Goal: Task Accomplishment & Management: Manage account settings

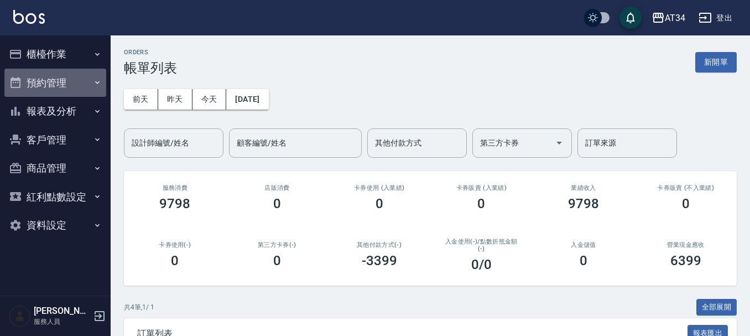
click at [53, 80] on button "預約管理" at bounding box center [55, 83] width 102 height 29
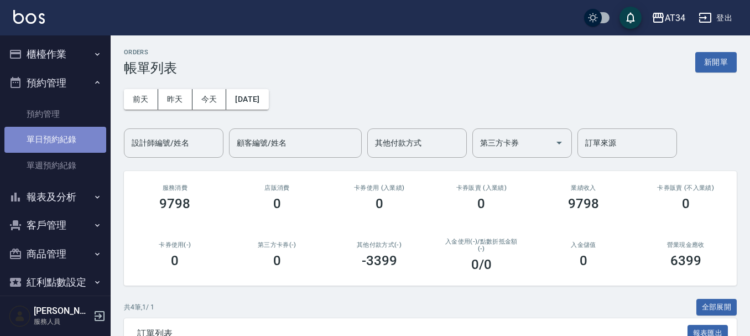
click at [56, 137] on link "單日預約紀錄" at bounding box center [55, 139] width 102 height 25
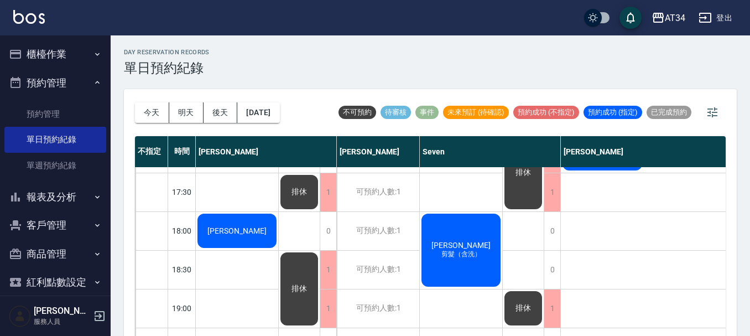
scroll to position [221, 0]
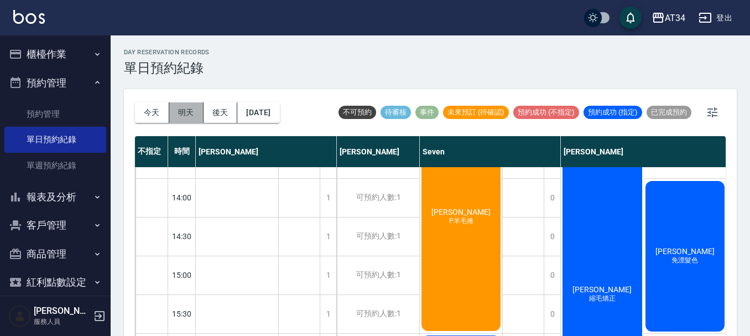
click at [196, 115] on button "明天" at bounding box center [186, 112] width 34 height 20
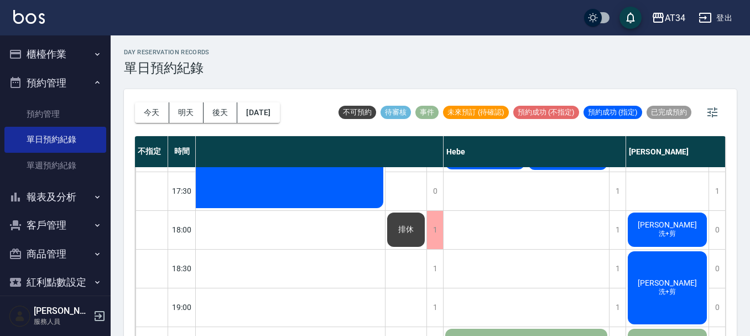
scroll to position [553, 1019]
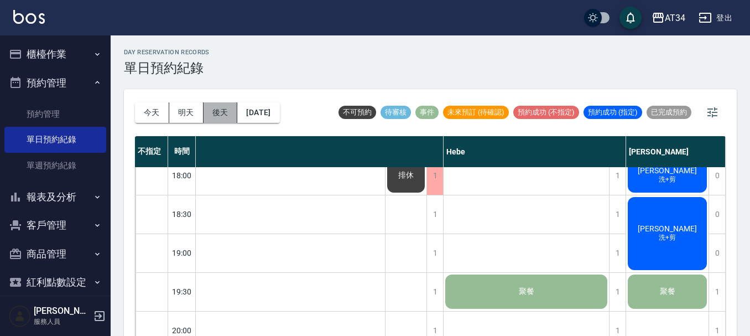
click at [219, 110] on button "後天" at bounding box center [221, 112] width 34 height 20
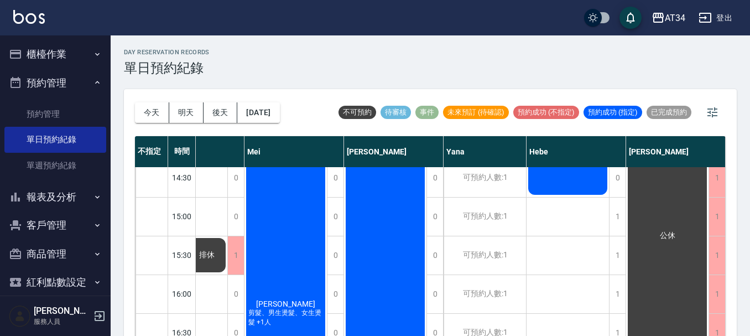
scroll to position [277, 521]
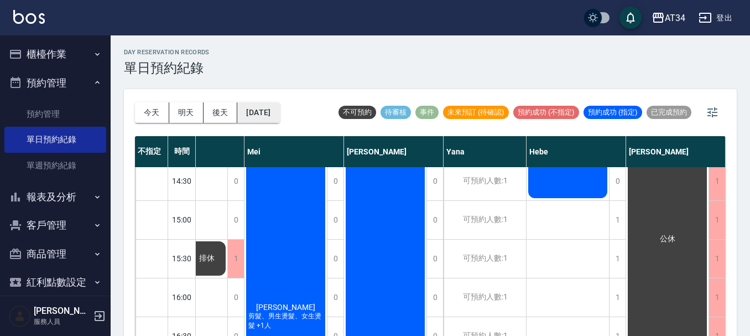
click at [252, 113] on button "[DATE]" at bounding box center [258, 112] width 42 height 20
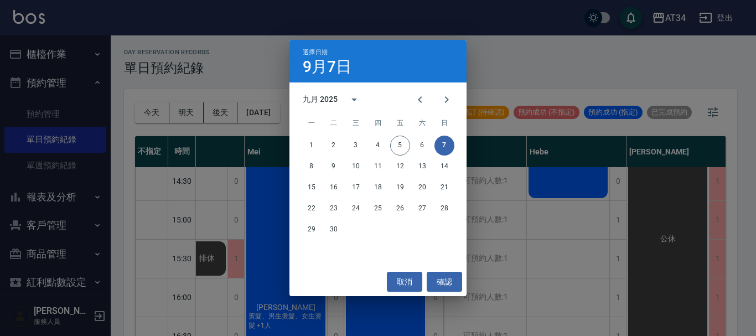
click at [178, 105] on div "選擇日期 [DATE] 九月 2025 一 二 三 四 五 六 日 1 2 3 4 5 6 7 8 9 10 11 12 13 14 15 16 17 18 …" at bounding box center [378, 168] width 756 height 336
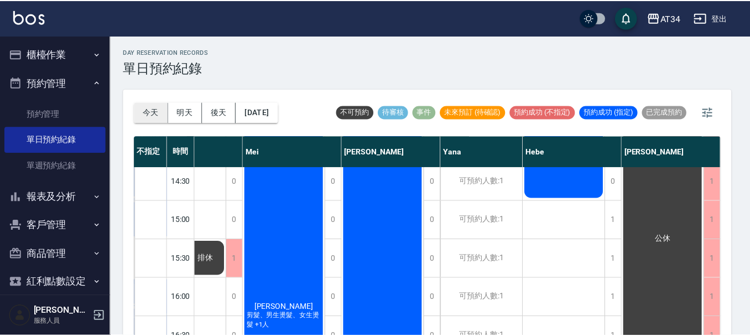
scroll to position [277, 516]
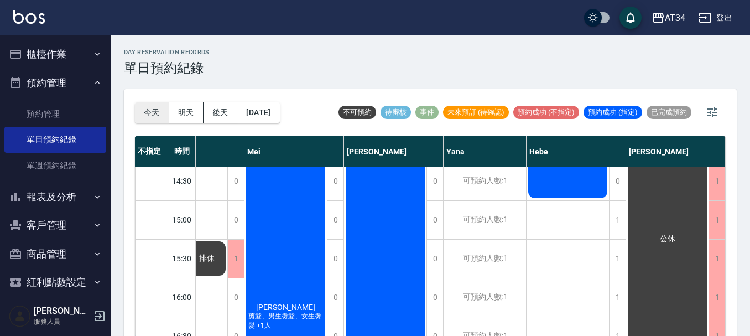
click at [158, 111] on button "今天" at bounding box center [152, 112] width 34 height 20
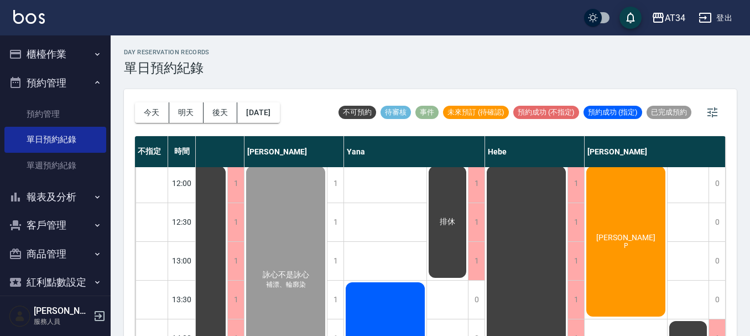
scroll to position [55, 787]
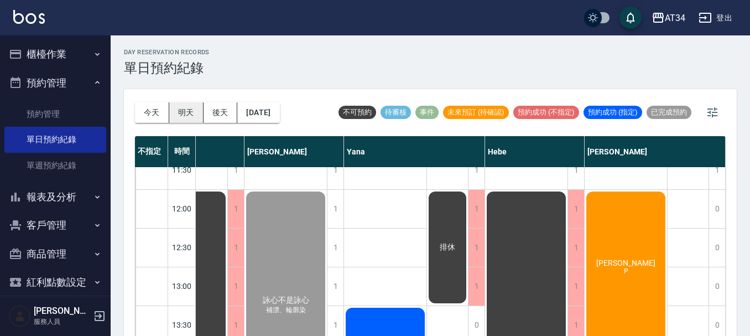
click at [193, 108] on button "明天" at bounding box center [186, 112] width 34 height 20
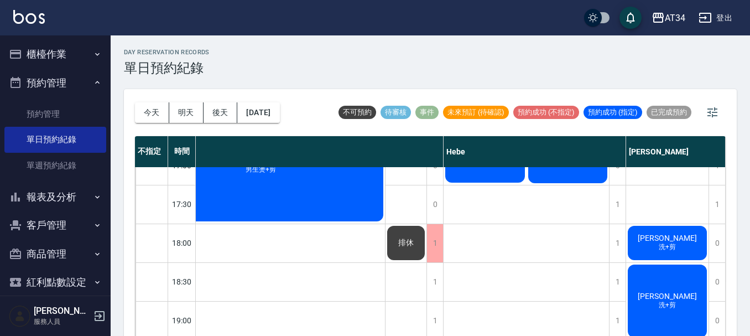
scroll to position [498, 1019]
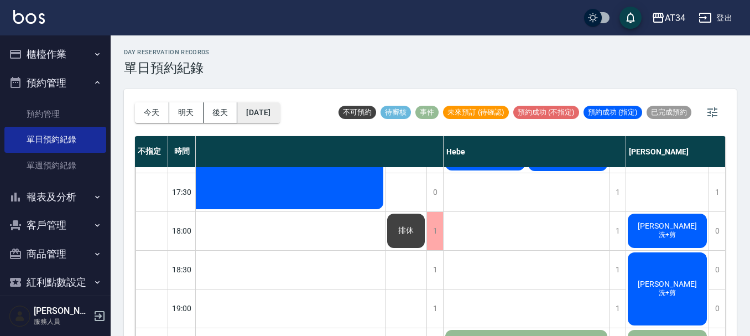
click at [274, 108] on button "2025/09/06" at bounding box center [258, 112] width 42 height 20
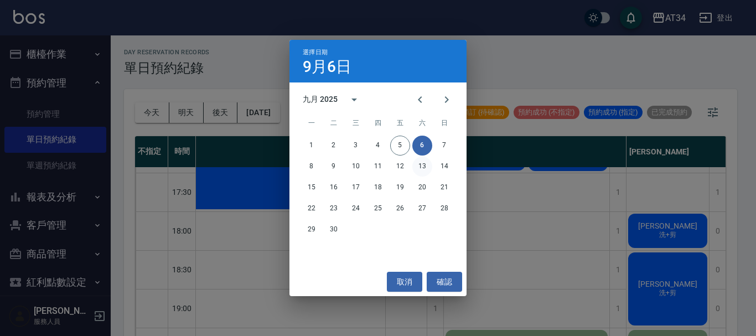
click at [423, 163] on button "13" at bounding box center [422, 167] width 20 height 20
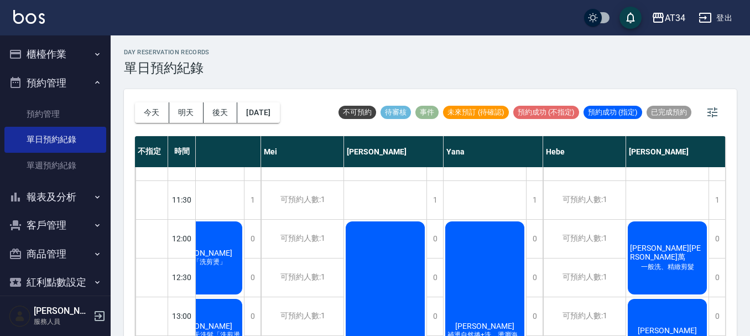
scroll to position [0, 629]
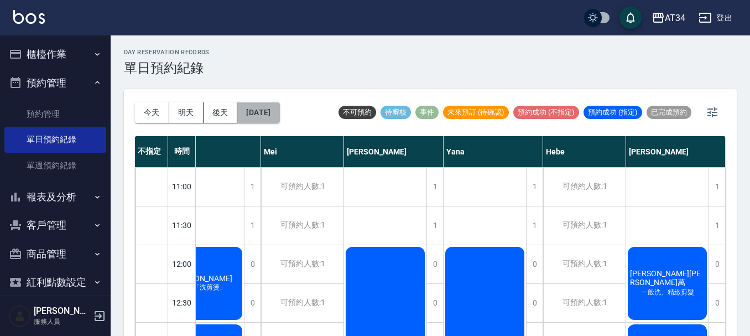
click at [261, 115] on button "2025/09/13" at bounding box center [258, 112] width 42 height 20
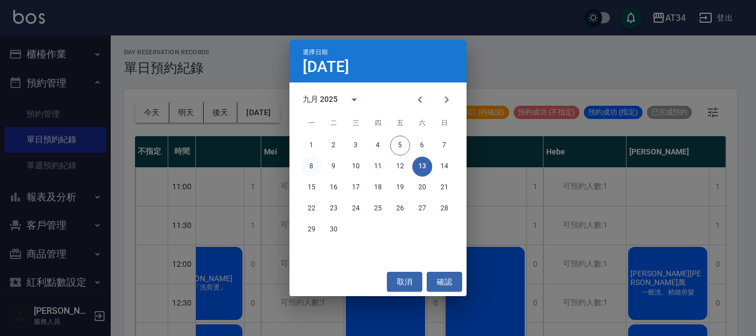
click at [313, 167] on button "8" at bounding box center [312, 167] width 20 height 20
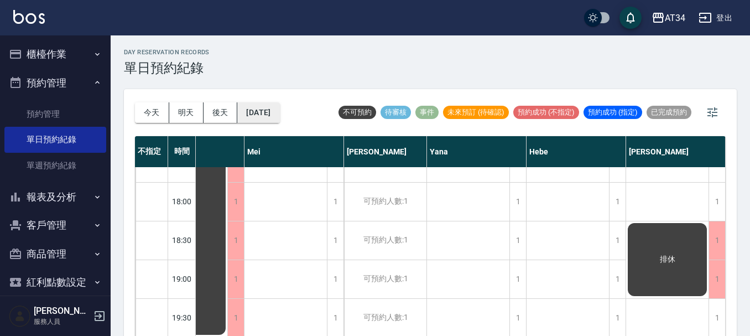
click at [270, 110] on button "2025/09/08" at bounding box center [258, 112] width 42 height 20
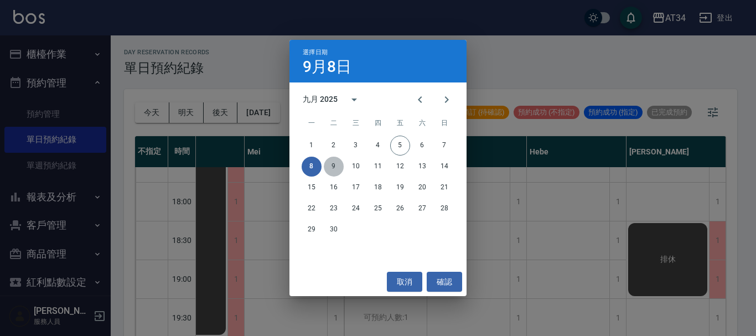
click at [332, 167] on button "9" at bounding box center [334, 167] width 20 height 20
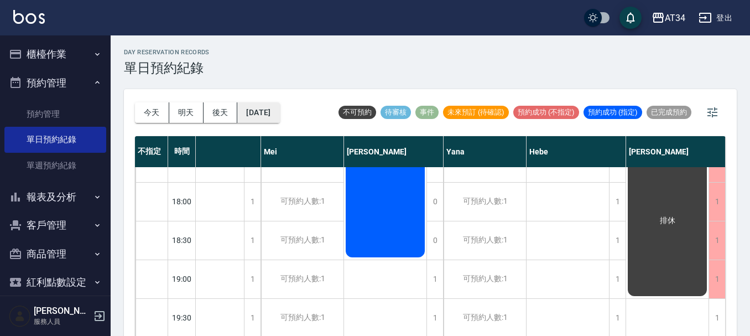
click at [252, 115] on button "2025/09/09" at bounding box center [258, 112] width 42 height 20
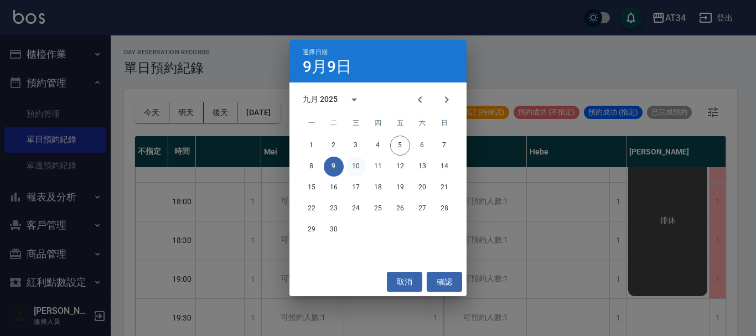
click at [356, 166] on button "10" at bounding box center [356, 167] width 20 height 20
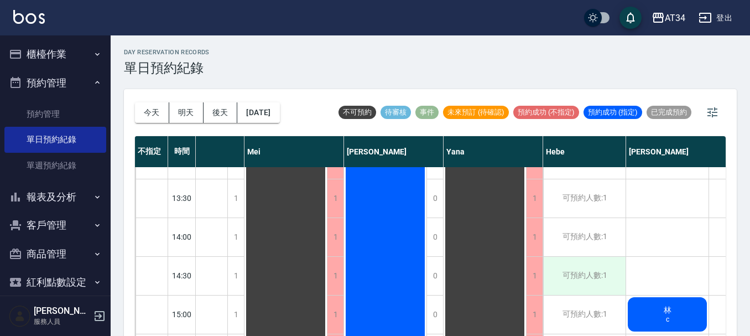
scroll to position [221, 499]
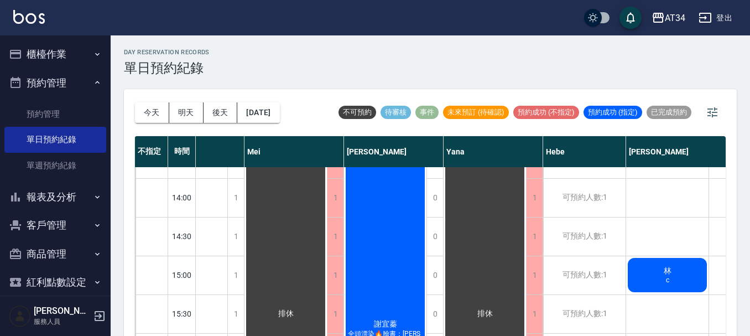
click at [664, 279] on span "c" at bounding box center [668, 280] width 8 height 8
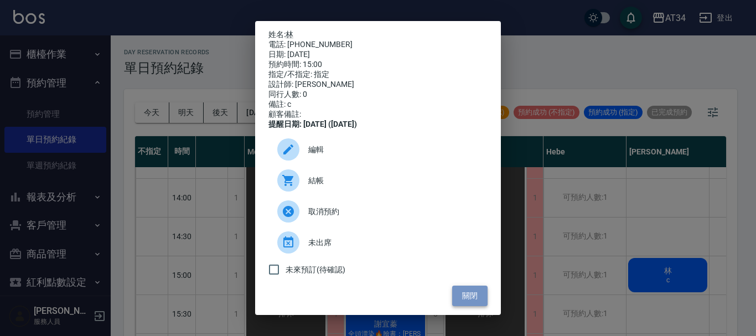
click at [468, 305] on button "關閉" at bounding box center [469, 296] width 35 height 20
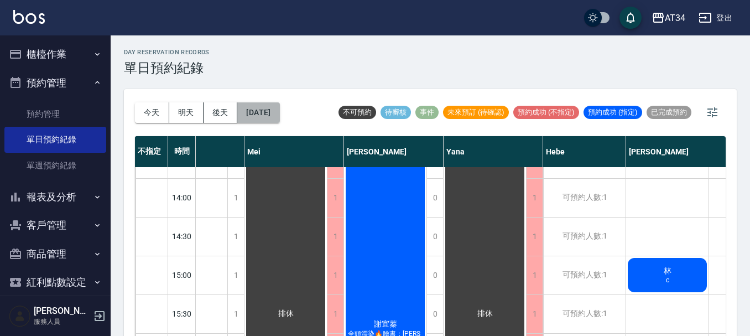
click at [258, 113] on button "2025/09/10" at bounding box center [258, 112] width 42 height 20
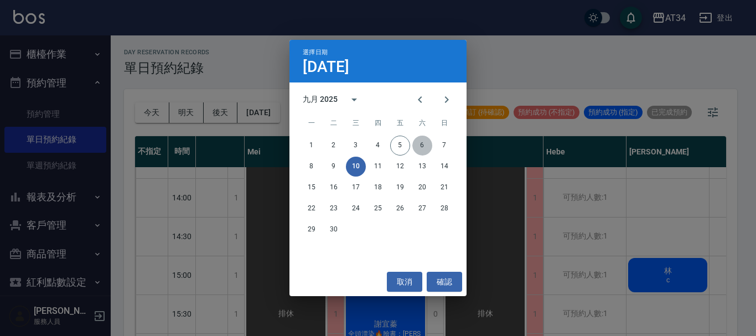
click at [428, 143] on button "6" at bounding box center [422, 146] width 20 height 20
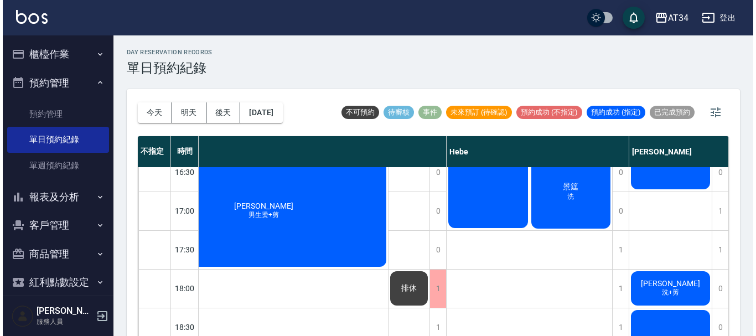
scroll to position [443, 1019]
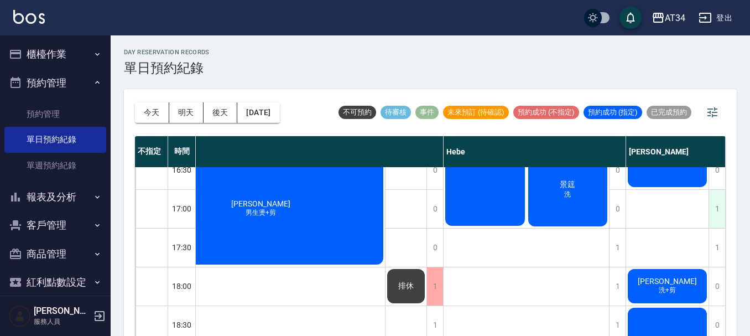
click at [712, 209] on div "1" at bounding box center [717, 209] width 17 height 38
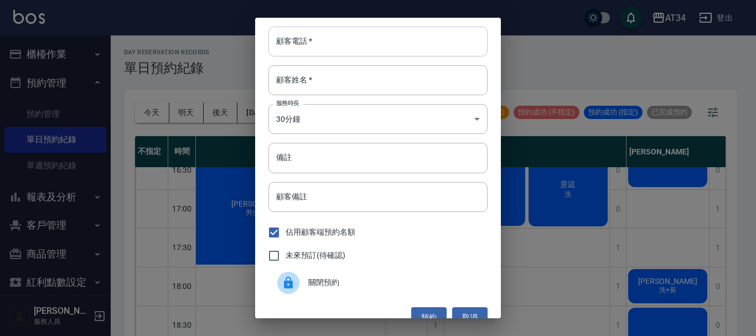
click at [318, 47] on input "顧客電話   *" at bounding box center [377, 42] width 219 height 30
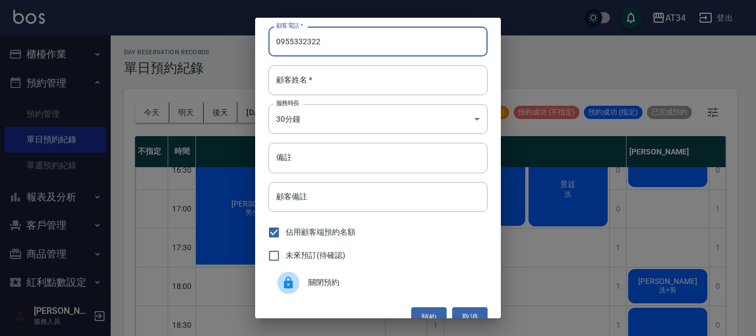
type input "0955332322"
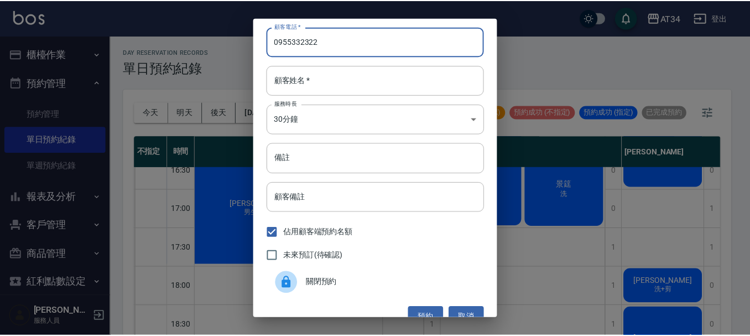
scroll to position [18, 0]
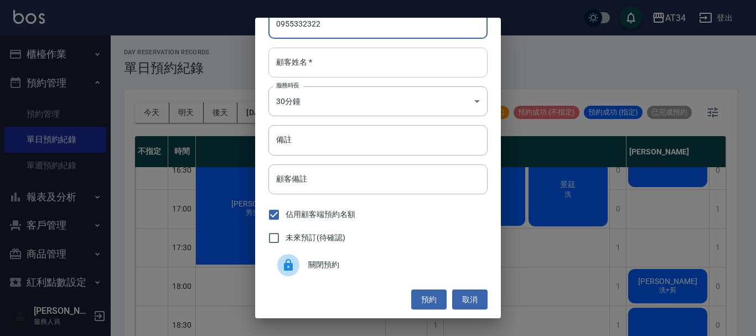
click at [318, 58] on input "顧客姓名   *" at bounding box center [377, 63] width 219 height 30
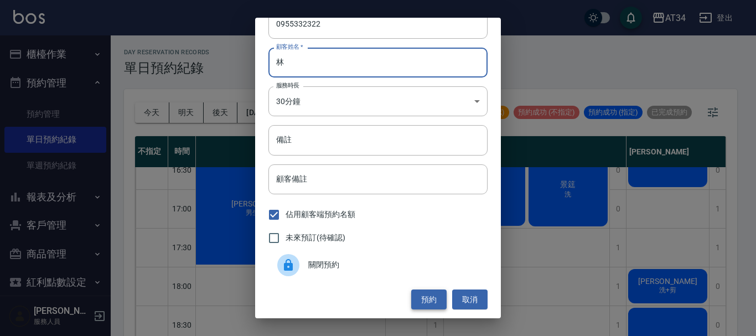
type input "林"
click at [432, 298] on button "預約" at bounding box center [428, 299] width 35 height 20
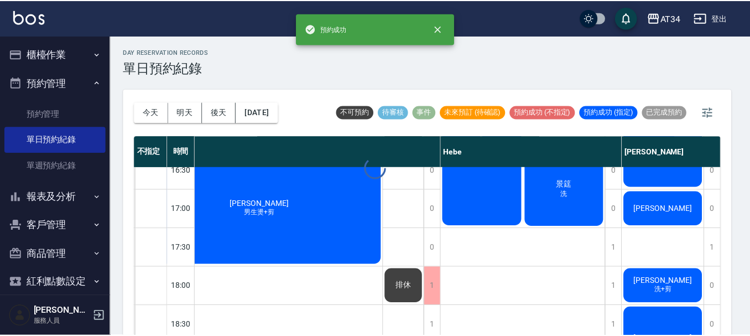
scroll to position [443, 1014]
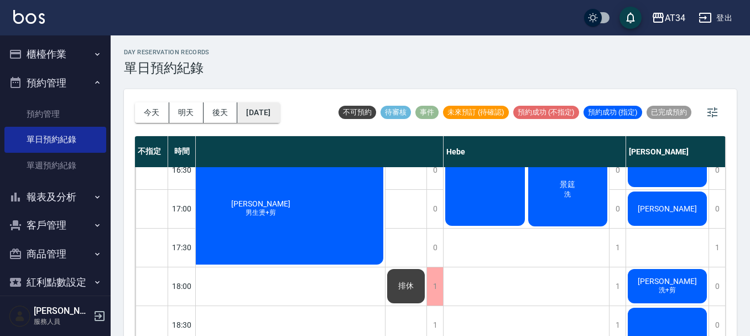
click at [272, 108] on button "2025/09/06" at bounding box center [258, 112] width 42 height 20
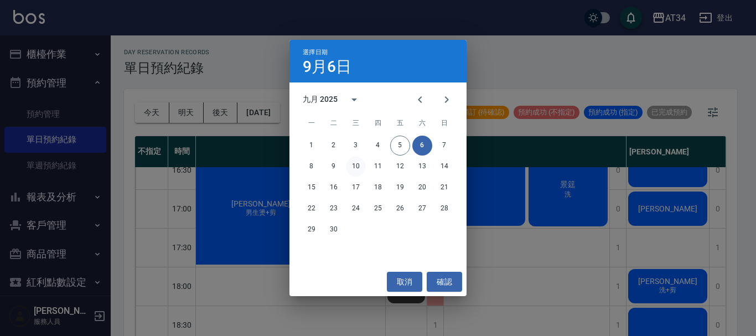
click at [356, 167] on button "10" at bounding box center [356, 167] width 20 height 20
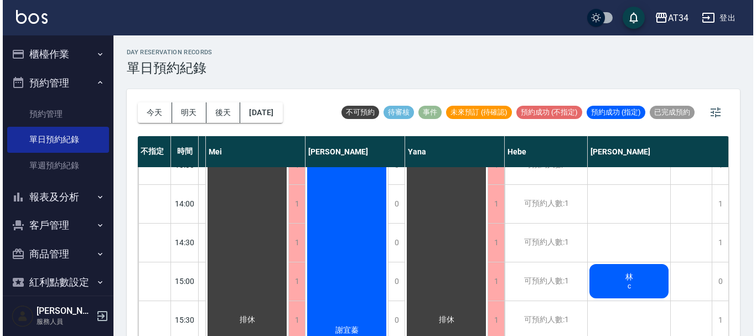
scroll to position [204, 546]
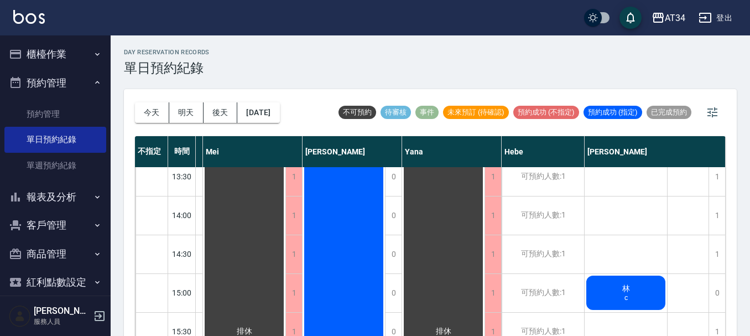
click at [647, 283] on div "林 c" at bounding box center [626, 293] width 82 height 38
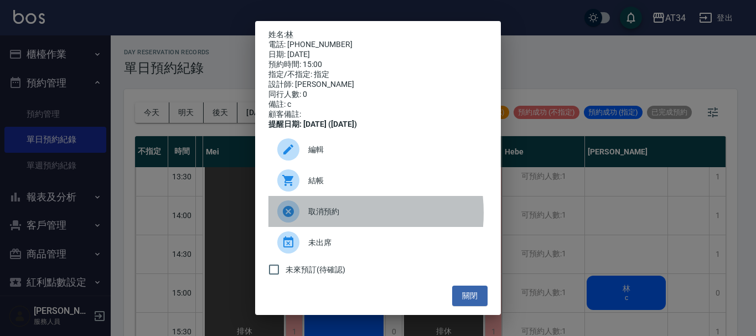
click at [322, 217] on span "取消預約" at bounding box center [393, 212] width 170 height 12
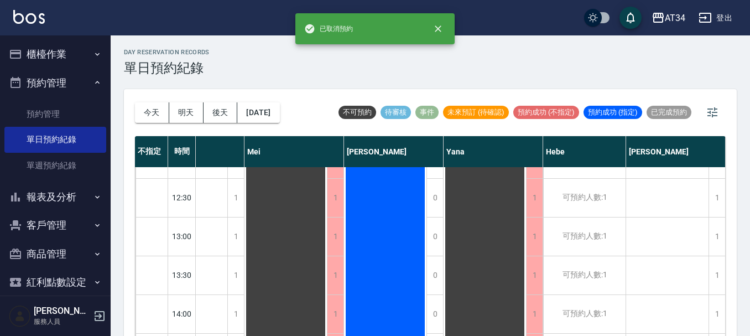
scroll to position [0, 499]
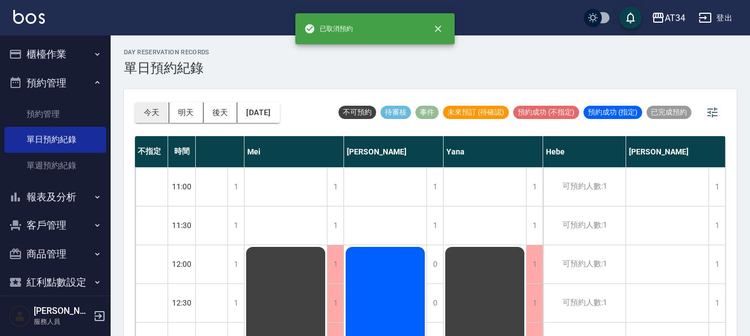
click at [160, 111] on button "今天" at bounding box center [152, 112] width 34 height 20
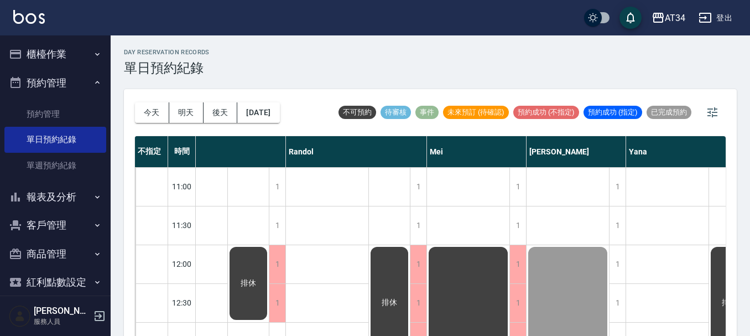
click at [86, 274] on button "紅利點數設定" at bounding box center [55, 282] width 102 height 29
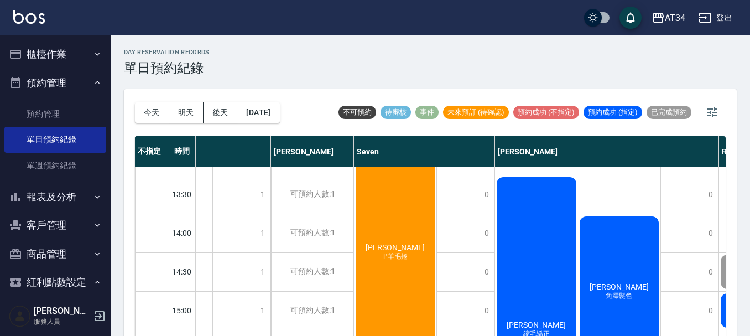
scroll to position [221, 66]
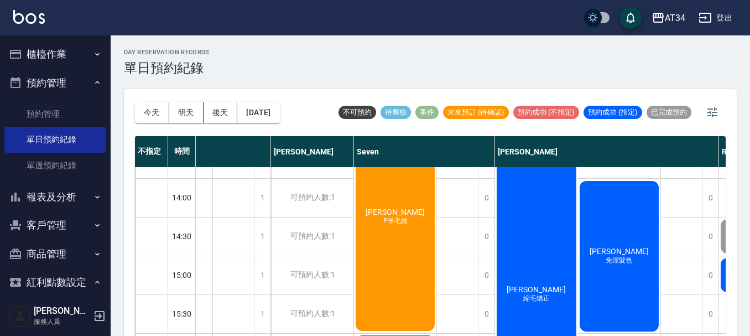
click at [612, 256] on span "[PERSON_NAME]" at bounding box center [620, 251] width 64 height 9
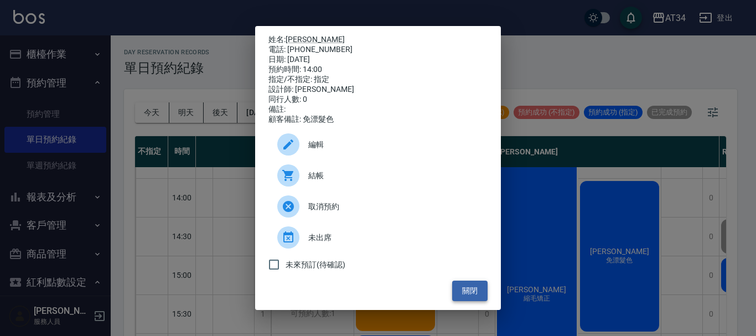
click at [478, 291] on button "關閉" at bounding box center [469, 291] width 35 height 20
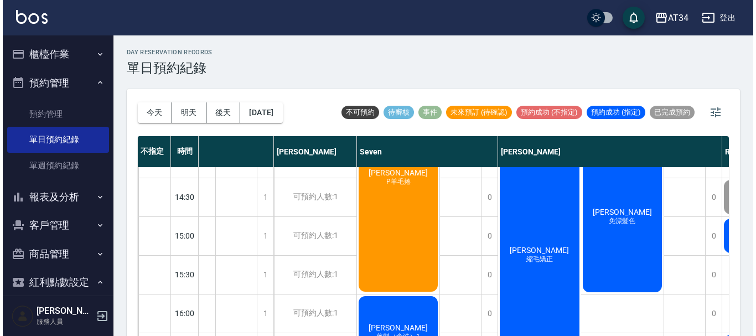
scroll to position [277, 66]
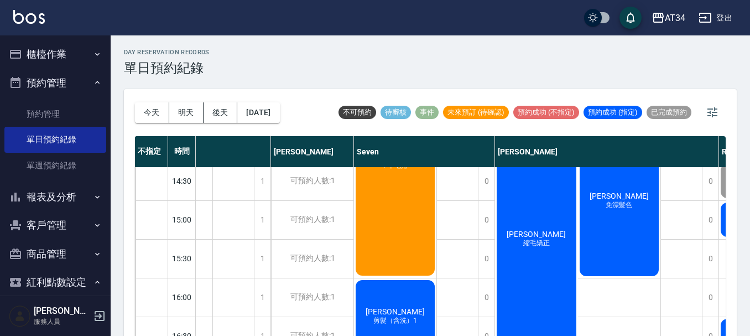
click at [609, 241] on div "陳昌利 免漂髮色" at bounding box center [619, 201] width 83 height 154
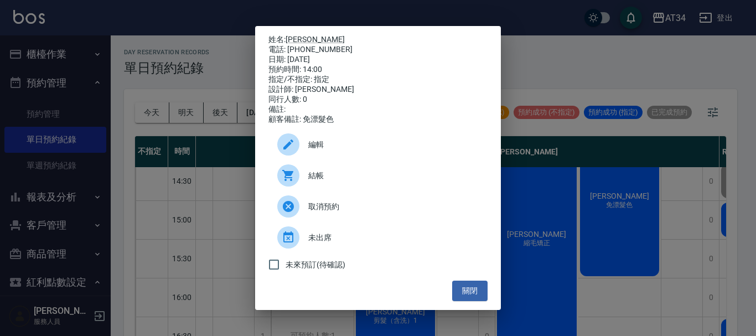
click at [316, 46] on div "電話: 0921994914" at bounding box center [377, 50] width 219 height 10
copy div "0921994914"
click at [475, 291] on button "關閉" at bounding box center [469, 291] width 35 height 20
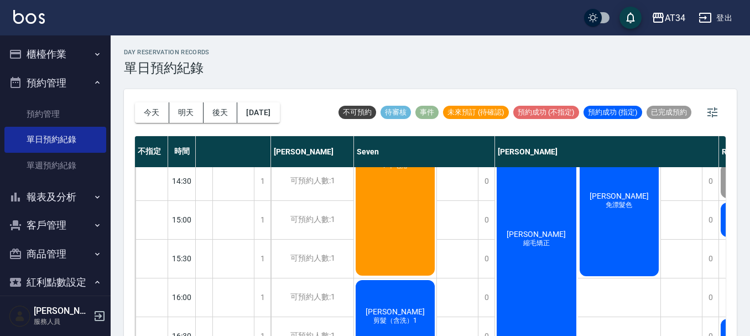
click at [624, 225] on div "陳昌利 免漂髮色" at bounding box center [619, 201] width 83 height 154
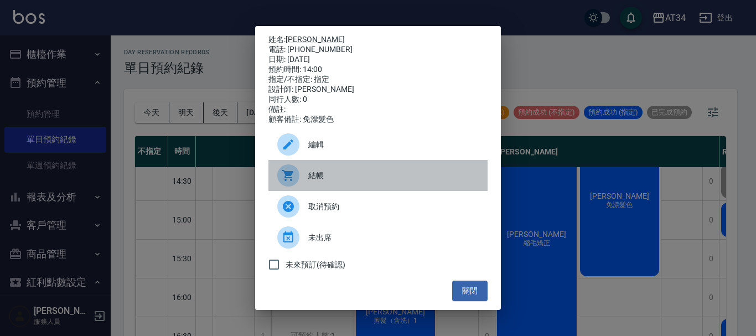
click at [294, 187] on div at bounding box center [288, 175] width 22 height 22
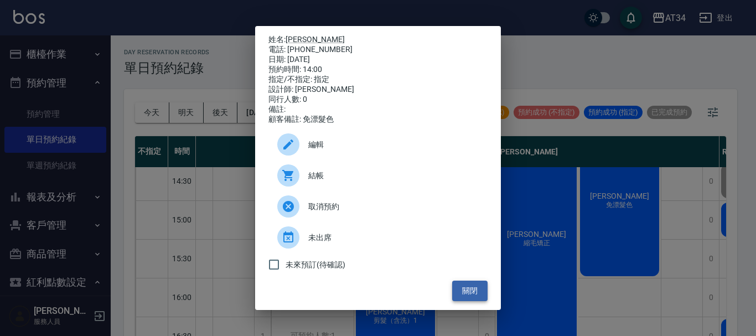
click at [478, 294] on button "關閉" at bounding box center [469, 291] width 35 height 20
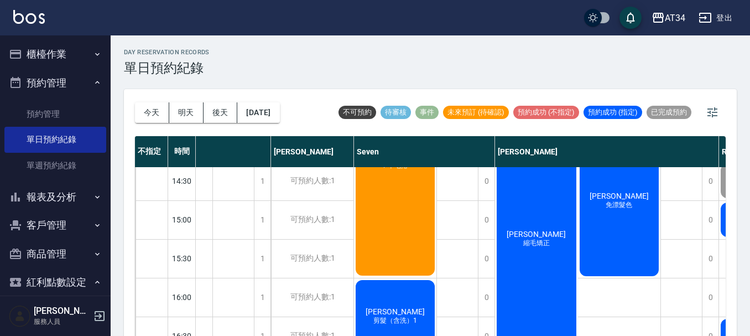
click at [641, 239] on div "陳昌利 免漂髮色" at bounding box center [619, 201] width 83 height 154
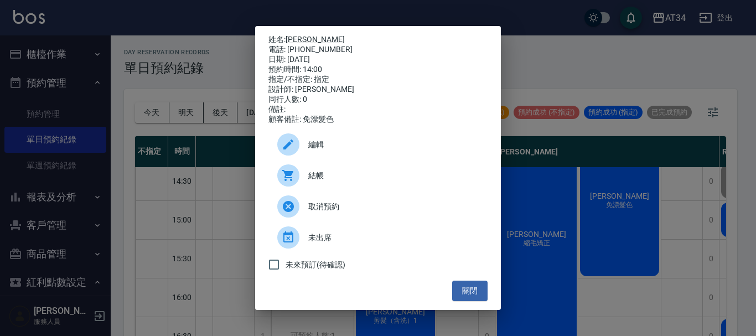
click at [291, 179] on icon at bounding box center [287, 175] width 11 height 11
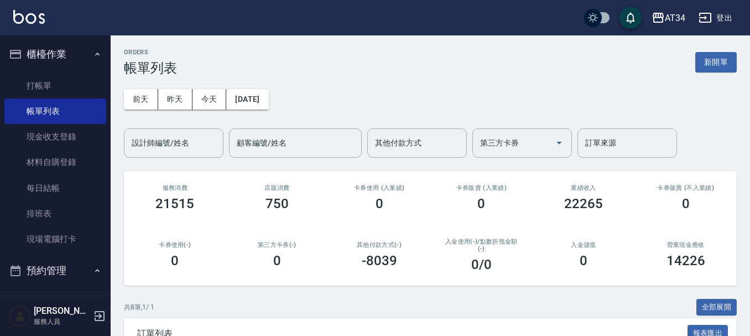
click at [44, 85] on link "打帳單" at bounding box center [55, 85] width 102 height 25
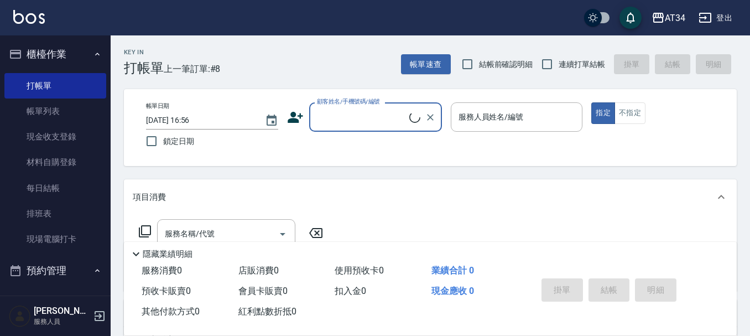
click at [344, 113] on input "顧客姓名/手機號碼/編號" at bounding box center [361, 116] width 95 height 19
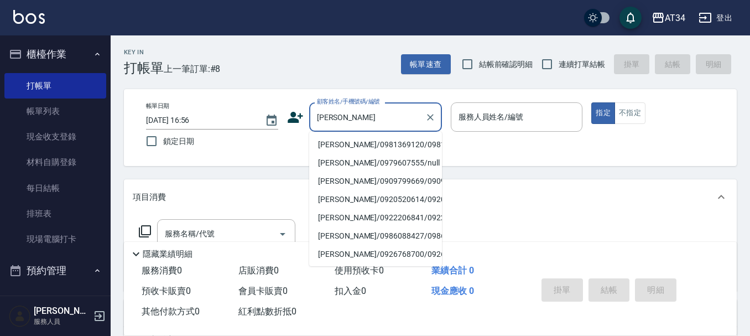
scroll to position [166, 0]
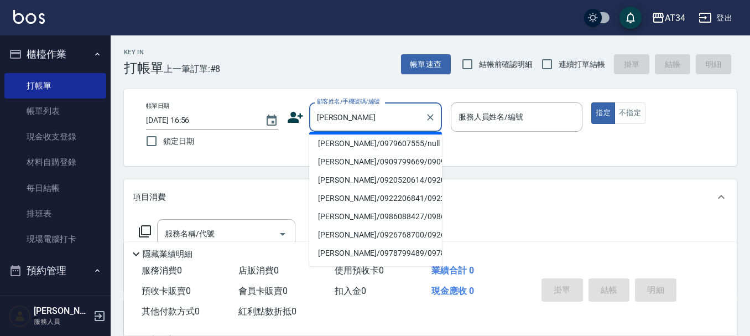
click at [373, 25] on li "[PERSON_NAME]/0963825000/0963825000" at bounding box center [375, 16] width 133 height 18
type input "[PERSON_NAME]/0963825000/0963825000"
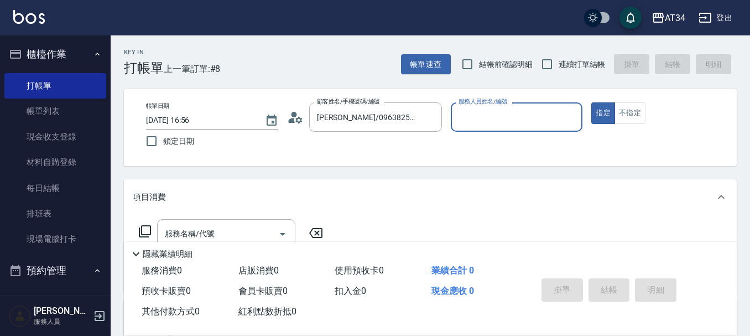
type input "Seven-05"
click at [330, 117] on input "吳佳瑜瑜/0963825000/0963825000" at bounding box center [367, 116] width 106 height 19
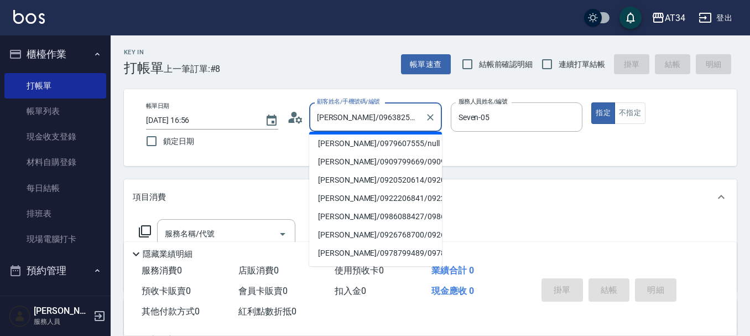
click at [349, 134] on li "吳佳融/0981369120/0981369120" at bounding box center [375, 125] width 133 height 18
type input "吳佳融/0981369120/0981369120"
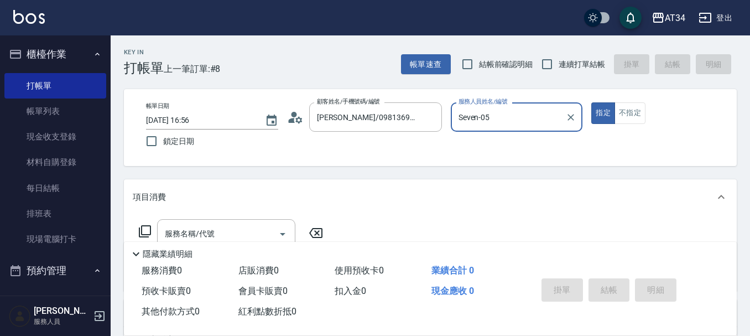
type input "Gina-04"
click at [294, 117] on circle at bounding box center [294, 115] width 6 height 6
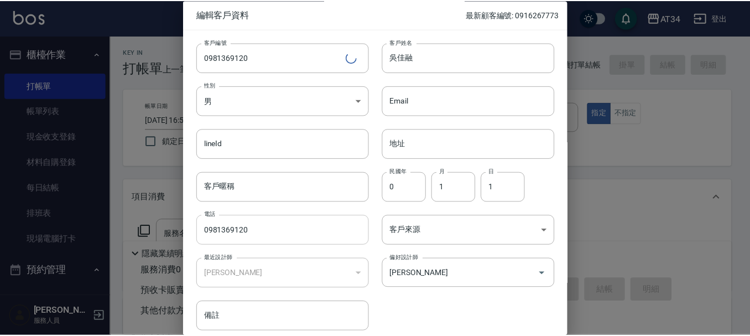
scroll to position [48, 0]
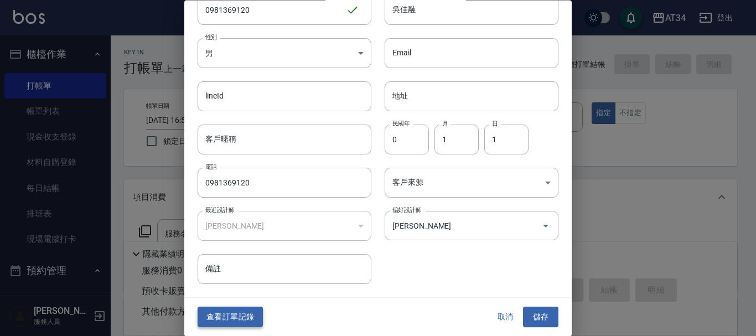
click at [225, 322] on button "查看訂單記錄" at bounding box center [230, 317] width 65 height 20
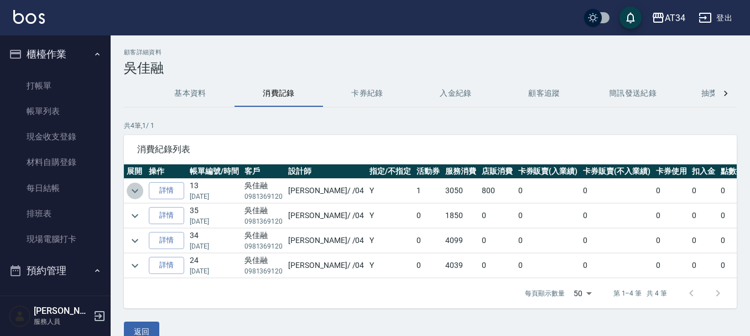
click at [135, 193] on icon "expand row" at bounding box center [135, 191] width 7 height 4
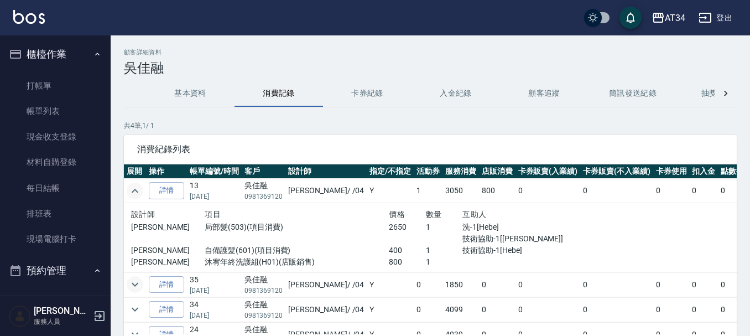
click at [139, 281] on icon "expand row" at bounding box center [134, 284] width 13 height 13
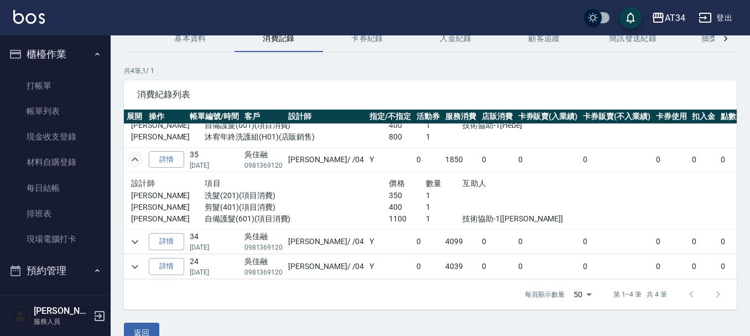
scroll to position [55, 0]
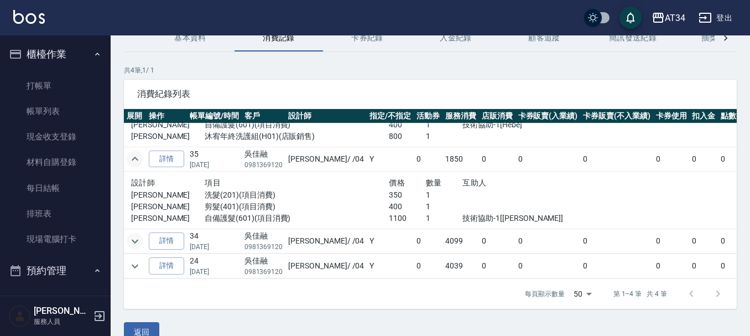
click at [142, 235] on button "expand row" at bounding box center [135, 241] width 17 height 17
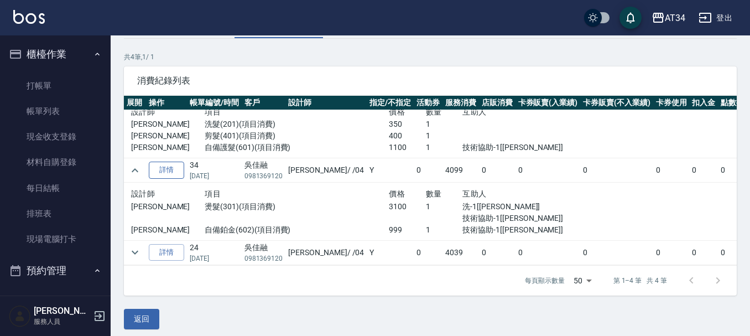
scroll to position [75, 0]
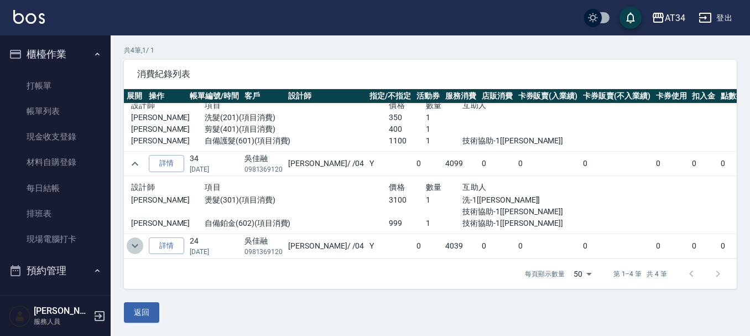
click at [139, 239] on icon "expand row" at bounding box center [134, 245] width 13 height 13
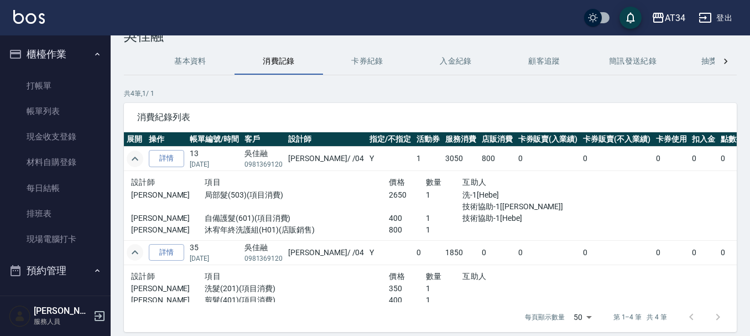
scroll to position [0, 0]
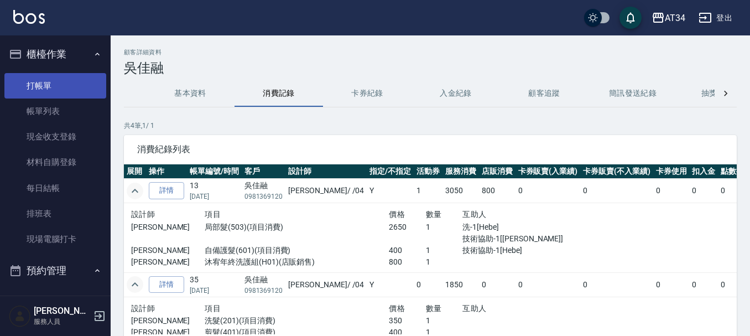
click at [54, 90] on link "打帳單" at bounding box center [55, 85] width 102 height 25
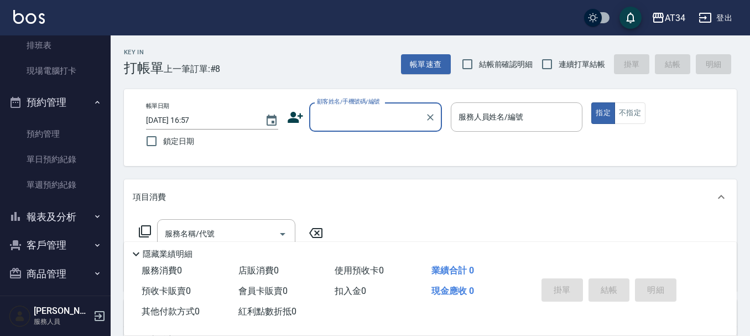
scroll to position [221, 0]
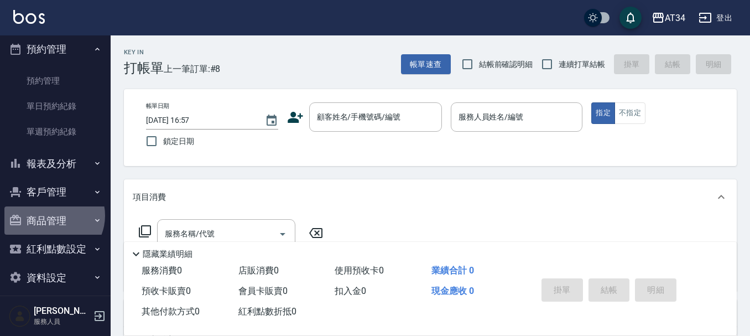
click at [51, 215] on button "商品管理" at bounding box center [55, 220] width 102 height 29
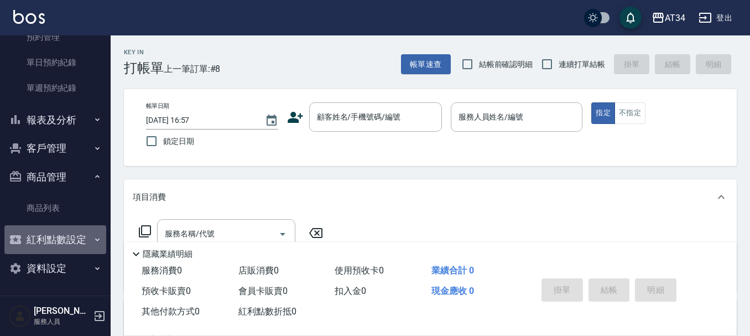
click at [55, 242] on button "紅利點數設定" at bounding box center [55, 239] width 102 height 29
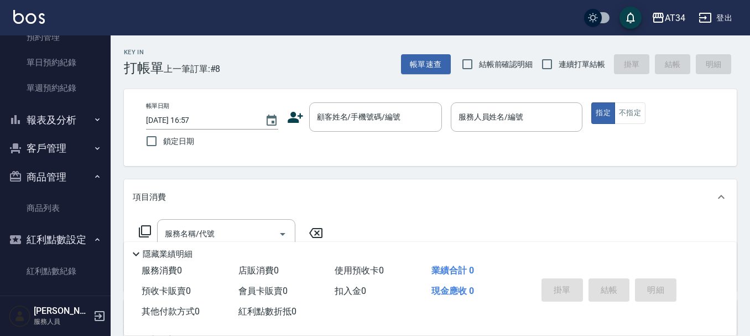
scroll to position [300, 0]
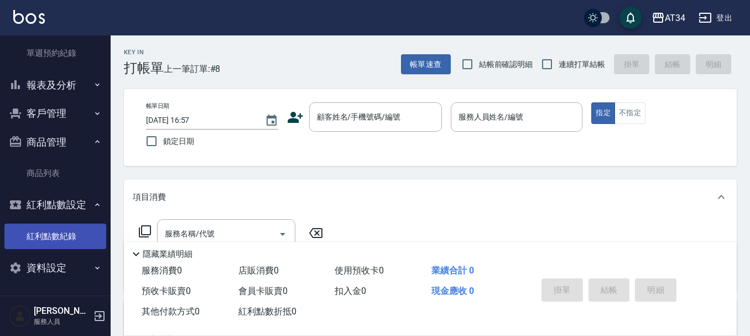
click at [58, 236] on link "紅利點數紀錄" at bounding box center [55, 236] width 102 height 25
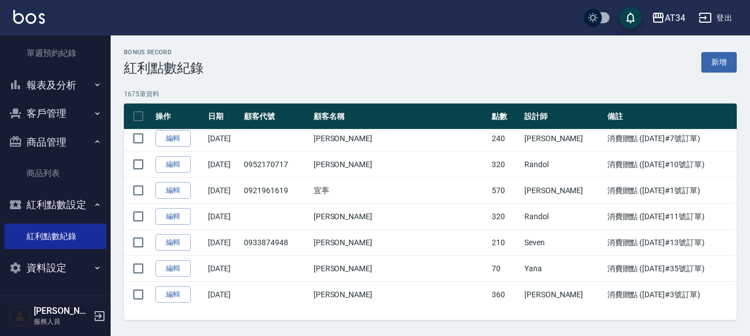
scroll to position [111, 0]
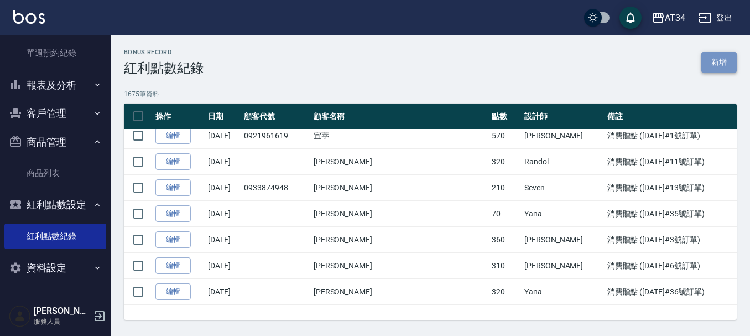
click at [704, 67] on link "新增" at bounding box center [719, 62] width 35 height 20
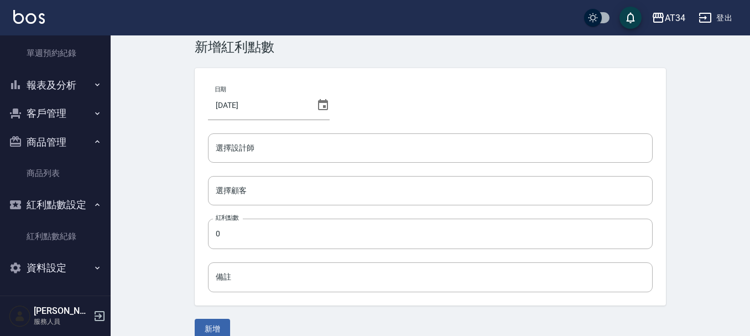
scroll to position [37, 0]
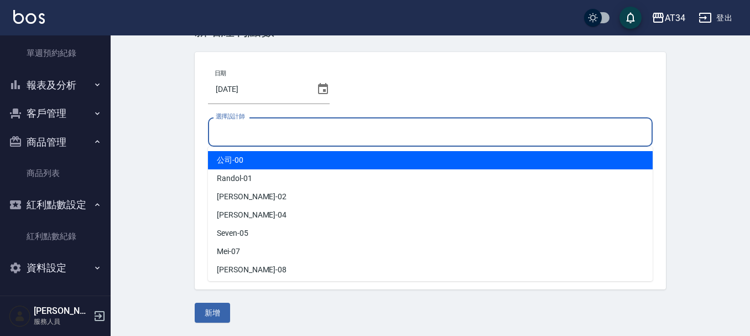
click at [268, 134] on input "選擇設計師" at bounding box center [430, 131] width 435 height 19
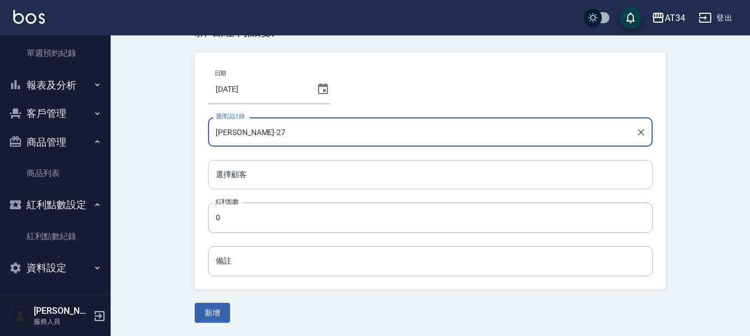
type input "[PERSON_NAME]-27"
click at [249, 169] on input "選擇顧客" at bounding box center [430, 174] width 435 height 19
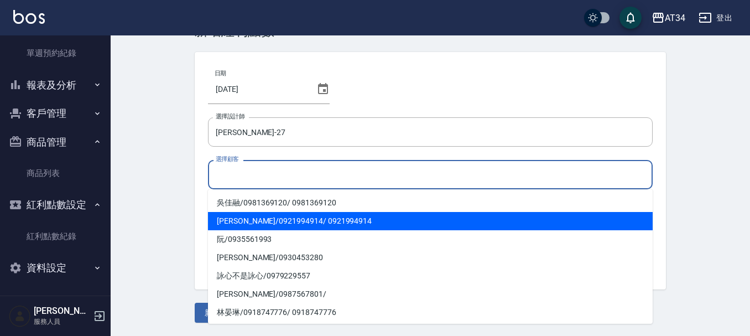
click at [250, 213] on span "[PERSON_NAME] / 0921994914 / 0921994914" at bounding box center [430, 221] width 445 height 18
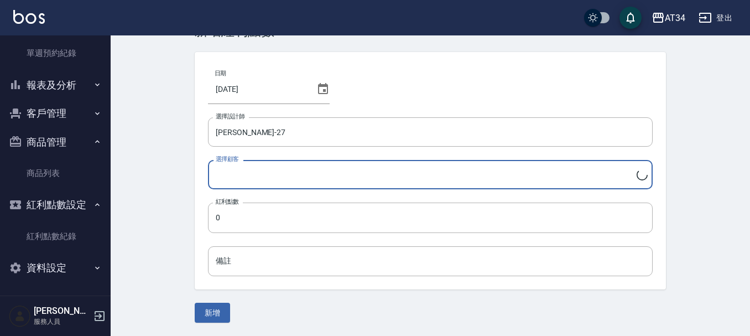
type input "[PERSON_NAME]/0921994914/0921994914"
click at [239, 226] on input "0" at bounding box center [430, 218] width 445 height 30
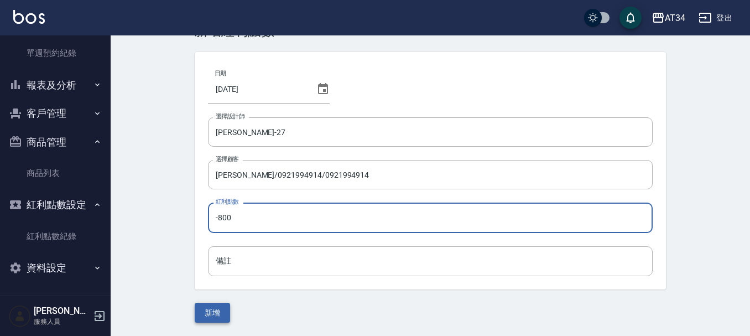
type input "-800"
click at [222, 312] on button "新增" at bounding box center [212, 313] width 35 height 20
click at [222, 312] on div "Bonus Record CREATE 新增紅利點數 日期 2025/09/05 選擇設計師 annie-27 選擇設計師 選擇顧客 陳昌利/09219949…" at bounding box center [375, 149] width 750 height 373
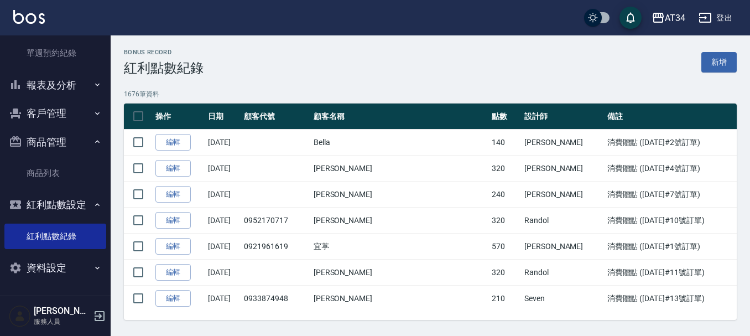
scroll to position [6, 0]
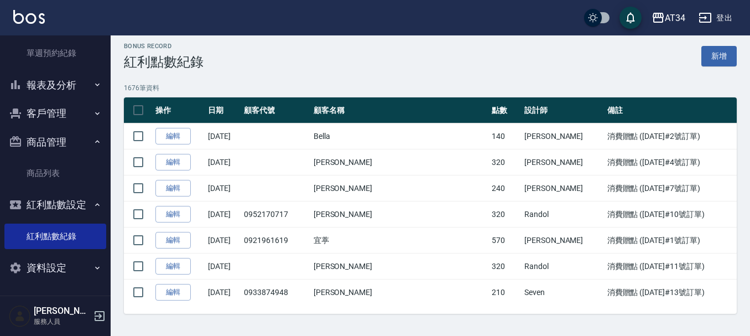
click at [94, 315] on icon "button" at bounding box center [99, 315] width 13 height 13
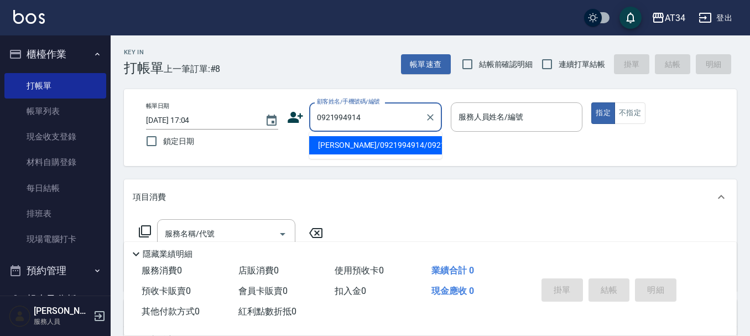
type input "陳昌利/0921994914/0921994914"
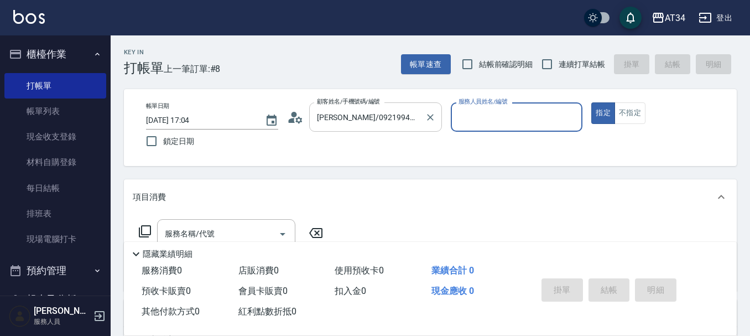
type input "annie-27"
click at [294, 120] on icon at bounding box center [291, 120] width 7 height 5
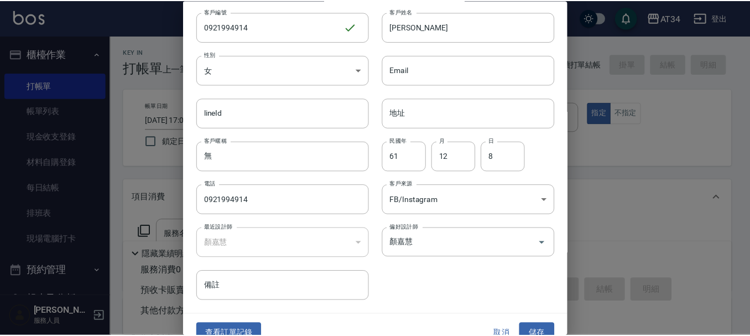
scroll to position [48, 0]
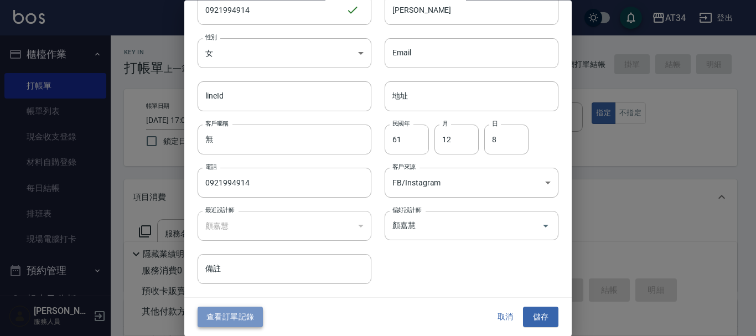
click at [246, 312] on button "查看訂單記錄" at bounding box center [230, 317] width 65 height 20
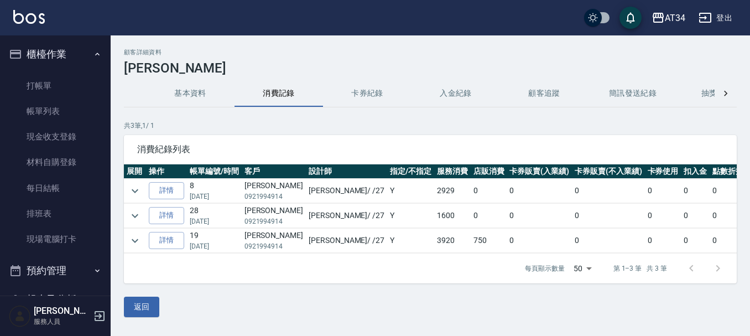
click at [728, 89] on icon at bounding box center [726, 93] width 11 height 11
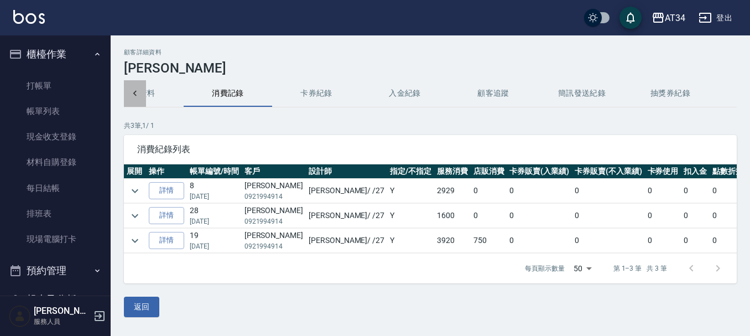
click at [138, 94] on icon at bounding box center [135, 93] width 11 height 11
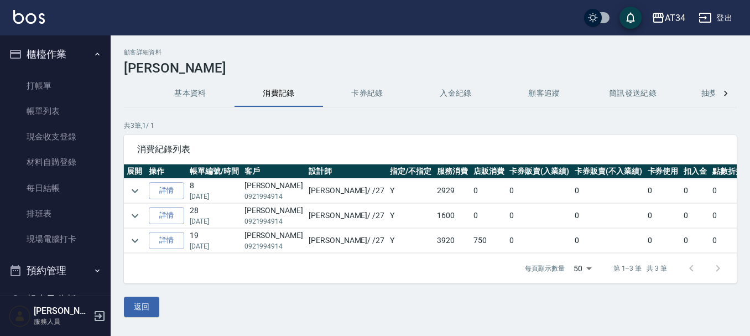
click at [138, 94] on div "基本資料 消費記錄 卡券紀錄 入金紀錄 顧客追蹤 簡訊發送紀錄 抽獎券紀錄" at bounding box center [430, 93] width 613 height 27
click at [135, 190] on icon "expand row" at bounding box center [134, 190] width 13 height 13
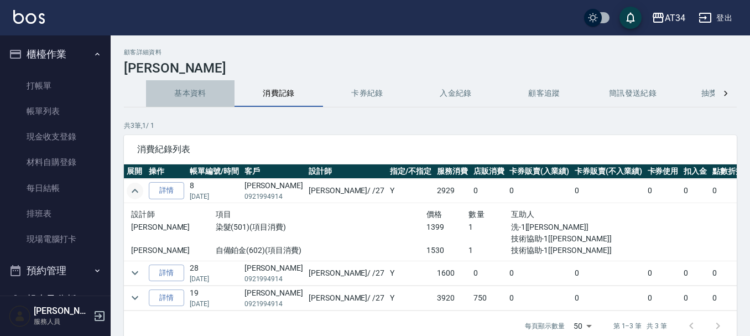
click at [199, 92] on button "基本資料" at bounding box center [190, 93] width 89 height 27
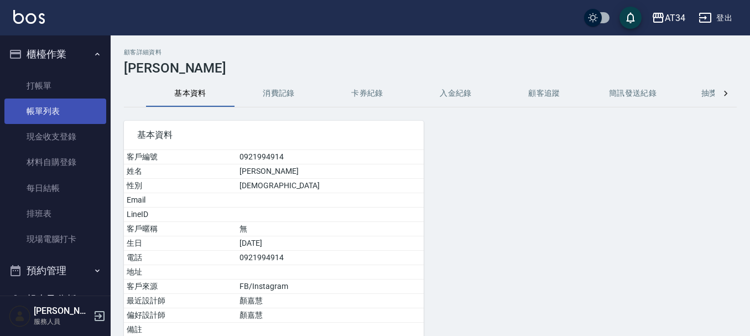
click at [64, 107] on link "帳單列表" at bounding box center [55, 111] width 102 height 25
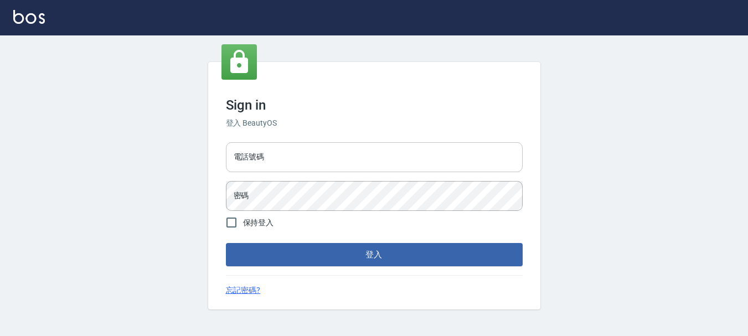
click at [287, 165] on input "電話號碼" at bounding box center [374, 157] width 297 height 30
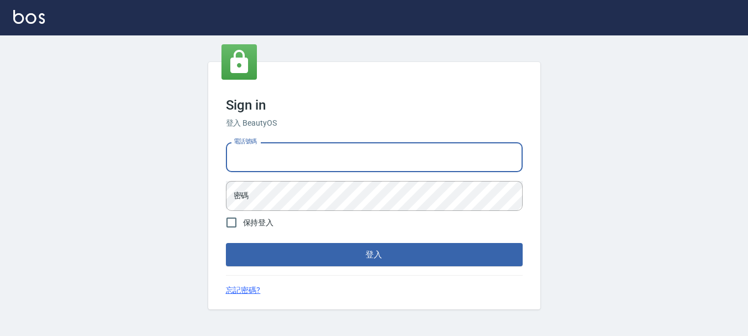
type input "0936954811"
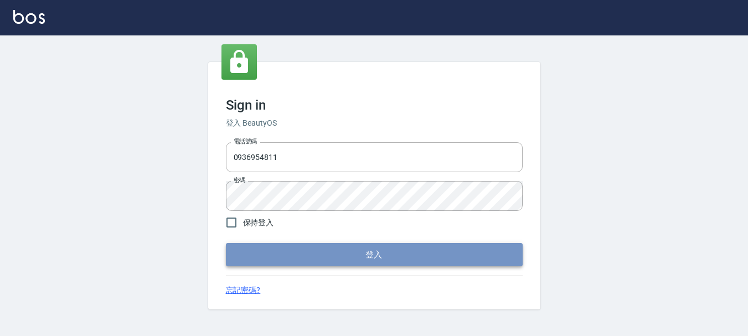
click at [330, 246] on button "登入" at bounding box center [374, 254] width 297 height 23
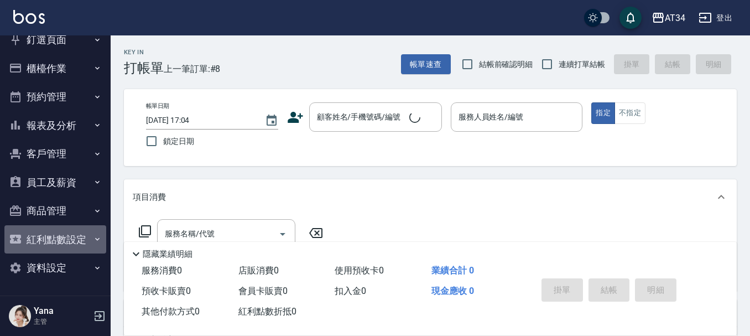
click at [71, 247] on button "紅利點數設定" at bounding box center [55, 239] width 102 height 29
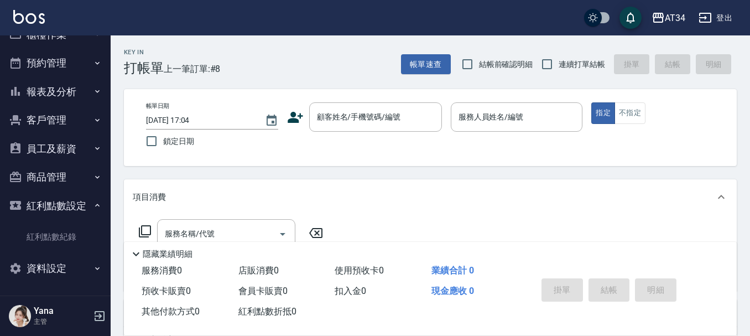
scroll to position [49, 0]
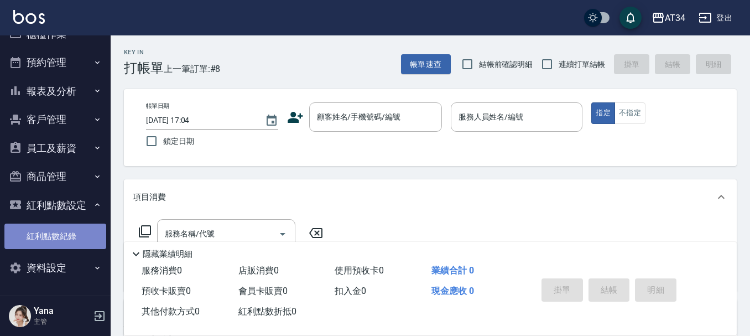
click at [75, 232] on link "紅利點數紀錄" at bounding box center [55, 236] width 102 height 25
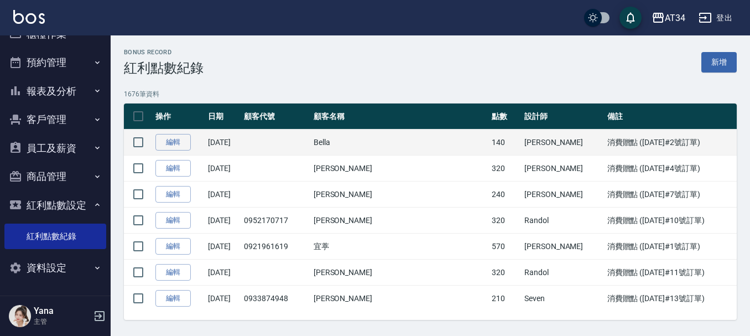
click at [310, 139] on td at bounding box center [275, 143] width 69 height 26
drag, startPoint x: 356, startPoint y: 139, endPoint x: 429, endPoint y: 139, distance: 73.1
click at [429, 139] on tr "編輯 2025/06/13 Bella 140 Emily 消費贈點 (2025/06/13#2號訂單)" at bounding box center [430, 143] width 613 height 26
click at [429, 139] on td "Bella" at bounding box center [400, 143] width 178 height 26
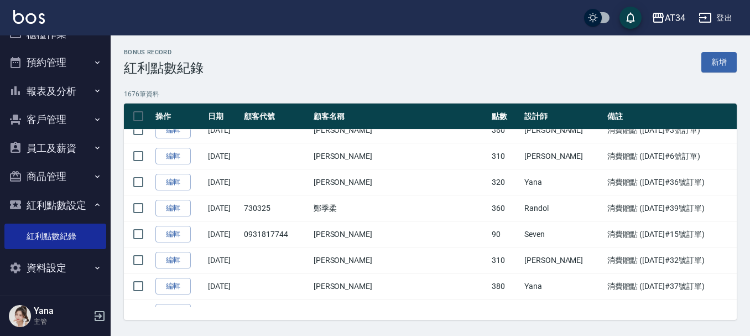
scroll to position [221, 0]
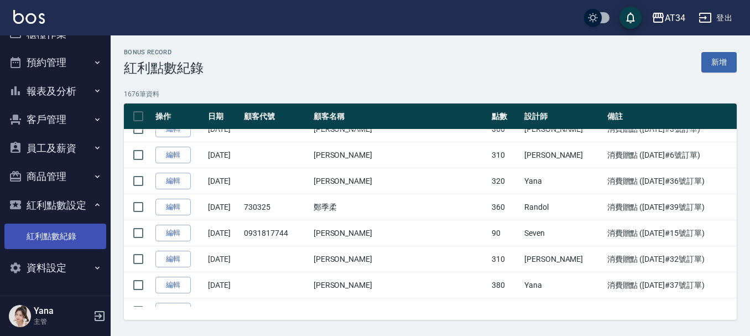
click at [51, 236] on link "紅利點數紀錄" at bounding box center [55, 236] width 102 height 25
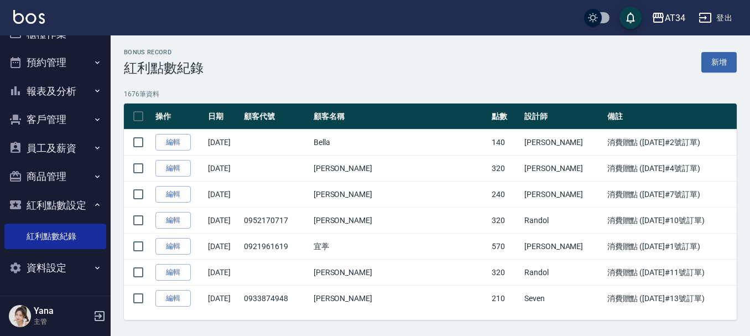
click at [734, 96] on p "1676 筆資料" at bounding box center [430, 94] width 613 height 10
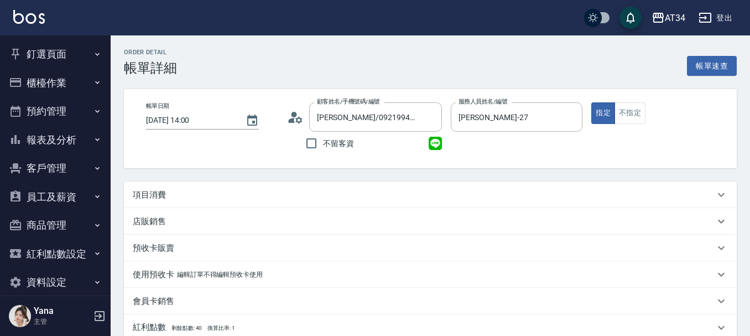
scroll to position [166, 0]
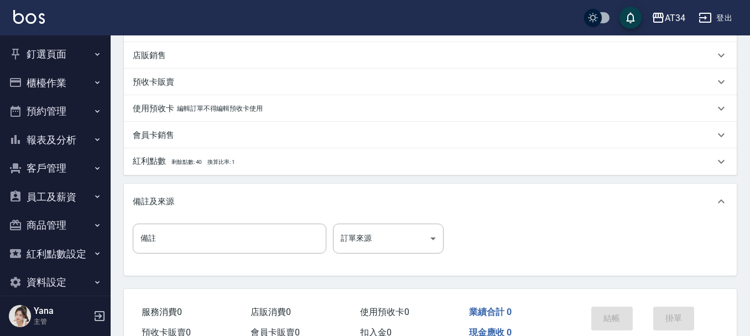
click at [168, 164] on p "紅利點數 剩餘點數: 40 換算比率: 1" at bounding box center [184, 162] width 102 height 12
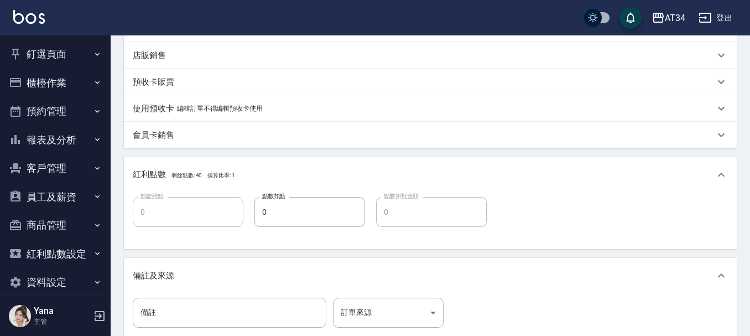
click at [188, 179] on p "紅利點數 剩餘點數: 40 換算比率: 1" at bounding box center [184, 175] width 102 height 12
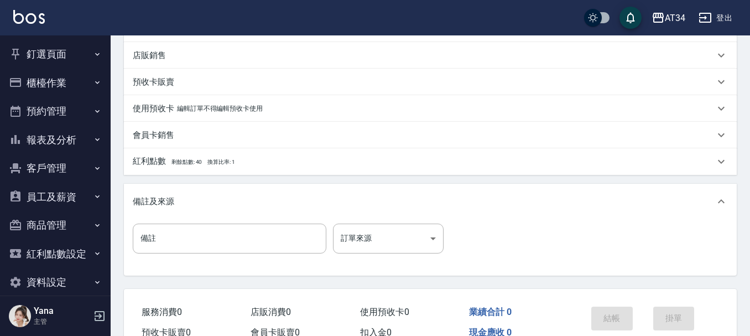
click at [185, 168] on div "紅利點數 剩餘點數: 40 換算比率: 1" at bounding box center [430, 161] width 613 height 27
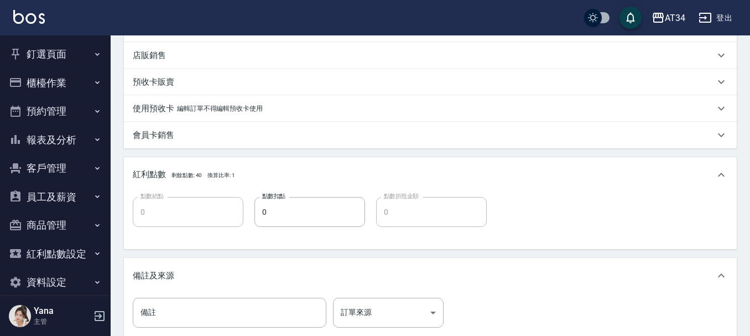
click at [178, 179] on p "紅利點數 剩餘點數: 40 換算比率: 1" at bounding box center [184, 175] width 102 height 12
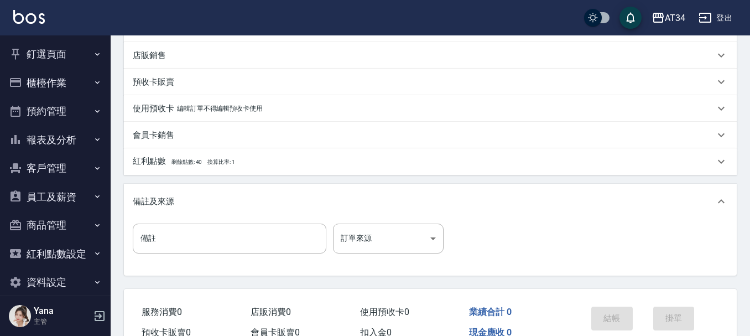
click at [189, 168] on p "紅利點數 剩餘點數: 40 換算比率: 1" at bounding box center [184, 162] width 102 height 12
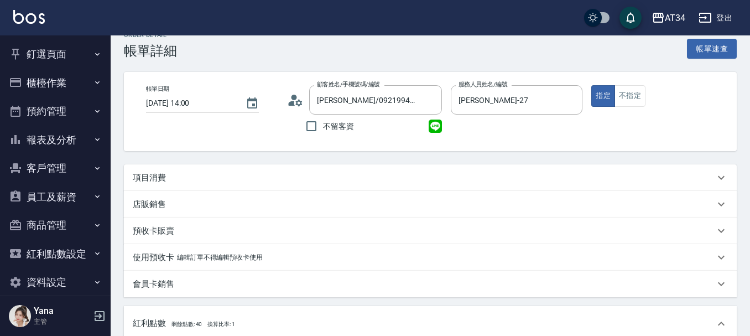
scroll to position [0, 0]
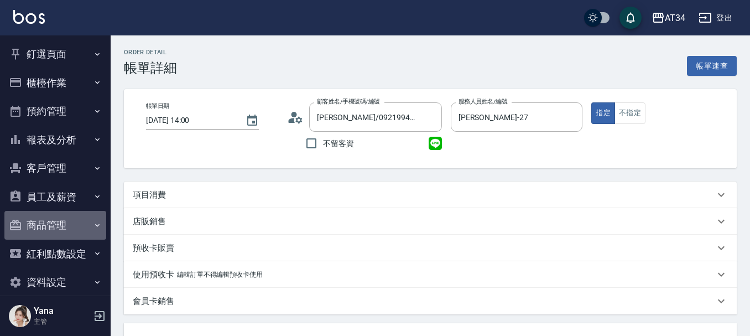
click at [72, 226] on button "商品管理" at bounding box center [55, 225] width 102 height 29
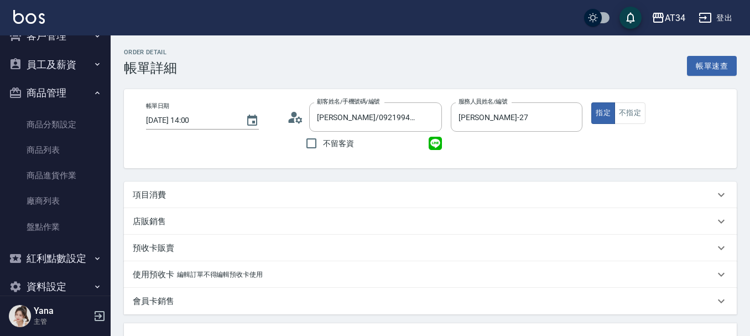
scroll to position [151, 0]
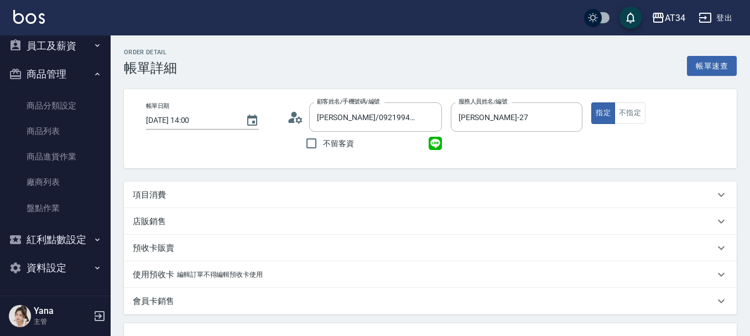
click at [55, 239] on button "紅利點數設定" at bounding box center [55, 239] width 102 height 29
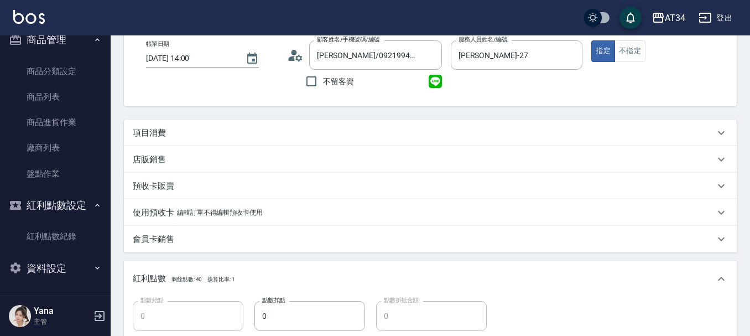
scroll to position [111, 0]
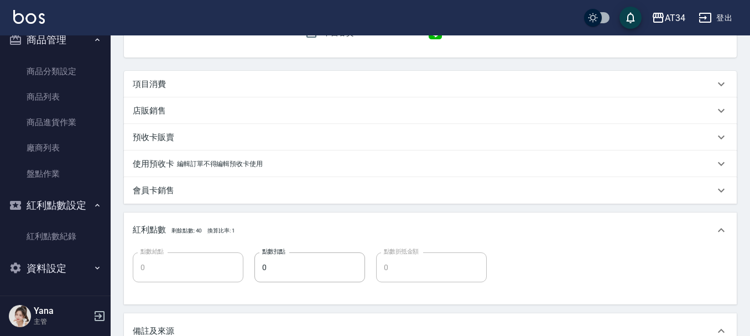
click at [157, 227] on p "紅利點數 剩餘點數: 40 換算比率: 1" at bounding box center [184, 230] width 102 height 12
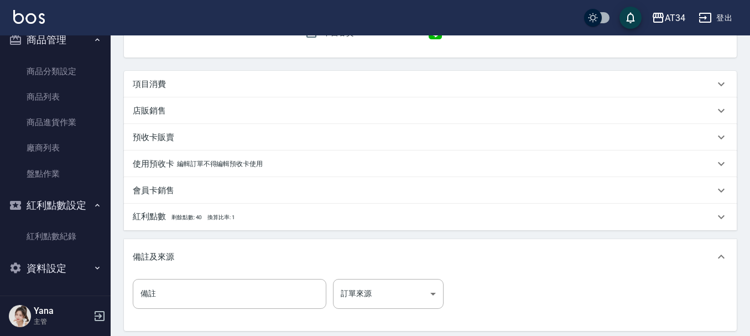
click at [157, 227] on div "紅利點數 剩餘點數: 40 換算比率: 1" at bounding box center [430, 217] width 613 height 27
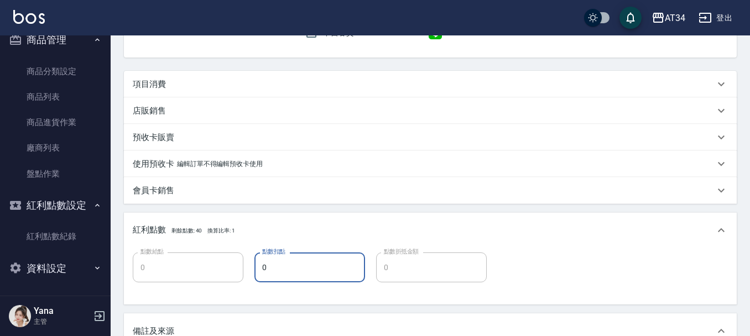
click at [295, 265] on input "0" at bounding box center [310, 267] width 111 height 30
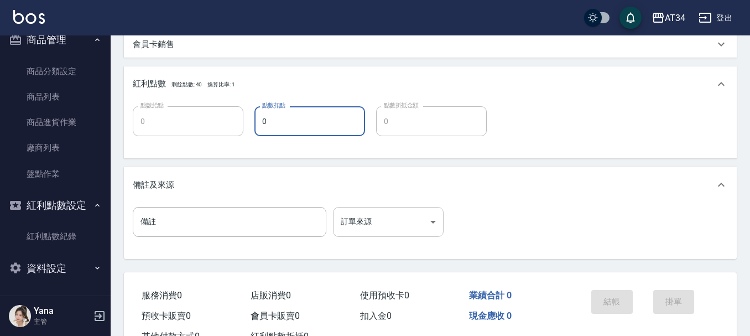
scroll to position [277, 0]
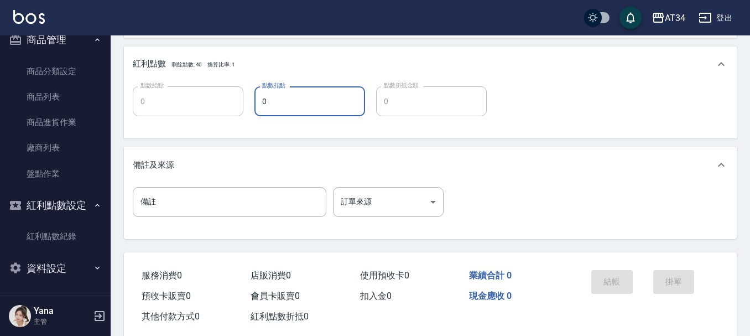
click at [304, 106] on input "0" at bounding box center [310, 101] width 111 height 30
type input "8"
type input "0"
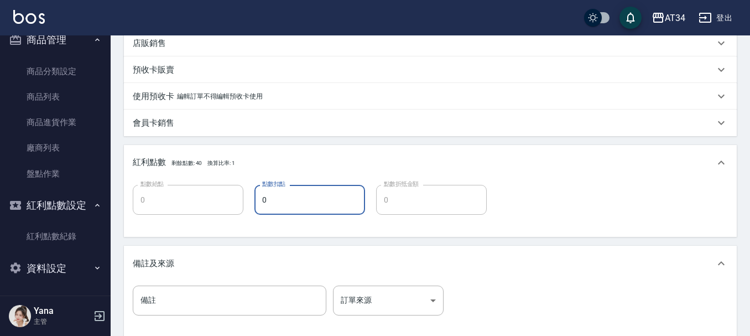
scroll to position [166, 0]
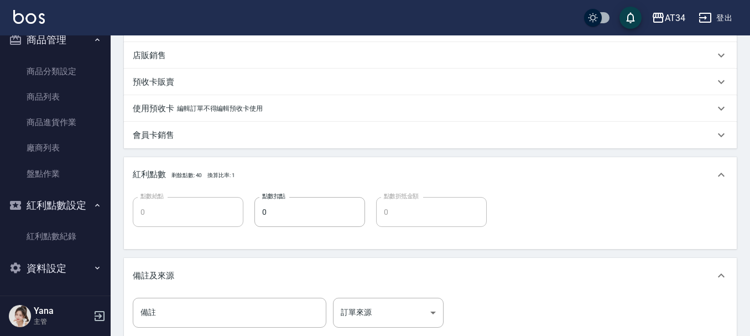
drag, startPoint x: 205, startPoint y: 176, endPoint x: 183, endPoint y: 175, distance: 22.7
click at [183, 175] on p "紅利點數 剩餘點數: 40 換算比率: 1" at bounding box center [184, 175] width 102 height 12
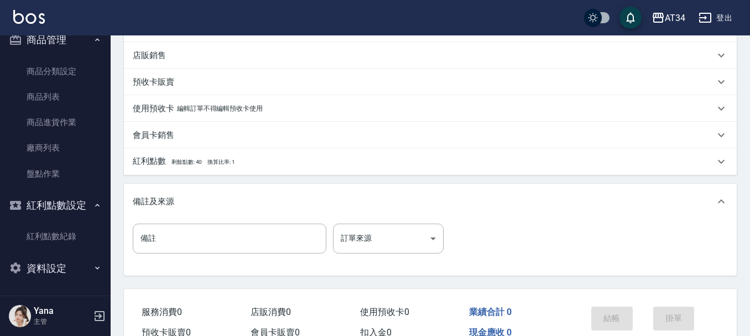
click at [191, 178] on div "項目消費 服務名稱/代號 服務名稱/代號 第三方卡券 第三方卡券 店販銷售 服務人員姓名/編號 服務人員姓名/編號 商品代號/名稱 商品代號/名稱 預收卡販賣…" at bounding box center [430, 145] width 613 height 260
click at [213, 164] on span "換算比率: 1" at bounding box center [222, 162] width 28 height 6
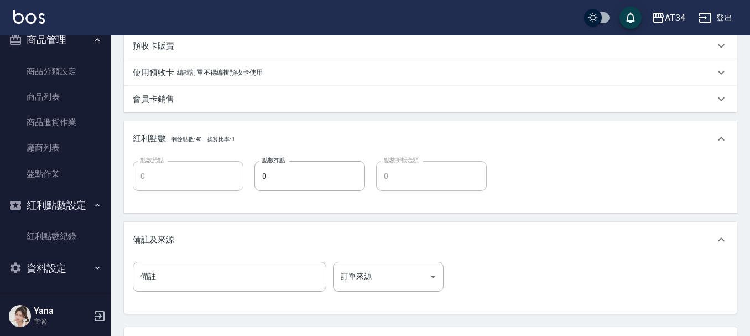
scroll to position [221, 0]
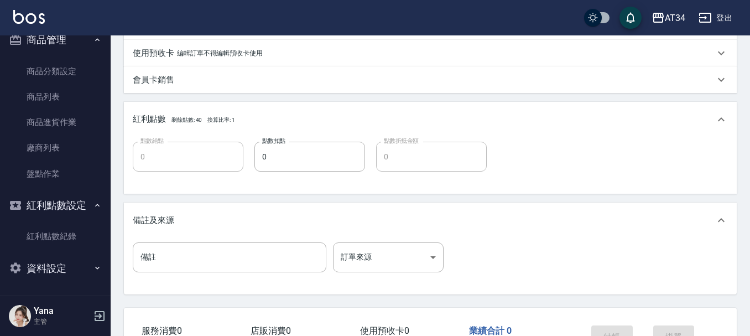
click at [211, 125] on p "紅利點數 剩餘點數: 40 換算比率: 1" at bounding box center [184, 119] width 102 height 12
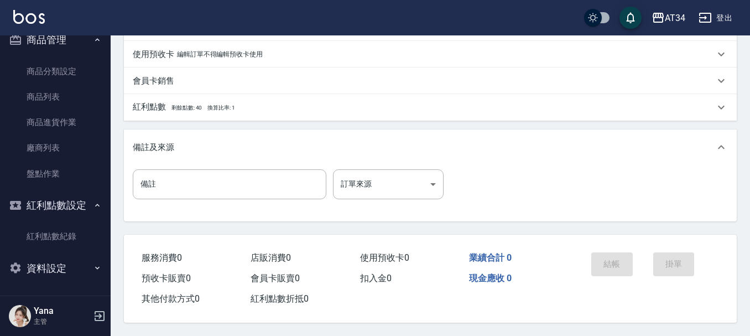
click at [217, 106] on span "換算比率: 1" at bounding box center [222, 108] width 28 height 6
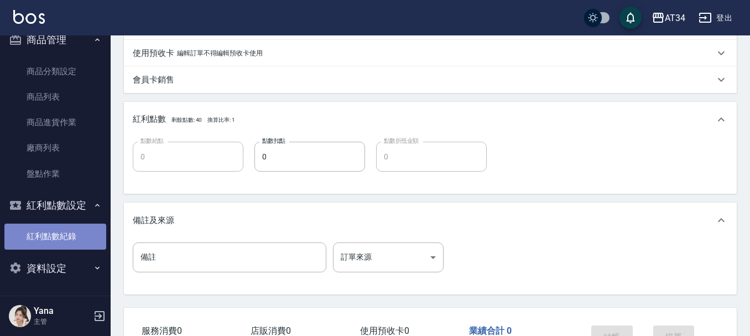
click at [71, 231] on link "紅利點數紀錄" at bounding box center [55, 236] width 102 height 25
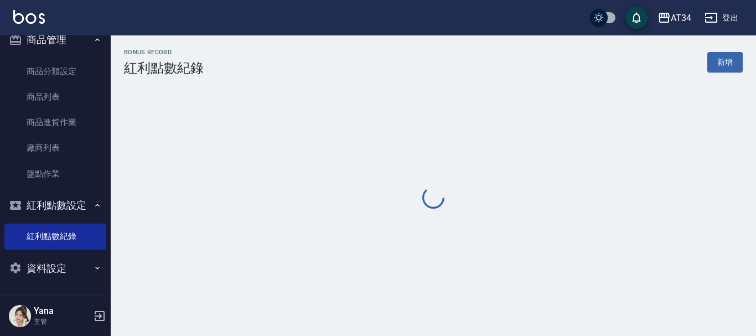
click at [72, 203] on button "紅利點數設定" at bounding box center [55, 205] width 102 height 29
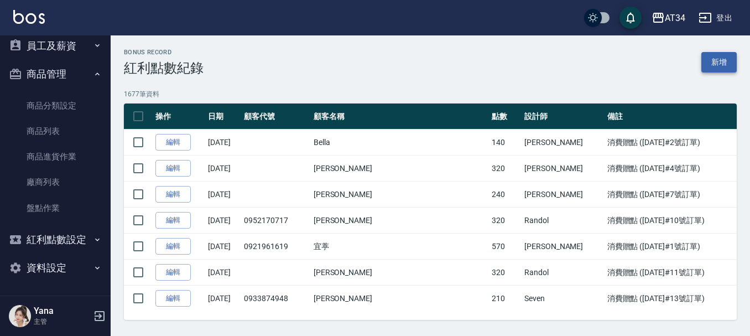
click at [723, 59] on link "新增" at bounding box center [719, 62] width 35 height 20
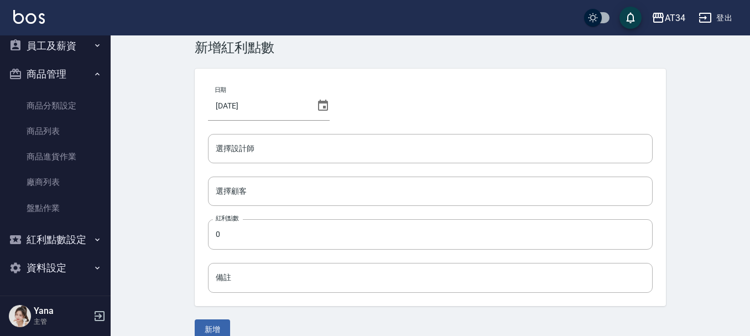
scroll to position [37, 0]
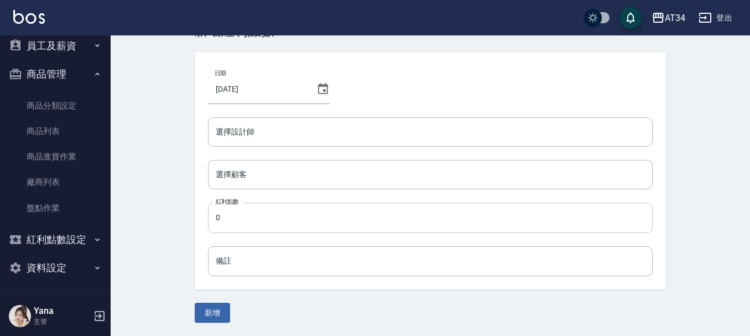
click at [234, 218] on input "0" at bounding box center [430, 218] width 445 height 30
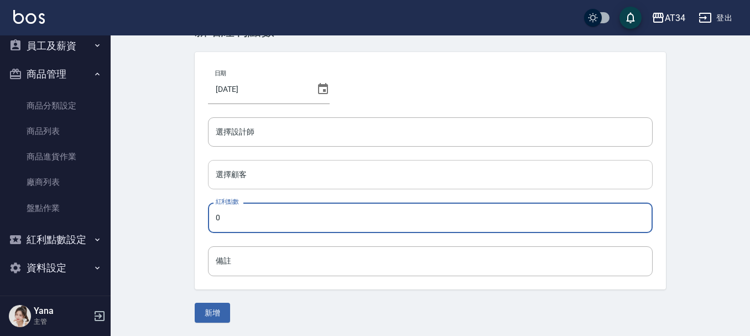
click at [247, 171] on input "選擇顧客" at bounding box center [430, 174] width 435 height 19
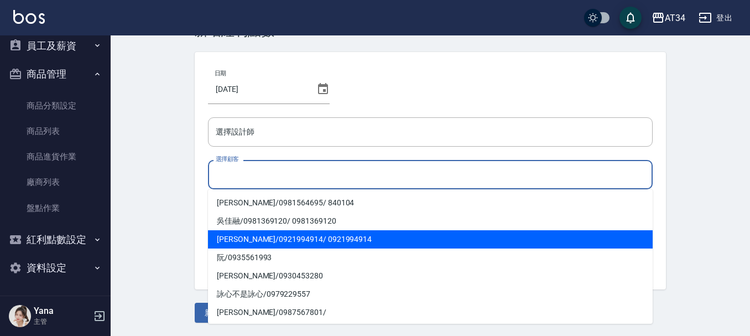
click at [242, 237] on span "[PERSON_NAME] / 0921994914 / 0921994914" at bounding box center [430, 239] width 445 height 18
type input "[PERSON_NAME]/0921994914/0921994914"
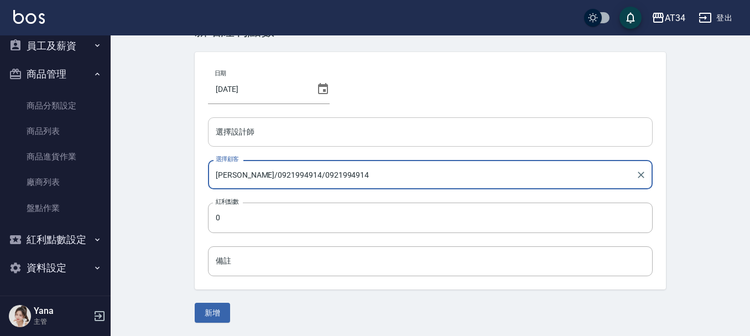
click at [253, 140] on input "選擇設計師" at bounding box center [430, 131] width 435 height 19
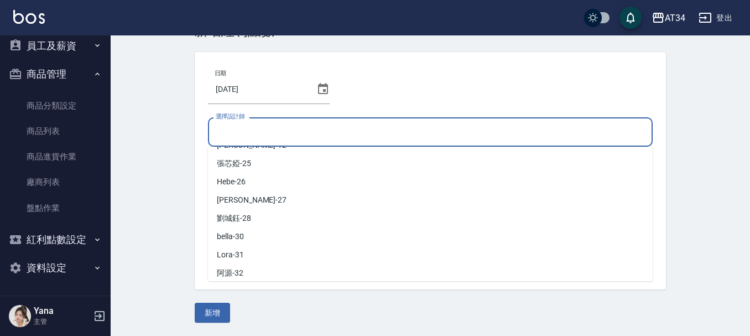
scroll to position [166, 0]
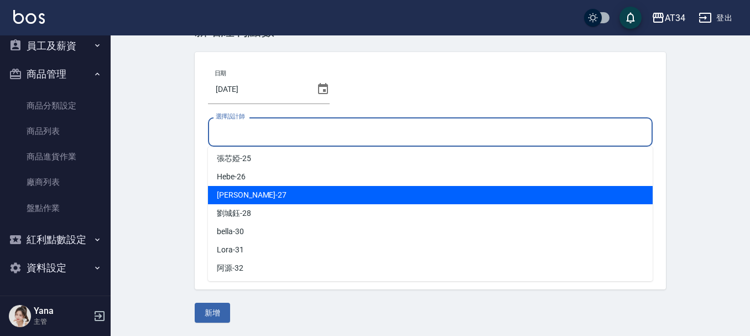
click at [229, 199] on span "[PERSON_NAME] -27" at bounding box center [252, 195] width 70 height 12
type input "[PERSON_NAME]-27"
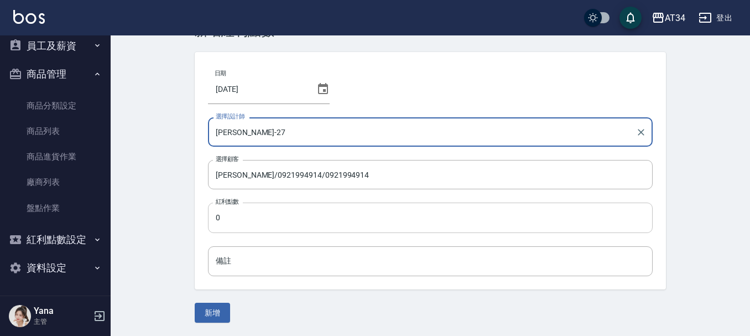
click at [229, 215] on input "0" at bounding box center [430, 218] width 445 height 30
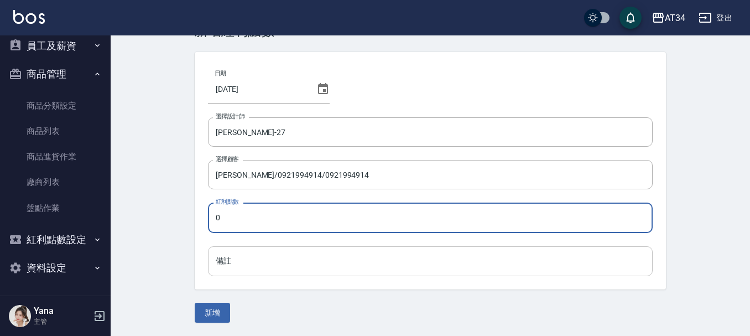
click at [233, 258] on input "備註" at bounding box center [430, 261] width 445 height 30
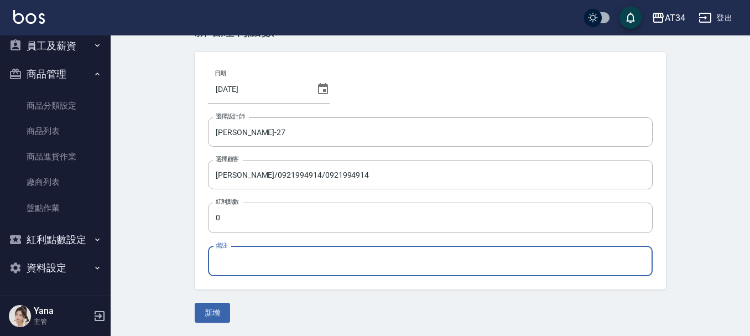
click at [233, 258] on input "備註" at bounding box center [430, 261] width 445 height 30
click at [231, 229] on input "0" at bounding box center [430, 218] width 445 height 30
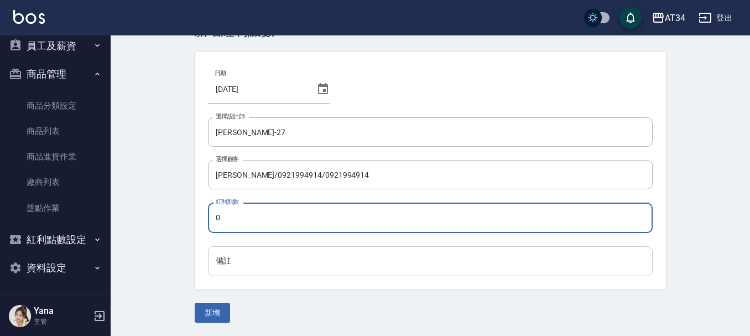
click at [236, 256] on input "備註" at bounding box center [430, 261] width 445 height 30
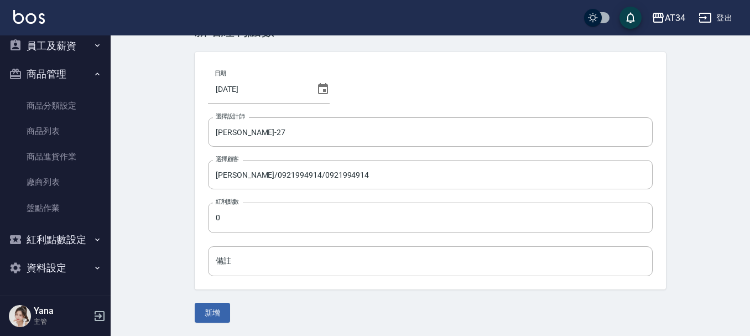
click at [178, 237] on div "Bonus Record CREATE 新增紅利點數 日期 2025/09/05 選擇設計師 annie-27 選擇設計師 選擇顧客 陳昌利/09219949…" at bounding box center [431, 167] width 640 height 338
click at [237, 220] on input "0" at bounding box center [430, 218] width 445 height 30
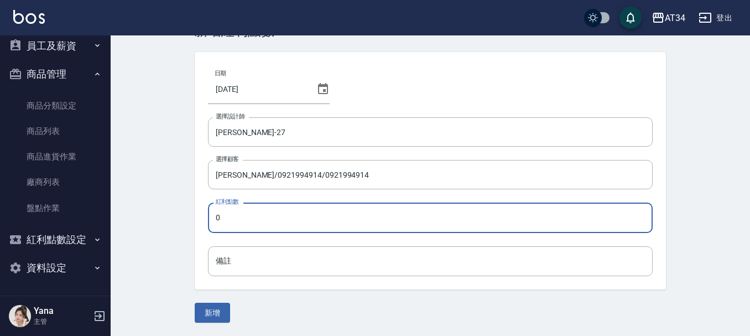
click at [70, 231] on button "紅利點數設定" at bounding box center [55, 239] width 102 height 29
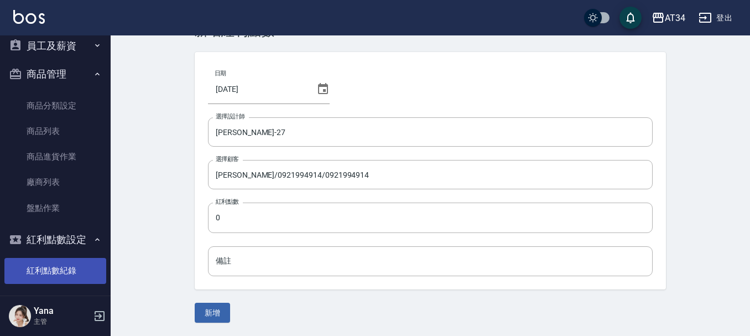
click at [70, 271] on link "紅利點數紀錄" at bounding box center [55, 270] width 102 height 25
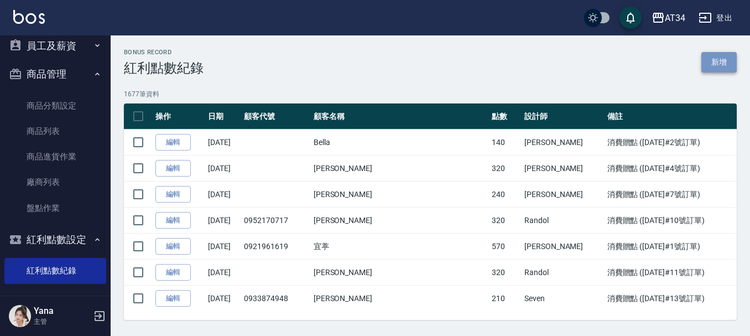
click at [726, 55] on link "新增" at bounding box center [719, 62] width 35 height 20
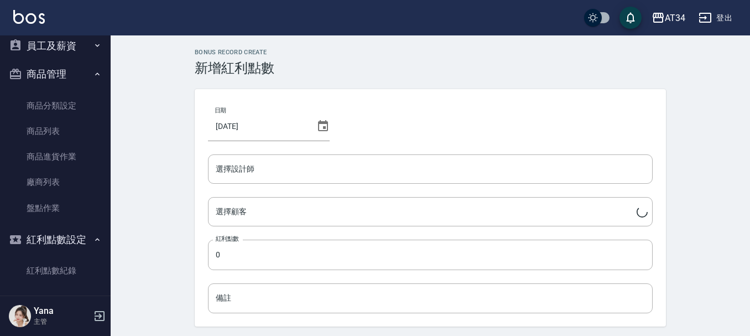
scroll to position [37, 0]
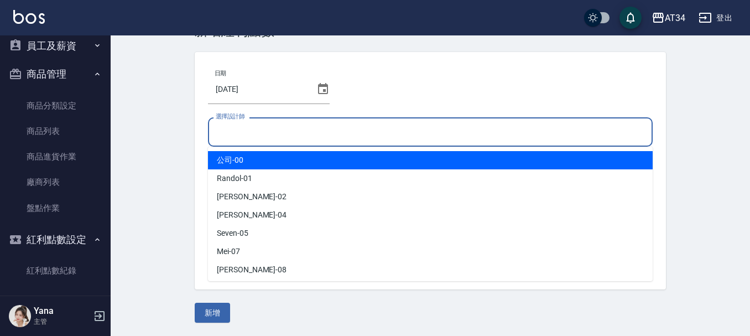
click at [272, 123] on input "選擇設計師" at bounding box center [430, 131] width 435 height 19
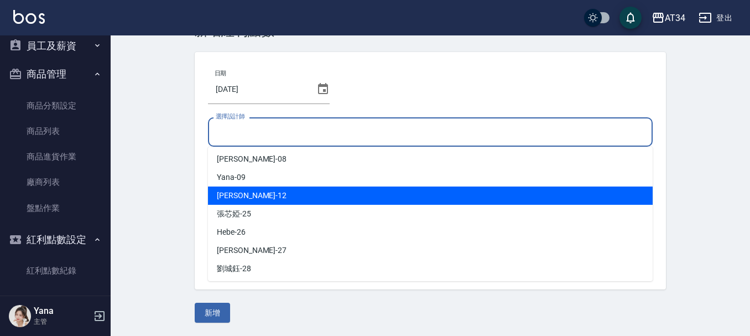
scroll to position [166, 0]
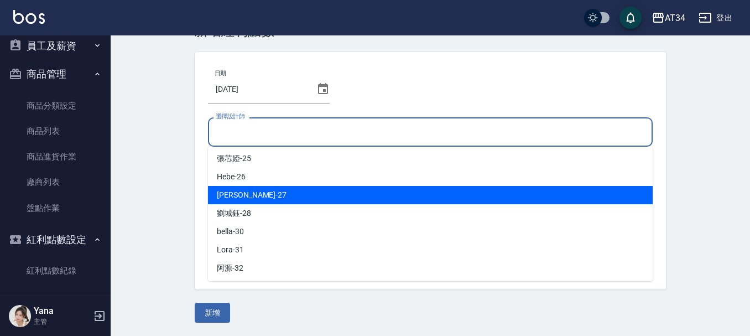
click at [242, 197] on span "annie -27" at bounding box center [252, 195] width 70 height 12
type input "annie-27"
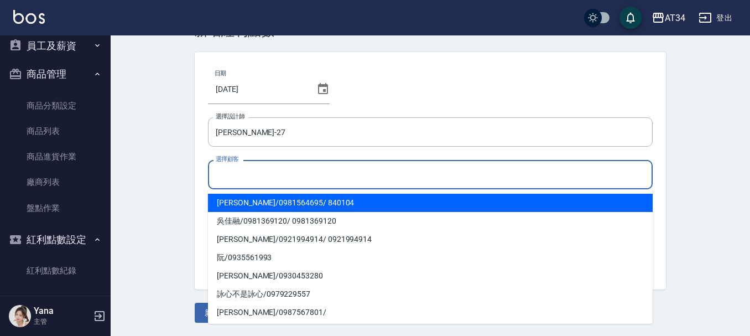
click at [236, 179] on input "選擇顧客" at bounding box center [430, 174] width 435 height 19
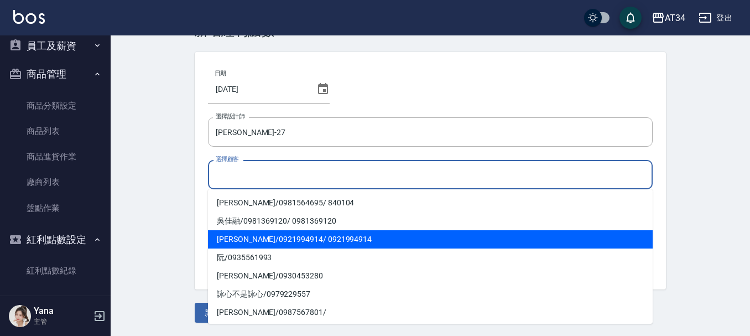
click at [248, 241] on span "陳昌利 / 0921994914 / 0921994914" at bounding box center [430, 239] width 445 height 18
type input "陳昌利/0921994914/0921994914"
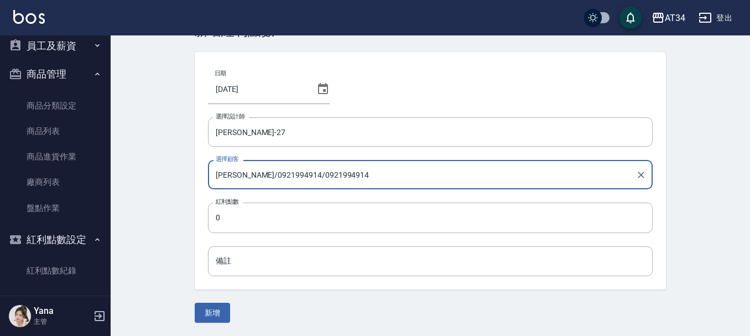
click at [56, 273] on link "紅利點數紀錄" at bounding box center [55, 270] width 102 height 25
click at [54, 265] on link "紅利點數紀錄" at bounding box center [55, 270] width 102 height 25
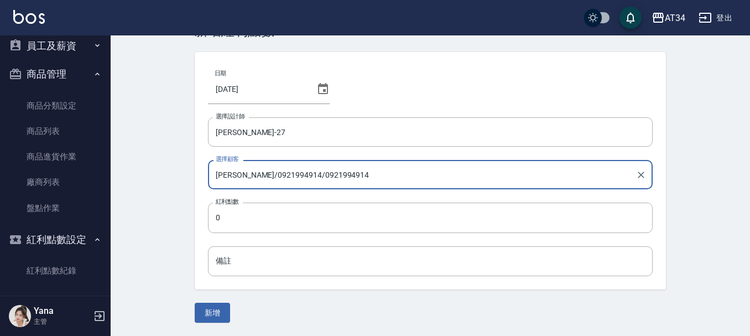
click at [54, 265] on link "紅利點數紀錄" at bounding box center [55, 270] width 102 height 25
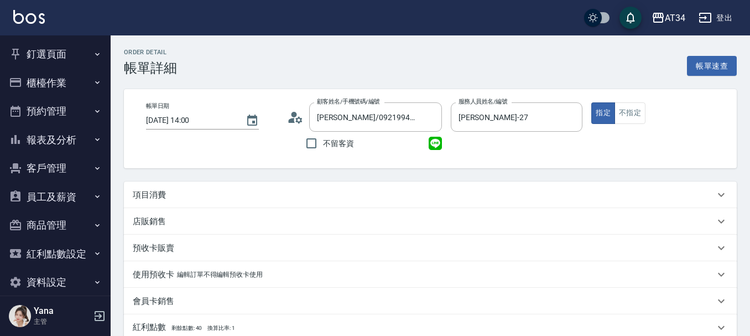
click at [200, 198] on div "項目消費" at bounding box center [424, 195] width 582 height 12
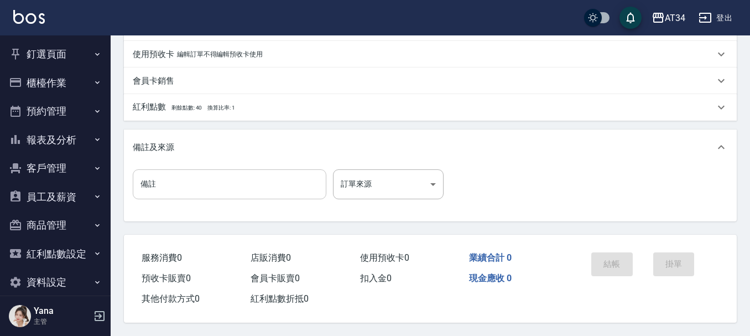
scroll to position [319, 0]
click at [188, 107] on p "紅利點數 剩餘點數: 40 換算比率: 1" at bounding box center [184, 107] width 102 height 12
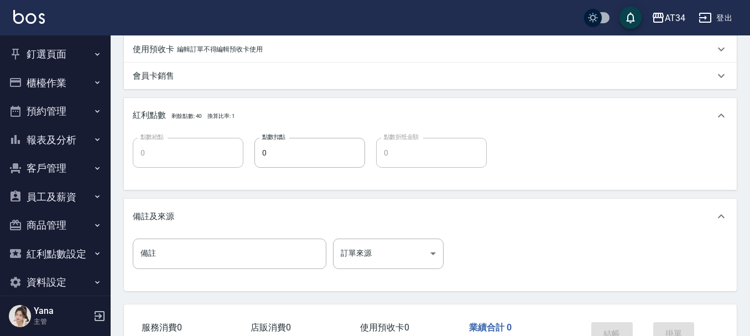
drag, startPoint x: 188, startPoint y: 117, endPoint x: 199, endPoint y: 118, distance: 11.1
click at [198, 118] on span "剩餘點數: 40" at bounding box center [187, 116] width 31 height 6
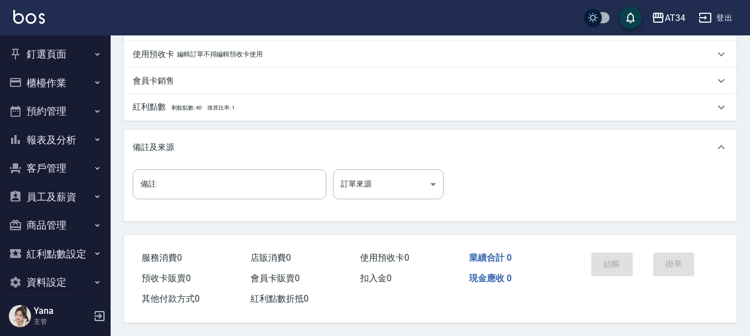
click at [196, 105] on span "剩餘點數: 40" at bounding box center [187, 108] width 31 height 6
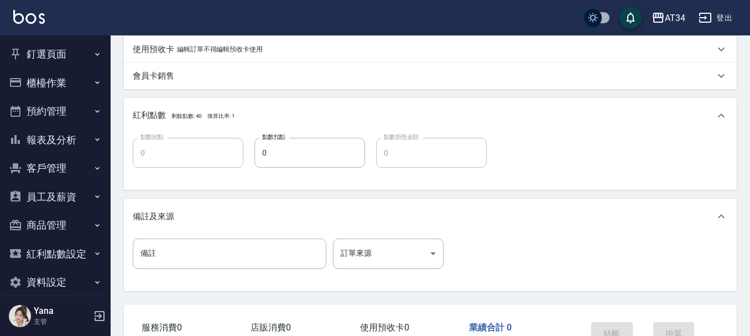
click at [66, 248] on button "紅利點數設定" at bounding box center [55, 254] width 102 height 29
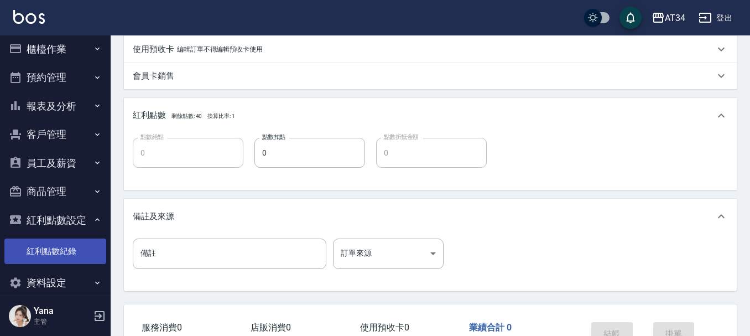
scroll to position [49, 0]
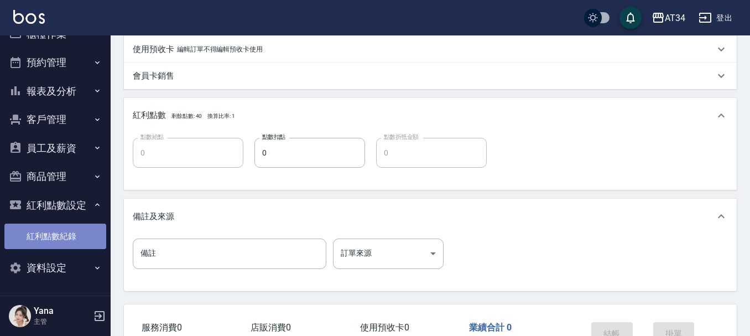
click at [57, 235] on link "紅利點數紀錄" at bounding box center [55, 236] width 102 height 25
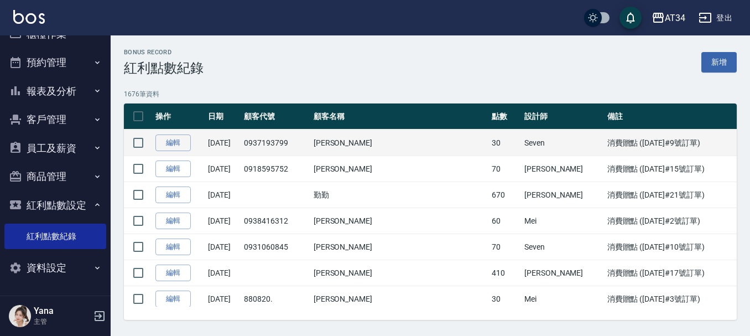
scroll to position [830, 0]
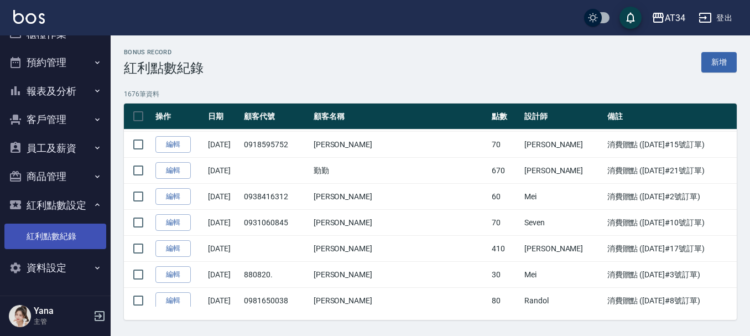
click at [54, 244] on link "紅利點數紀錄" at bounding box center [55, 236] width 102 height 25
click at [61, 120] on button "客戶管理" at bounding box center [55, 119] width 102 height 29
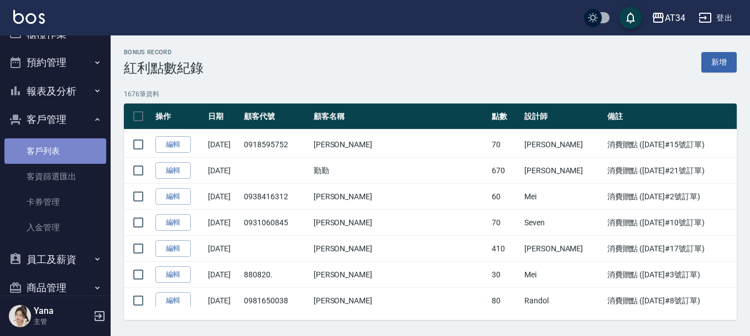
click at [65, 154] on link "客戶列表" at bounding box center [55, 150] width 102 height 25
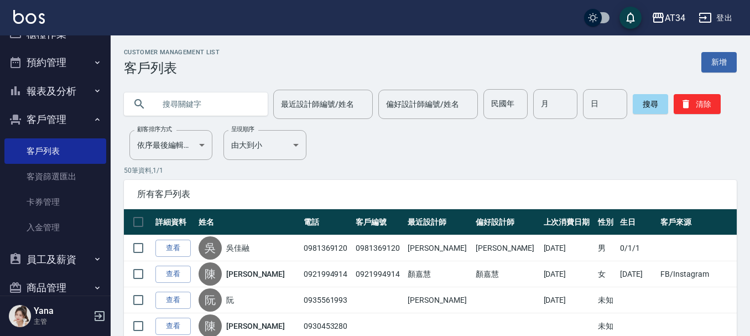
click at [163, 108] on input "text" at bounding box center [207, 104] width 104 height 30
paste input "0921994914"
type input "0921994914"
click at [648, 101] on button "搜尋" at bounding box center [650, 104] width 35 height 20
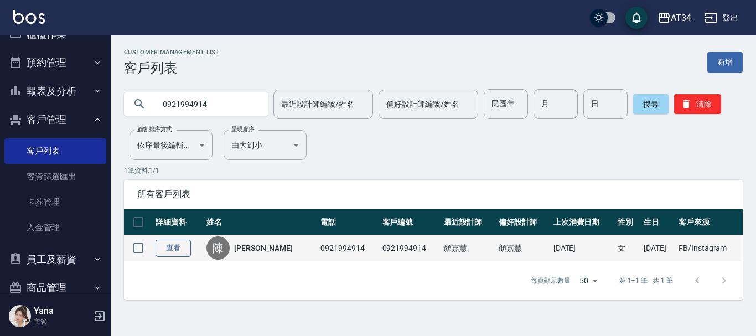
click at [169, 247] on link "查看" at bounding box center [173, 248] width 35 height 17
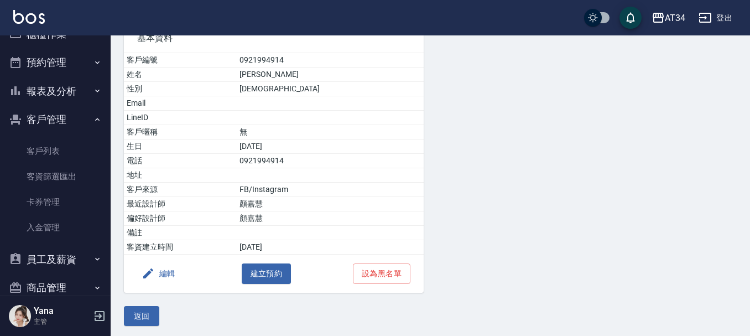
scroll to position [100, 0]
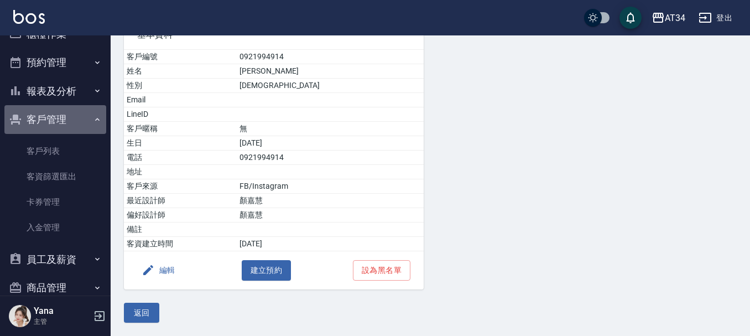
click at [72, 120] on button "客戶管理" at bounding box center [55, 119] width 102 height 29
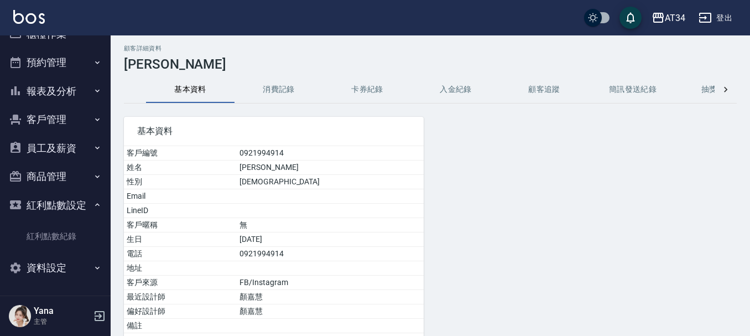
scroll to position [0, 0]
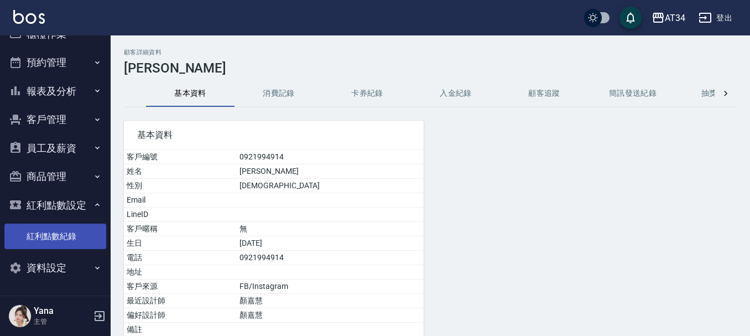
click at [48, 238] on link "紅利點數紀錄" at bounding box center [55, 236] width 102 height 25
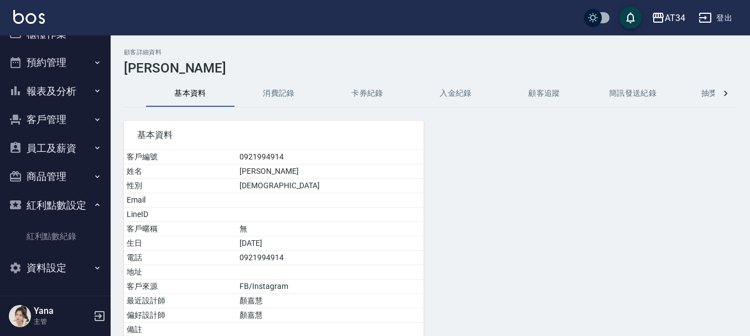
click at [40, 231] on link "紅利點數紀錄" at bounding box center [55, 236] width 102 height 25
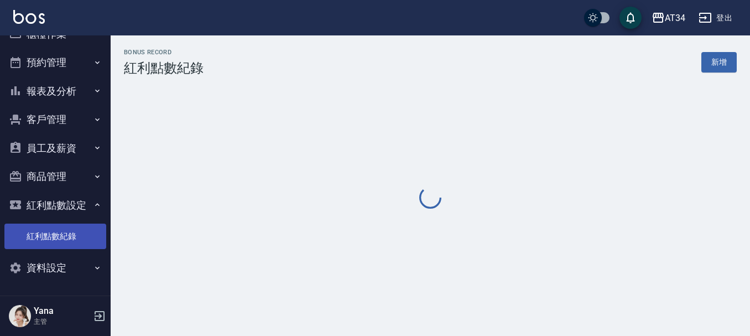
click at [32, 241] on link "紅利點數紀錄" at bounding box center [55, 236] width 102 height 25
click at [32, 239] on link "紅利點數紀錄" at bounding box center [55, 236] width 102 height 25
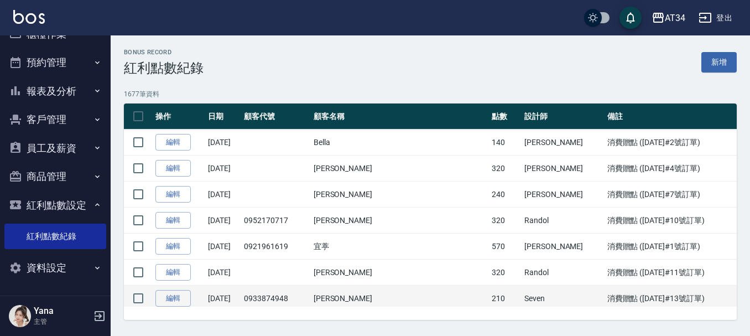
click at [54, 234] on link "紅利點數紀錄" at bounding box center [55, 236] width 102 height 25
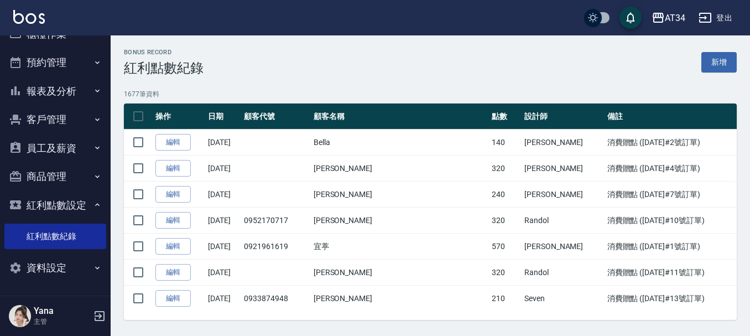
click at [347, 71] on div "Bonus Record 紅利點數紀錄 新增" at bounding box center [430, 62] width 613 height 27
click at [52, 237] on link "紅利點數紀錄" at bounding box center [55, 236] width 102 height 25
click at [56, 188] on button "商品管理" at bounding box center [55, 176] width 102 height 29
click at [59, 203] on button "紅利點數設定" at bounding box center [55, 205] width 102 height 29
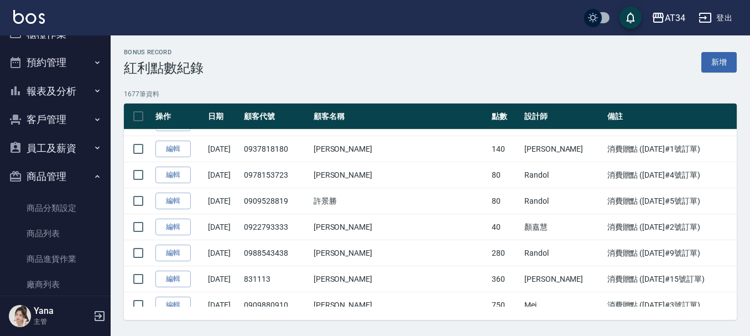
scroll to position [43444, 0]
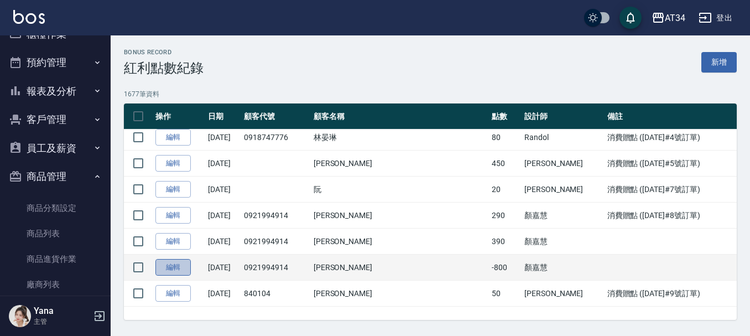
click at [182, 267] on link "編輯" at bounding box center [173, 267] width 35 height 17
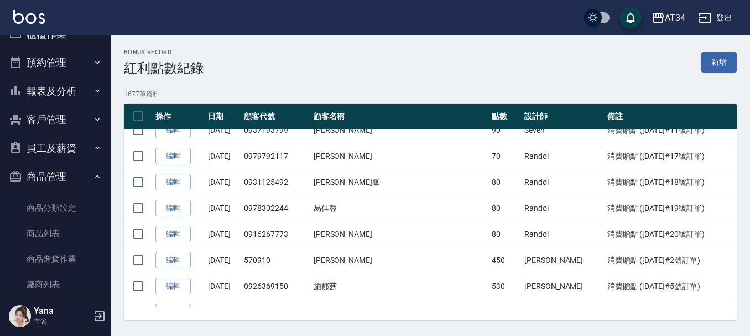
scroll to position [43444, 0]
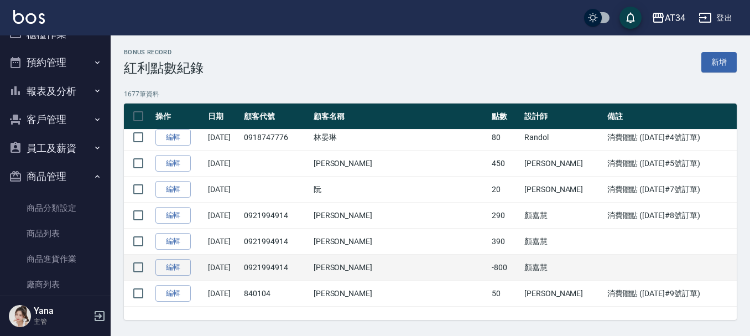
click at [151, 266] on td at bounding box center [138, 268] width 29 height 26
click at [168, 267] on link "編輯" at bounding box center [173, 267] width 35 height 17
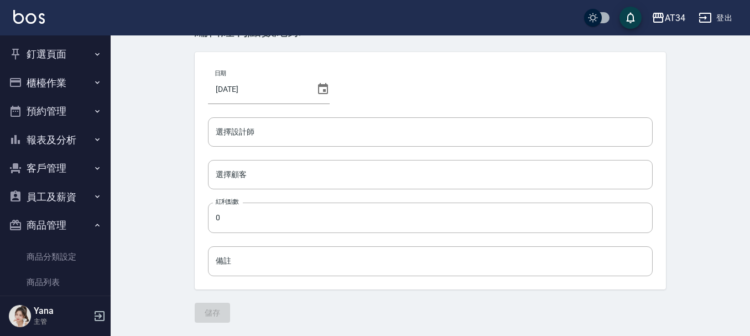
scroll to position [151, 0]
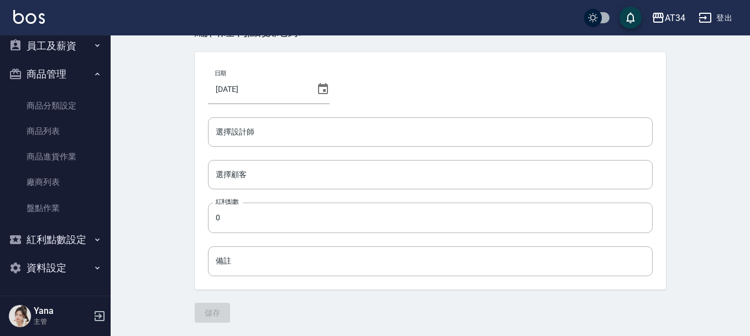
click at [51, 237] on button "紅利點數設定" at bounding box center [55, 239] width 102 height 29
type input "annie-27"
type input "-800"
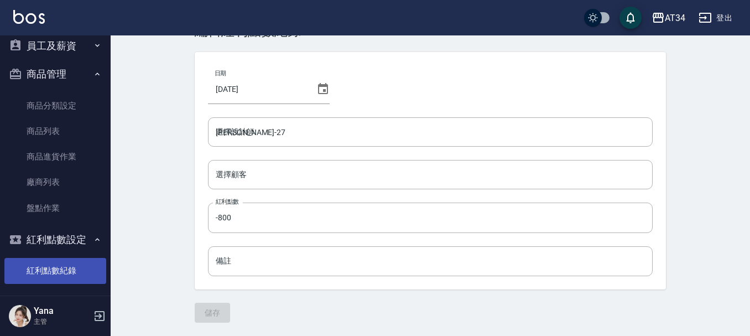
type input "陳昌利/0921994914/0921994914"
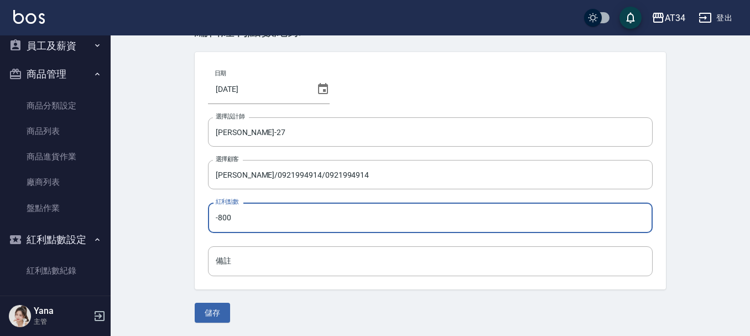
click at [247, 218] on input "-800" at bounding box center [430, 218] width 445 height 30
type input "-840"
click at [211, 306] on button "儲存" at bounding box center [212, 313] width 35 height 20
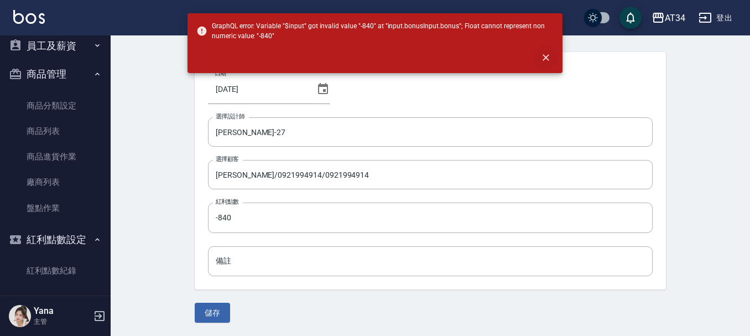
click at [545, 56] on icon "close" at bounding box center [546, 57] width 7 height 7
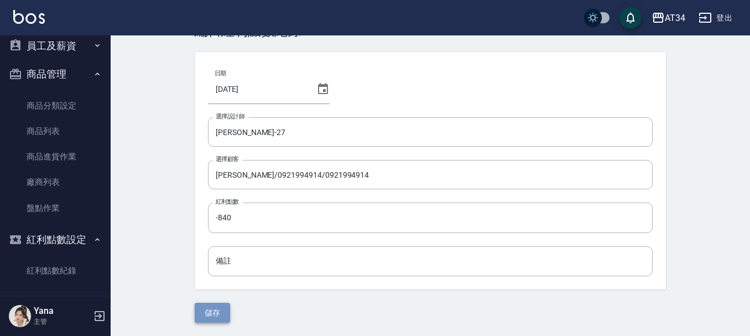
click at [219, 318] on button "儲存" at bounding box center [212, 313] width 35 height 20
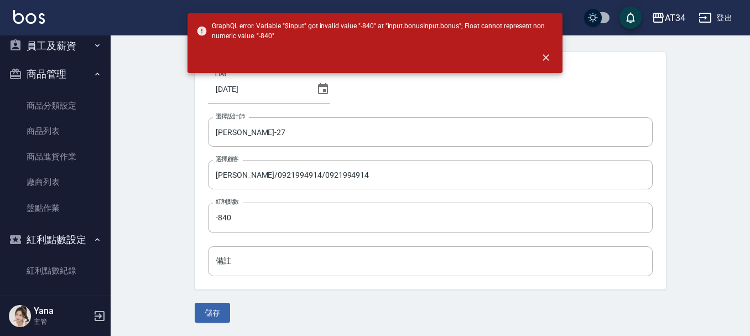
click at [145, 181] on div "Bonus Record edit 編輯紅利點數紀錄 日期 2025/09/05 選擇設計師 annie-27 選擇設計師 選擇顧客 陳昌利/09219949…" at bounding box center [431, 167] width 640 height 338
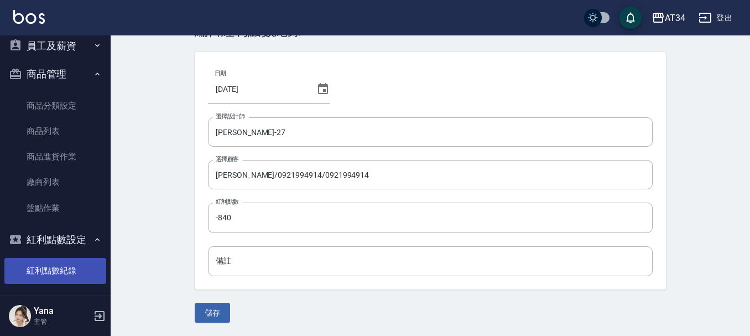
click at [64, 267] on link "紅利點數紀錄" at bounding box center [55, 270] width 102 height 25
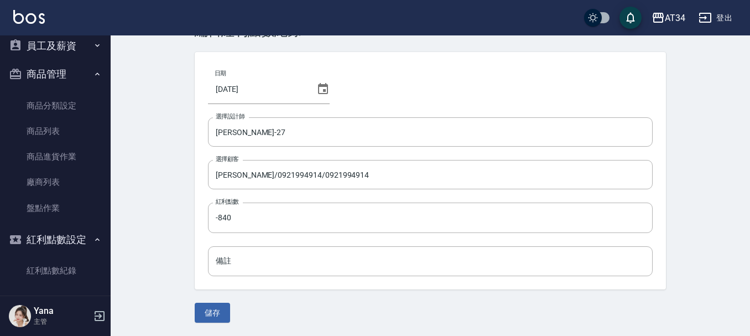
click at [61, 249] on button "紅利點數設定" at bounding box center [55, 239] width 102 height 29
click at [70, 242] on button "紅利點數設定" at bounding box center [55, 239] width 102 height 29
click at [55, 236] on button "紅利點數設定" at bounding box center [55, 239] width 102 height 29
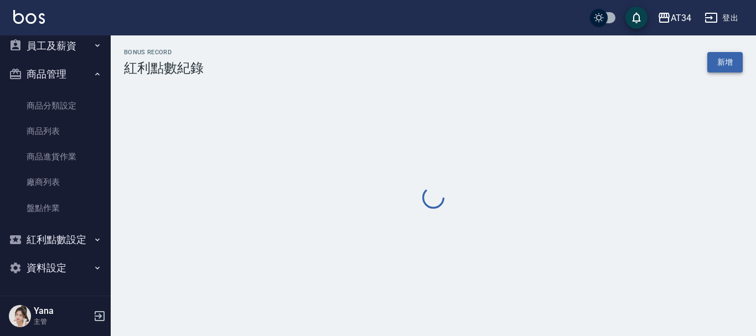
click at [745, 89] on div "Bonus Record 紅利點數紀錄 新增" at bounding box center [433, 130] width 645 height 162
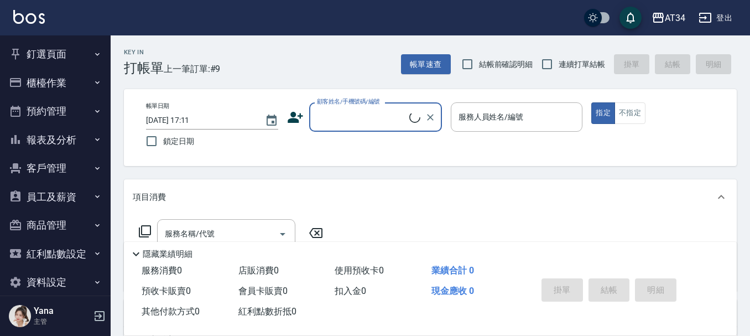
click at [58, 252] on button "紅利點數設定" at bounding box center [55, 254] width 102 height 29
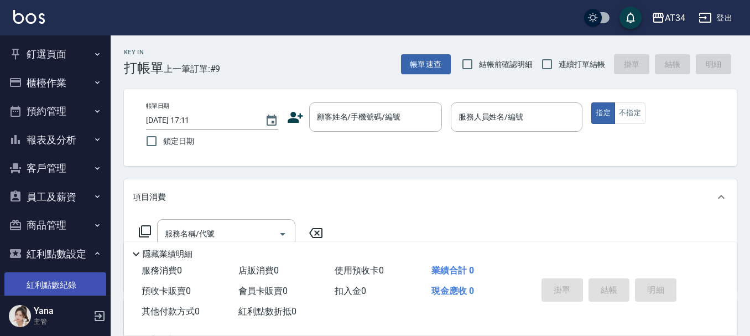
click at [62, 280] on link "紅利點數紀錄" at bounding box center [55, 284] width 102 height 25
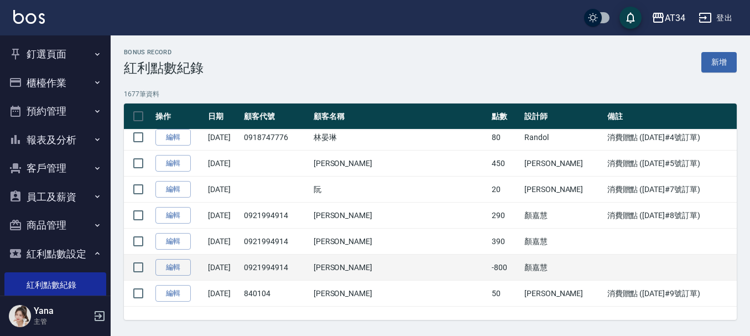
scroll to position [6, 0]
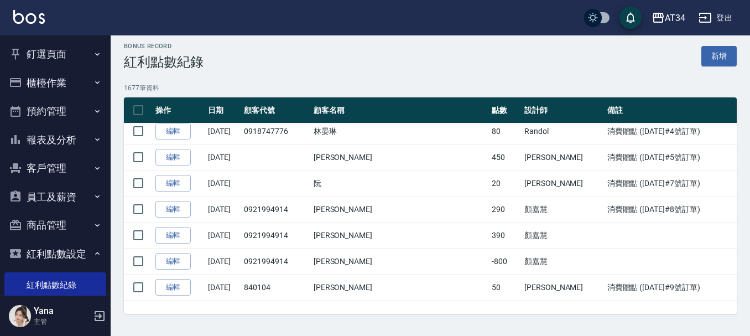
drag, startPoint x: 63, startPoint y: 79, endPoint x: 63, endPoint y: 90, distance: 11.6
click at [63, 79] on button "櫃檯作業" at bounding box center [55, 83] width 102 height 29
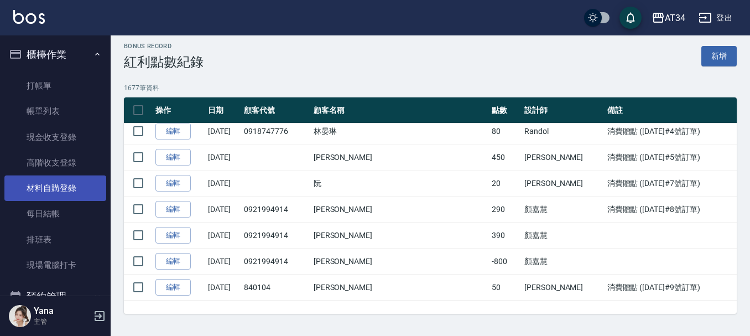
scroll to position [55, 0]
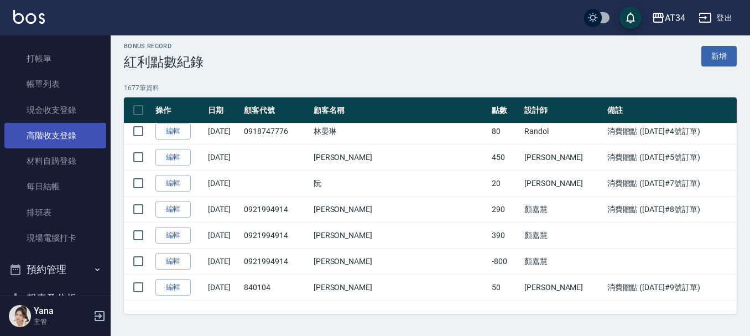
click at [49, 127] on link "高階收支登錄" at bounding box center [55, 135] width 102 height 25
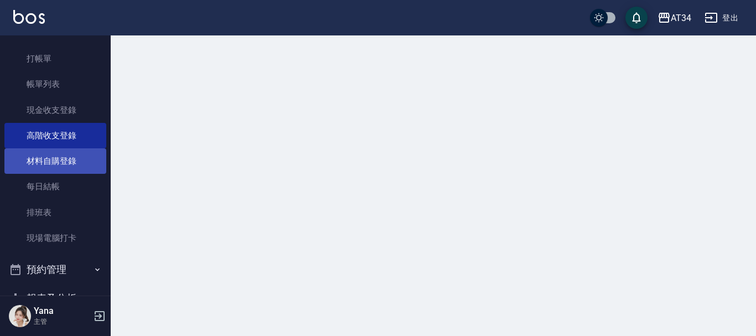
click at [49, 157] on link "材料自購登錄" at bounding box center [55, 160] width 102 height 25
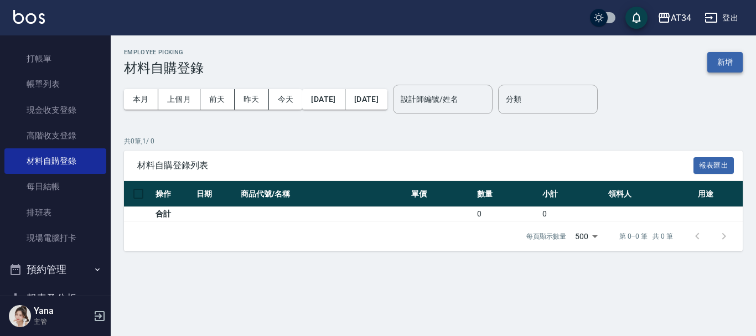
click at [714, 59] on button "新增" at bounding box center [724, 62] width 35 height 20
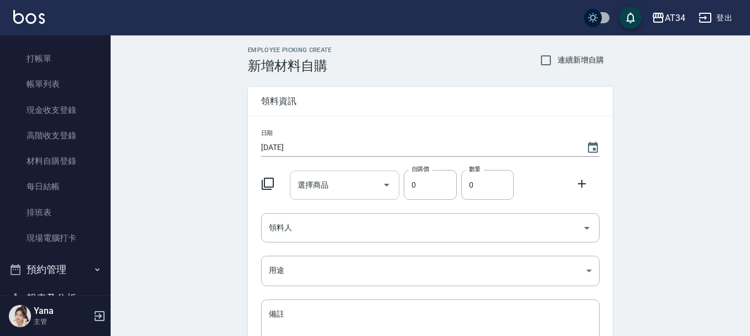
click at [322, 191] on input "選擇商品" at bounding box center [337, 184] width 84 height 19
type input "f"
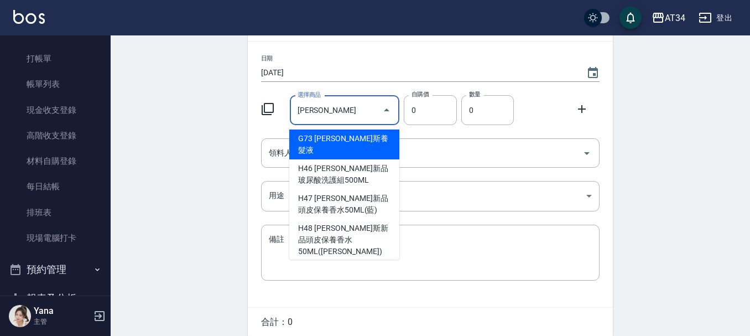
scroll to position [55, 0]
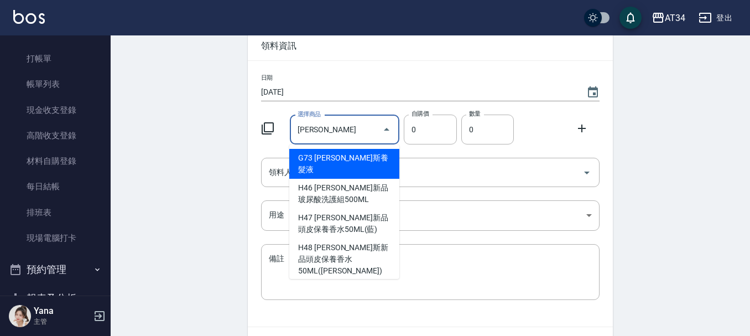
type input "喬娜斯養髮液"
type input "950"
type input "1"
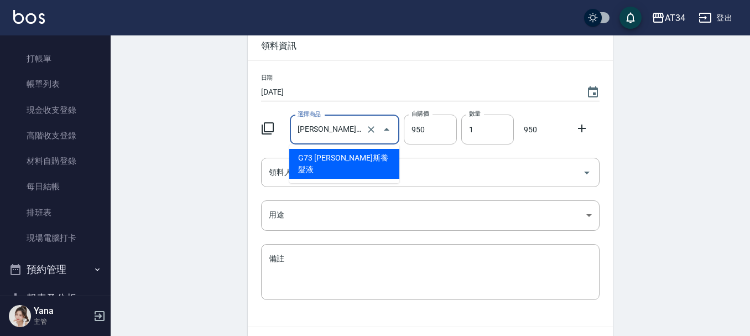
click at [339, 135] on input "喬娜斯養髮液" at bounding box center [329, 129] width 69 height 19
click at [359, 136] on input "喬娜斯養髮液" at bounding box center [329, 129] width 69 height 19
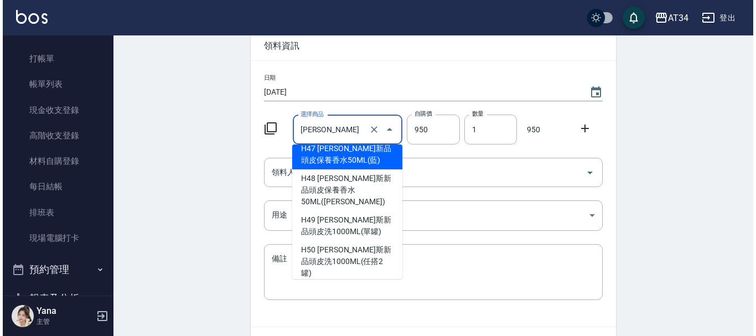
scroll to position [72, 0]
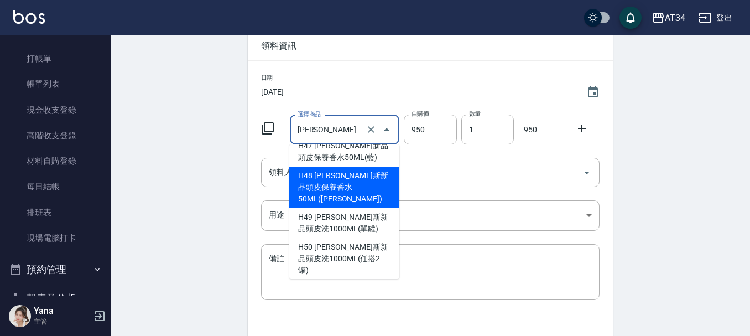
type input "喬娜斯"
click at [270, 128] on icon at bounding box center [267, 128] width 13 height 13
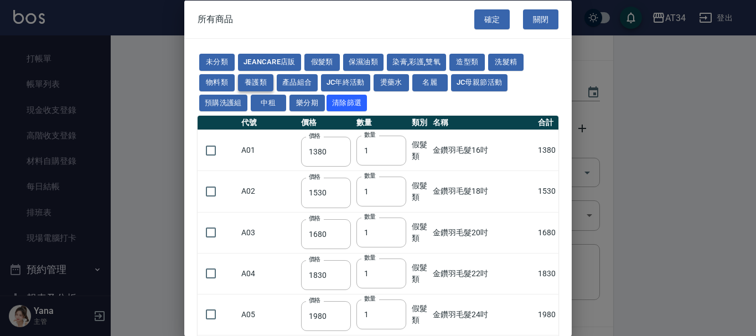
click at [258, 86] on button "養護類" at bounding box center [255, 82] width 35 height 17
type input "91"
type input "163"
type input "600"
type input "450"
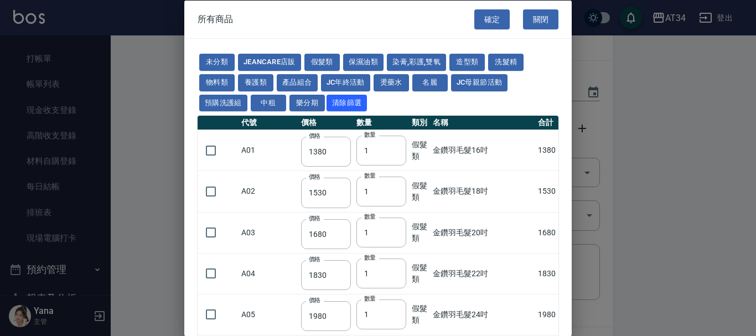
type input "390"
type input "450"
type input "1690"
type input "624"
type input "550"
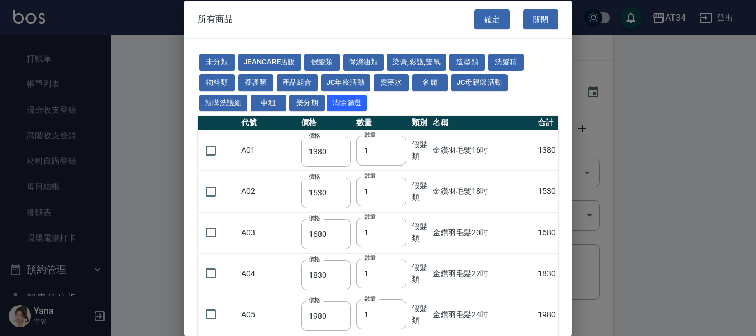
type input "630"
type input "896"
type input "351"
type input "630"
type input "1440"
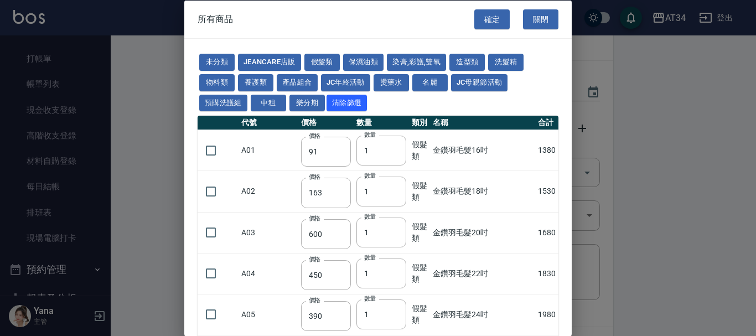
type input "720"
type input "205"
type input "494"
type input "35"
type input "1300"
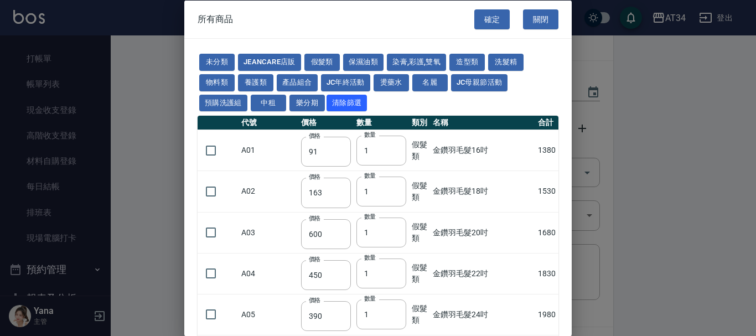
type input "1100"
type input "210"
type input "630"
type input "320"
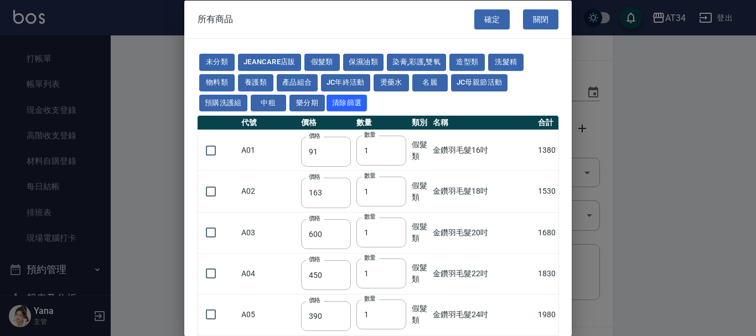
type input "208"
type input "800"
type input "960"
type input "600"
type input "700"
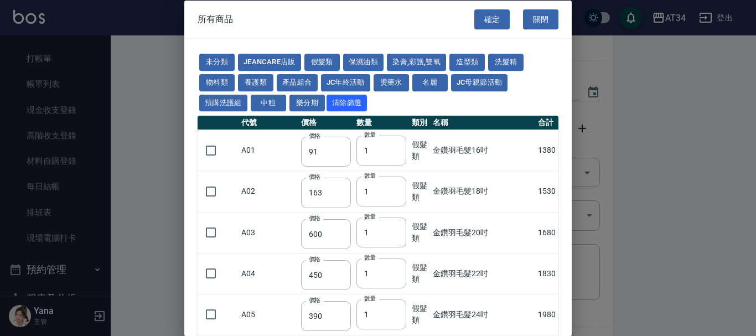
type input "480"
type input "248"
type input "200"
type input "160"
type input "1170"
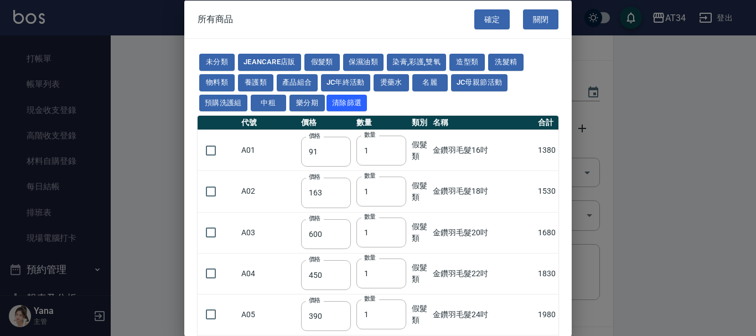
type input "520"
type input "1170"
type input "319"
type input "546"
type input "400"
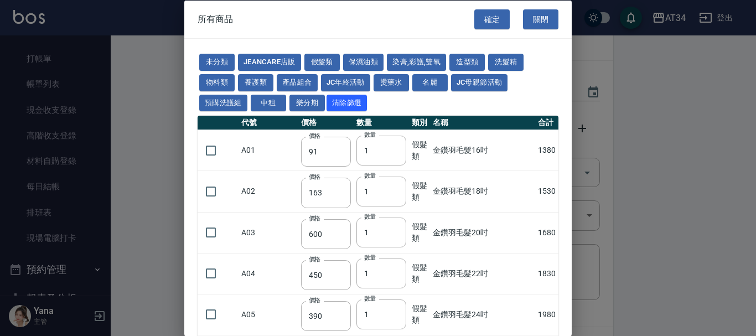
type input "640"
type input "480"
type input "416"
type input "682"
type input "305"
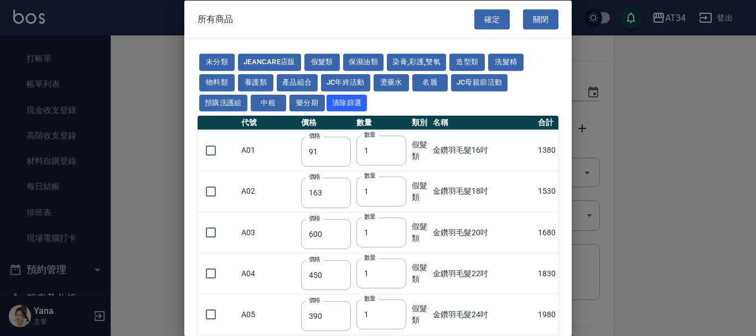
type input "309"
type input "560"
type input "490"
type input "560"
type input "420"
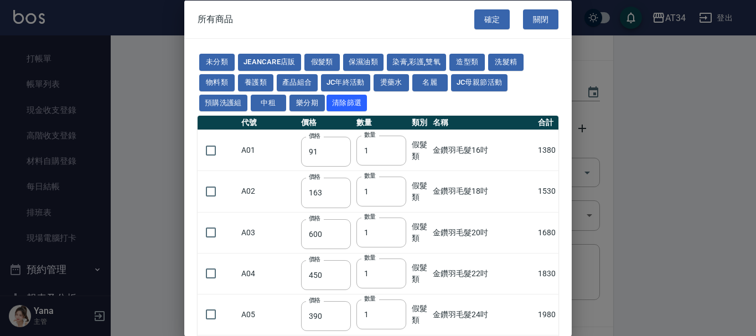
type input "560"
type input "640"
type input "450"
type input "1600"
type input "474"
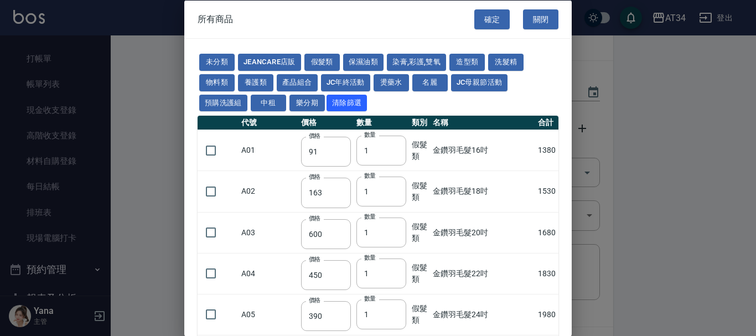
type input "1500"
type input "340"
type input "640"
type input "720"
type input "341"
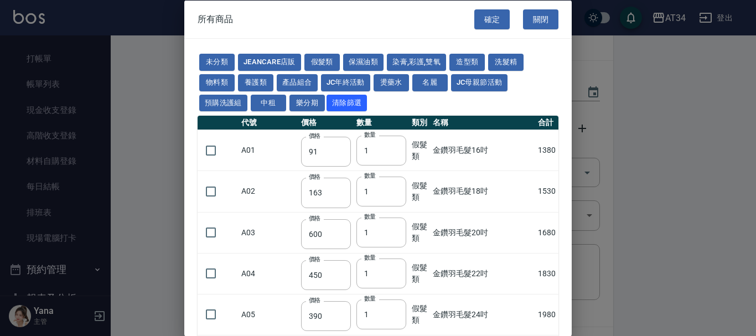
type input "683"
type input "364"
type input "494"
type input "546"
type input "1300"
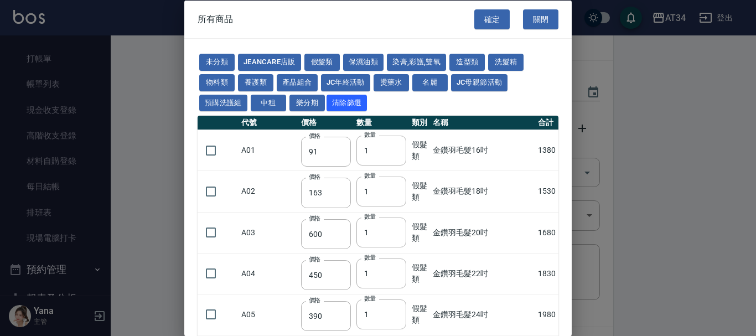
type input "900"
type input "1100"
type input "200"
type input "455"
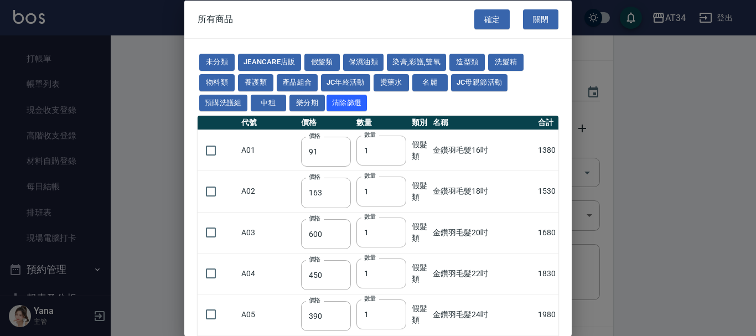
type input "1076"
type input "250"
type input "950"
type input "140"
type input "5500"
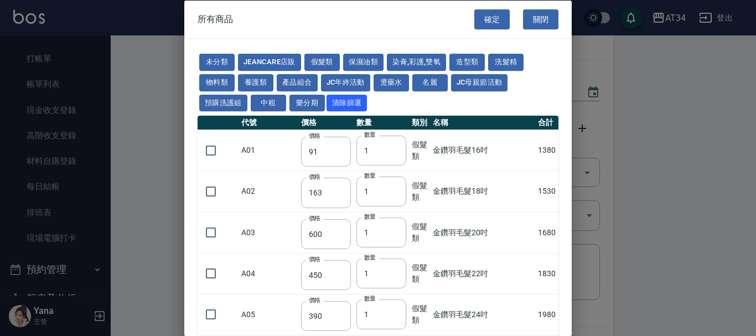
type input "250"
type input "640"
type input "2440"
type input "180"
type input "480"
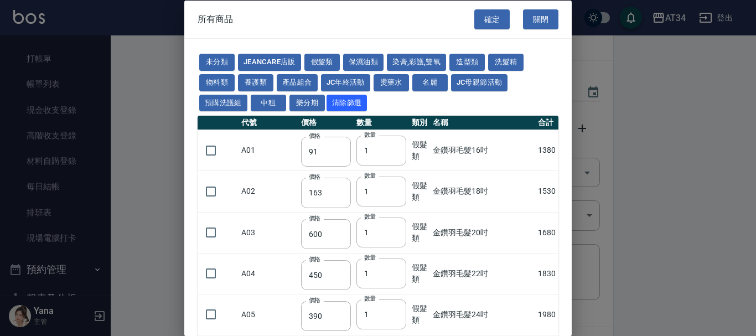
type input "1120"
type input "413"
type input "528"
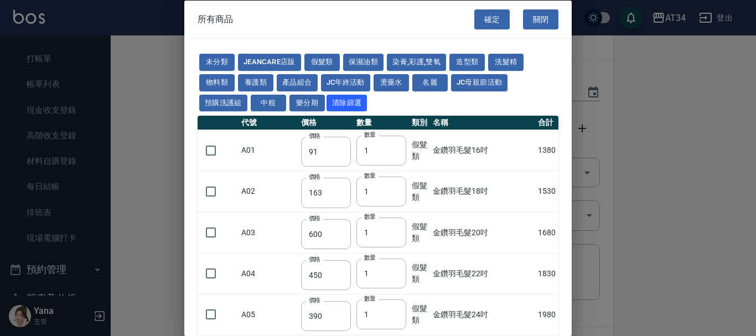
type input "368"
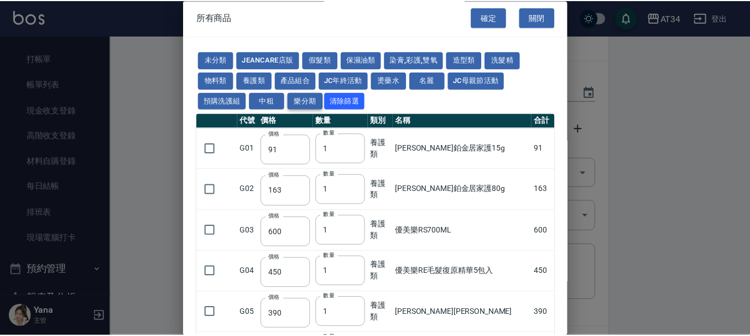
scroll to position [0, 0]
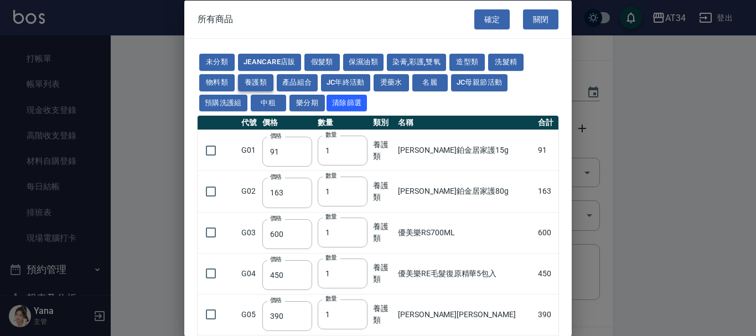
click at [250, 81] on button "養護類" at bounding box center [255, 82] width 35 height 17
click at [256, 82] on button "養護類" at bounding box center [255, 82] width 35 height 17
click at [264, 76] on button "養護類" at bounding box center [255, 82] width 35 height 17
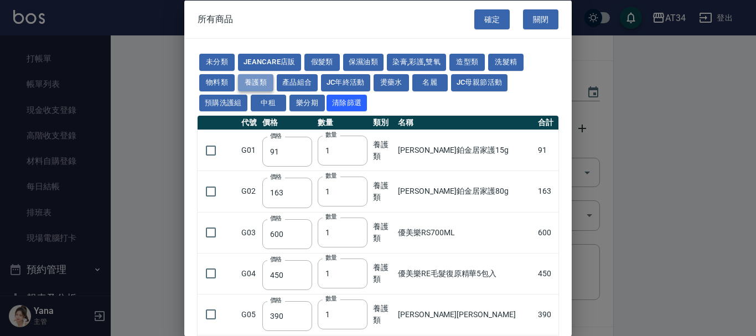
click at [268, 82] on button "養護類" at bounding box center [255, 82] width 35 height 17
click at [539, 14] on button "關閉" at bounding box center [540, 19] width 35 height 20
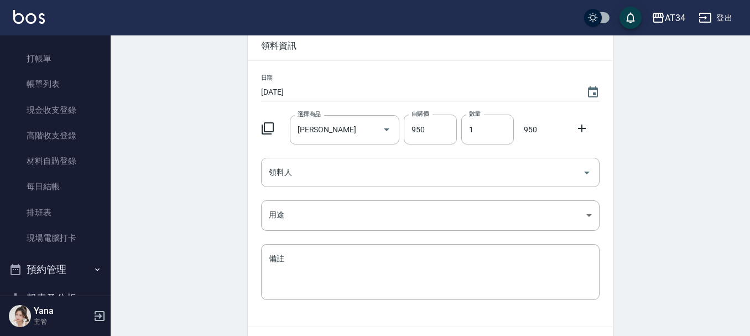
click at [579, 132] on icon at bounding box center [582, 128] width 13 height 13
click at [353, 130] on input "喬娜斯" at bounding box center [329, 129] width 69 height 19
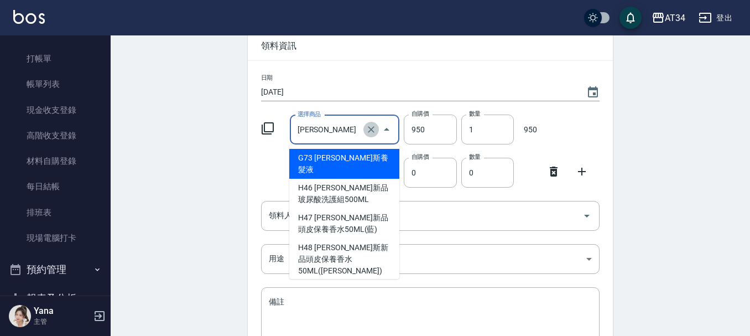
click at [371, 131] on icon "Clear" at bounding box center [371, 129] width 7 height 7
type input "0"
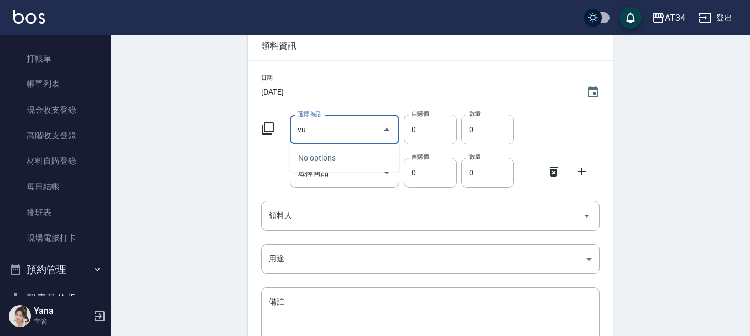
type input "v"
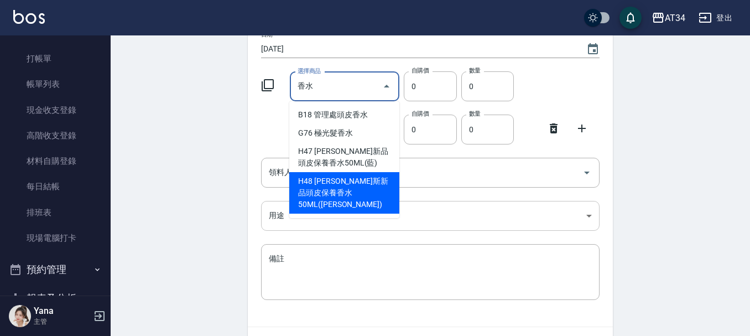
scroll to position [111, 0]
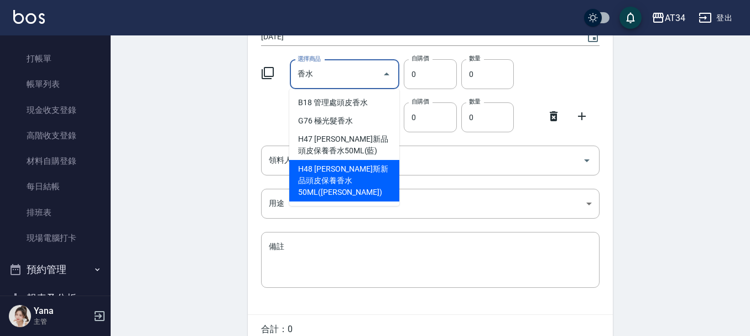
click at [369, 168] on li "H48 喬娜斯新品頭皮保養香水50ML(橘)" at bounding box center [344, 181] width 110 height 42
type input "喬娜斯新品頭皮保養香水50ML(橘)"
type input "220"
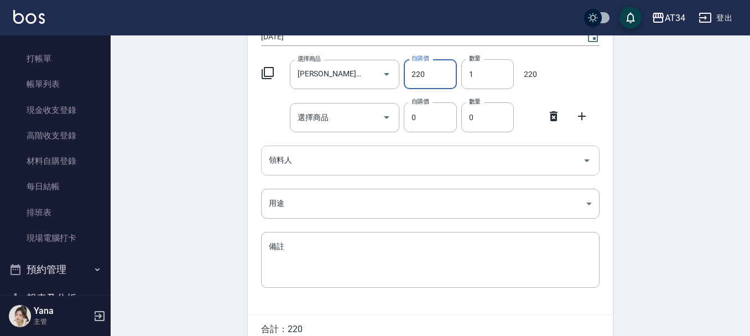
scroll to position [55, 0]
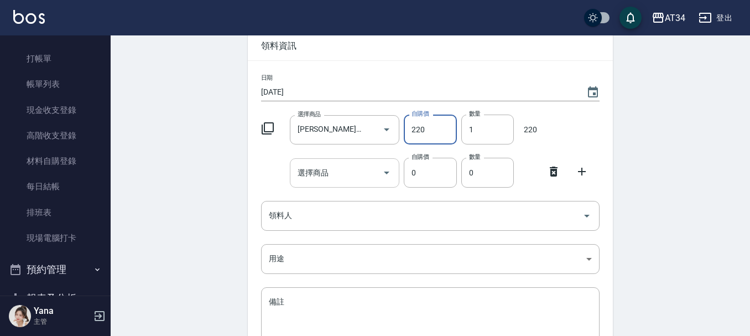
click at [335, 174] on input "選擇商品" at bounding box center [337, 172] width 84 height 19
click at [477, 132] on input "1" at bounding box center [488, 130] width 53 height 30
type input "02"
click at [657, 122] on div "Employee Picking Create 新增材料自購 連續新增自購 領料資訊 日期 2025/09/05 選擇商品 喬娜斯新品頭皮保養香水50ML(橘…" at bounding box center [431, 212] width 640 height 464
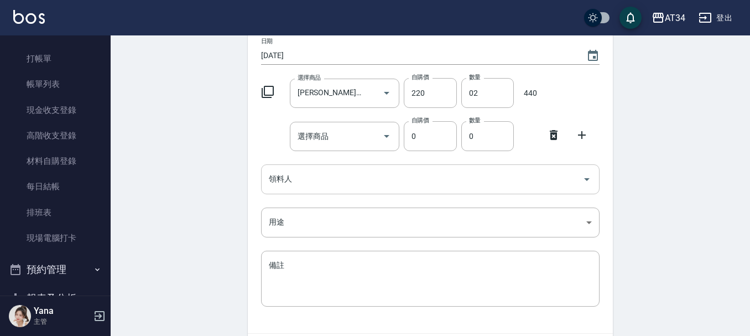
scroll to position [111, 0]
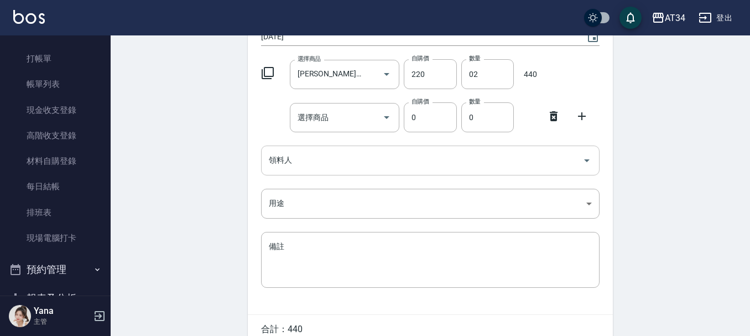
click at [339, 156] on input "領料人" at bounding box center [422, 160] width 312 height 19
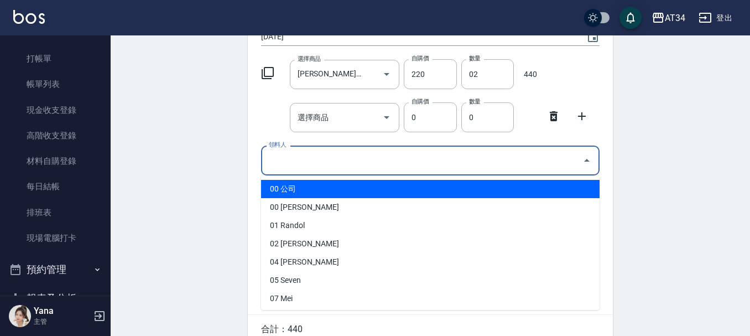
click at [286, 193] on li "00 公司" at bounding box center [430, 189] width 339 height 18
type input "公司"
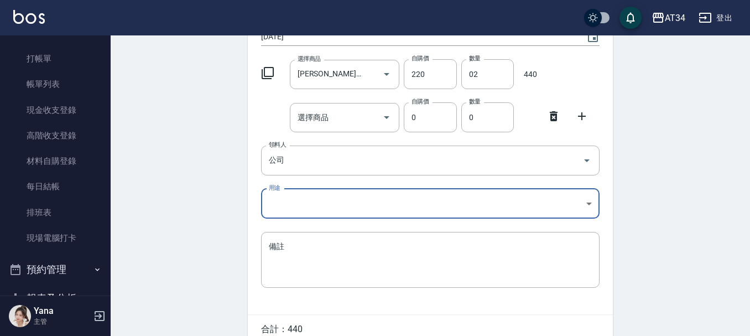
click at [672, 214] on div "Employee Picking Create 新增材料自購 連續新增自購 領料資訊 日期 2025/09/05 選擇商品 喬娜斯新品頭皮保養香水50ML(橘…" at bounding box center [431, 157] width 640 height 464
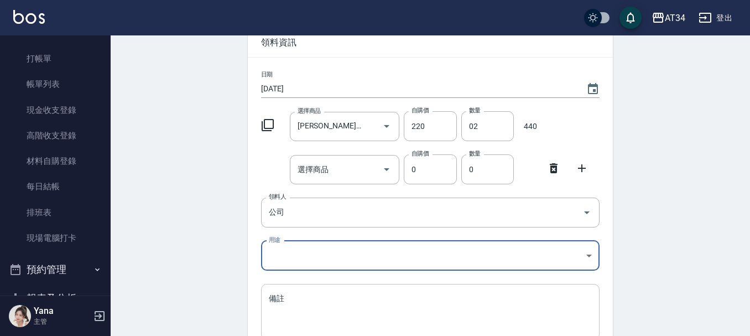
scroll to position [54, 0]
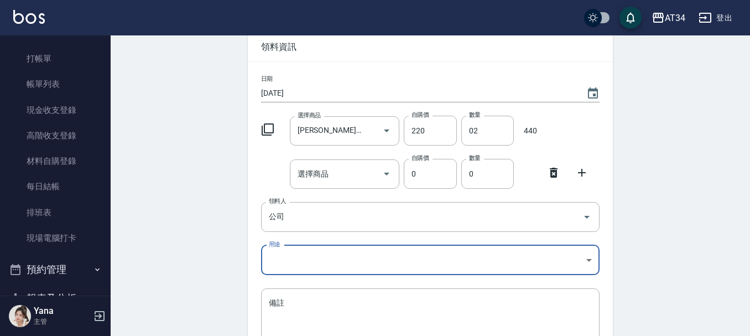
click at [658, 224] on div "Employee Picking Create 新增材料自購 連續新增自購 領料資訊 日期 2025/09/05 選擇商品 喬娜斯新品頭皮保養香水50ML(橘…" at bounding box center [431, 213] width 640 height 464
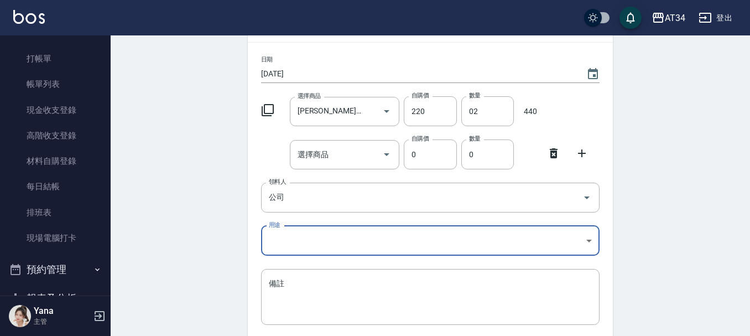
scroll to position [0, 0]
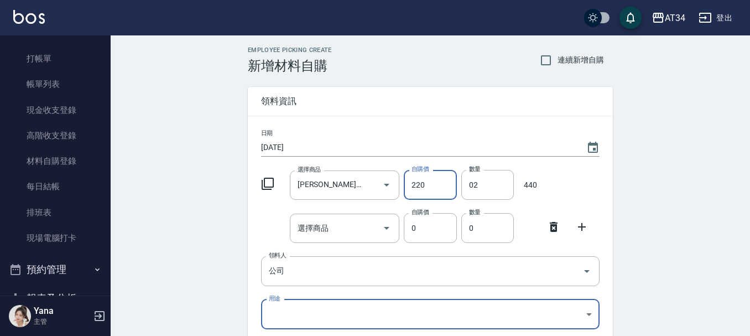
click at [428, 188] on input "220" at bounding box center [430, 185] width 53 height 30
click at [496, 184] on input "02" at bounding box center [488, 185] width 53 height 30
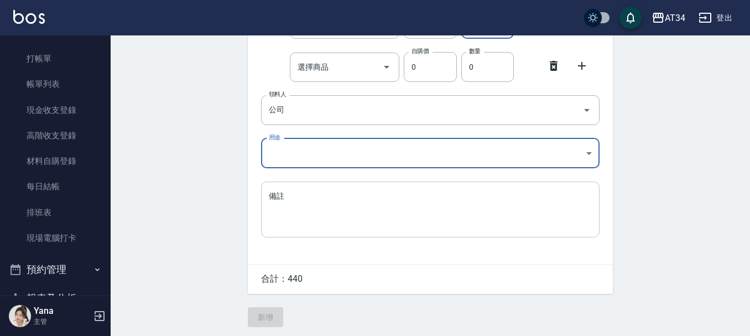
scroll to position [165, 0]
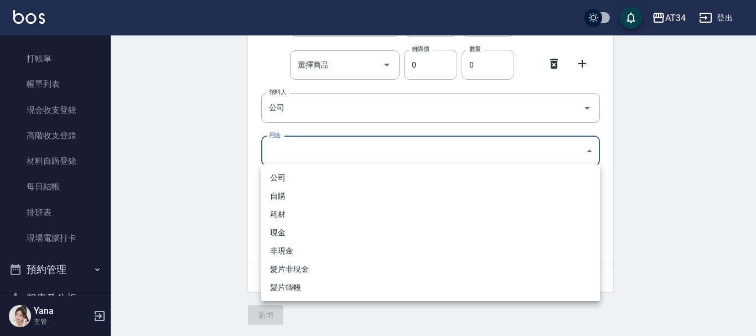
click at [360, 156] on body "AT34 登出 釘選頁面 打帳單 帳單列表 現場電腦打卡 單日預約紀錄 店家日報表 設計師日報表 設計師業績表 櫃檯作業 打帳單 帳單列表 現金收支登錄 高階…" at bounding box center [378, 86] width 756 height 499
click at [711, 162] on div at bounding box center [378, 168] width 756 height 336
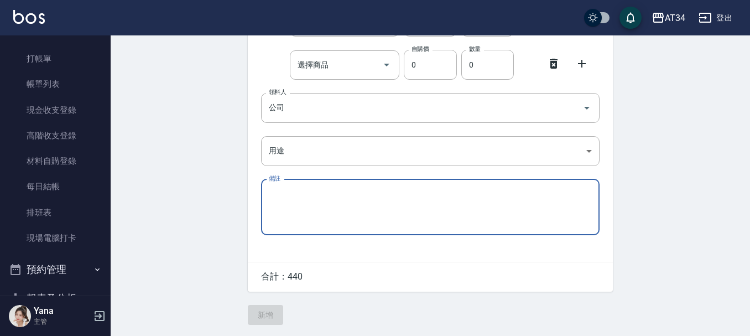
click at [327, 214] on textarea "備註" at bounding box center [430, 207] width 323 height 38
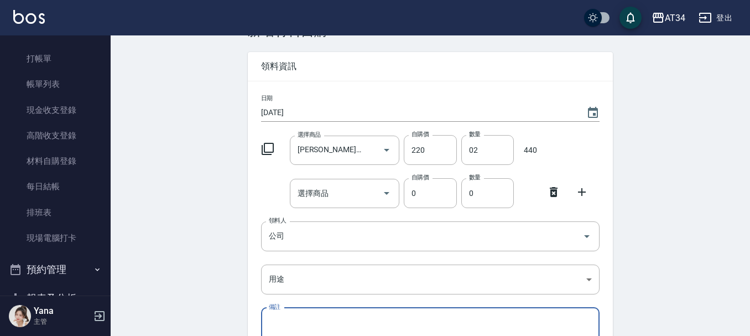
scroll to position [55, 0]
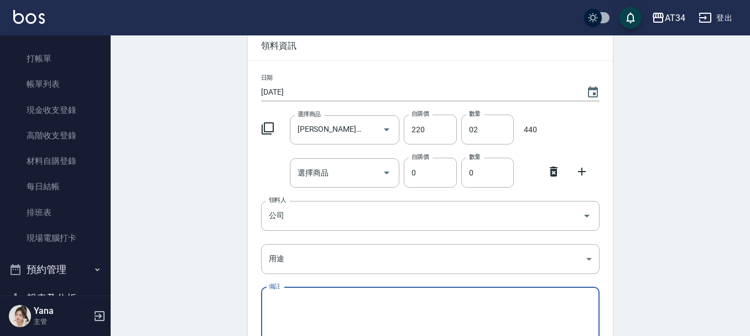
click at [281, 142] on div "選擇商品 喬娜斯新品頭皮保養香水50ML(橘) 選擇商品 自購價 220 自購價 數量 02 數量 440" at bounding box center [428, 127] width 343 height 34
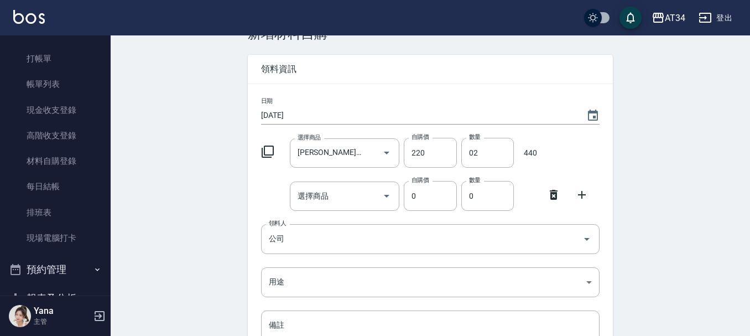
scroll to position [0, 0]
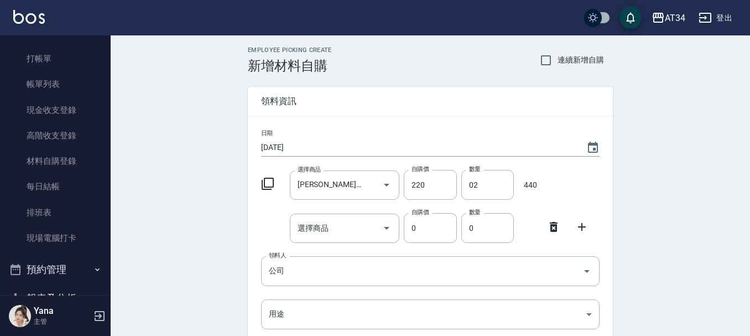
click at [700, 166] on div "Employee Picking Create 新增材料自購 連續新增自購 領料資訊 日期 2025/09/05 選擇商品 喬娜斯新品頭皮保養香水50ML(橘…" at bounding box center [431, 267] width 640 height 464
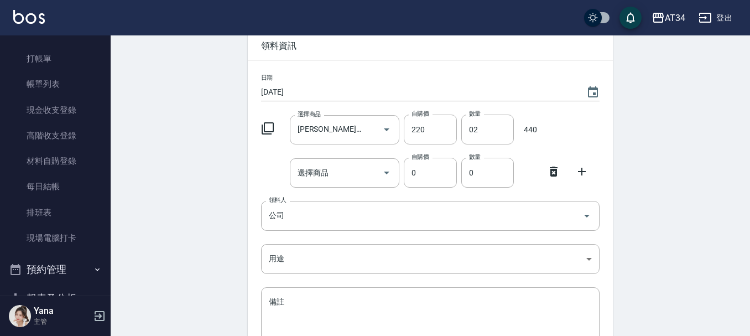
click at [551, 170] on icon at bounding box center [554, 172] width 8 height 10
click at [702, 171] on div "Employee Picking Create 新增材料自購 連續新增自購 領料資訊 日期 2025/09/05 選擇商品 喬娜斯新品頭皮保養香水50ML(橘…" at bounding box center [431, 190] width 640 height 421
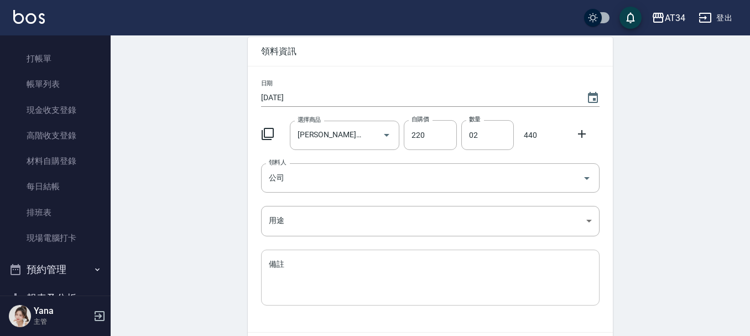
scroll to position [66, 0]
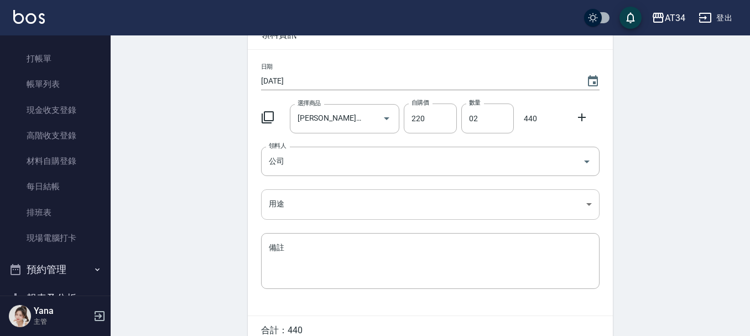
click at [318, 215] on body "AT34 登出 釘選頁面 打帳單 帳單列表 現場電腦打卡 單日預約紀錄 店家日報表 設計師日報表 設計師業績表 櫃檯作業 打帳單 帳單列表 現金收支登錄 高階…" at bounding box center [375, 162] width 750 height 456
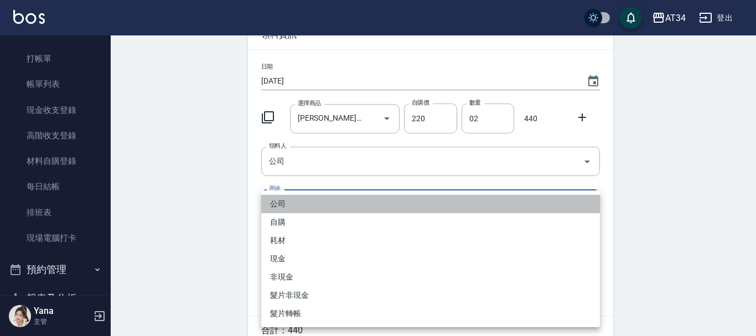
click at [281, 203] on li "公司" at bounding box center [430, 204] width 339 height 18
type input "公司"
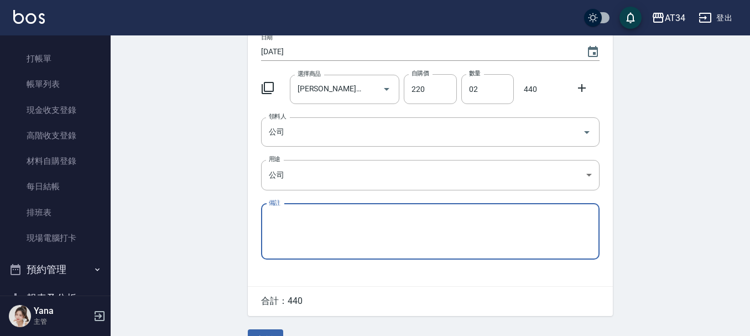
scroll to position [122, 0]
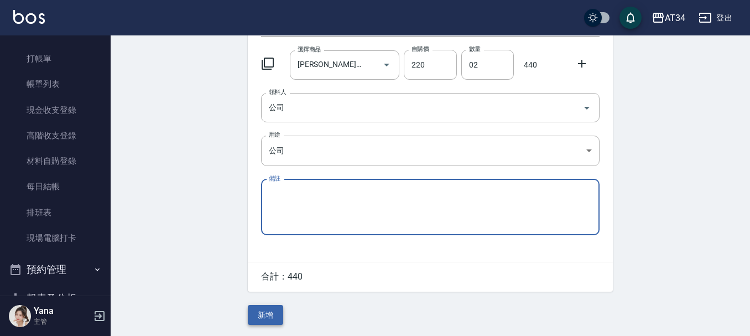
click at [260, 310] on button "新增" at bounding box center [265, 315] width 35 height 20
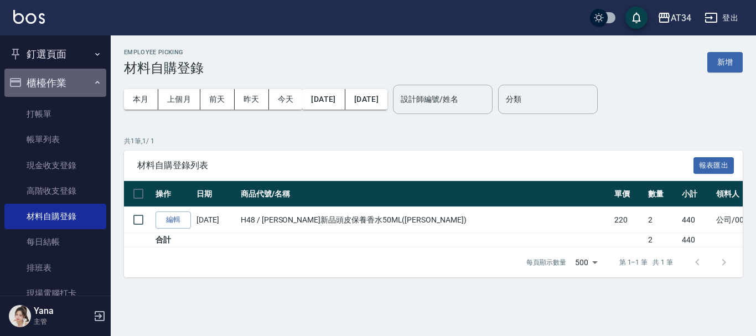
click at [64, 84] on button "櫃檯作業" at bounding box center [55, 83] width 102 height 29
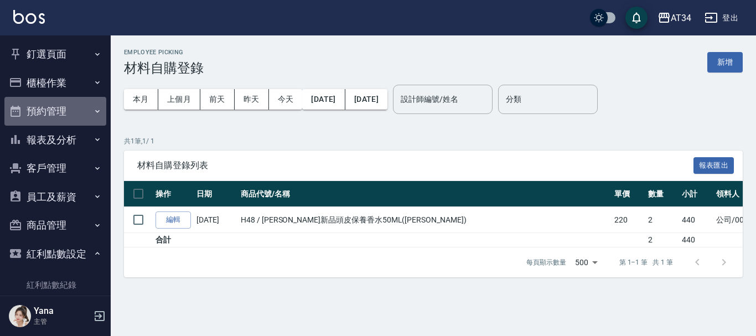
click at [73, 115] on button "預約管理" at bounding box center [55, 111] width 102 height 29
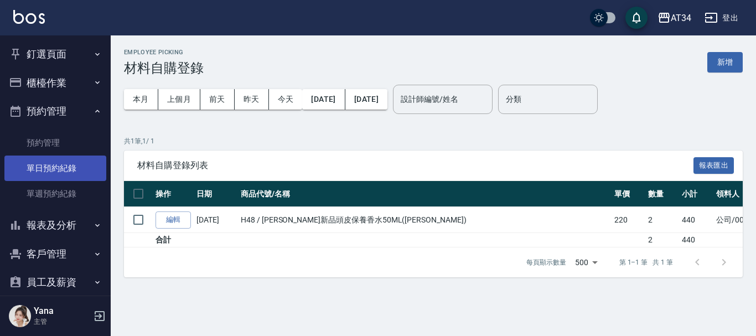
click at [73, 156] on link "單日預約紀錄" at bounding box center [55, 168] width 102 height 25
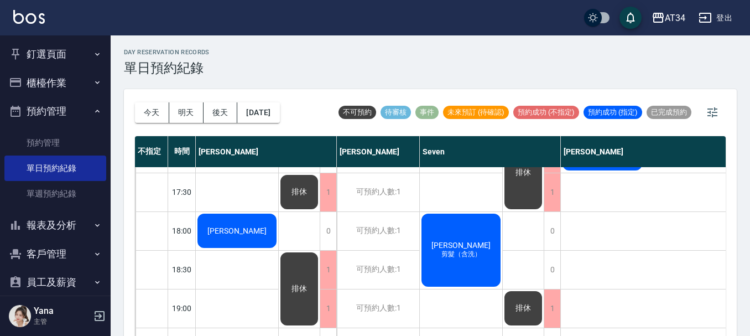
scroll to position [613, 0]
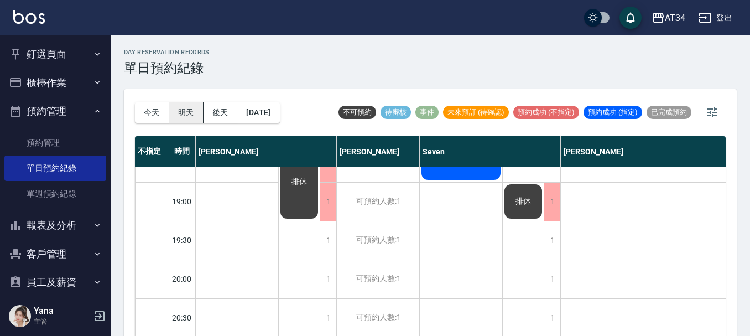
click at [195, 109] on button "明天" at bounding box center [186, 112] width 34 height 20
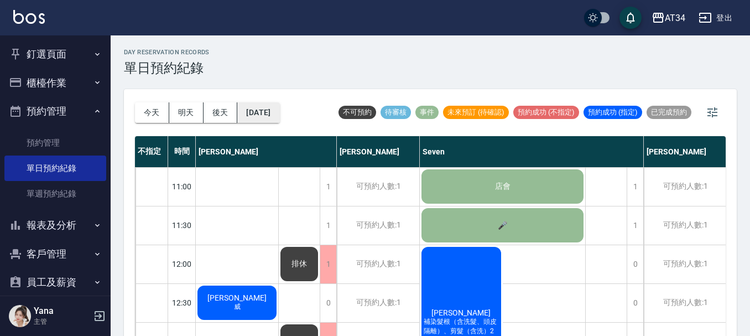
click at [279, 113] on button "2025/09/06" at bounding box center [258, 112] width 42 height 20
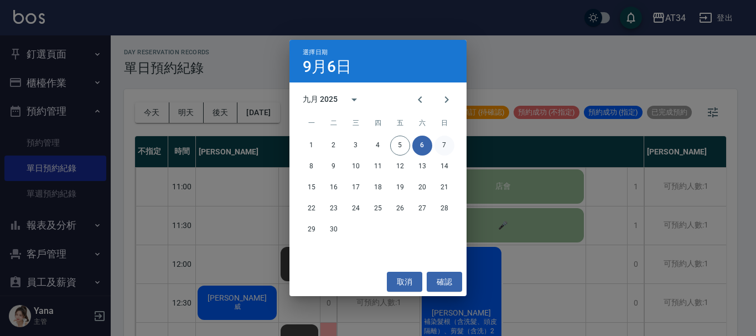
click at [441, 139] on button "7" at bounding box center [444, 146] width 20 height 20
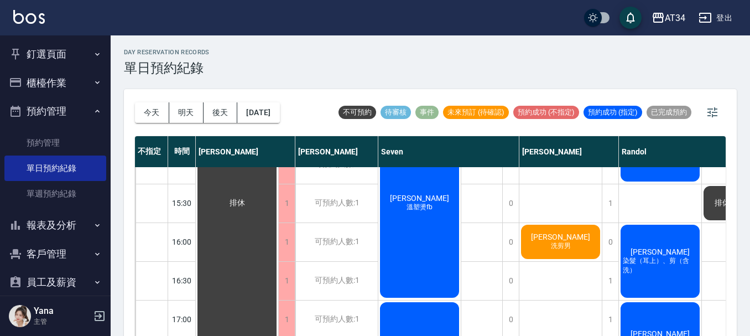
scroll to position [574, 0]
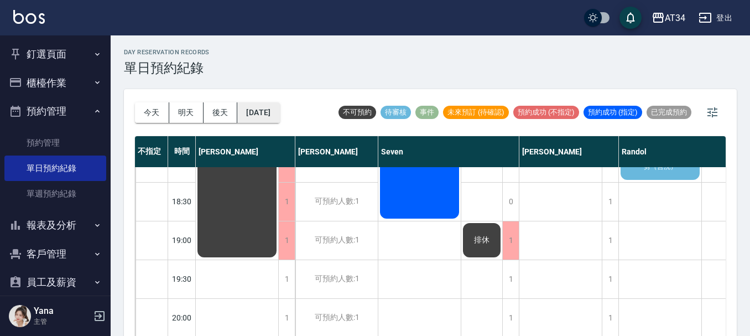
click at [279, 109] on button "2025/09/07" at bounding box center [258, 112] width 42 height 20
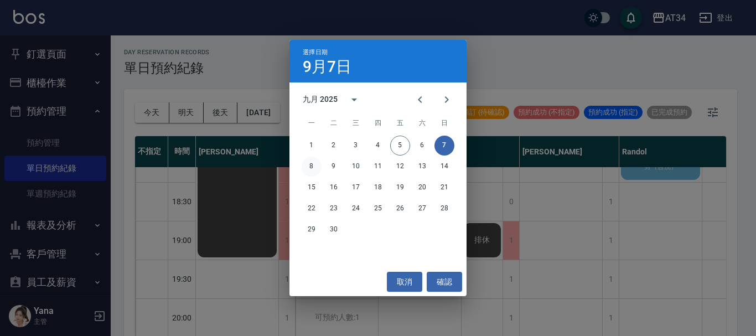
click at [304, 163] on button "8" at bounding box center [312, 167] width 20 height 20
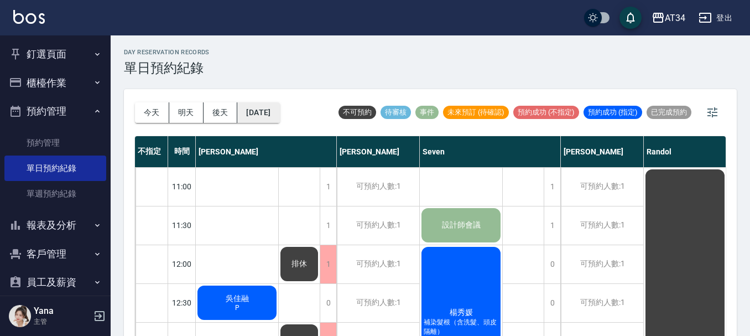
click at [277, 108] on button "2025/09/08" at bounding box center [258, 112] width 42 height 20
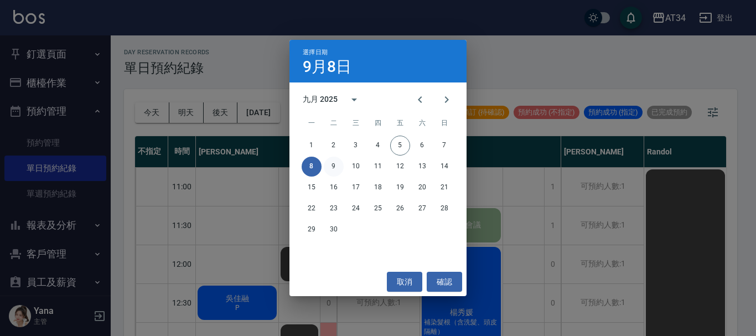
click at [331, 169] on button "9" at bounding box center [334, 167] width 20 height 20
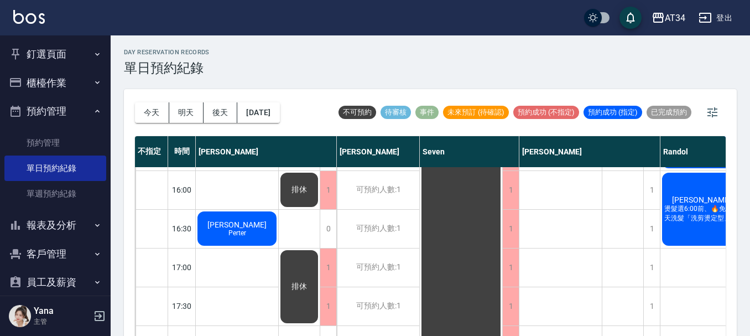
scroll to position [498, 0]
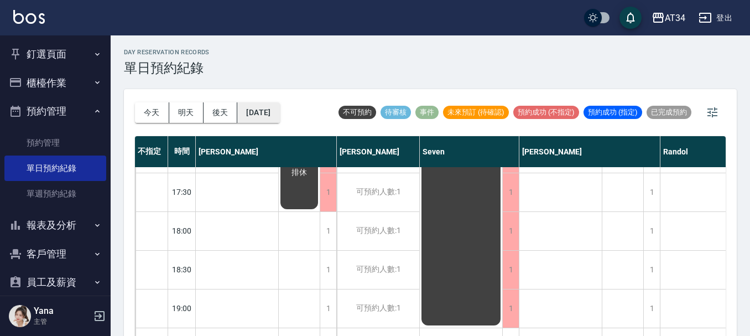
click at [279, 109] on button "2025/09/09" at bounding box center [258, 112] width 42 height 20
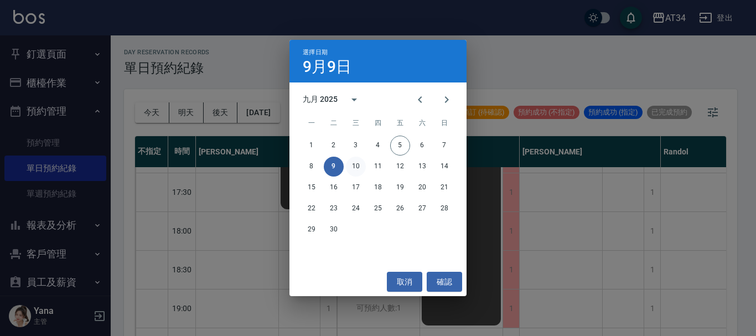
click at [355, 164] on button "10" at bounding box center [356, 167] width 20 height 20
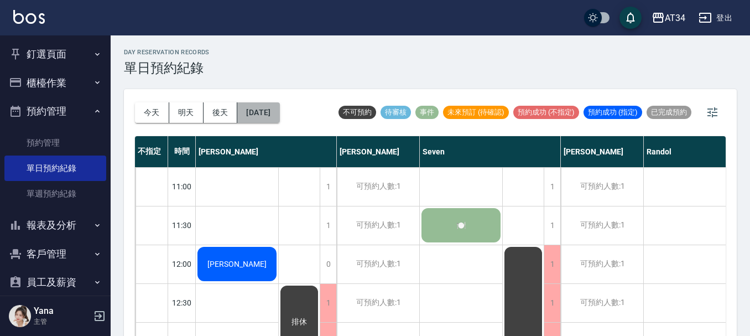
click at [279, 112] on button "2025/09/10" at bounding box center [258, 112] width 42 height 20
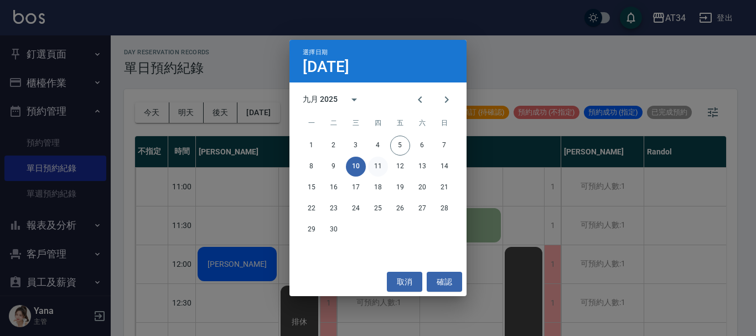
click at [380, 165] on button "11" at bounding box center [378, 167] width 20 height 20
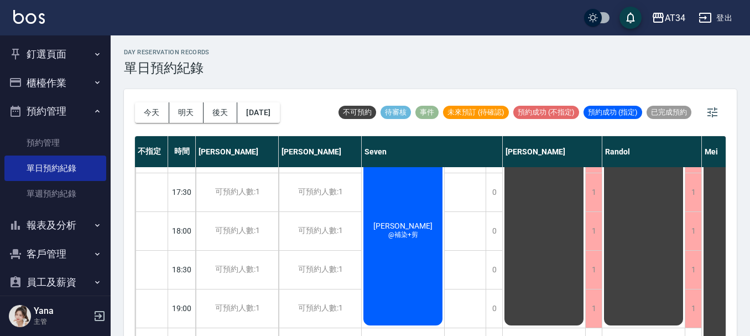
scroll to position [536, 0]
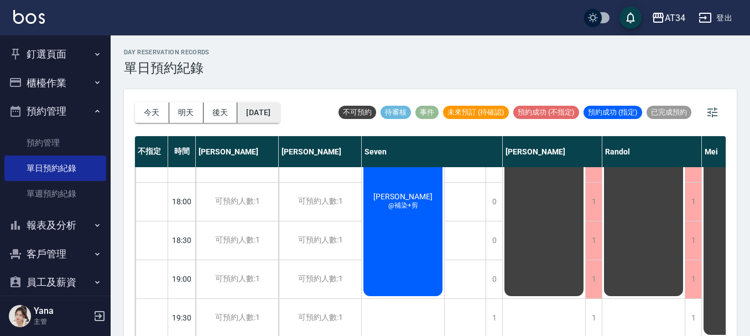
click at [262, 113] on button "2025/09/11" at bounding box center [258, 112] width 42 height 20
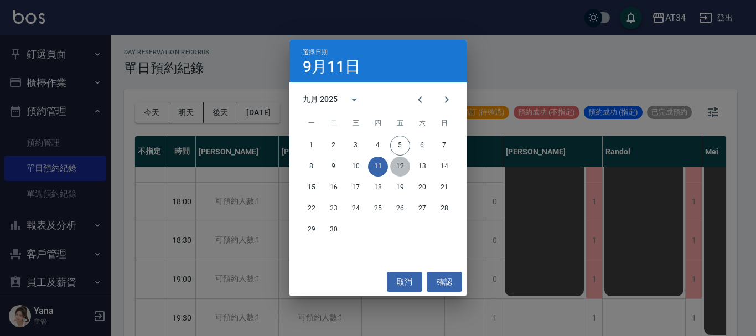
click at [401, 160] on button "12" at bounding box center [400, 167] width 20 height 20
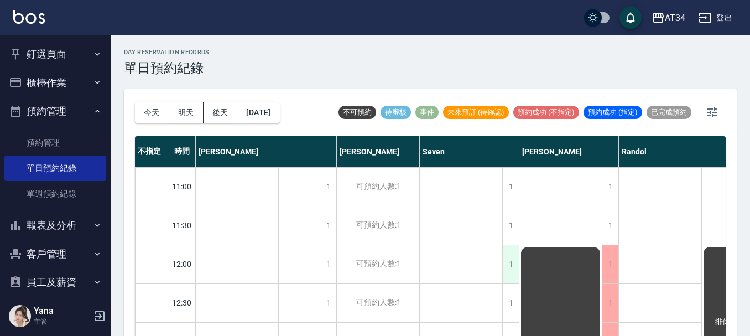
click at [507, 258] on div "1" at bounding box center [511, 264] width 17 height 38
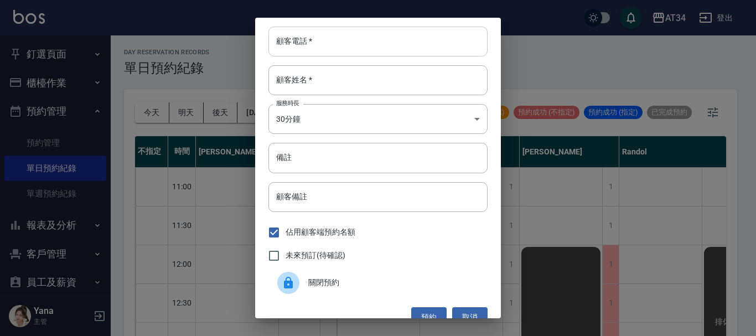
click at [380, 38] on input "顧客電話   *" at bounding box center [377, 42] width 219 height 30
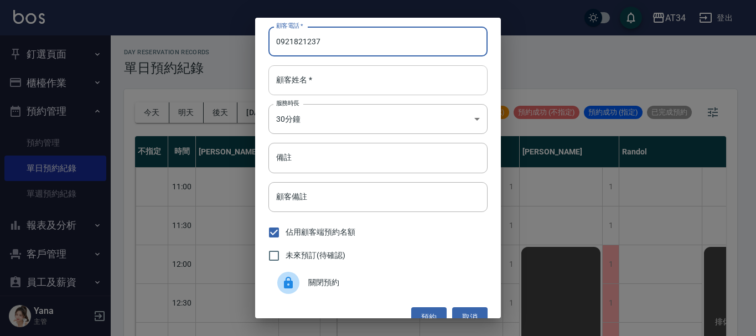
type input "0921821237"
click at [381, 76] on input "顧客姓名   *" at bounding box center [377, 80] width 219 height 30
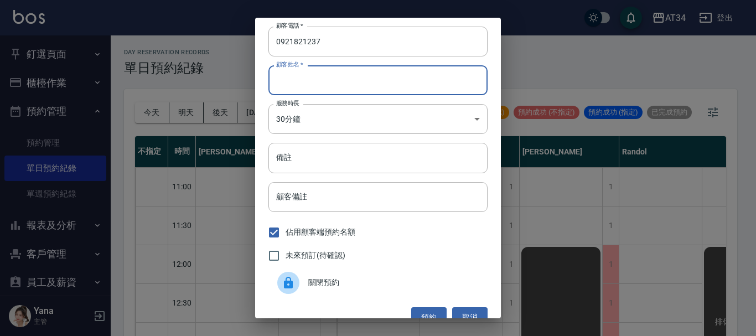
type input "h"
type input "顏"
click at [362, 146] on input "備註" at bounding box center [377, 158] width 219 height 30
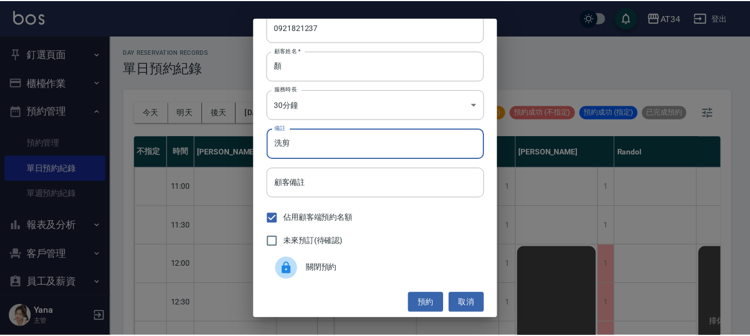
scroll to position [18, 0]
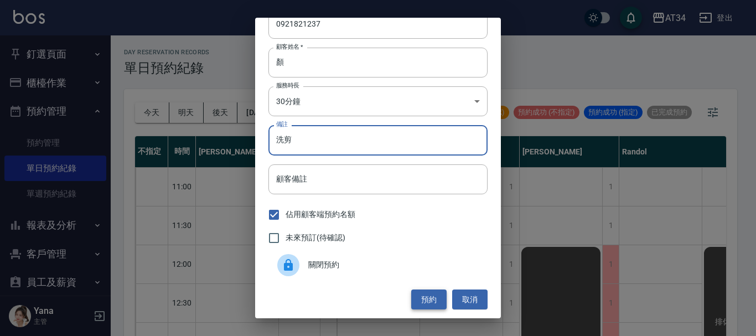
type input "洗剪"
click at [432, 305] on button "預約" at bounding box center [428, 299] width 35 height 20
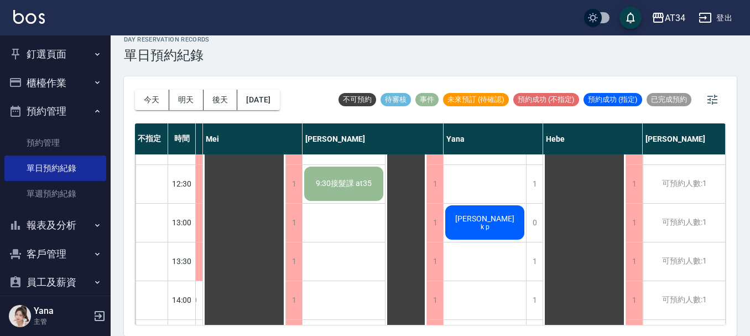
scroll to position [55, 563]
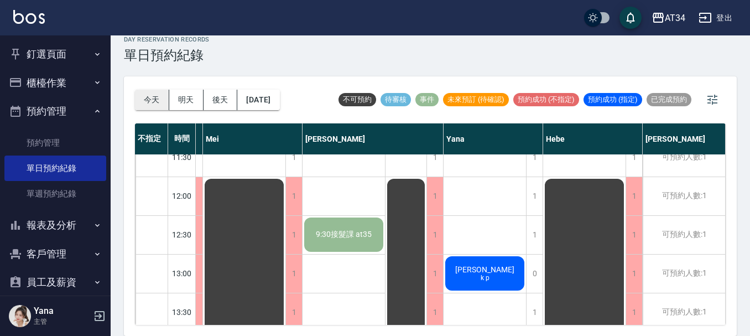
click at [144, 91] on button "今天" at bounding box center [152, 100] width 34 height 20
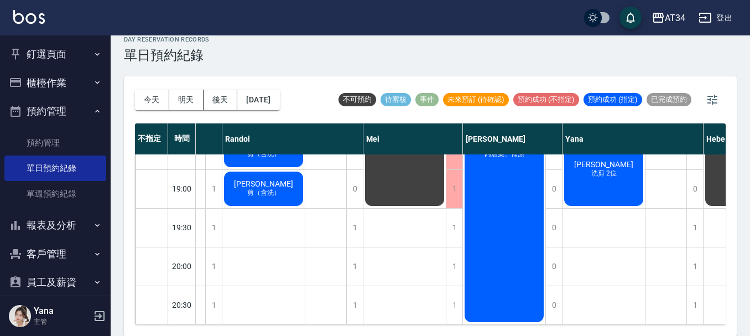
scroll to position [558, 563]
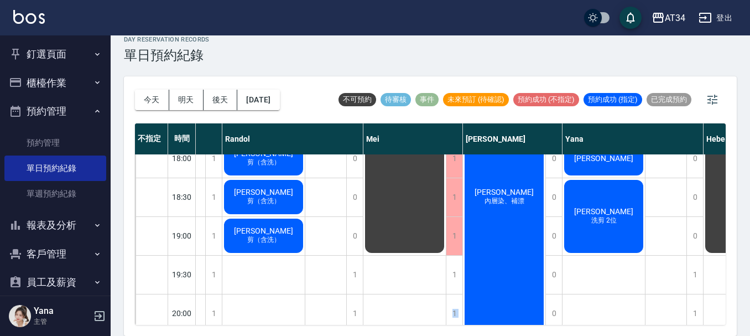
drag, startPoint x: 434, startPoint y: 325, endPoint x: 416, endPoint y: 334, distance: 20.3
click at [416, 334] on div "今天 明天 後天 2025/09/05 不可預約 待審核 事件 未來預訂 (待確認) 預約成功 (不指定) 預約成功 (指定) 已完成預約 不指定 時間 Gi…" at bounding box center [430, 206] width 613 height 260
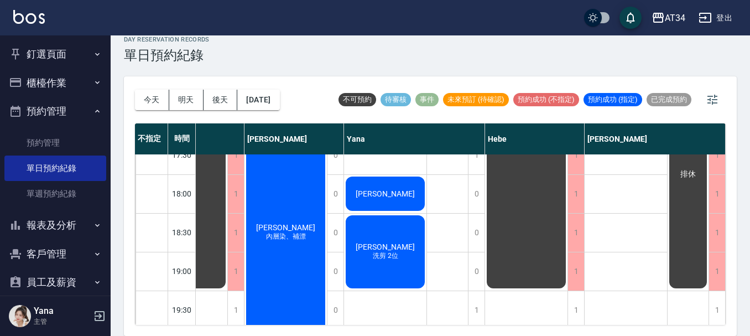
scroll to position [392, 787]
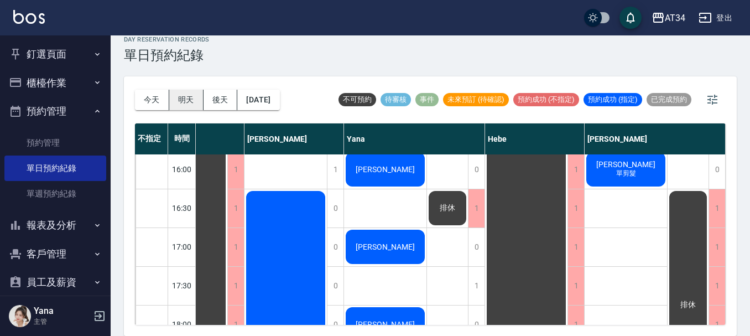
click at [187, 96] on button "明天" at bounding box center [186, 100] width 34 height 20
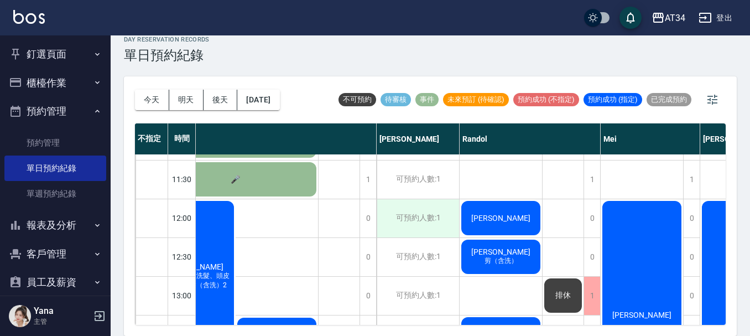
scroll to position [60, 267]
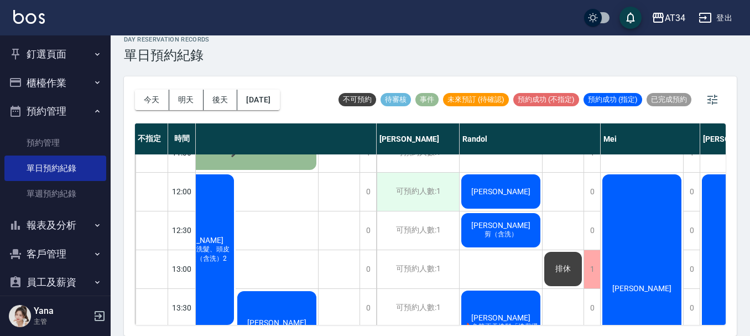
click at [413, 197] on div "可預約人數:1" at bounding box center [418, 192] width 82 height 38
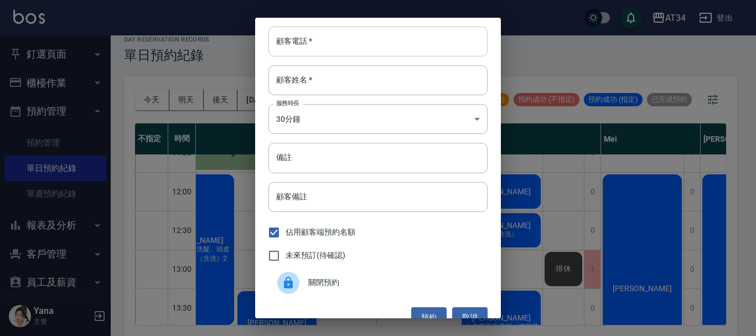
click at [456, 45] on input "顧客電話   *" at bounding box center [377, 42] width 219 height 30
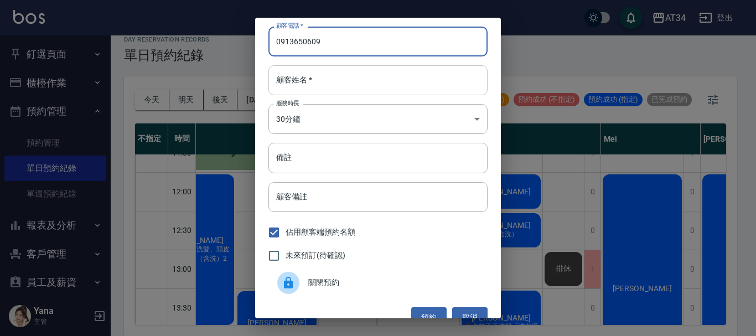
type input "0913650609"
click at [429, 72] on input "顧客姓名   *" at bounding box center [377, 80] width 219 height 30
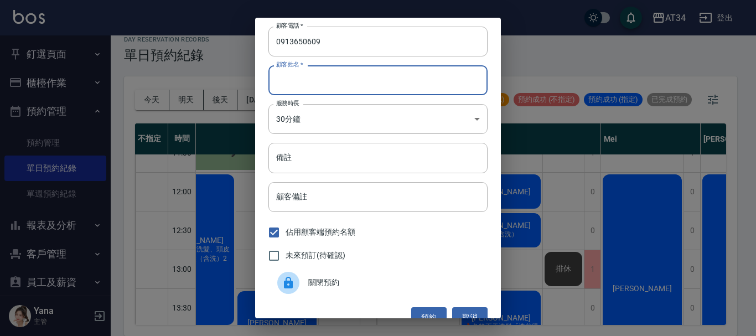
type input "h"
type input "鄭"
click at [364, 157] on input "備註" at bounding box center [377, 158] width 219 height 30
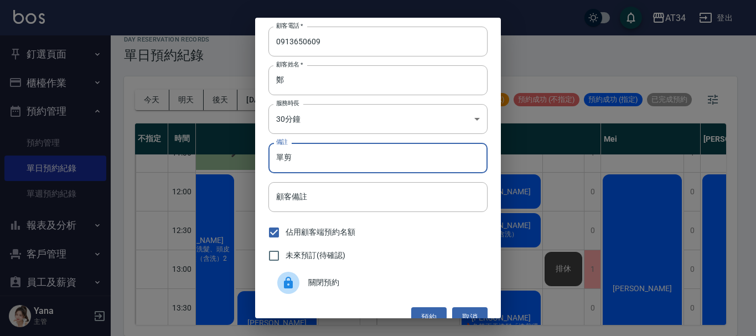
type input "單剪剪"
click at [325, 248] on label "未來預訂(待確認)" at bounding box center [303, 255] width 83 height 23
click at [286, 248] on input "未來預訂(待確認)" at bounding box center [273, 255] width 23 height 23
checkbox input "true"
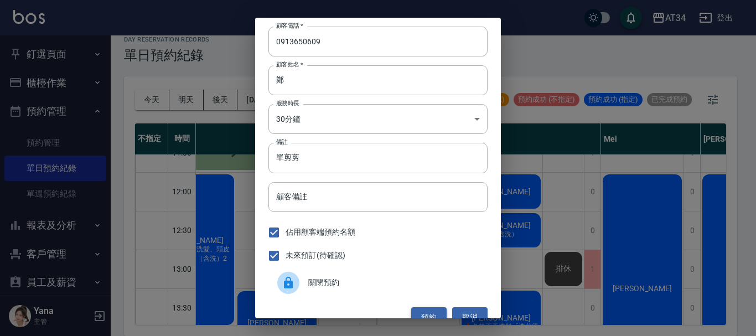
click at [432, 313] on button "預約" at bounding box center [428, 317] width 35 height 20
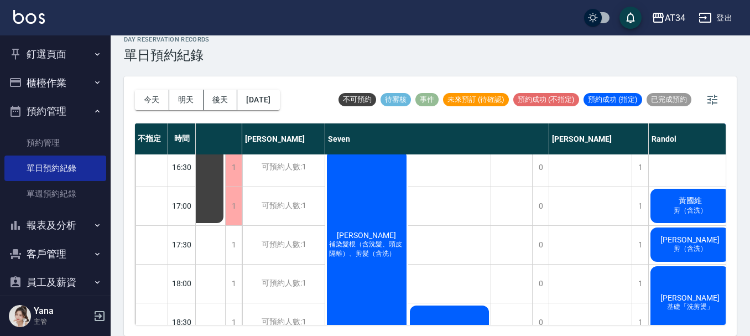
scroll to position [392, 95]
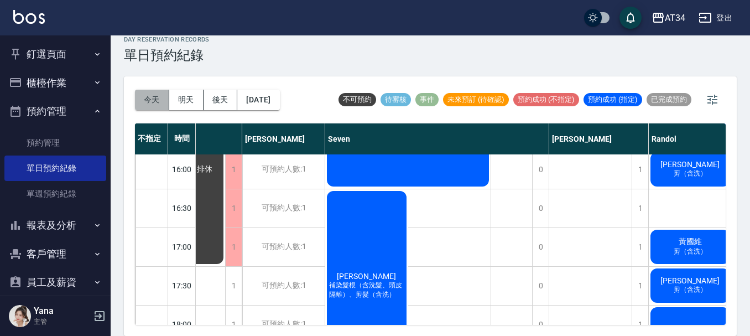
click at [161, 102] on button "今天" at bounding box center [152, 100] width 34 height 20
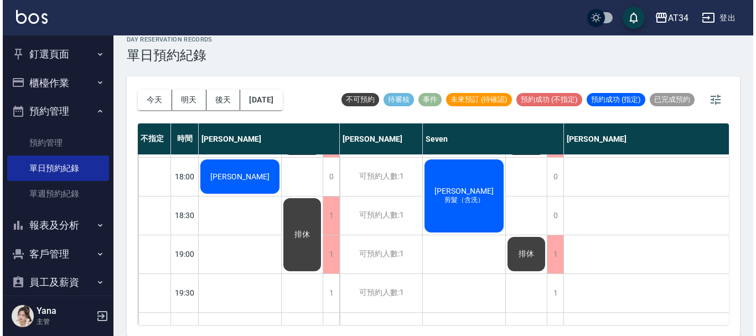
scroll to position [558, 0]
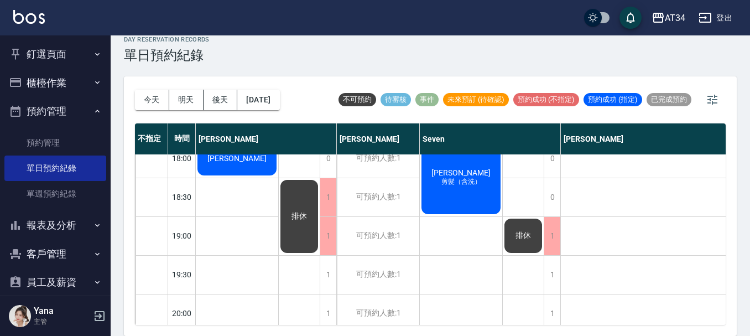
click at [462, 198] on div "蔡宛玲 剪髮（含洗）" at bounding box center [461, 177] width 82 height 76
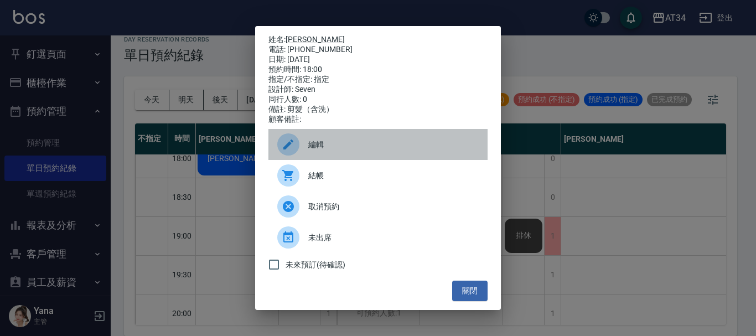
click at [364, 151] on span "編輯" at bounding box center [393, 145] width 170 height 12
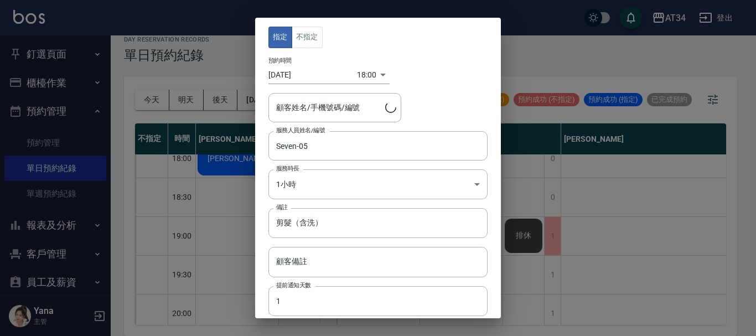
type input "蔡宛玲/0955027701/0955027701"
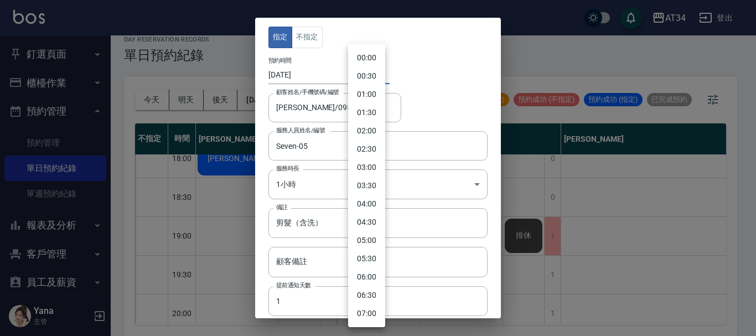
click at [365, 77] on body "AT34 登出 釘選頁面 打帳單 帳單列表 現場電腦打卡 單日預約紀錄 店家日報表 設計師日報表 設計師業績表 櫃檯作業 打帳單 帳單列表 現金收支登錄 高階…" at bounding box center [378, 161] width 756 height 349
click at [363, 149] on li "19:00" at bounding box center [366, 149] width 37 height 18
type input "1757070000000"
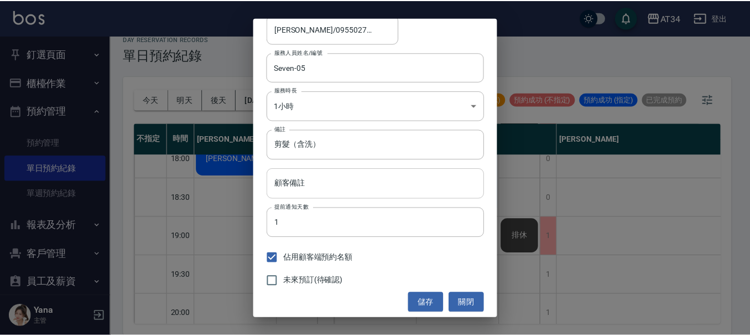
scroll to position [82, 0]
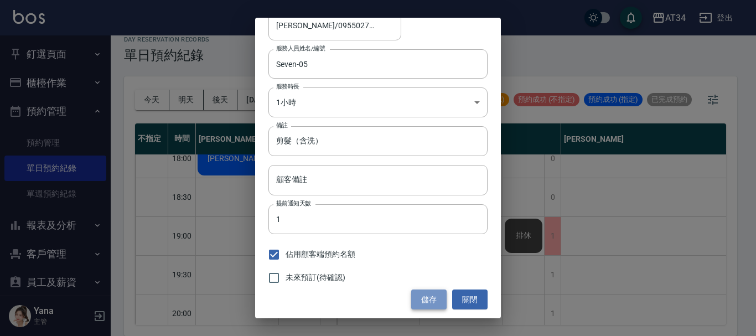
click at [421, 298] on button "儲存" at bounding box center [428, 299] width 35 height 20
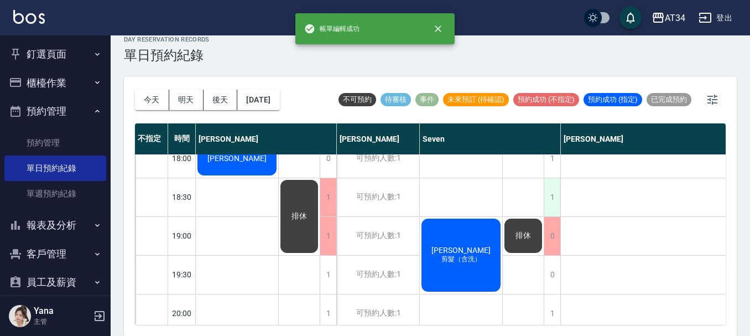
click at [551, 186] on div "1" at bounding box center [552, 197] width 17 height 38
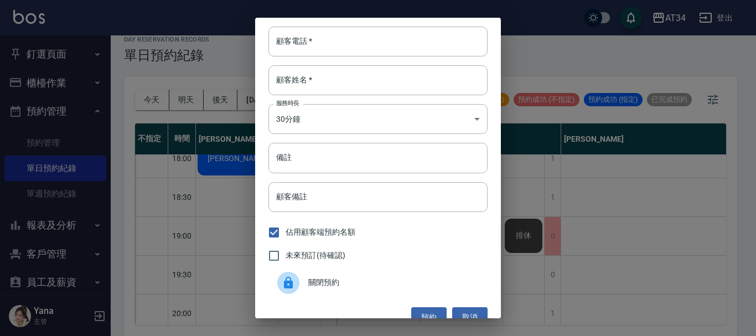
click at [327, 283] on span "關閉預約" at bounding box center [393, 283] width 170 height 12
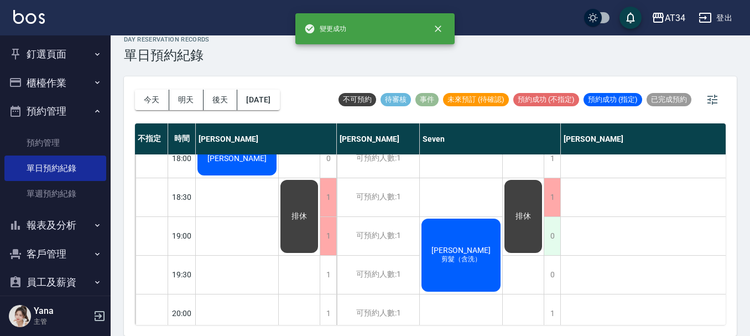
click at [554, 236] on div "0" at bounding box center [552, 236] width 17 height 38
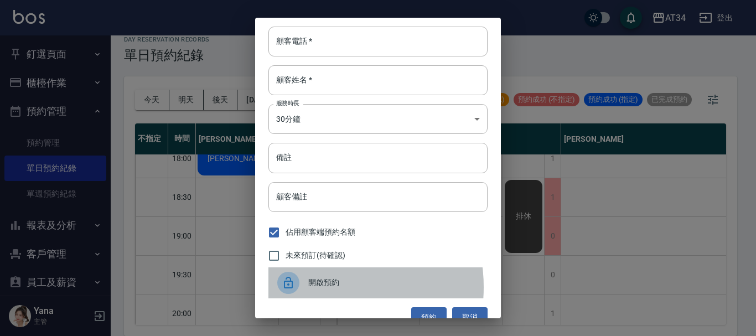
click at [322, 287] on span "開啟預約" at bounding box center [393, 283] width 170 height 12
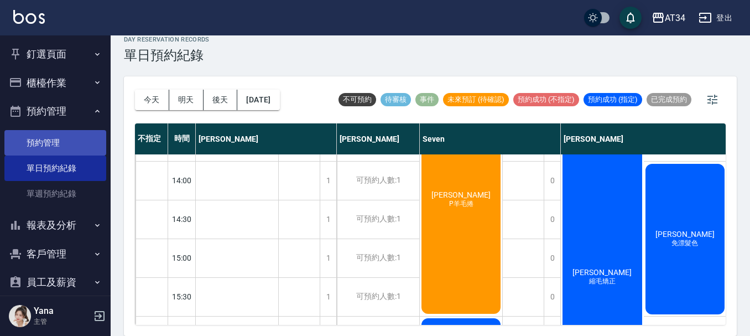
scroll to position [0, 0]
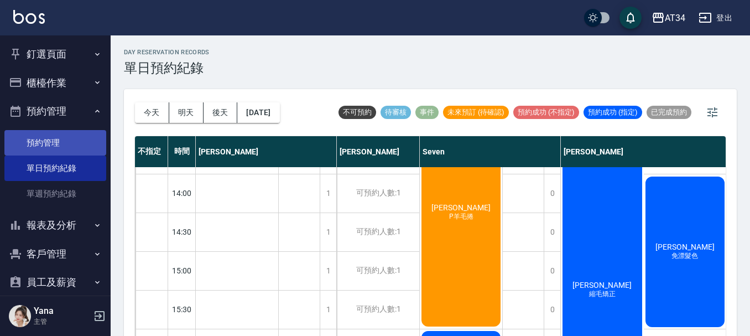
click at [64, 142] on link "預約管理" at bounding box center [55, 142] width 102 height 25
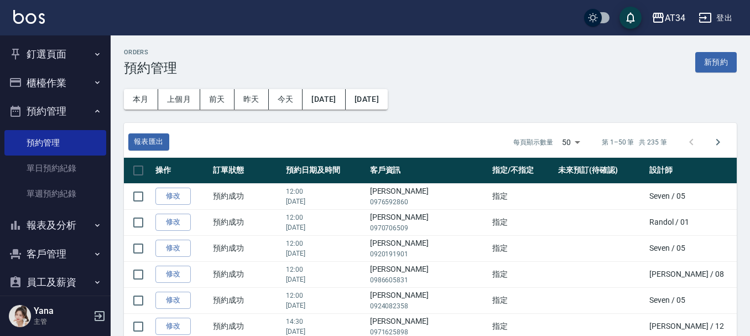
drag, startPoint x: 59, startPoint y: 143, endPoint x: 107, endPoint y: 146, distance: 47.7
click at [60, 143] on link "預約管理" at bounding box center [55, 142] width 102 height 25
click at [38, 80] on button "櫃檯作業" at bounding box center [55, 83] width 102 height 29
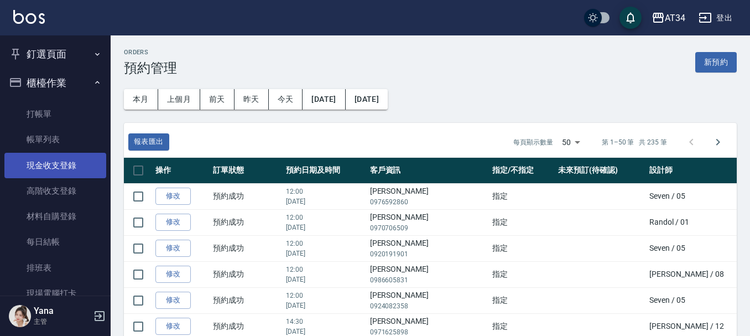
click at [49, 166] on link "現金收支登錄" at bounding box center [55, 165] width 102 height 25
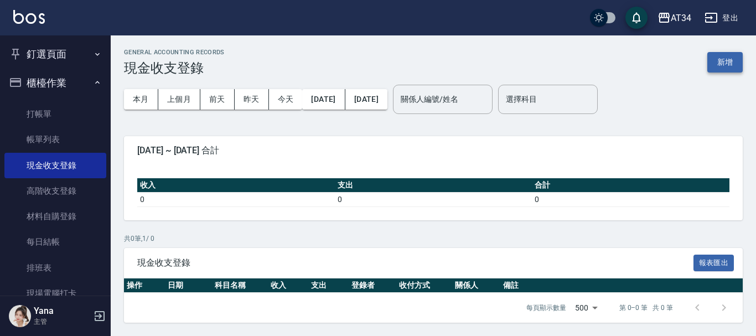
click at [723, 53] on button "新增" at bounding box center [724, 62] width 35 height 20
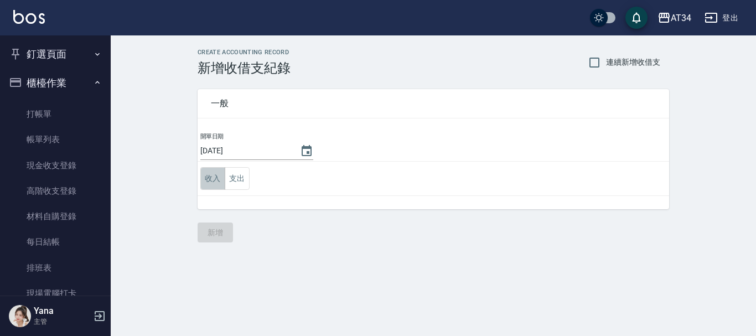
click at [213, 175] on button "收入" at bounding box center [212, 178] width 25 height 23
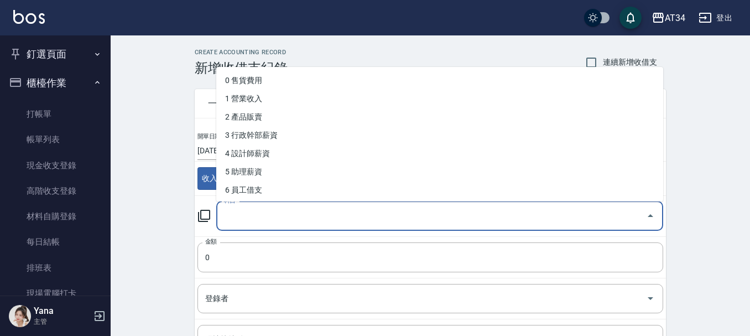
click at [263, 221] on input "科目" at bounding box center [431, 215] width 421 height 19
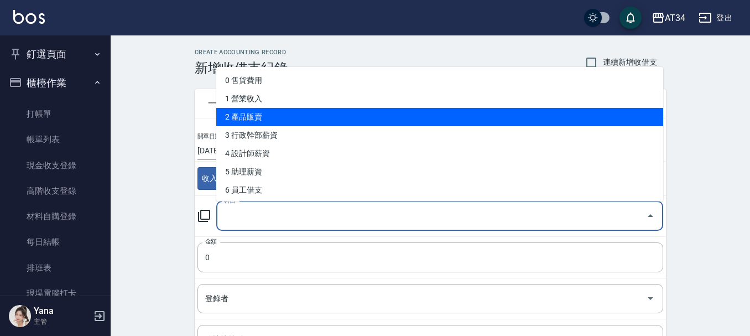
click at [255, 115] on li "2 產品販賣" at bounding box center [439, 117] width 447 height 18
type input "2 產品販賣"
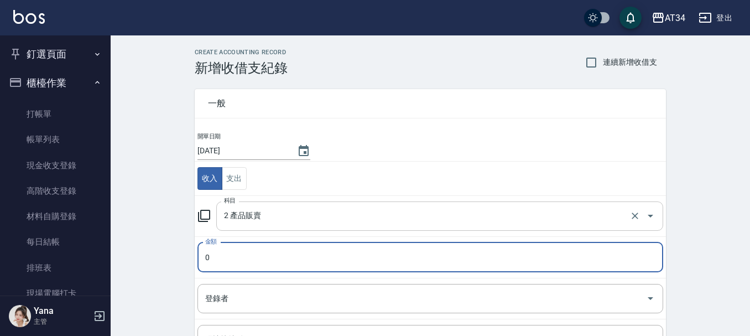
click at [351, 208] on input "2 產品販賣" at bounding box center [424, 215] width 406 height 19
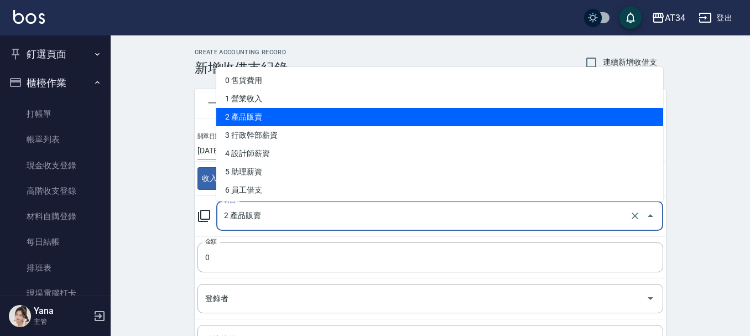
click at [312, 113] on li "2 產品販賣" at bounding box center [439, 117] width 447 height 18
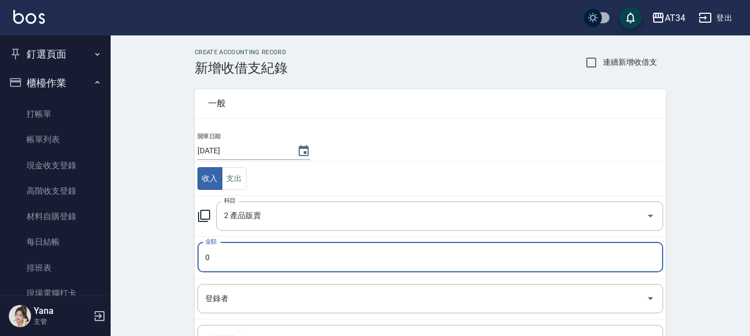
click at [251, 258] on input "0" at bounding box center [431, 257] width 466 height 30
type input "420"
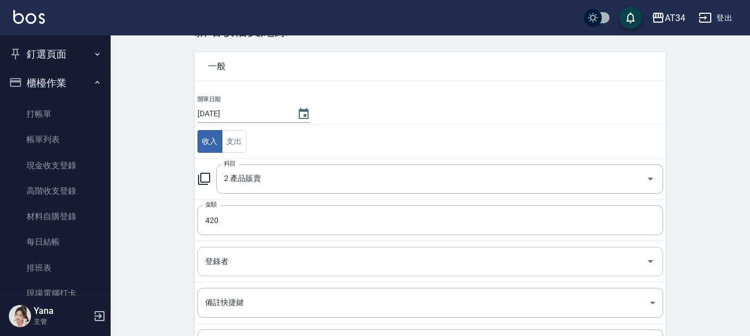
scroll to position [55, 0]
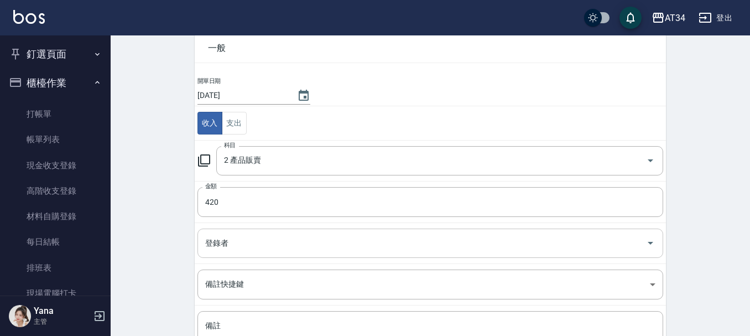
click at [273, 241] on input "登錄者" at bounding box center [422, 243] width 439 height 19
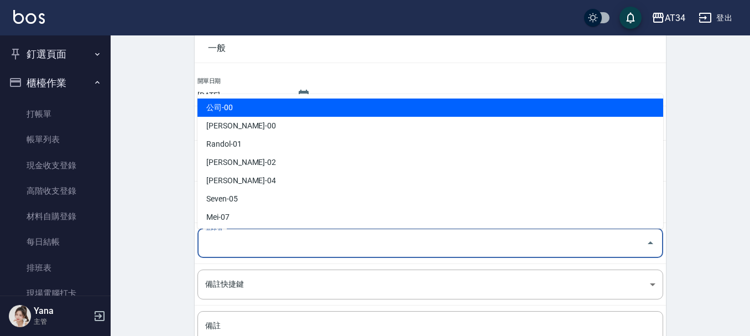
click at [273, 241] on input "登錄者" at bounding box center [422, 243] width 439 height 19
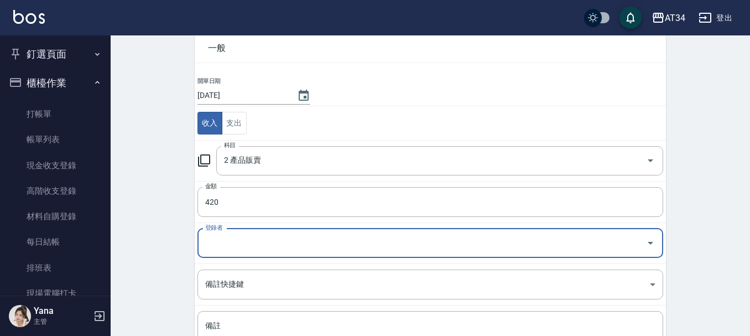
click at [276, 240] on input "登錄者" at bounding box center [422, 243] width 439 height 19
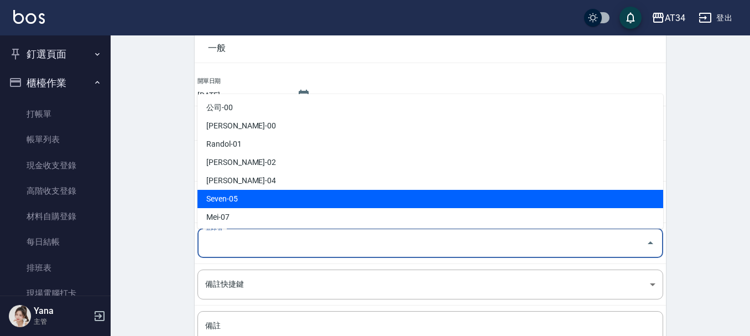
click at [162, 234] on div "CREATE ACCOUNTING RECORD 新增收借支紀錄 連續新增收借支 一般 開單日期 2025/09/05 收入 支出 科目 2 產品販賣 科目 …" at bounding box center [431, 206] width 640 height 453
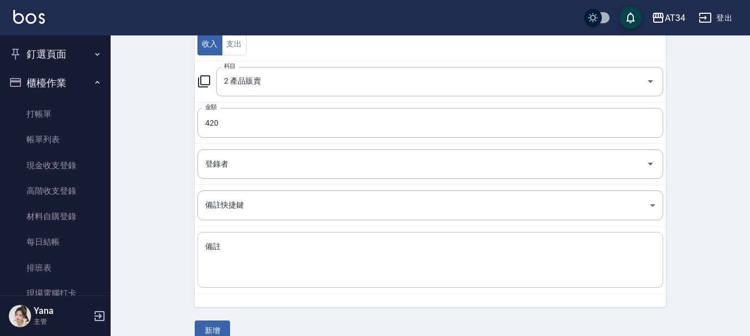
scroll to position [153, 0]
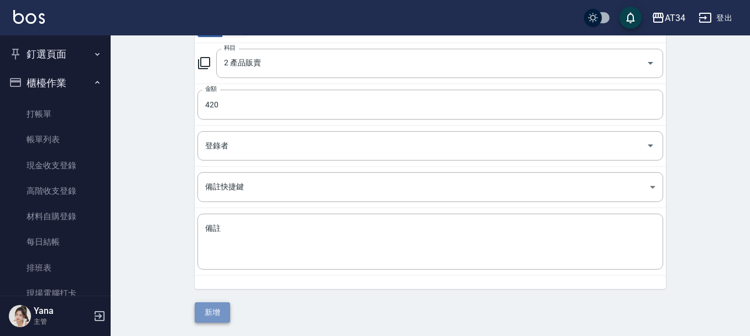
click at [219, 311] on button "新增" at bounding box center [212, 312] width 35 height 20
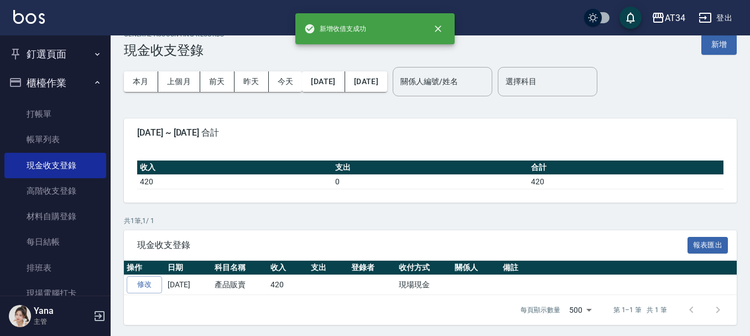
scroll to position [20, 0]
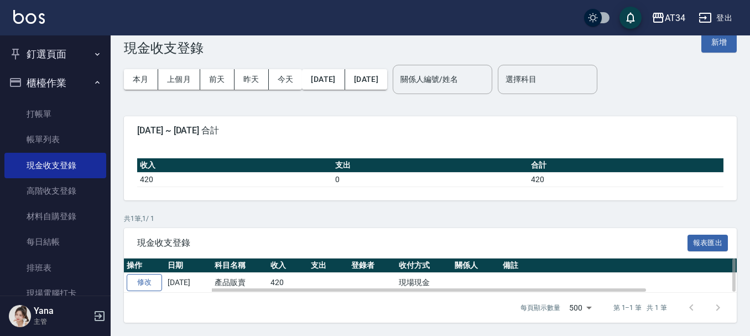
click at [157, 277] on link "修改" at bounding box center [144, 282] width 35 height 17
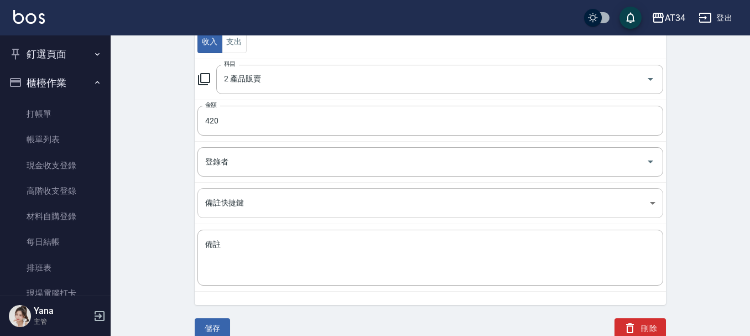
scroll to position [139, 0]
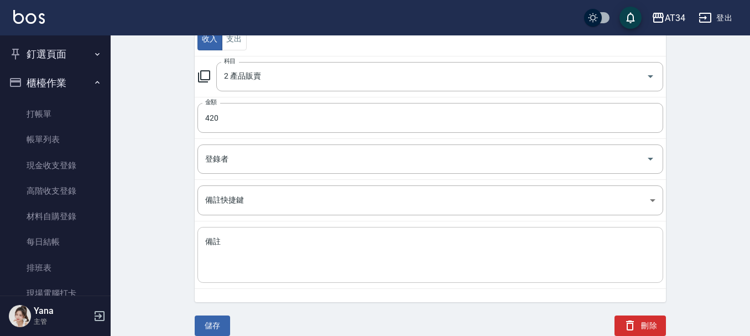
click at [256, 244] on textarea "備註" at bounding box center [430, 255] width 450 height 38
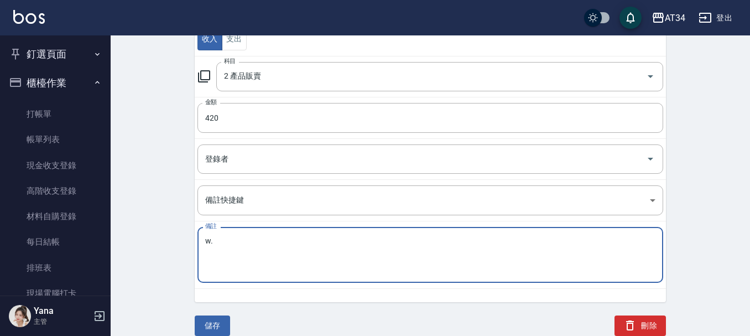
type textarea "w"
type textarea "底"
type textarea "(頭皮水)點數商品兌換差額"
click at [210, 327] on button "儲存" at bounding box center [212, 325] width 35 height 20
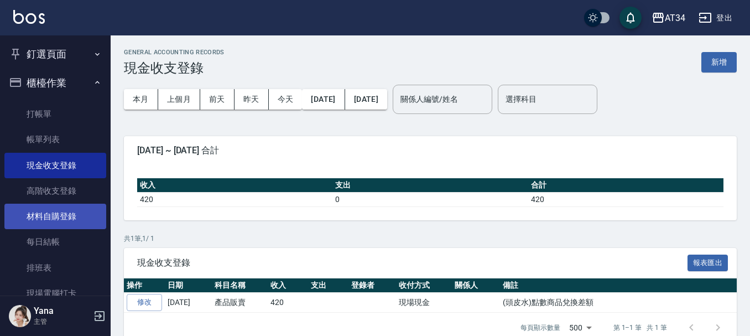
click at [83, 207] on link "材料自購登錄" at bounding box center [55, 216] width 102 height 25
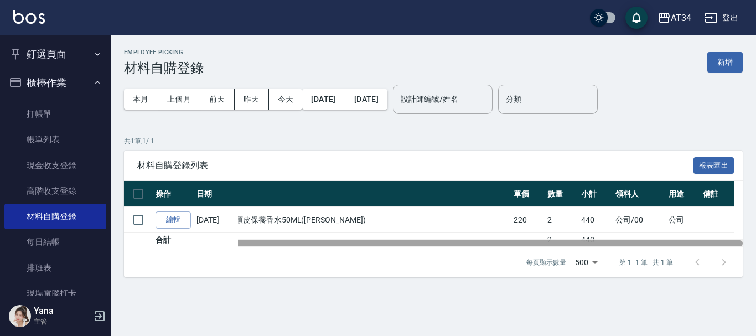
drag, startPoint x: 624, startPoint y: 239, endPoint x: 650, endPoint y: 240, distance: 25.5
click at [650, 240] on div at bounding box center [433, 243] width 619 height 8
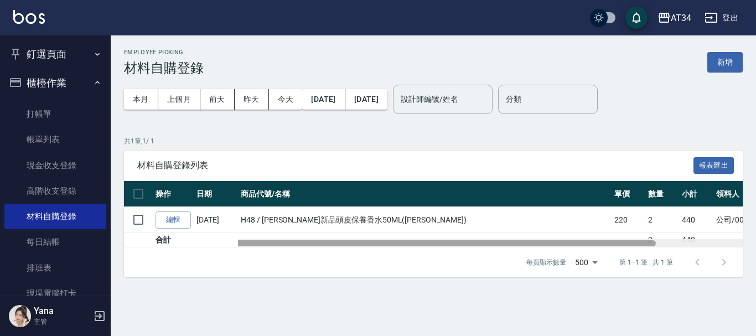
drag, startPoint x: 638, startPoint y: 240, endPoint x: 501, endPoint y: 242, distance: 137.3
click at [501, 242] on div at bounding box center [390, 243] width 532 height 6
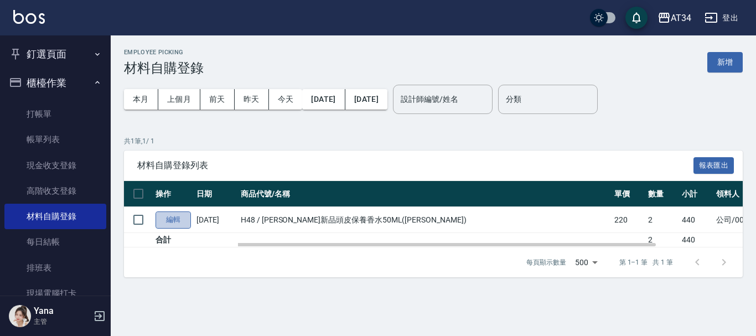
click at [181, 213] on link "編輯" at bounding box center [173, 219] width 35 height 17
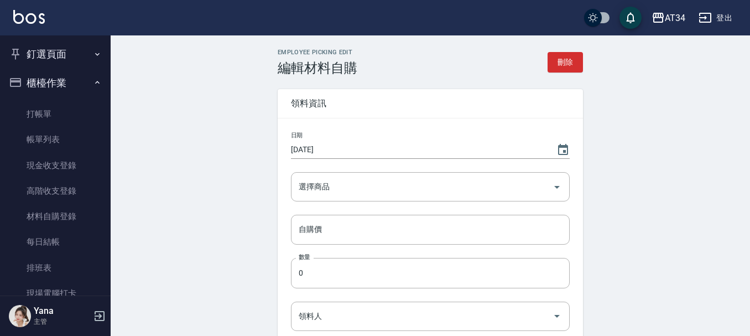
type input "喬娜斯新品頭皮保養香水50ML(橘)"
type input "220"
type input "2"
type input "公司"
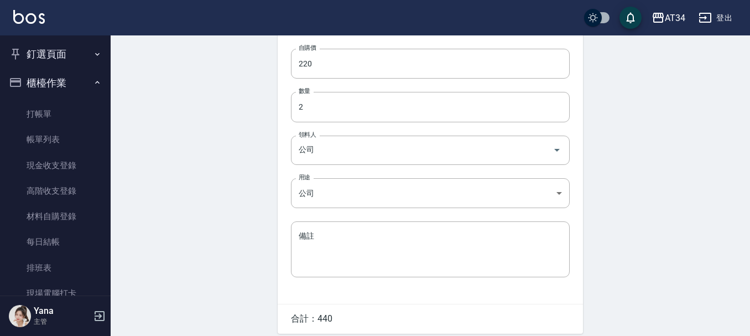
scroll to position [212, 0]
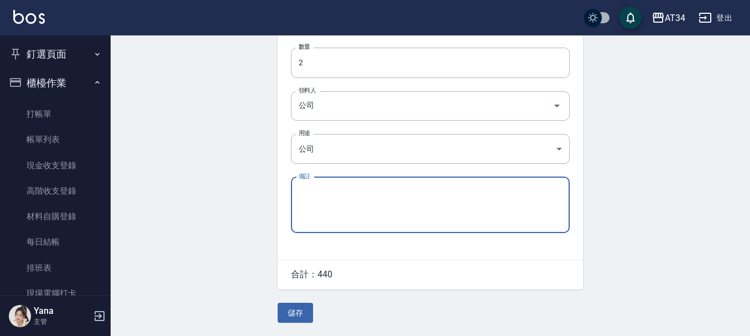
click at [359, 190] on textarea "備註" at bounding box center [430, 205] width 263 height 38
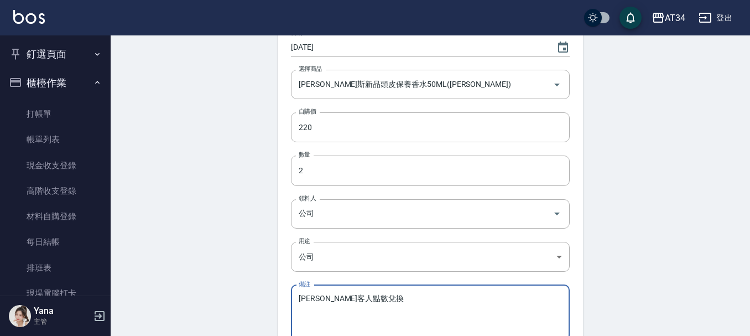
scroll to position [101, 0]
type textarea "ANNIE客人點數兌換"
click at [335, 252] on body "AT34 登出 釘選頁面 打帳單 帳單列表 現場電腦打卡 單日預約紀錄 店家日報表 設計師日報表 設計師業績表 櫃檯作業 打帳單 帳單列表 現金收支登錄 高階…" at bounding box center [375, 172] width 750 height 546
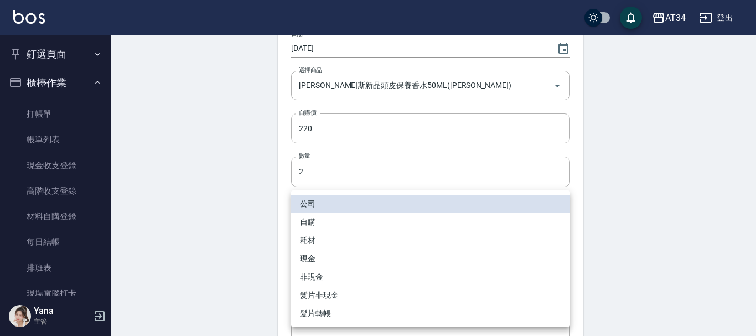
click at [235, 251] on div at bounding box center [378, 168] width 756 height 336
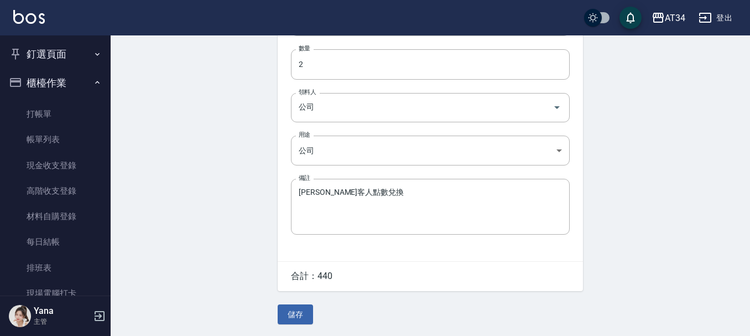
scroll to position [212, 0]
click at [298, 310] on button "儲存" at bounding box center [295, 313] width 35 height 20
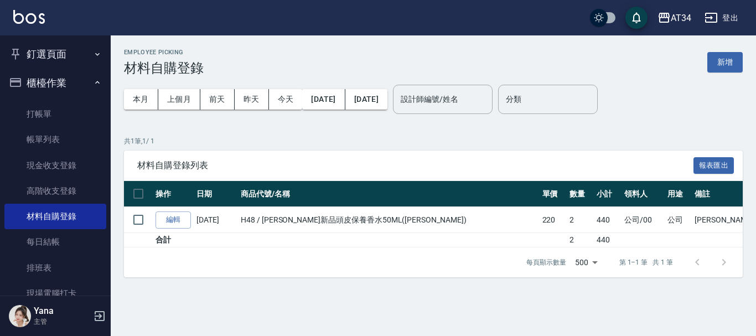
click at [76, 54] on button "釘選頁面" at bounding box center [55, 54] width 102 height 29
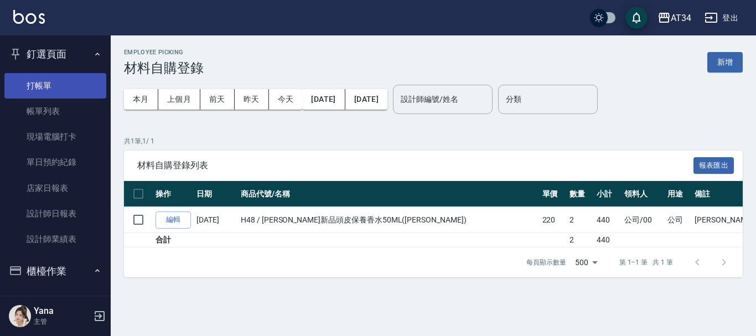
click at [65, 88] on link "打帳單" at bounding box center [55, 85] width 102 height 25
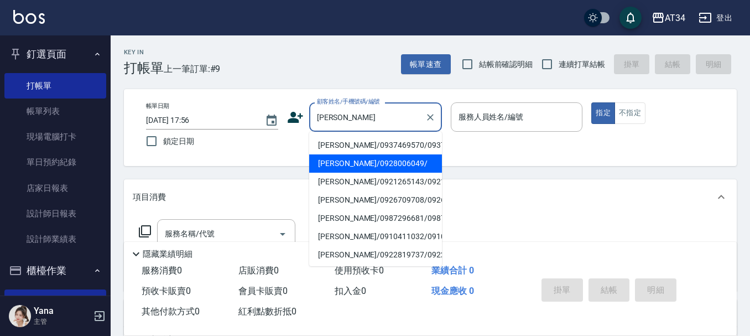
click at [347, 173] on li "許雅淇/0928006049/" at bounding box center [375, 163] width 133 height 18
type input "許雅淇/0928006049/"
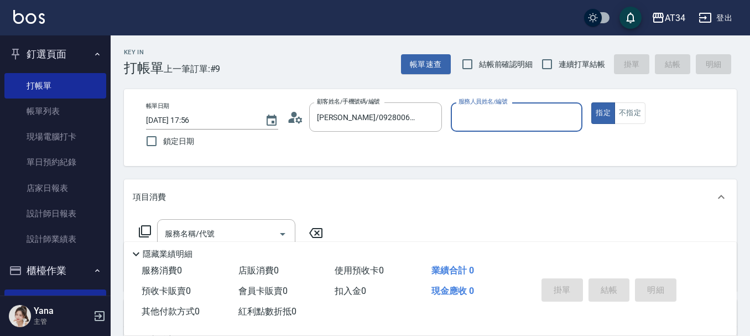
click at [298, 121] on icon at bounding box center [299, 119] width 7 height 7
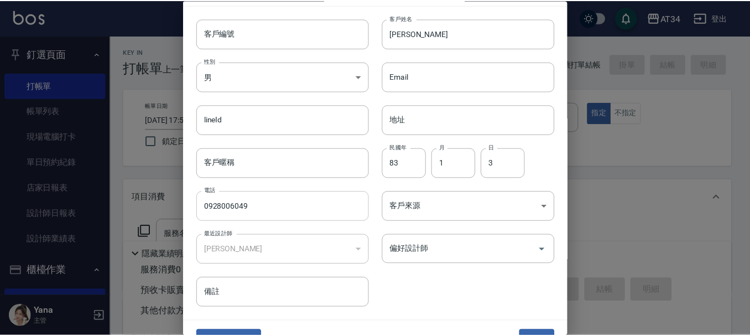
scroll to position [48, 0]
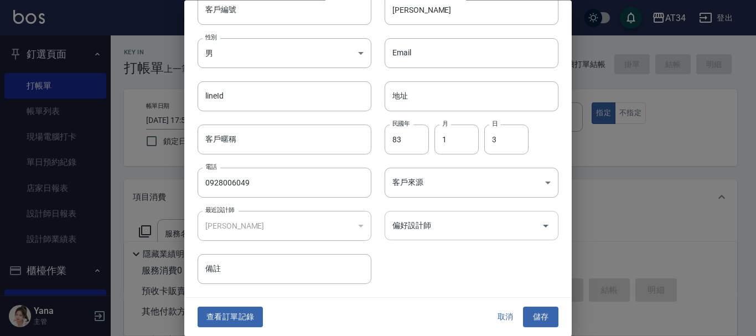
click at [443, 236] on div "偏好設計師" at bounding box center [472, 225] width 174 height 29
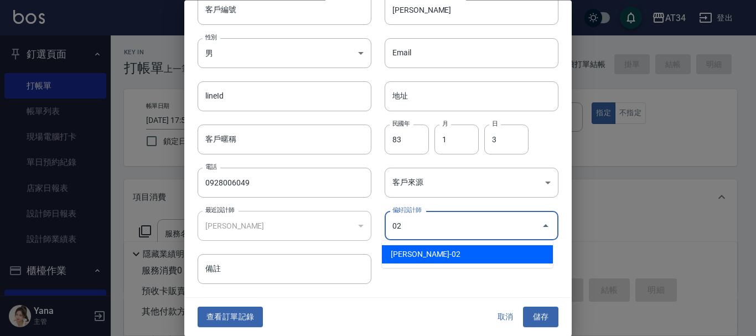
type input "Wendy"
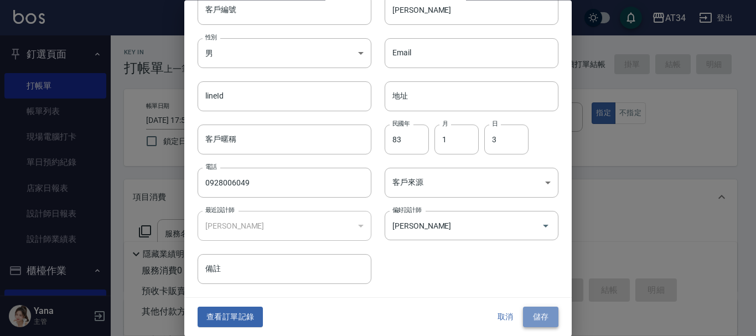
click at [536, 314] on button "儲存" at bounding box center [540, 317] width 35 height 20
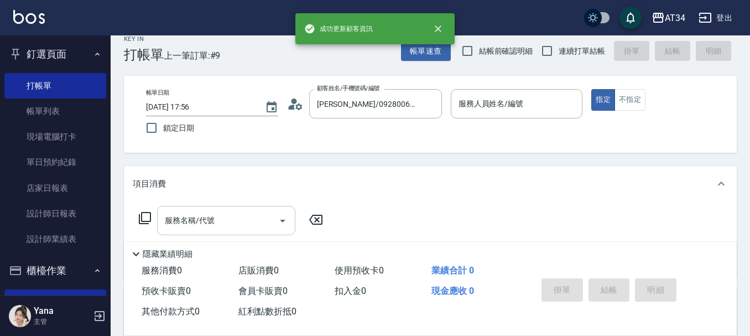
scroll to position [55, 0]
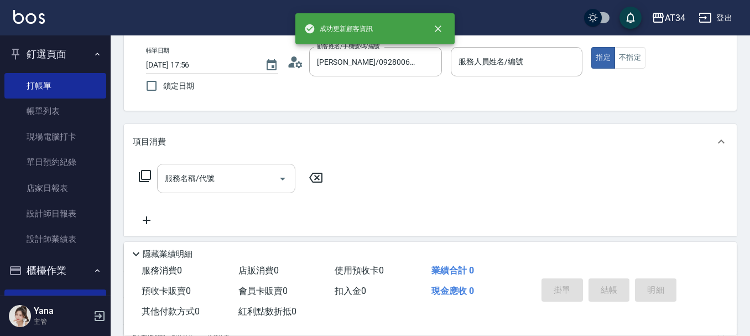
click at [253, 174] on input "服務名稱/代號" at bounding box center [218, 178] width 112 height 19
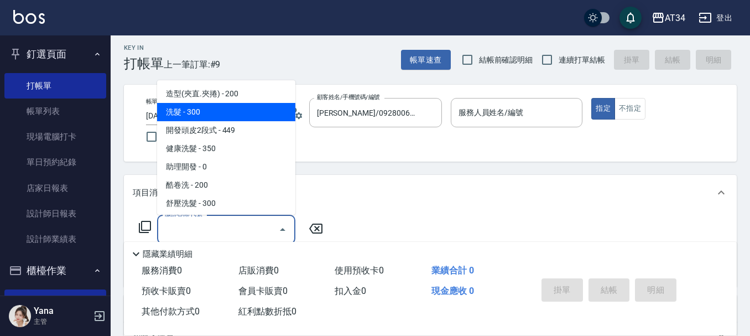
scroll to position [0, 0]
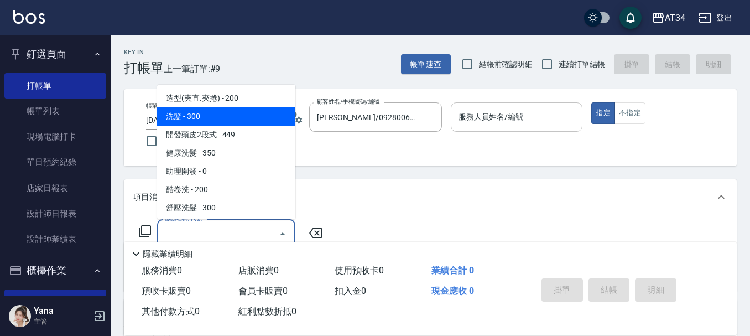
click at [494, 115] on div "服務人員姓名/編號 服務人員姓名/編號" at bounding box center [517, 116] width 132 height 29
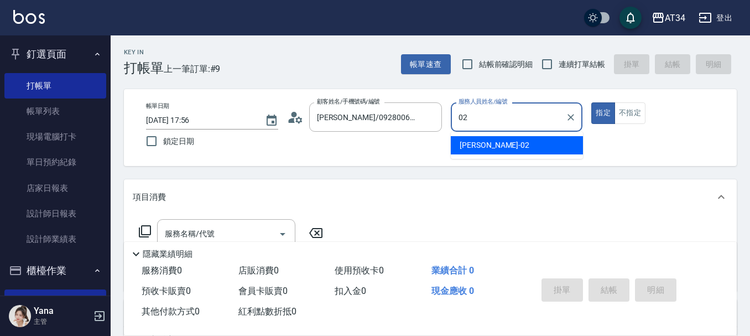
type input "Wendy-02"
type button "true"
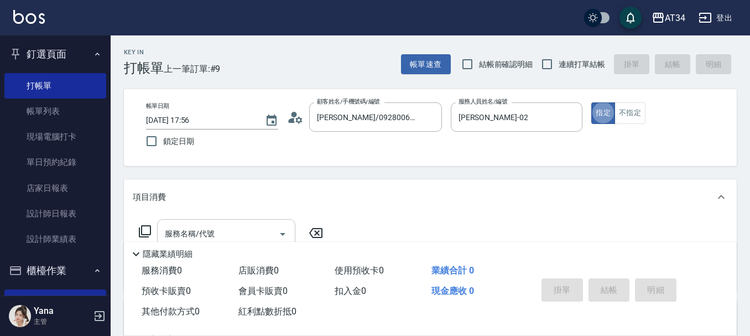
scroll to position [55, 0]
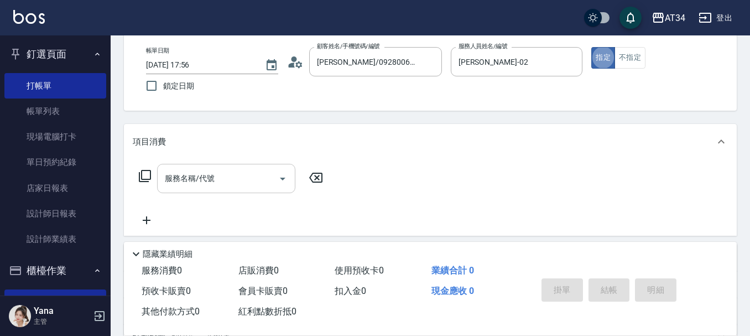
click at [201, 179] on div "服務名稱/代號 服務名稱/代號" at bounding box center [226, 178] width 138 height 29
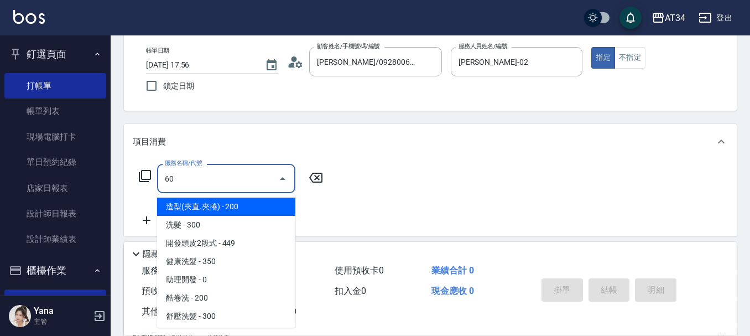
type input "602"
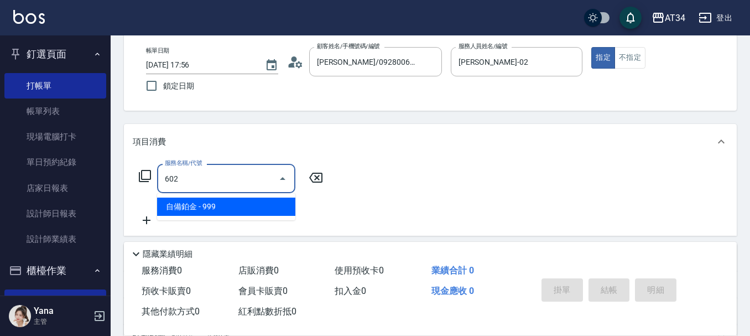
type input "90"
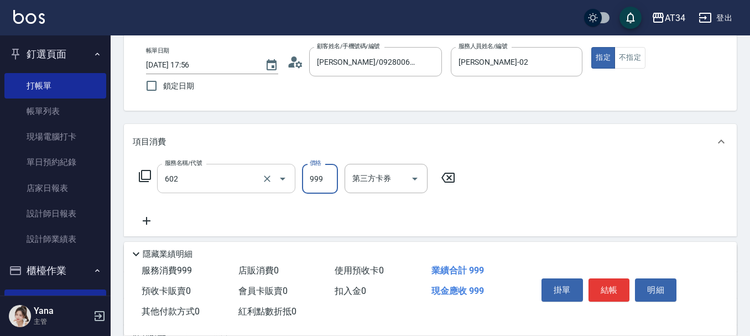
type input "自備鉑金(602)"
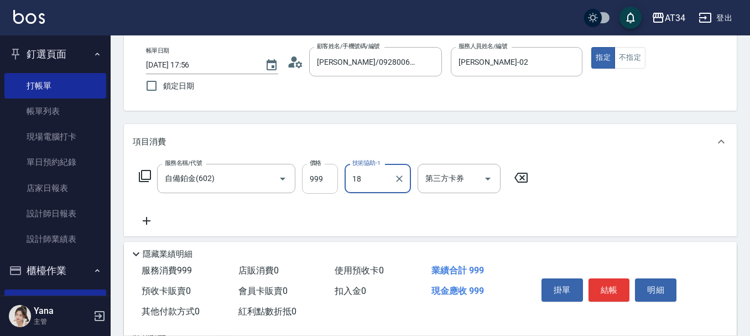
type input "18"
click at [314, 179] on input "999" at bounding box center [320, 179] width 36 height 30
type input "1"
type input "0"
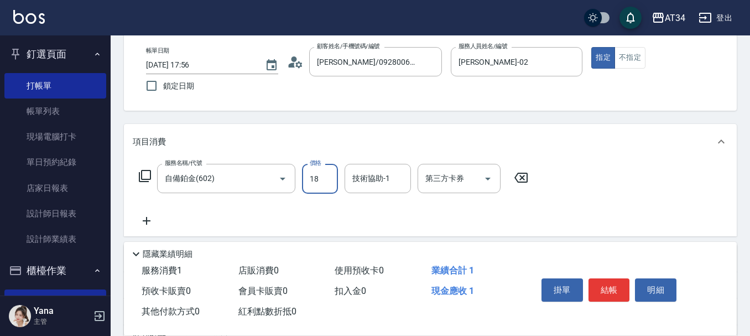
type input "180"
type input "1800"
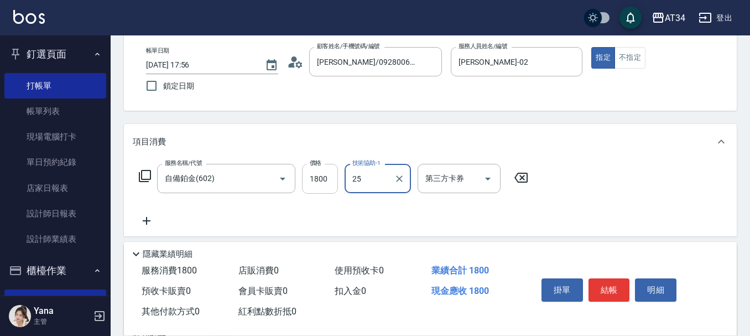
type input "張芯婭-25"
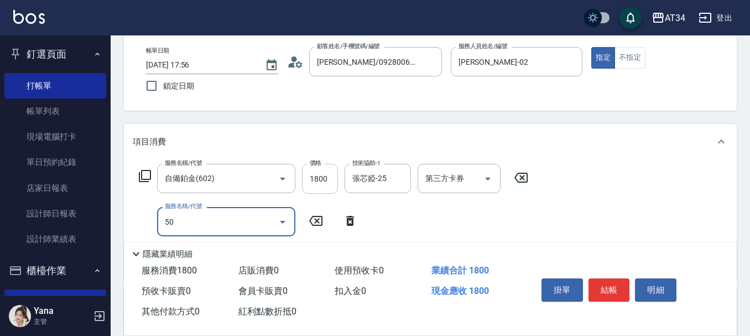
type input "501"
type input "280"
type input "染髮(501)"
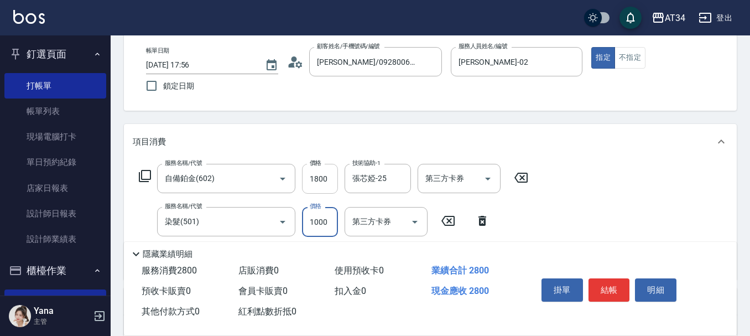
type input "1"
type input "180"
type input "360"
type input "1800"
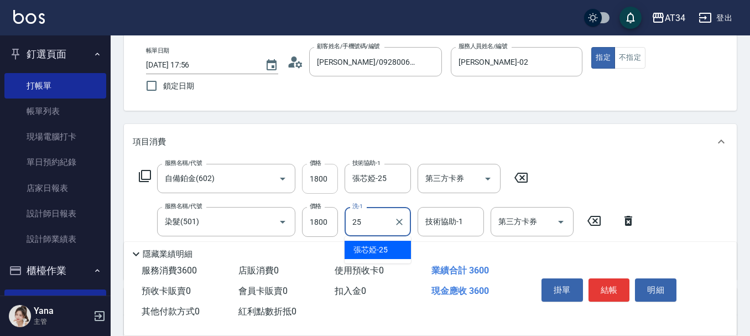
type input "張芯婭-25"
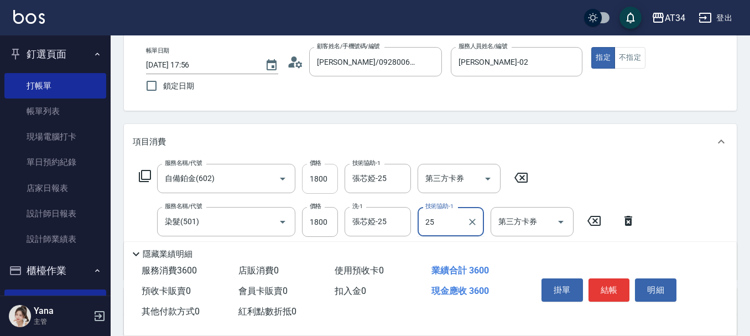
type input "張芯婭-25"
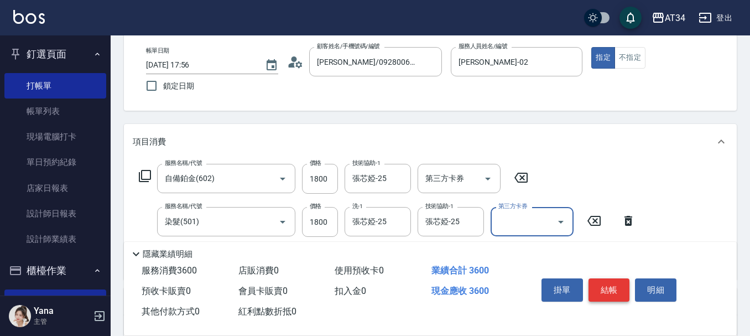
click at [611, 280] on button "結帳" at bounding box center [610, 289] width 42 height 23
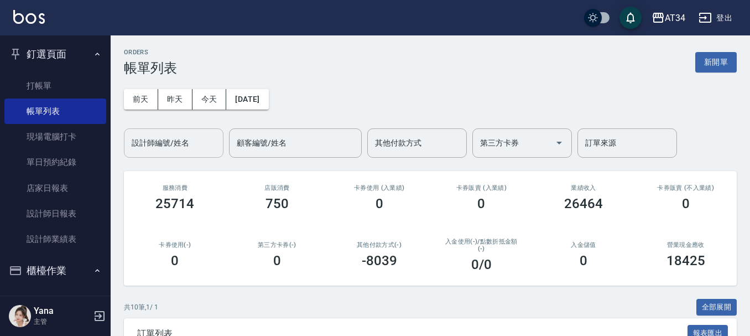
click at [153, 141] on div "設計師編號/姓名 設計師編號/姓名" at bounding box center [174, 142] width 100 height 29
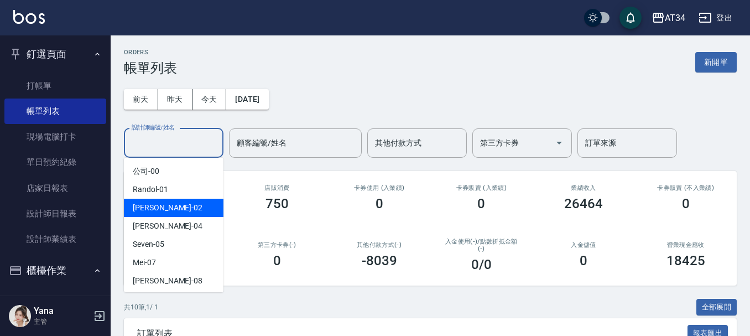
click at [200, 206] on div "Wendy -02" at bounding box center [174, 208] width 100 height 18
type input "Wendy-02"
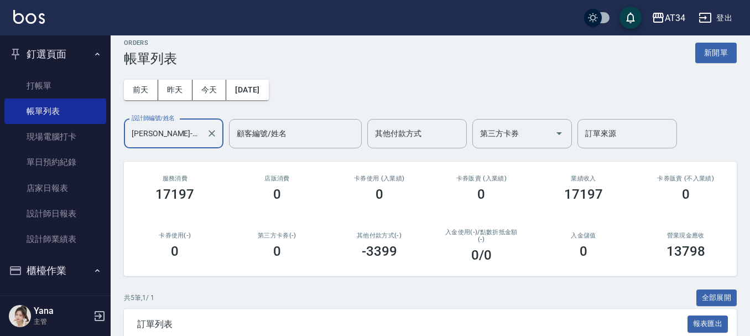
scroll to position [224, 0]
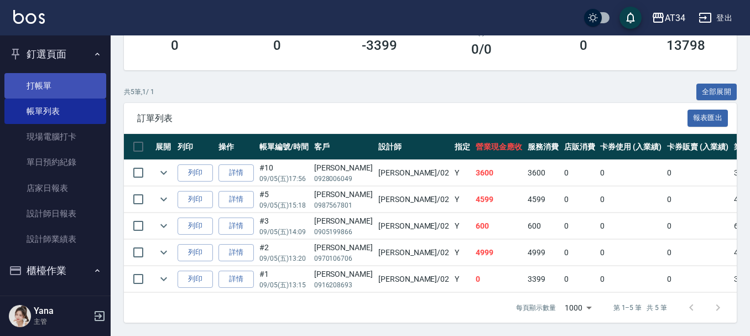
click at [47, 82] on link "打帳單" at bounding box center [55, 85] width 102 height 25
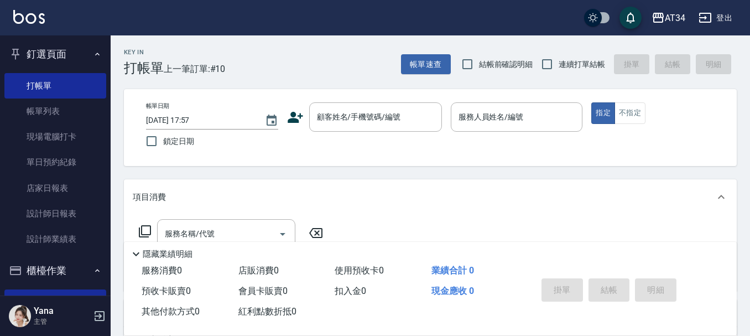
drag, startPoint x: 583, startPoint y: 358, endPoint x: 523, endPoint y: 358, distance: 59.8
click at [68, 107] on link "帳單列表" at bounding box center [55, 111] width 102 height 25
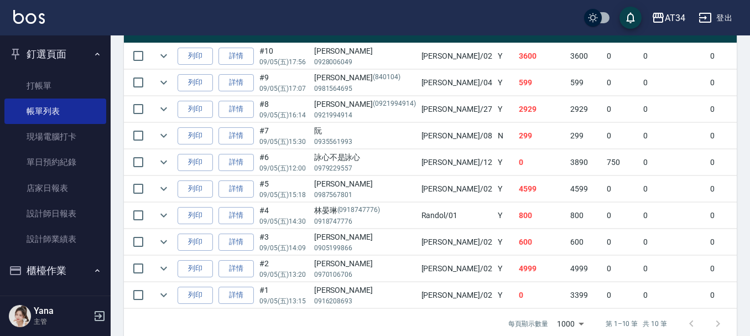
scroll to position [356, 0]
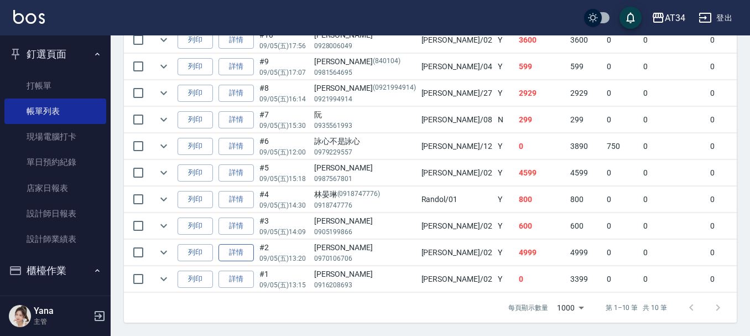
click at [232, 244] on link "詳情" at bounding box center [236, 252] width 35 height 17
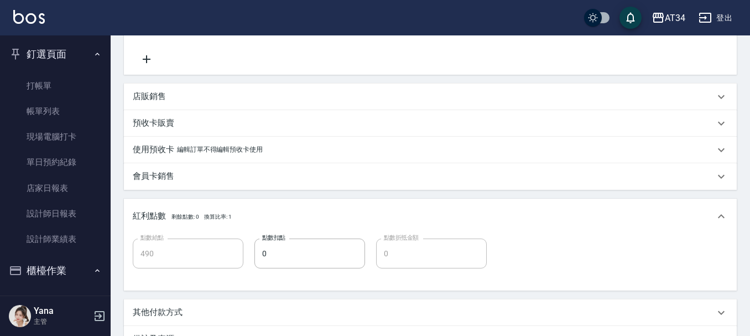
type input "2025/09/05 13:20"
type input "Wendy-02"
type input "490"
type input "燙髮(301)"
type input "芙米勒四段式(1006)"
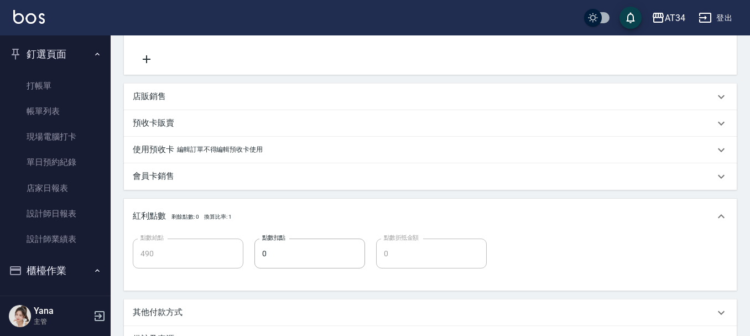
type input "日式結構二段(M)(605)"
type input "徐子晴/0970106706/"
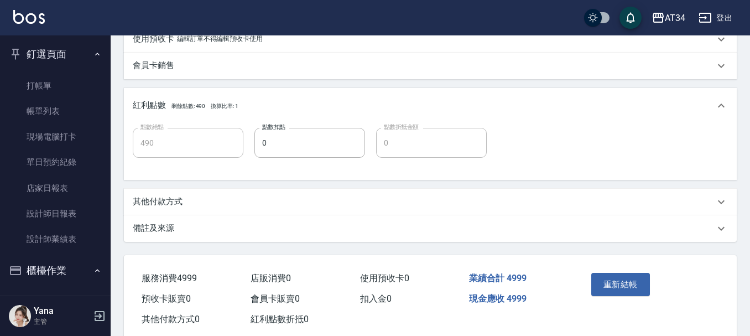
scroll to position [361, 0]
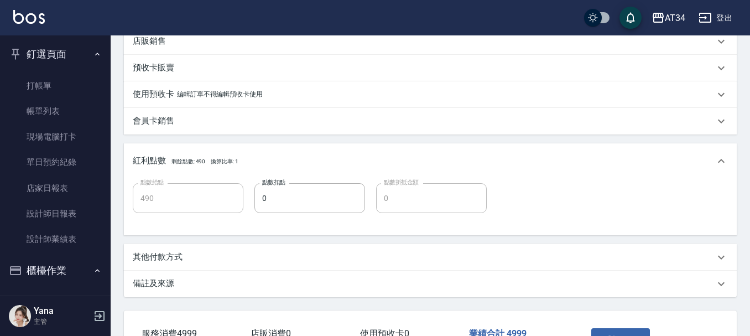
click at [182, 254] on p "其他付款方式" at bounding box center [158, 257] width 50 height 12
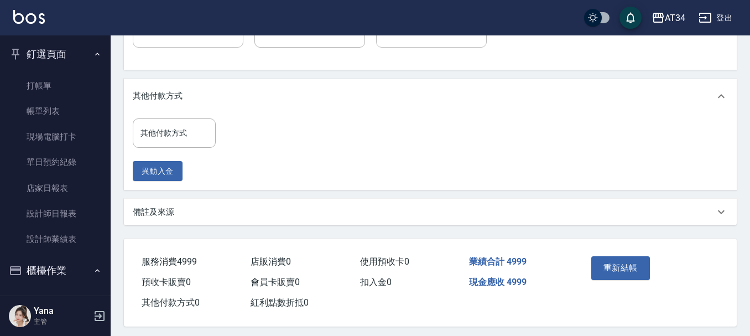
scroll to position [527, 0]
click at [175, 125] on div "其他付款方式 其他付款方式" at bounding box center [174, 132] width 83 height 29
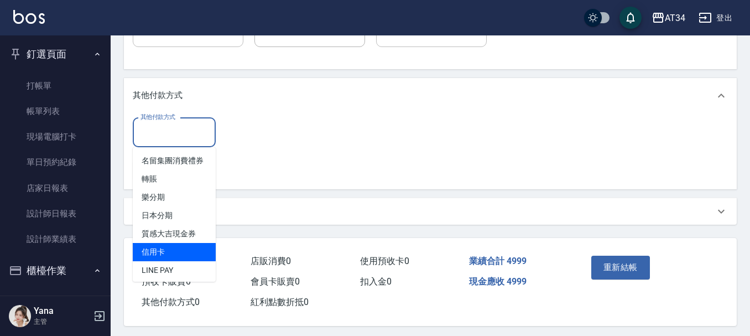
click at [169, 257] on span "信用卡" at bounding box center [174, 252] width 83 height 18
type input "信用卡"
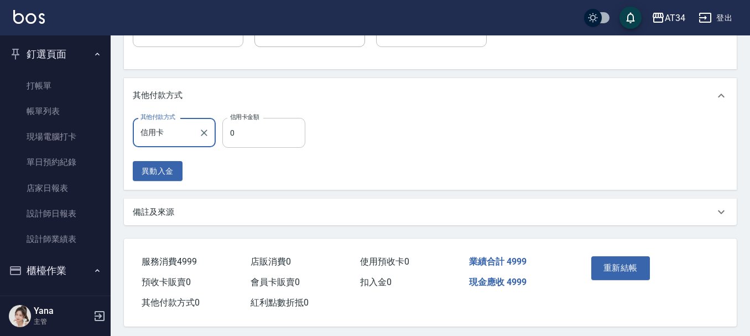
click at [242, 141] on input "0" at bounding box center [263, 133] width 83 height 30
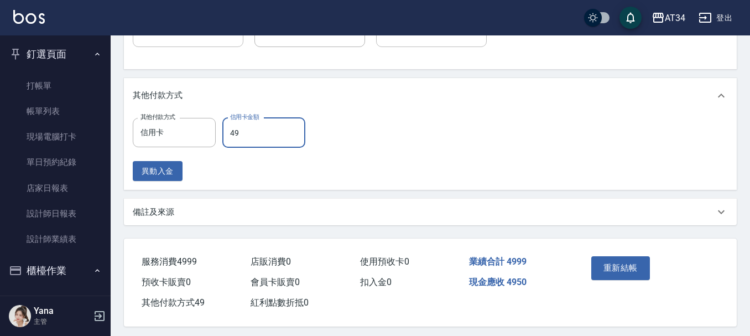
type input "499"
type input "450"
type input "4999"
type input "0"
type input "4999"
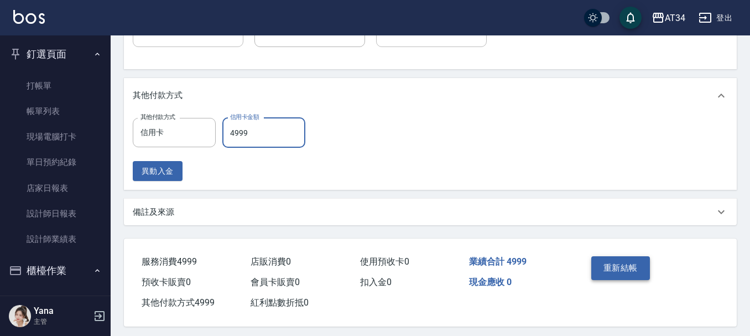
click at [598, 262] on button "重新結帳" at bounding box center [621, 267] width 59 height 23
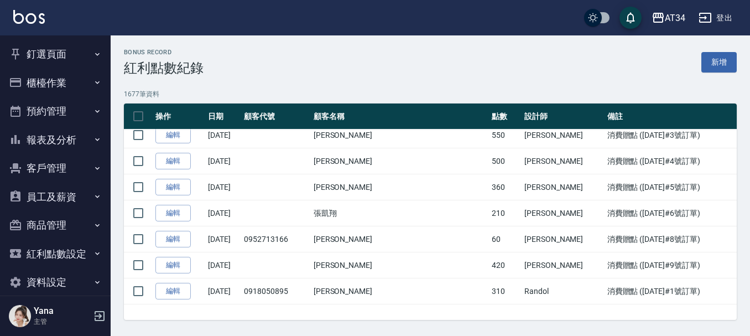
scroll to position [43444, 0]
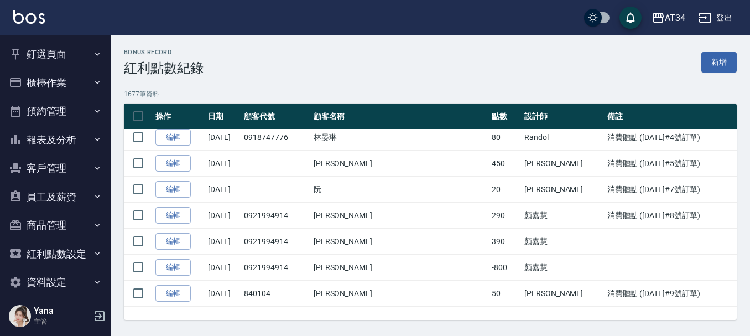
click at [716, 59] on link "新增" at bounding box center [719, 62] width 35 height 20
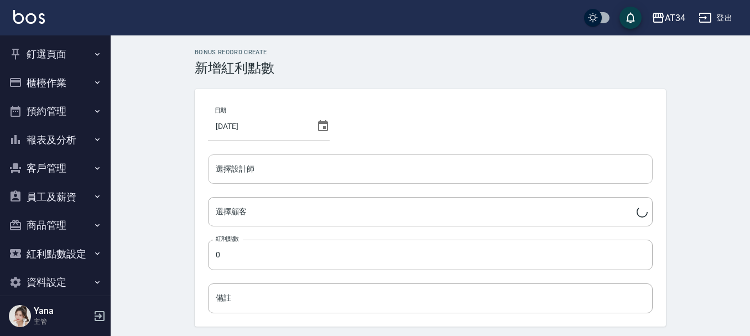
click at [271, 178] on input "選擇設計師" at bounding box center [430, 168] width 435 height 19
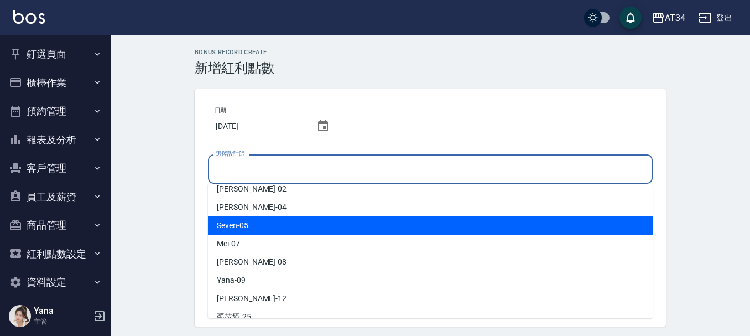
scroll to position [111, 0]
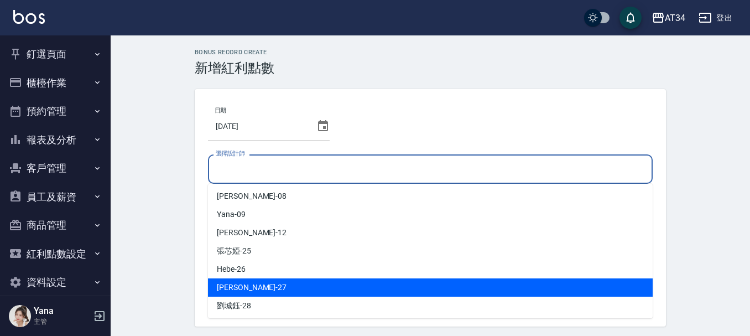
click at [235, 286] on span "[PERSON_NAME] -27" at bounding box center [252, 288] width 70 height 12
type input "[PERSON_NAME]-27"
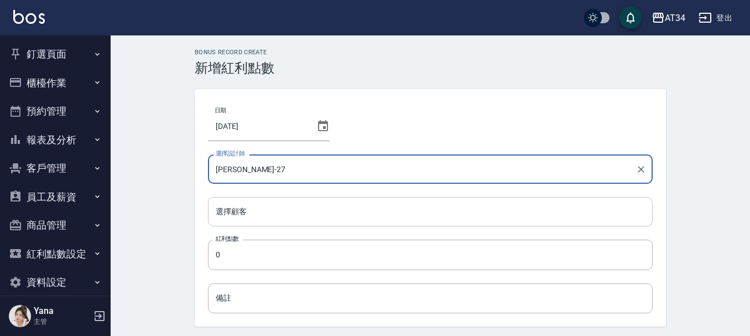
click at [246, 213] on input "選擇顧客" at bounding box center [430, 211] width 435 height 19
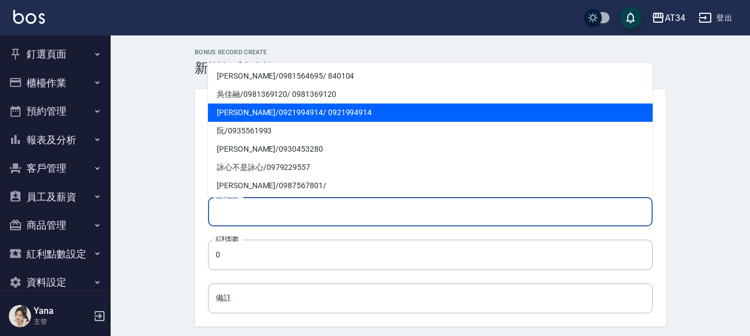
click at [244, 109] on span "[PERSON_NAME] / 0921994914 / 0921994914" at bounding box center [430, 112] width 445 height 18
type input "[PERSON_NAME]/0921994914/0921994914"
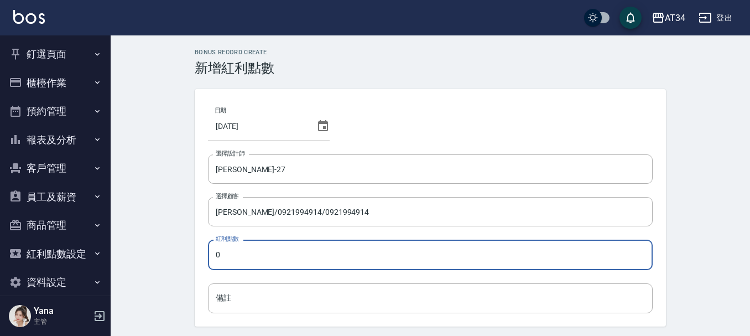
click at [251, 262] on input "0" at bounding box center [430, 255] width 445 height 30
type input "4"
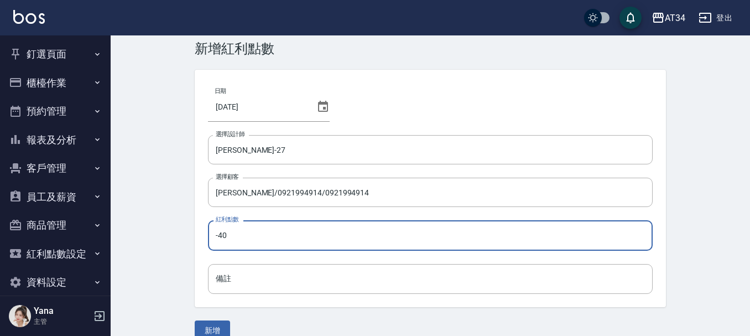
scroll to position [37, 0]
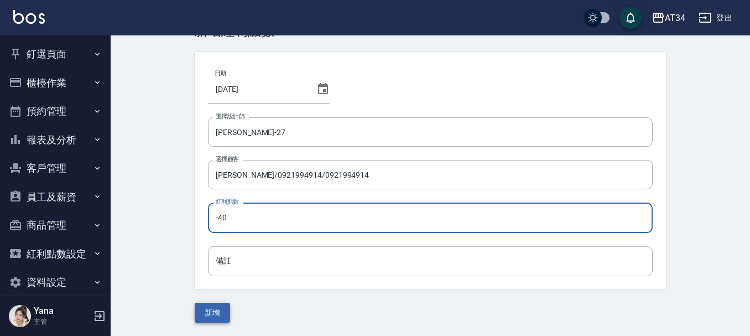
type input "-40"
click at [216, 309] on button "新增" at bounding box center [212, 313] width 35 height 20
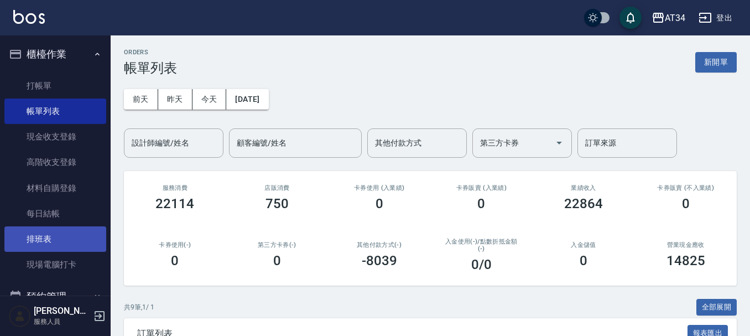
drag, startPoint x: 39, startPoint y: 192, endPoint x: 52, endPoint y: 250, distance: 59.5
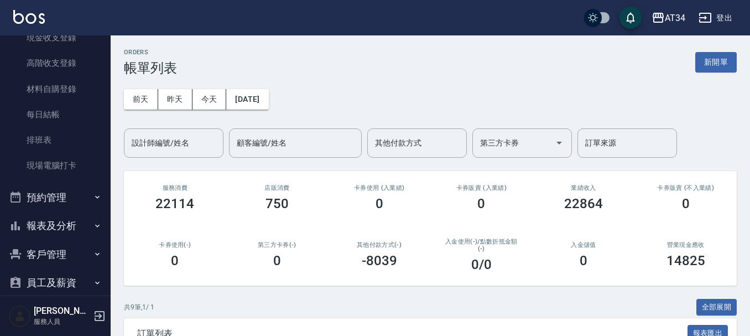
scroll to position [166, 0]
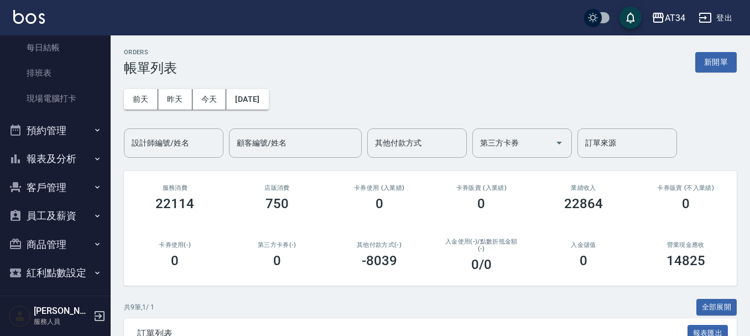
click at [49, 126] on button "預約管理" at bounding box center [55, 130] width 102 height 29
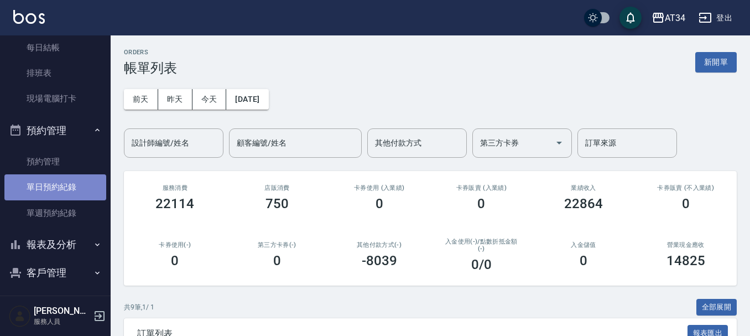
click at [59, 187] on link "單日預約紀錄" at bounding box center [55, 186] width 102 height 25
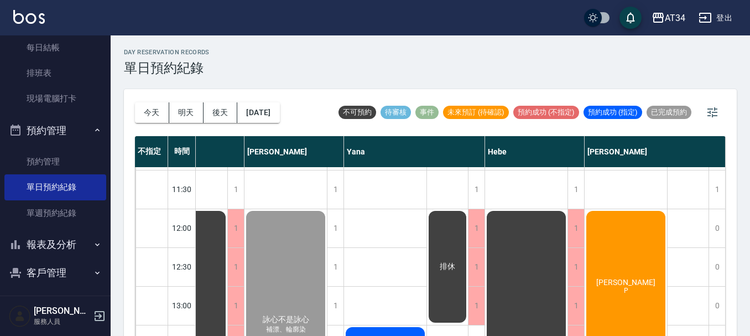
scroll to position [55, 787]
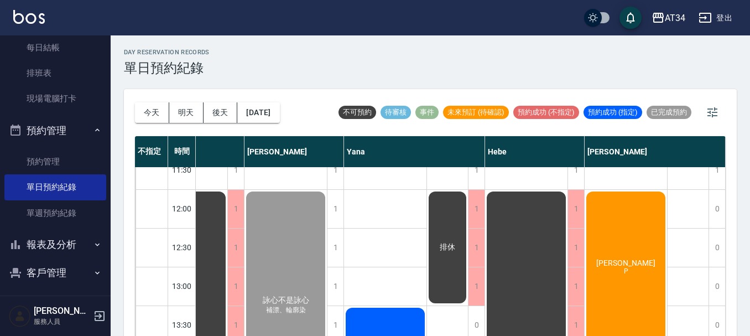
click at [620, 261] on span "[PERSON_NAME]" at bounding box center [626, 262] width 64 height 9
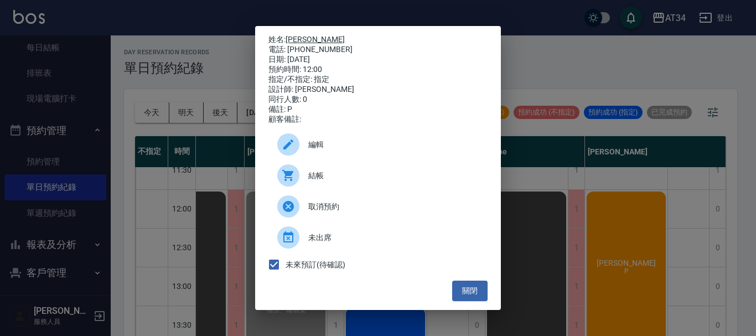
click at [307, 35] on link "[PERSON_NAME]" at bounding box center [315, 39] width 59 height 9
click at [470, 293] on button "關閉" at bounding box center [469, 291] width 35 height 20
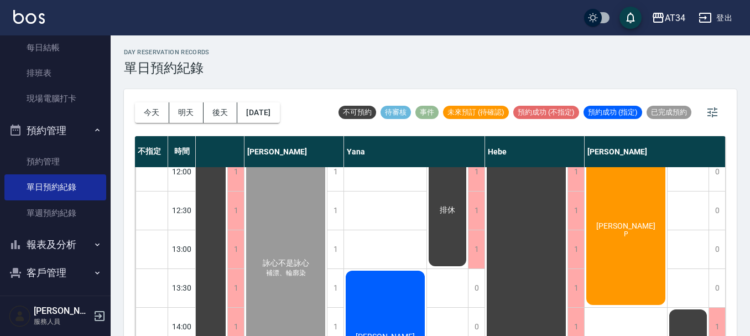
scroll to position [55, 781]
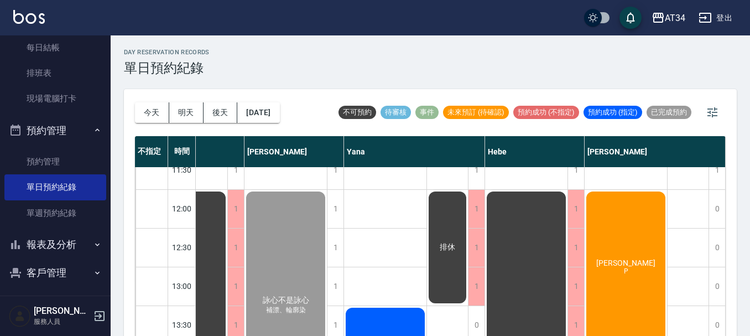
click at [634, 258] on span "[PERSON_NAME]" at bounding box center [626, 262] width 64 height 9
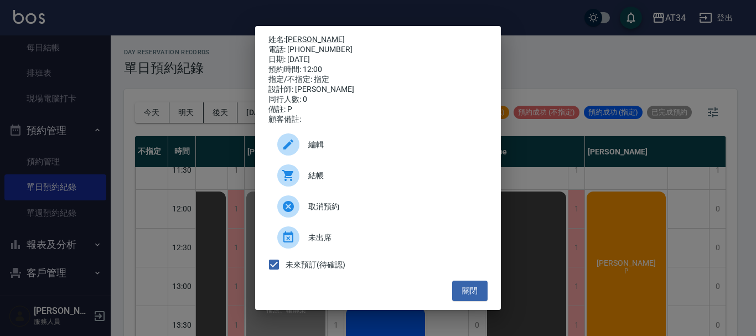
click at [342, 177] on span "結帳" at bounding box center [393, 176] width 170 height 12
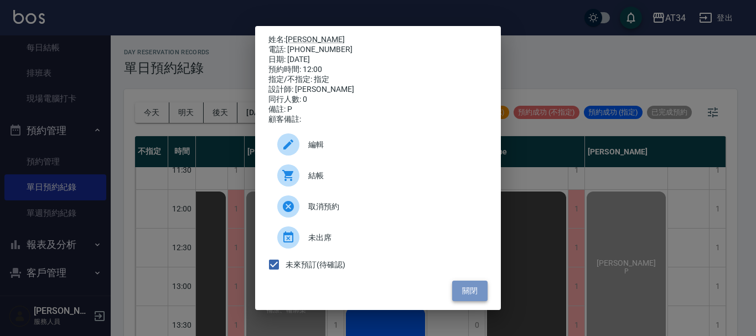
click at [464, 292] on button "關閉" at bounding box center [469, 291] width 35 height 20
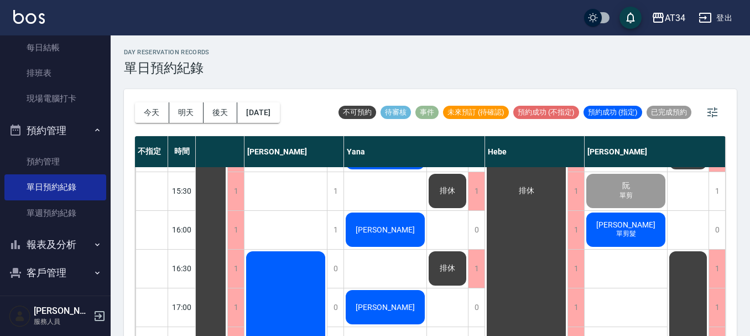
scroll to position [332, 787]
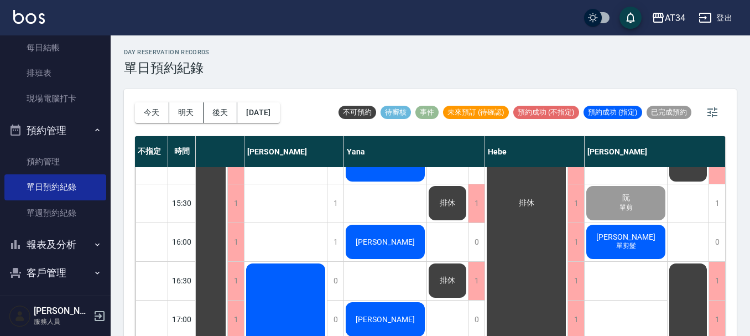
click at [623, 236] on span "[PERSON_NAME]" at bounding box center [626, 236] width 64 height 9
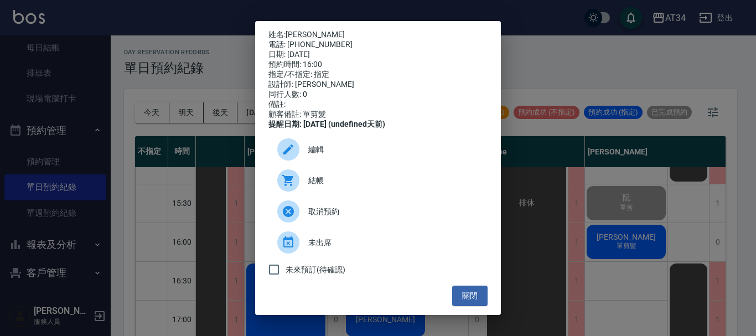
click at [301, 184] on div at bounding box center [292, 180] width 31 height 22
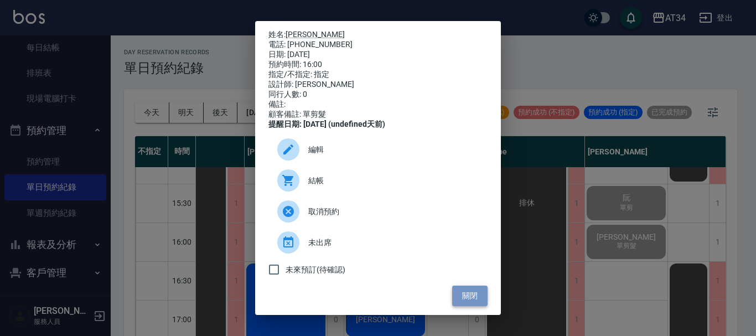
click at [465, 298] on button "關閉" at bounding box center [469, 296] width 35 height 20
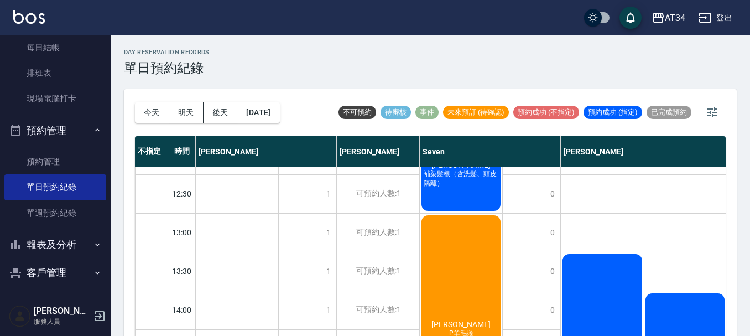
scroll to position [55, 0]
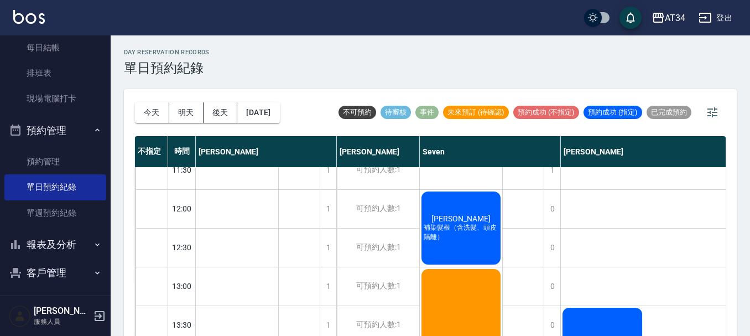
click at [459, 224] on span "補染髮根（含洗髮、頭皮隔離）" at bounding box center [461, 232] width 79 height 19
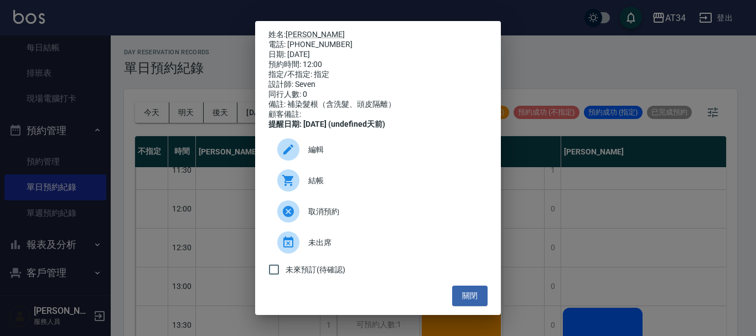
click at [354, 187] on span "結帳" at bounding box center [393, 181] width 170 height 12
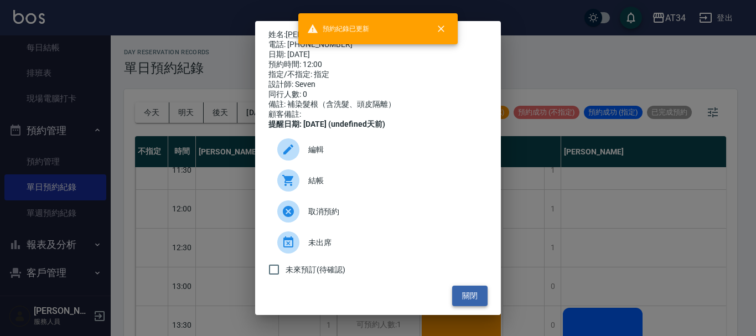
click at [467, 304] on button "關閉" at bounding box center [469, 296] width 35 height 20
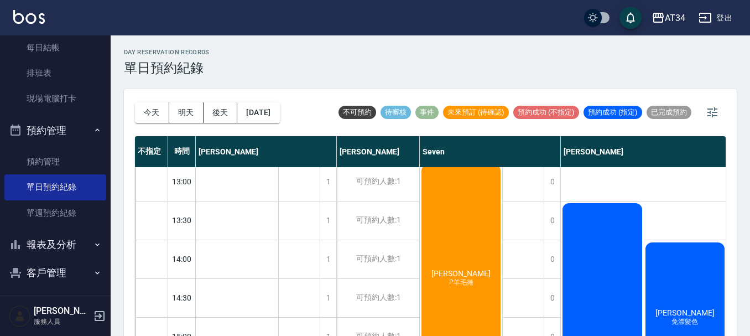
scroll to position [166, 0]
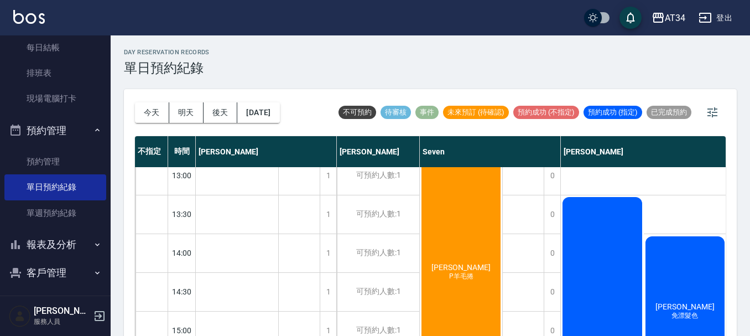
click at [472, 263] on div "陳S P羊毛捲" at bounding box center [461, 272] width 82 height 231
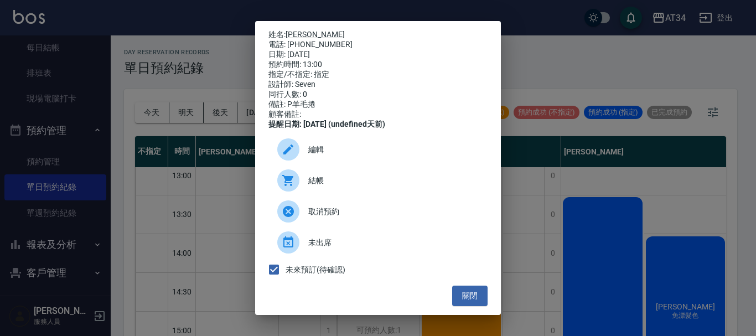
click at [349, 187] on span "結帳" at bounding box center [393, 181] width 170 height 12
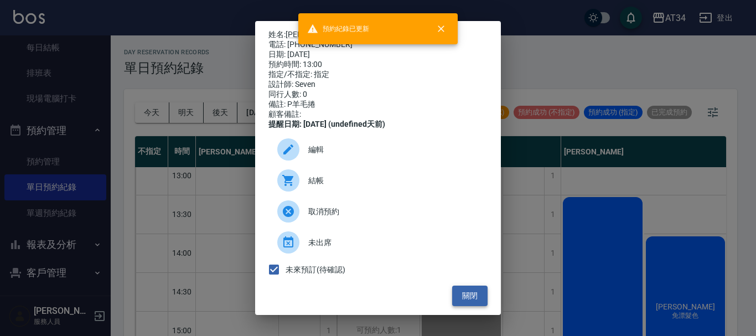
click at [462, 306] on button "關閉" at bounding box center [469, 296] width 35 height 20
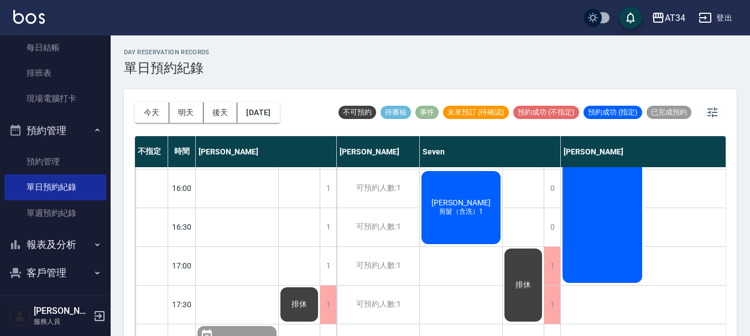
scroll to position [387, 0]
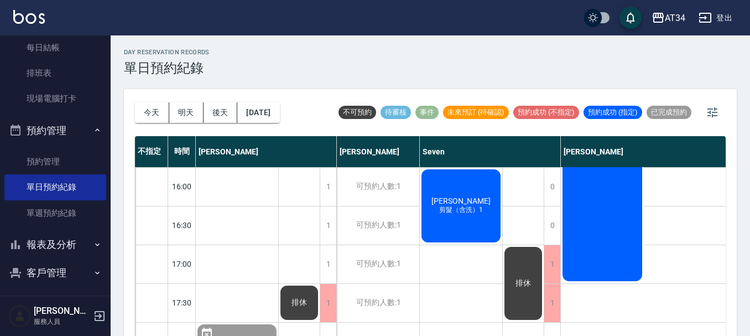
click at [454, 206] on span "剪髮（含洗）1" at bounding box center [461, 209] width 48 height 9
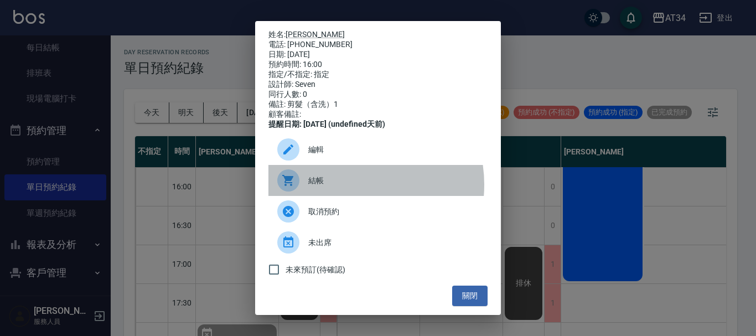
click at [345, 187] on span "結帳" at bounding box center [393, 181] width 170 height 12
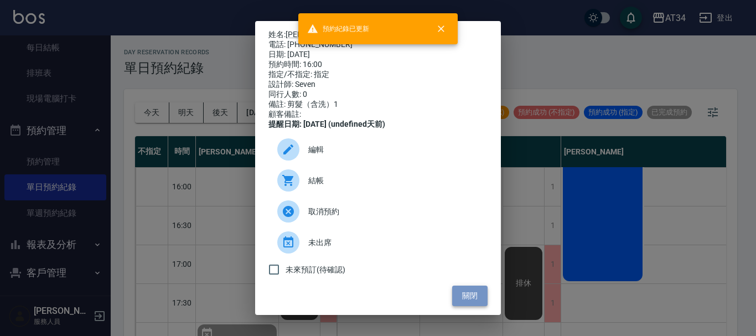
click at [471, 304] on button "關閉" at bounding box center [469, 296] width 35 height 20
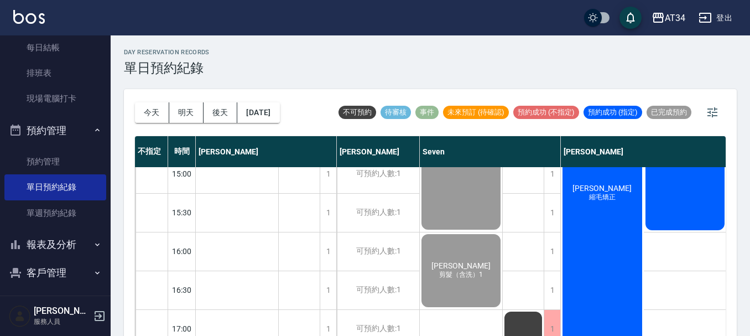
scroll to position [277, 0]
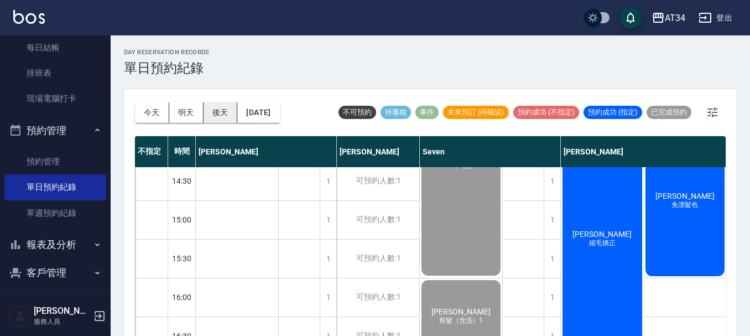
click at [205, 111] on button "後天" at bounding box center [221, 112] width 34 height 20
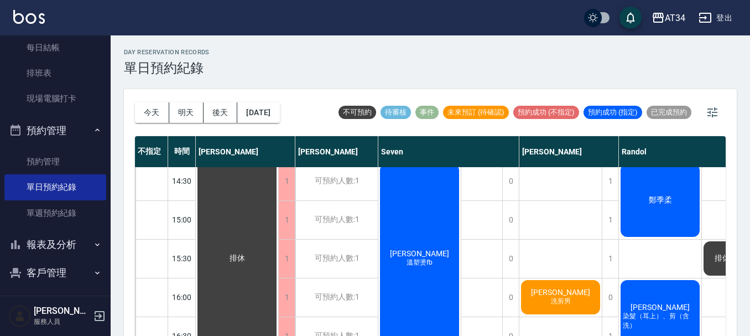
click at [179, 112] on button "明天" at bounding box center [186, 112] width 34 height 20
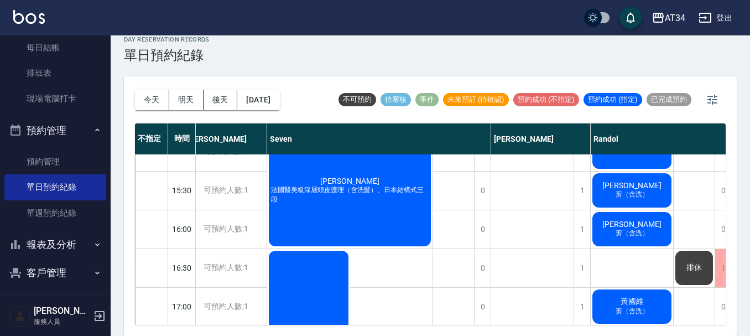
scroll to position [332, 173]
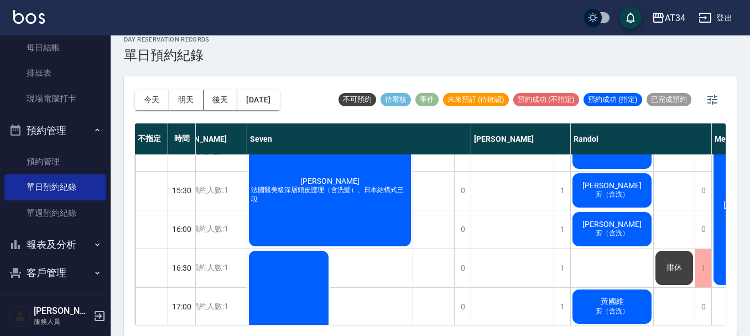
click at [615, 301] on span "黃國維" at bounding box center [613, 302] width 28 height 10
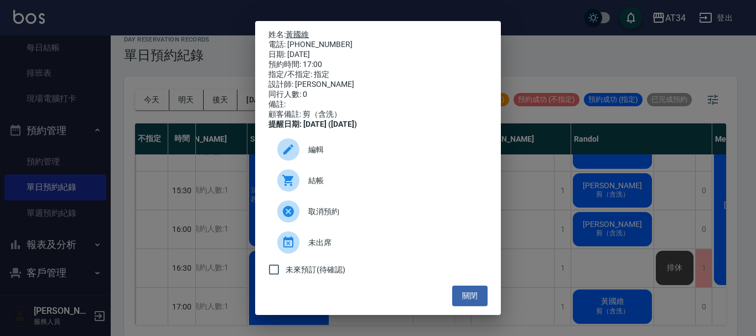
click at [307, 30] on link "黃國維" at bounding box center [297, 34] width 23 height 9
click at [465, 301] on button "關閉" at bounding box center [469, 296] width 35 height 20
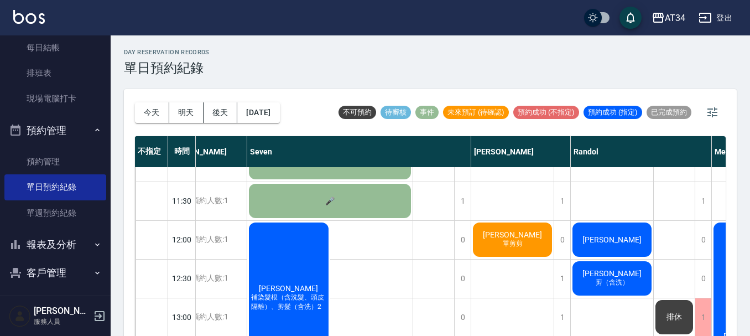
scroll to position [0, 173]
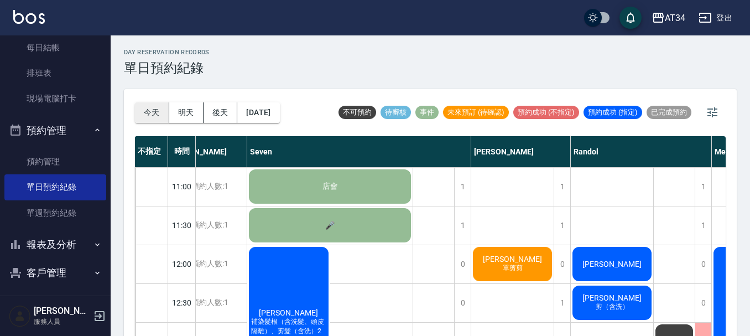
click at [162, 115] on button "今天" at bounding box center [152, 112] width 34 height 20
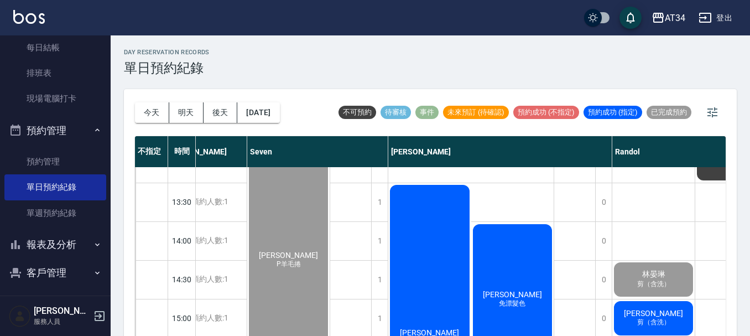
scroll to position [166, 173]
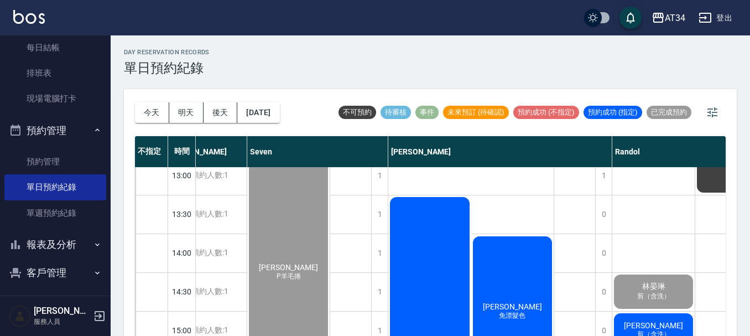
click at [651, 325] on span "郭育成" at bounding box center [654, 325] width 64 height 9
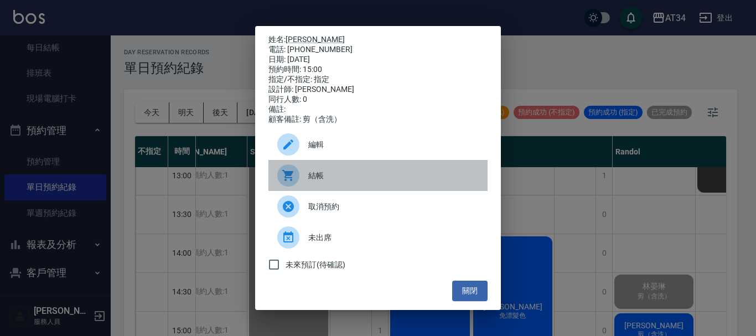
click at [291, 173] on div at bounding box center [288, 175] width 22 height 22
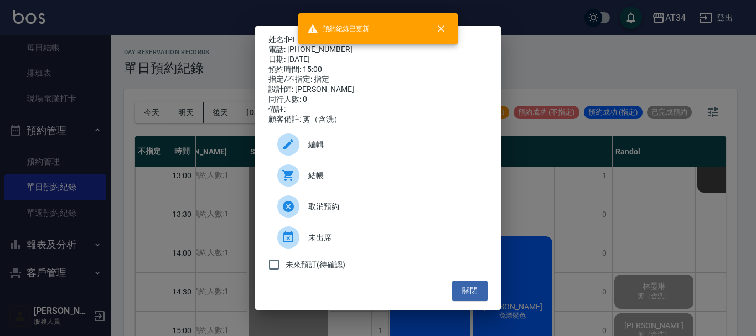
click at [614, 182] on div "姓名: 郭育成 電話: 0966500885 日期: 2025/09/05 預約時間: 15:00 指定/不指定: 指定 設計師: Randol 同行人數: …" at bounding box center [378, 168] width 756 height 336
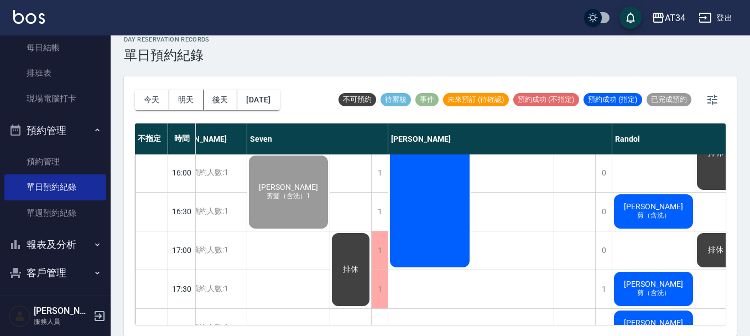
scroll to position [387, 173]
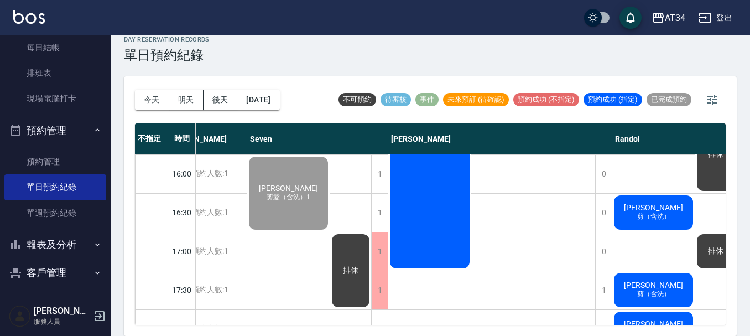
click at [667, 225] on div "郭政昌 剪（含洗）" at bounding box center [654, 213] width 82 height 38
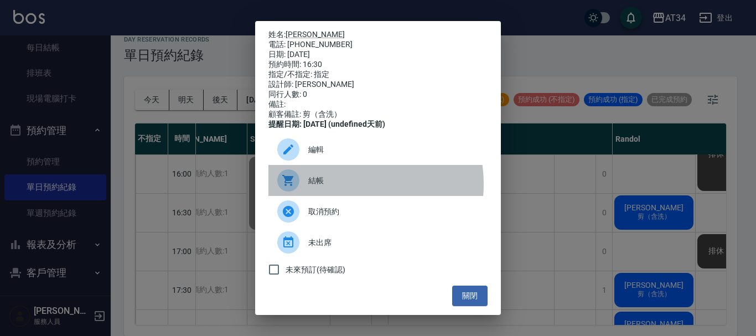
click at [343, 187] on span "結帳" at bounding box center [393, 181] width 170 height 12
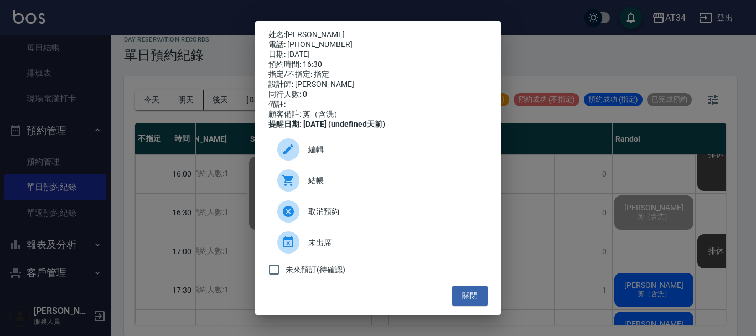
click at [687, 308] on div "姓名: 郭政昌 電話: 0910614898 日期: 2025/09/05 預約時間: 16:30 指定/不指定: 指定 設計師: Randol 同行人數: …" at bounding box center [378, 168] width 756 height 336
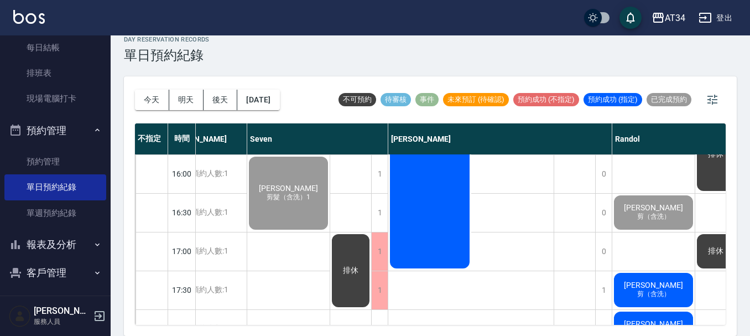
click at [639, 275] on div "陳柏淵 剪（含洗）" at bounding box center [654, 290] width 82 height 38
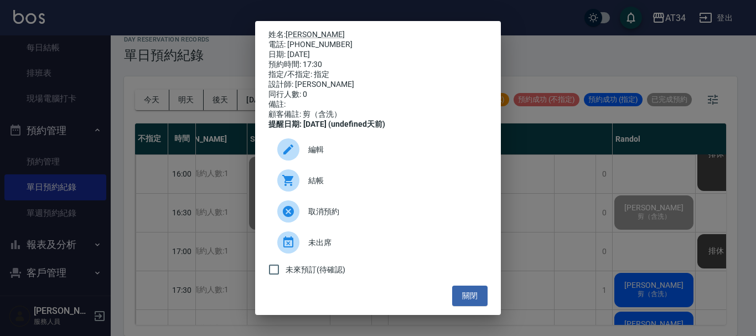
click at [329, 187] on span "結帳" at bounding box center [393, 181] width 170 height 12
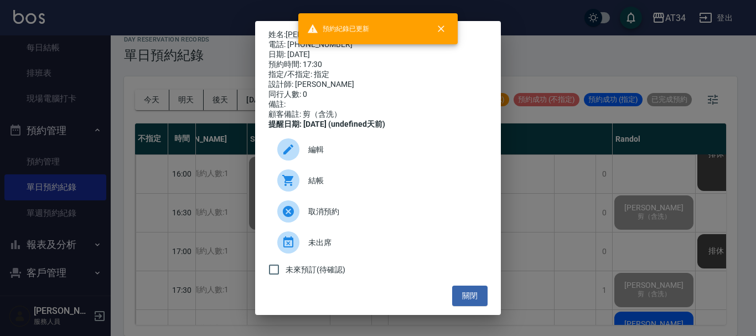
click at [672, 216] on div "姓名: 陳柏淵 電話: 0978327162 日期: 2025/09/05 預約時間: 17:30 指定/不指定: 指定 設計師: Randol 同行人數: …" at bounding box center [378, 168] width 756 height 336
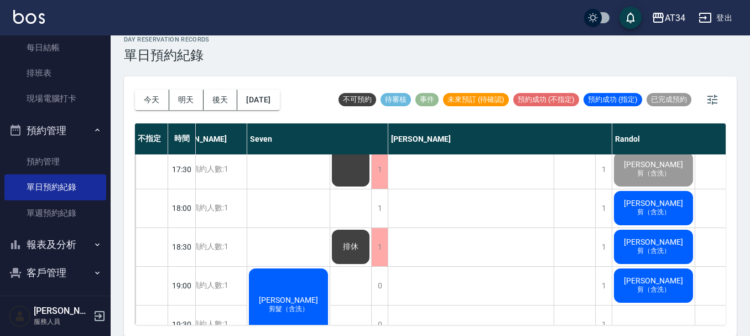
scroll to position [553, 173]
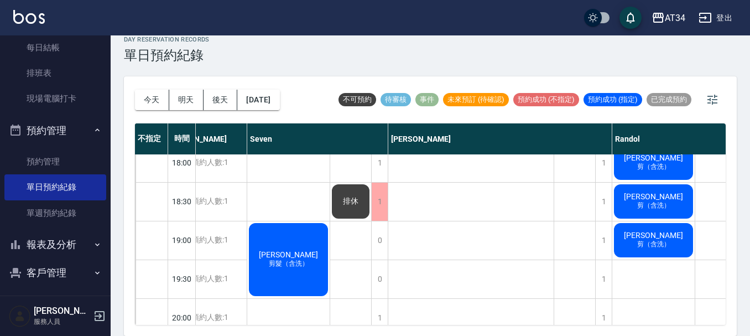
click at [666, 156] on span "[PERSON_NAME]" at bounding box center [654, 157] width 64 height 9
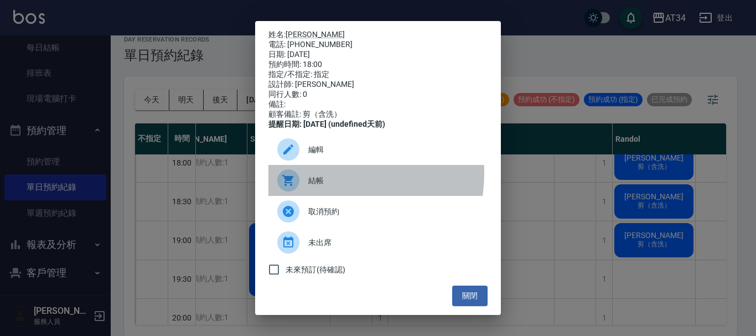
click at [308, 180] on div at bounding box center [292, 180] width 31 height 22
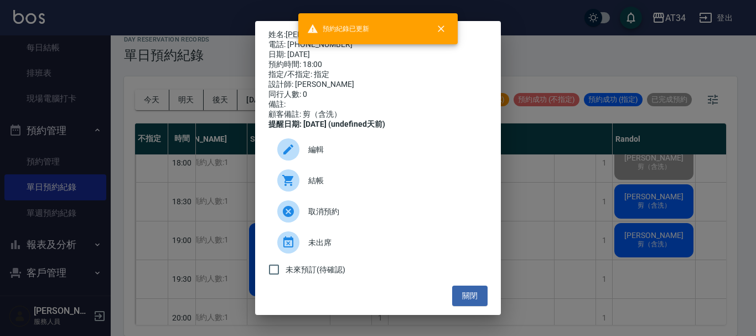
click at [644, 158] on div "姓名: 黃永富 電話: 0921978350 日期: 2025/09/05 預約時間: 18:00 指定/不指定: 指定 設計師: Randol 同行人數: …" at bounding box center [378, 168] width 756 height 336
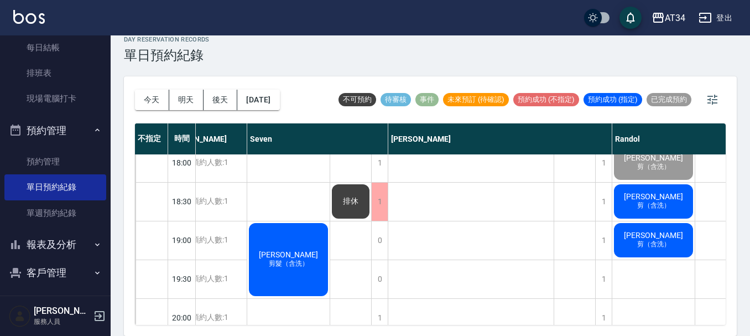
click at [650, 192] on span "[PERSON_NAME]" at bounding box center [654, 196] width 64 height 9
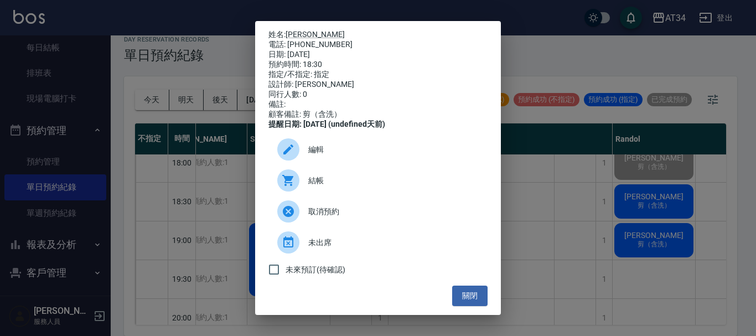
click at [379, 179] on div "結帳" at bounding box center [377, 180] width 219 height 31
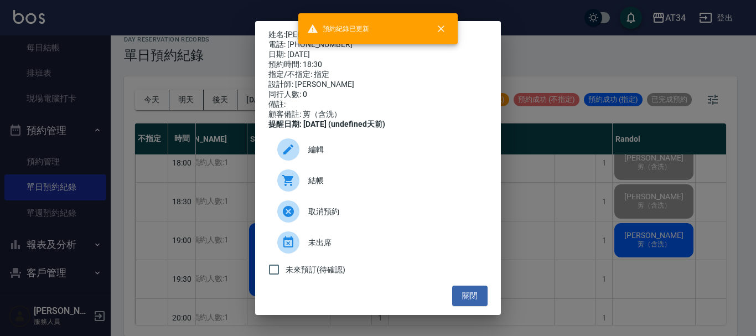
click at [645, 230] on div "姓名: 卓昆賢 電話: 0955632658 日期: 2025/09/05 預約時間: 18:30 指定/不指定: 指定 設計師: Randol 同行人數: …" at bounding box center [378, 168] width 756 height 336
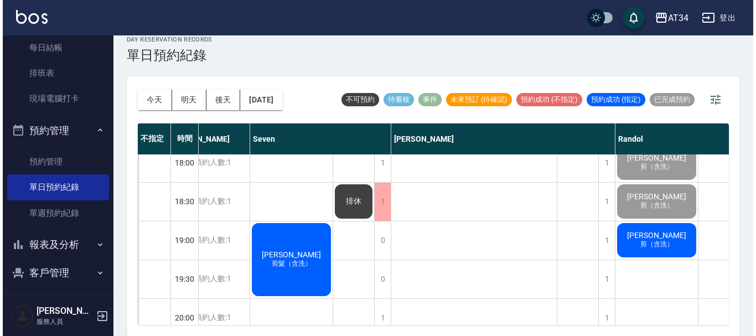
scroll to position [613, 173]
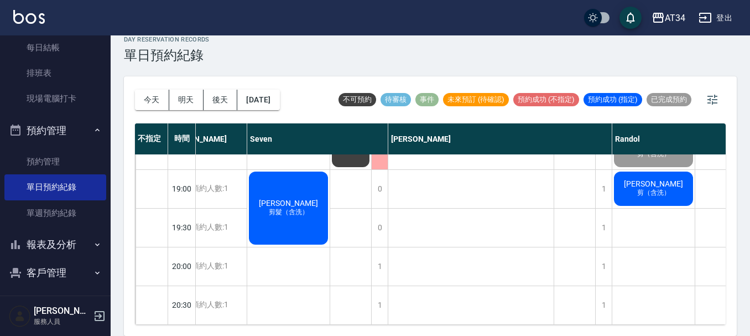
click at [654, 179] on span "賴亮宇" at bounding box center [654, 183] width 64 height 9
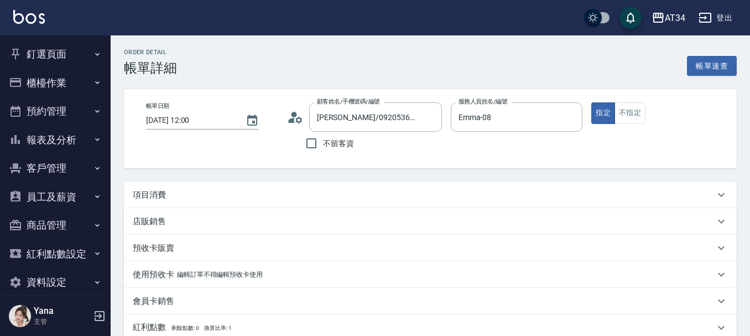
type input "[PERSON_NAME]/0920536016/0920536016"
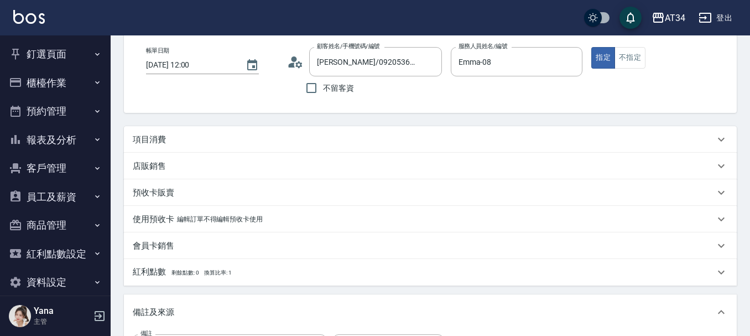
click at [219, 138] on div "項目消費" at bounding box center [424, 140] width 582 height 12
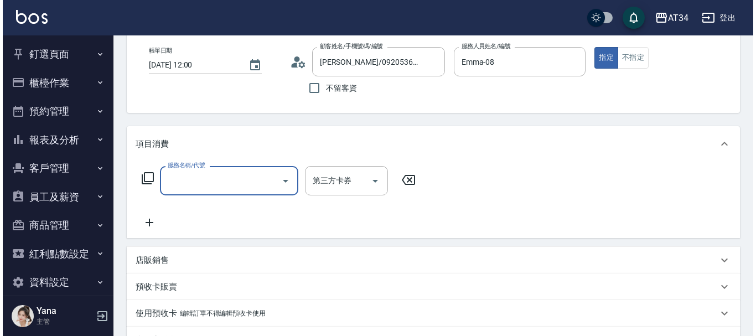
scroll to position [0, 0]
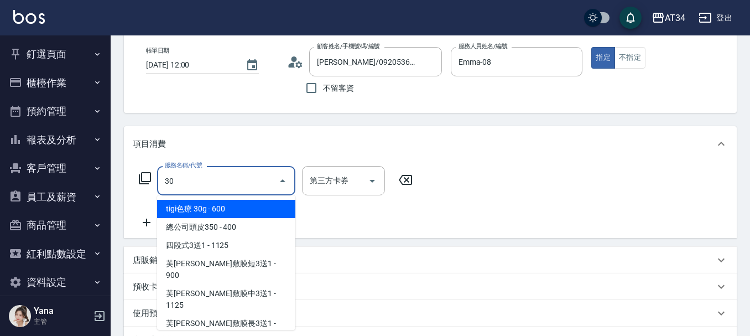
type input "300"
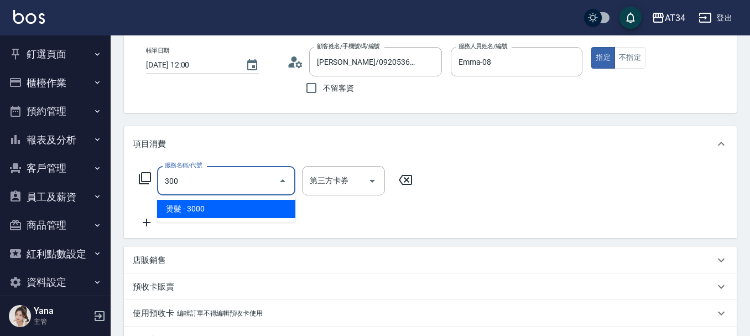
type input "300"
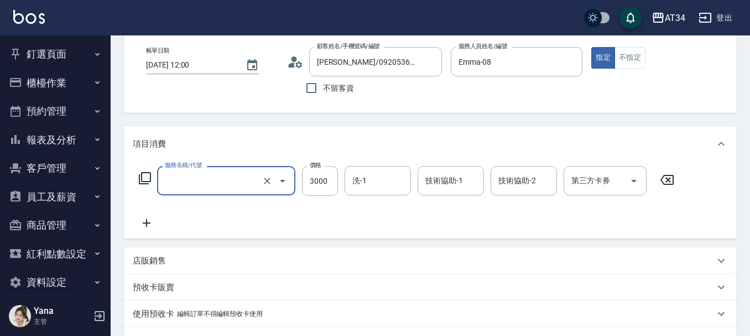
type input "0"
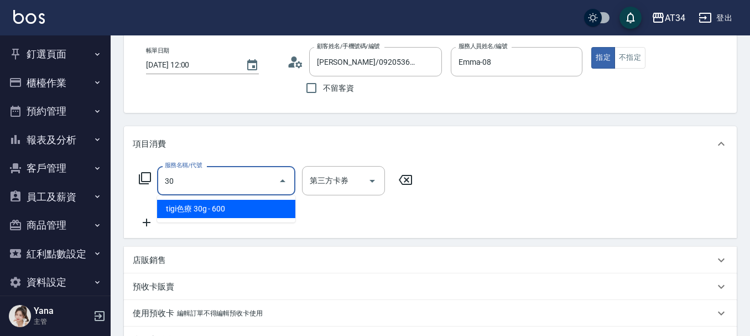
type input "300"
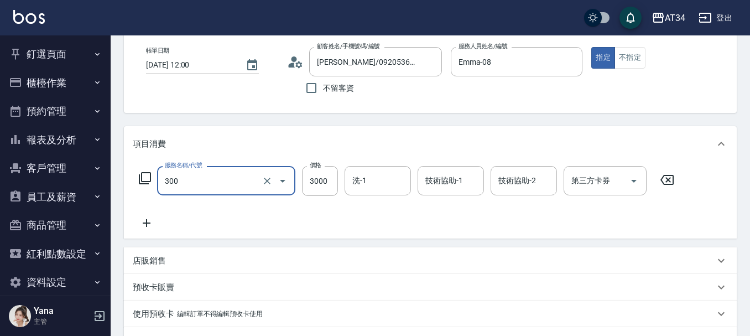
type input "0"
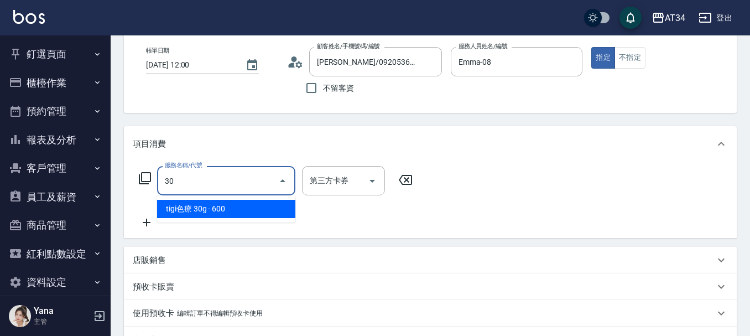
type input "300"
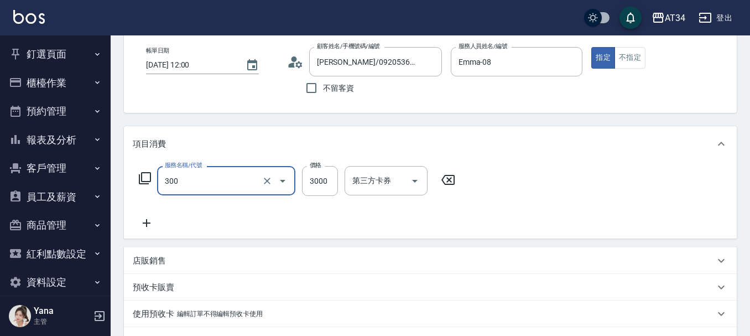
type input "燙髮(300)"
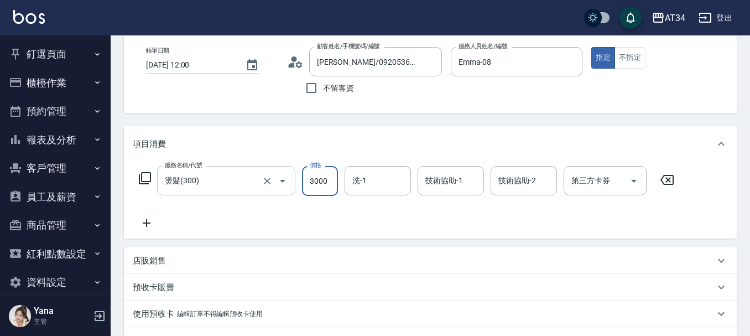
type input "3"
type input "0"
type input "33"
type input "30"
type input "330"
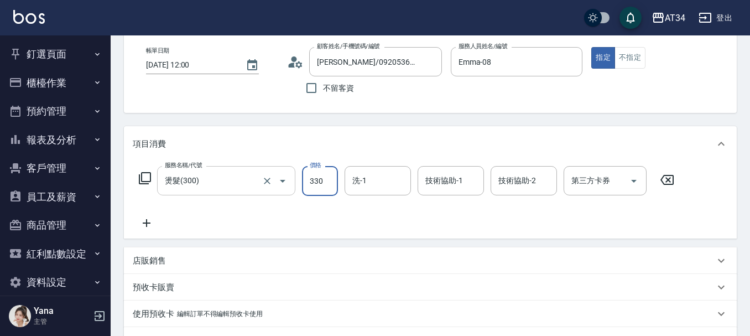
type input "330"
type input "3300"
click at [151, 222] on icon at bounding box center [147, 222] width 28 height 13
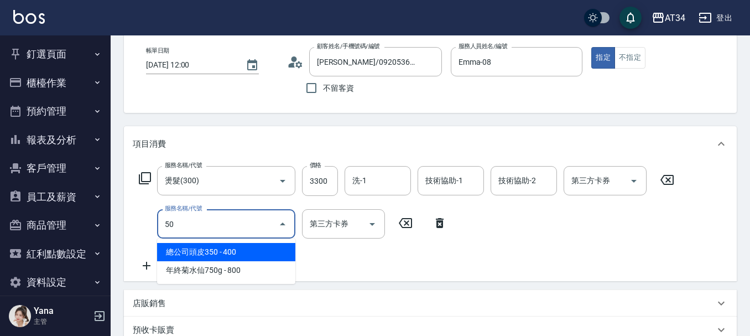
type input "501"
type input "430"
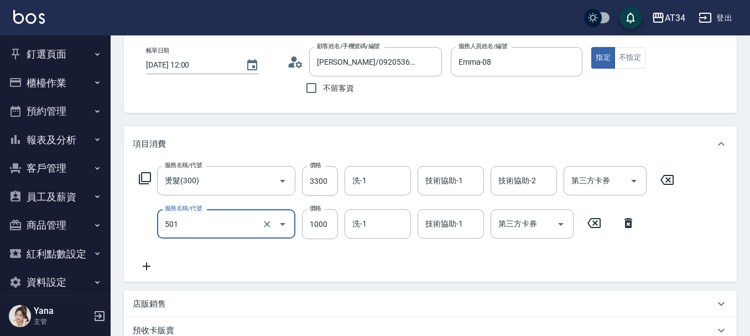
type input "染髮(501)"
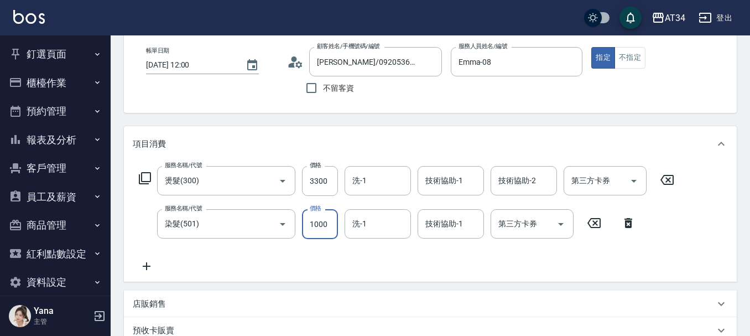
type input "330"
type input "25"
type input "350"
type input "250"
type input "580"
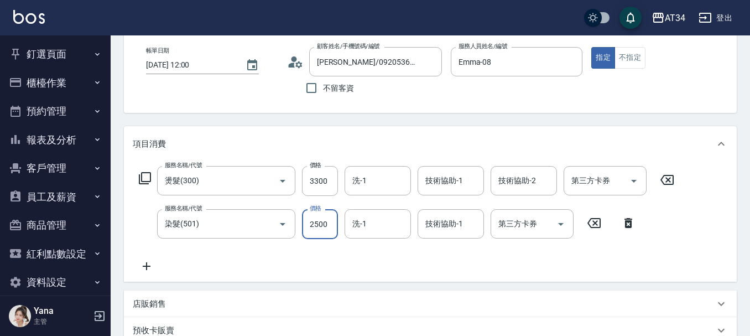
type input "2500"
click at [148, 267] on icon at bounding box center [147, 266] width 8 height 8
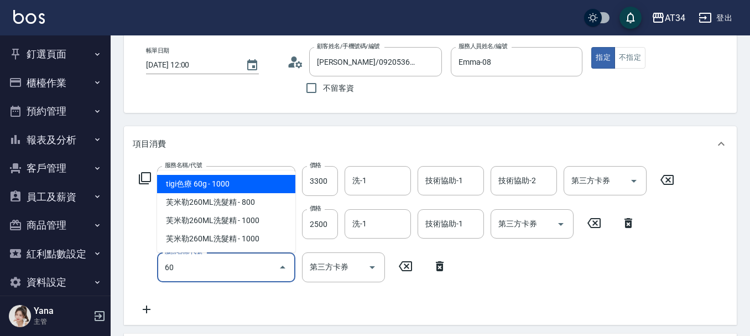
type input "601"
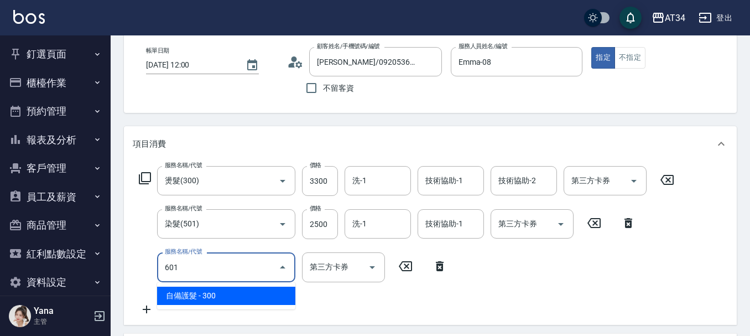
type input "610"
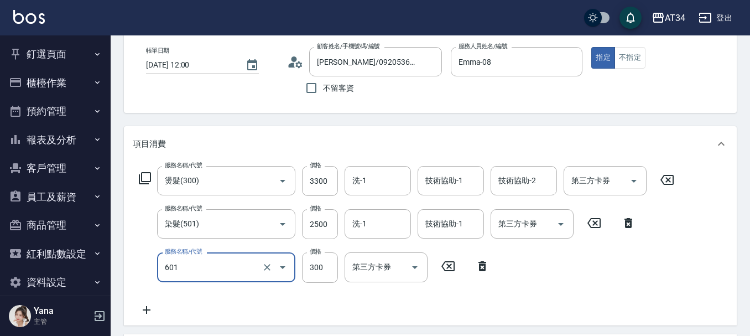
type input "自備護髮(601)"
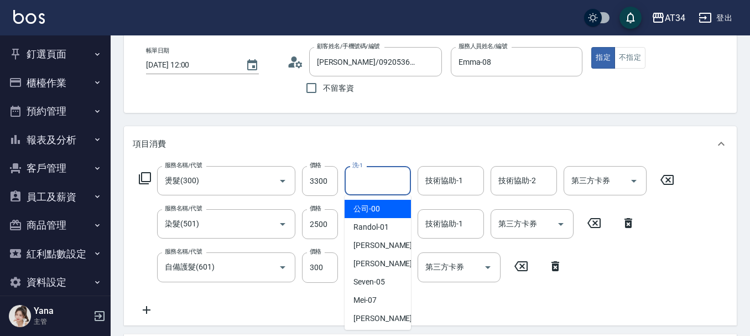
click at [382, 179] on input "洗-1" at bounding box center [378, 180] width 56 height 19
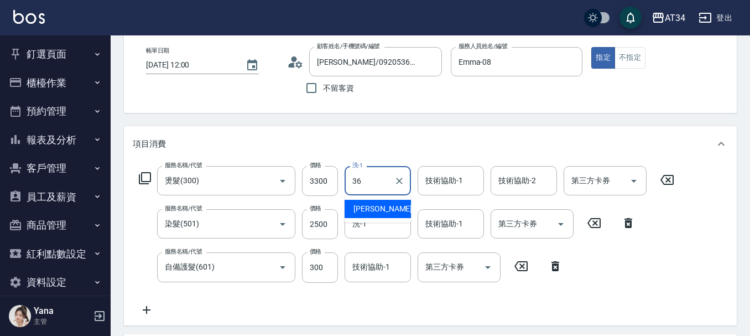
type input "[PERSON_NAME]-36"
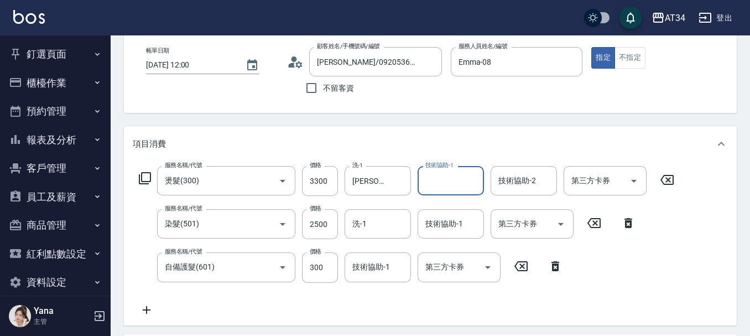
click at [143, 313] on icon at bounding box center [147, 309] width 28 height 13
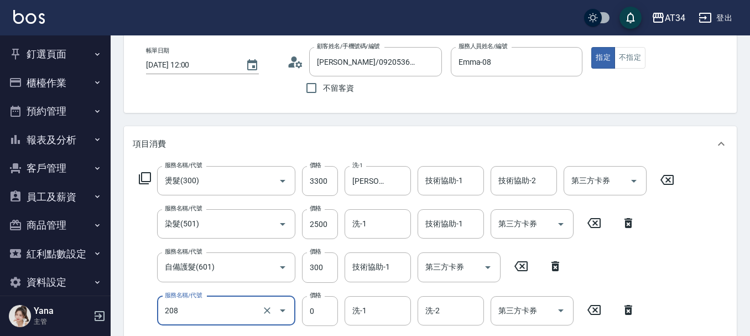
type input "洗一次(208)"
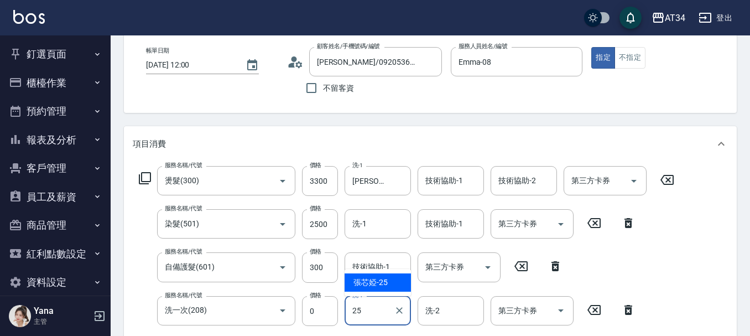
type input "張芯婭-25"
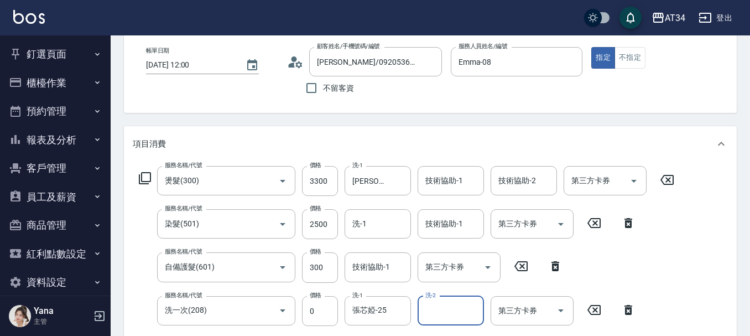
click at [151, 178] on icon at bounding box center [145, 178] width 12 height 12
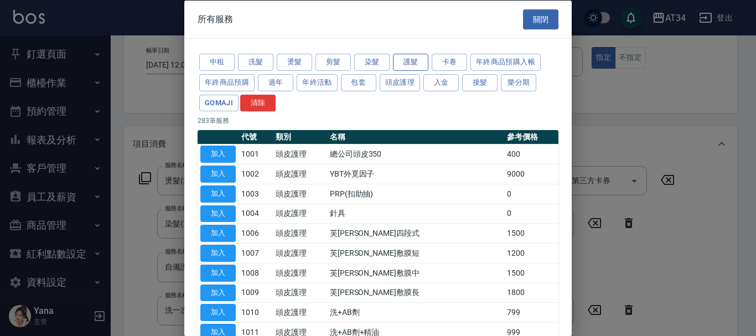
click at [418, 66] on button "護髮" at bounding box center [410, 62] width 35 height 17
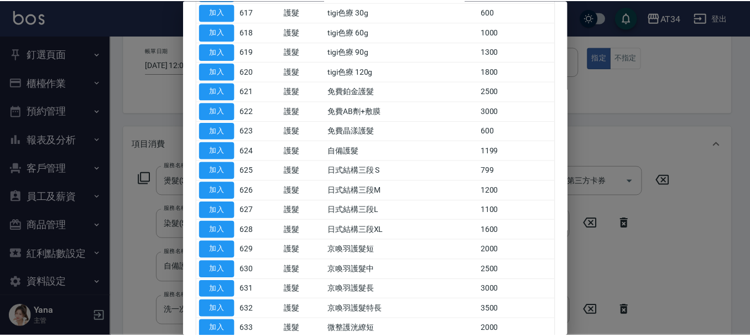
scroll to position [498, 0]
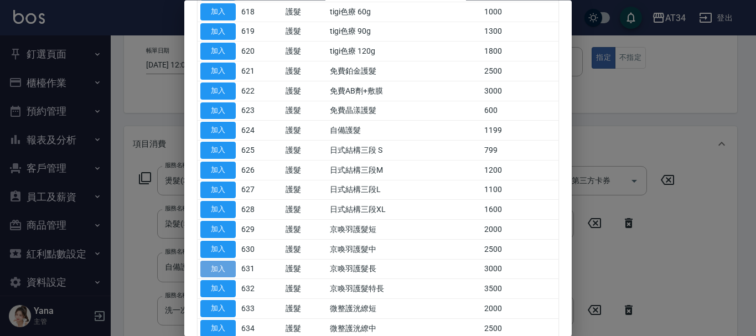
click at [227, 270] on button "加入" at bounding box center [217, 269] width 35 height 17
type input "910"
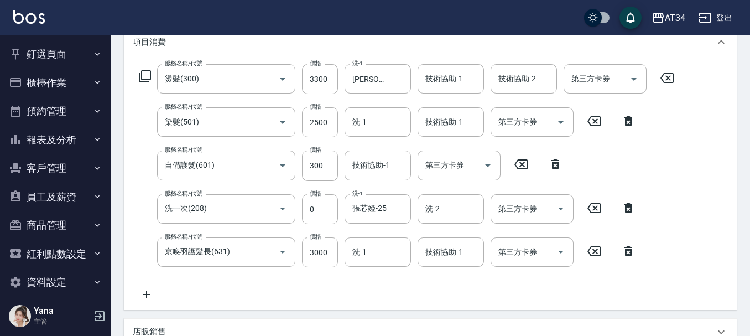
scroll to position [166, 0]
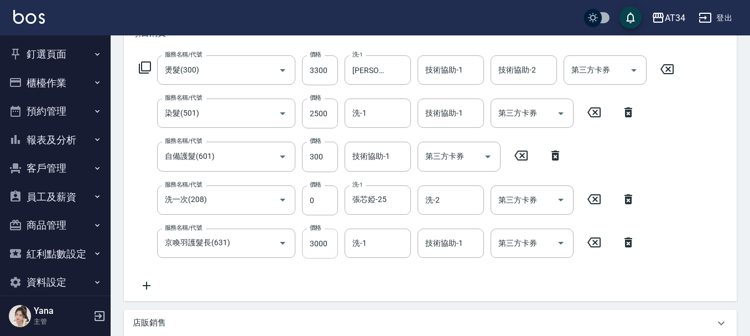
click at [329, 253] on input "3000" at bounding box center [320, 244] width 36 height 30
type input "2"
type input "610"
type input "255"
type input "860"
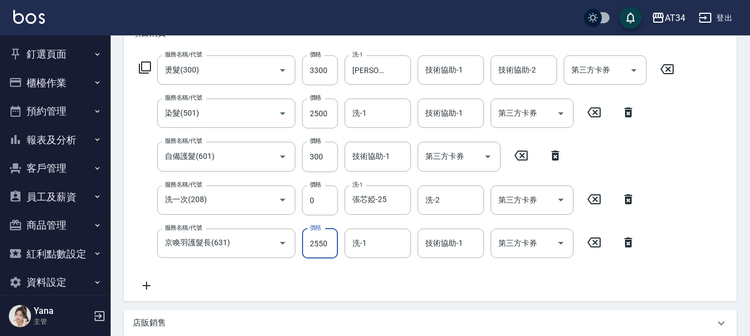
type input "2550"
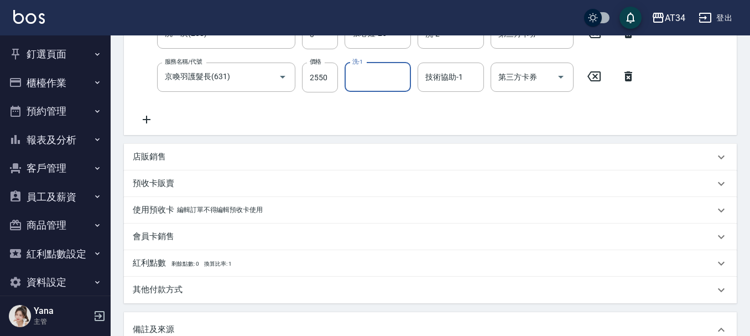
scroll to position [520, 0]
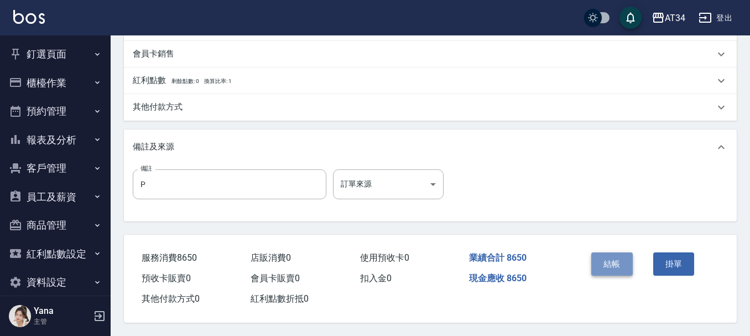
click at [624, 263] on button "結帳" at bounding box center [613, 263] width 42 height 23
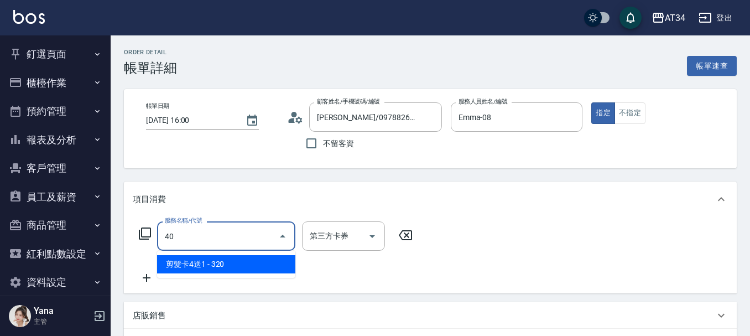
type input "401"
type input "20"
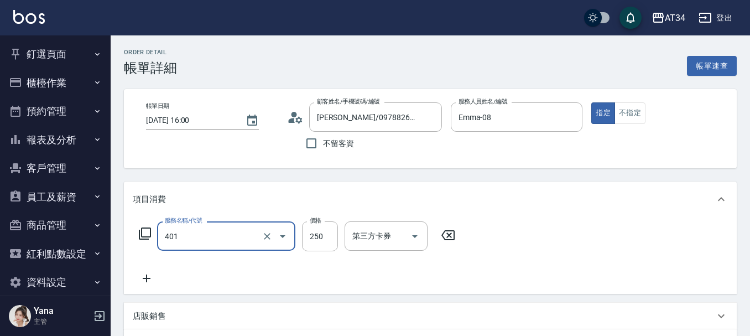
type input "剪髮(401)"
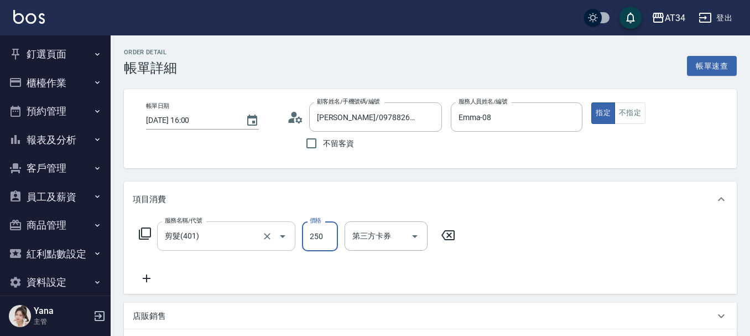
type input "0"
type input "40"
type input "400"
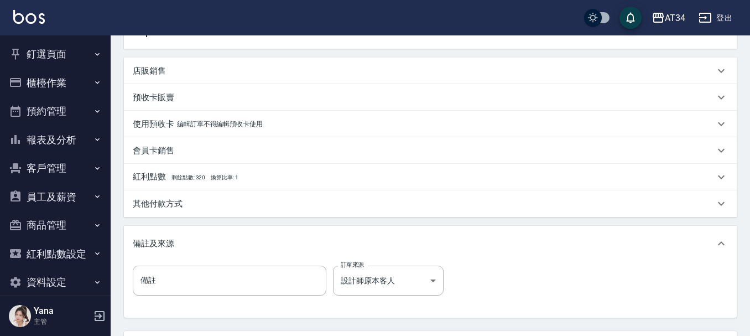
scroll to position [346, 0]
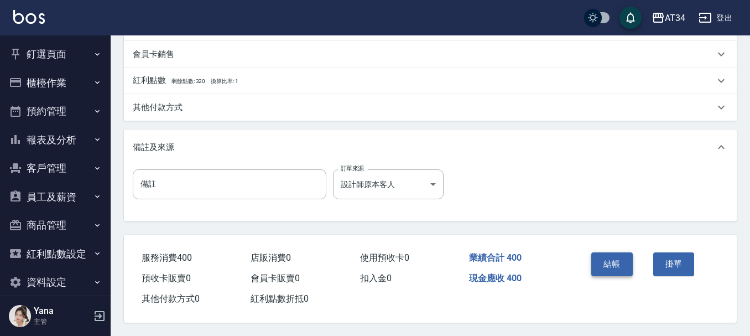
click at [619, 263] on button "結帳" at bounding box center [613, 263] width 42 height 23
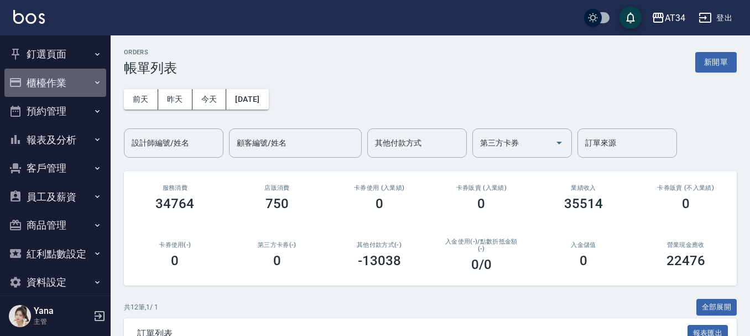
click at [78, 87] on button "櫃檯作業" at bounding box center [55, 83] width 102 height 29
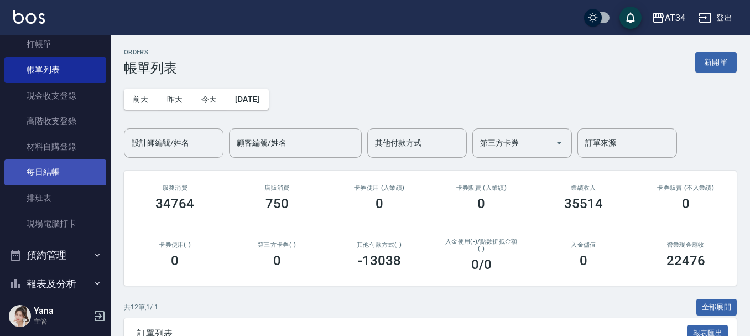
scroll to position [166, 0]
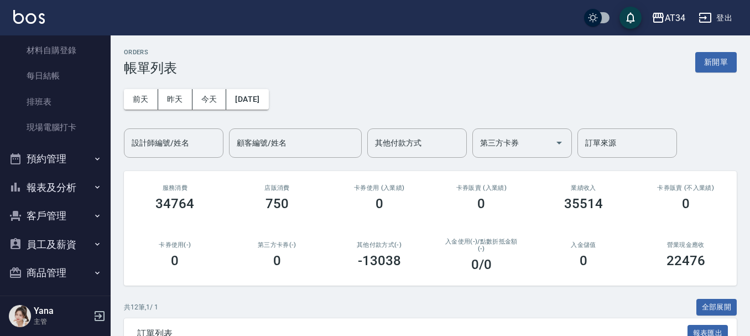
click at [76, 190] on button "報表及分析" at bounding box center [55, 187] width 102 height 29
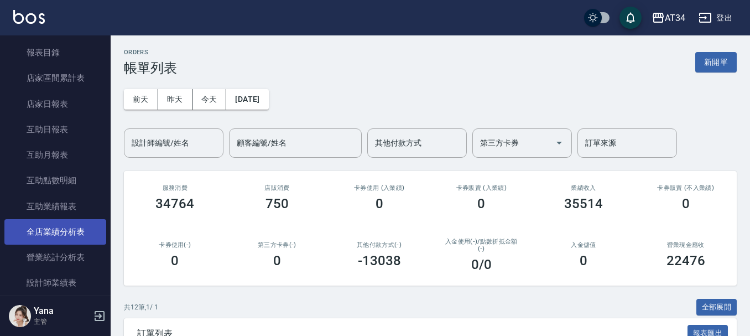
scroll to position [387, 0]
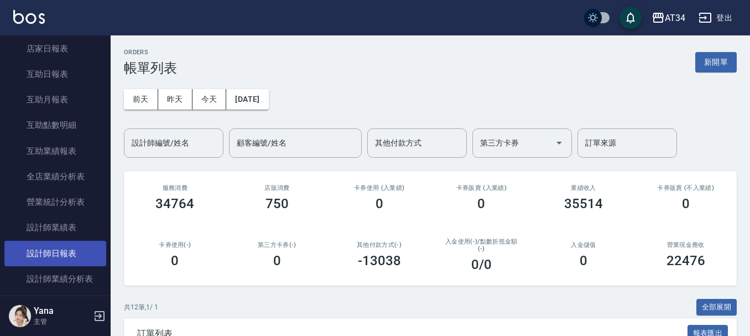
click at [79, 248] on link "設計師日報表" at bounding box center [55, 253] width 102 height 25
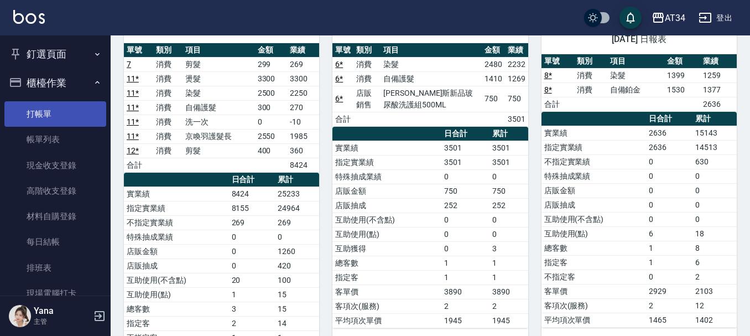
click at [55, 116] on link "打帳單" at bounding box center [55, 113] width 102 height 25
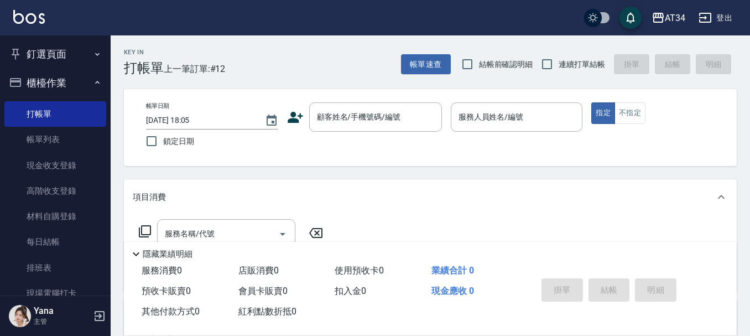
click at [93, 53] on icon "button" at bounding box center [97, 54] width 9 height 9
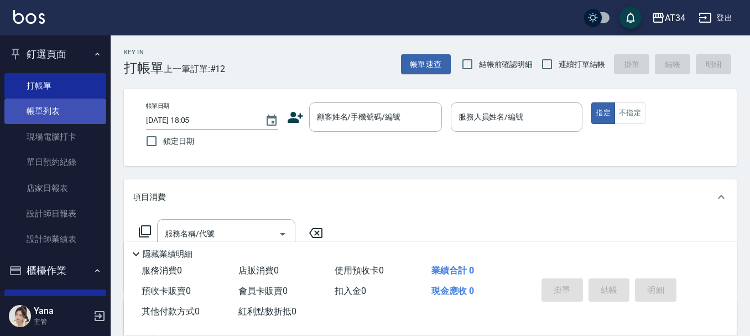
click at [66, 118] on link "帳單列表" at bounding box center [55, 111] width 102 height 25
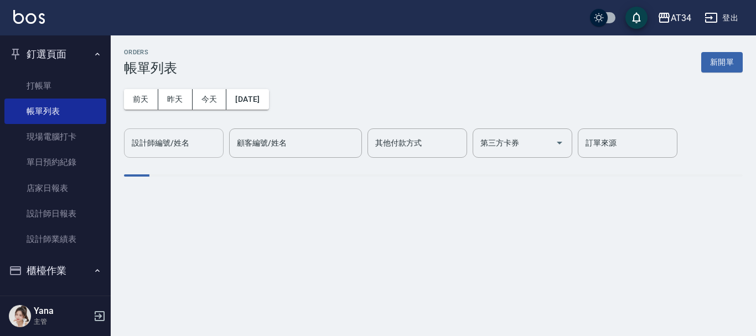
click at [188, 142] on div "設計師編號/姓名 設計師編號/姓名" at bounding box center [174, 142] width 100 height 29
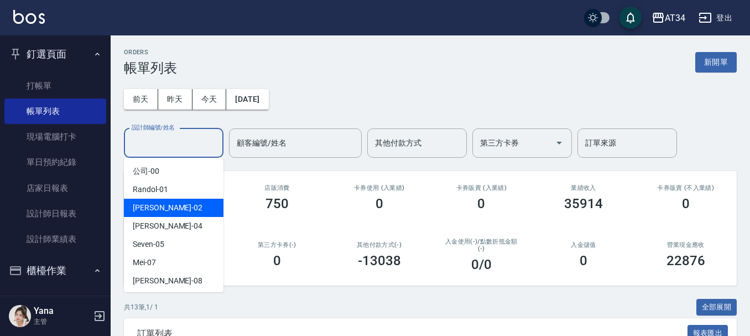
click at [173, 208] on div "[PERSON_NAME] -02" at bounding box center [174, 208] width 100 height 18
type input "[PERSON_NAME]-02"
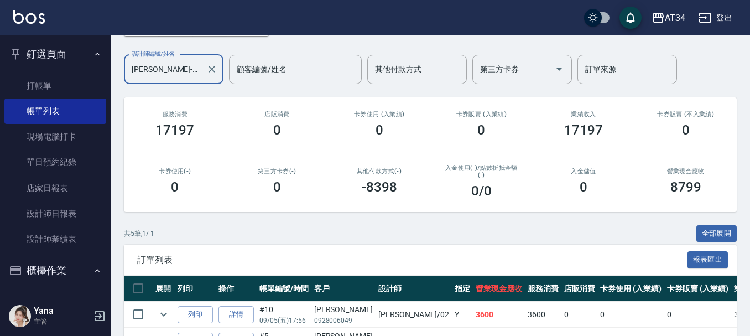
scroll to position [224, 0]
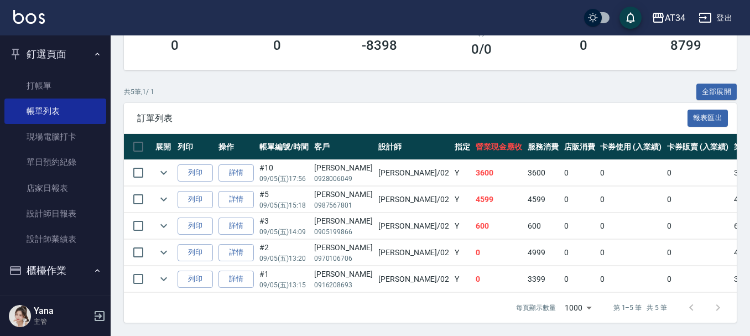
click at [250, 174] on td "詳情" at bounding box center [236, 173] width 41 height 26
drag, startPoint x: 0, startPoint y: 288, endPoint x: 0, endPoint y: 298, distance: 9.4
drag, startPoint x: 0, startPoint y: 298, endPoint x: 168, endPoint y: 216, distance: 187.1
click at [168, 219] on icon "expand row" at bounding box center [163, 225] width 13 height 13
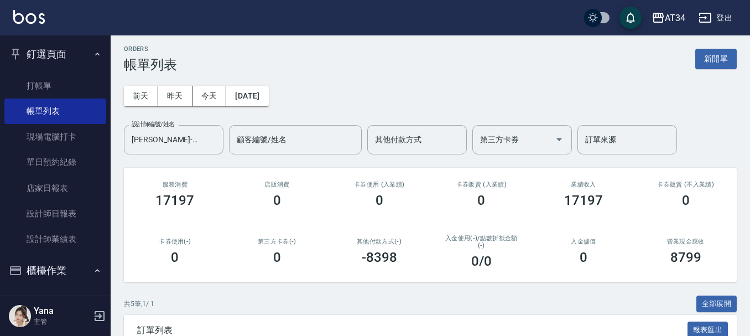
scroll to position [2, 0]
click at [214, 143] on icon "Clear" at bounding box center [212, 140] width 7 height 7
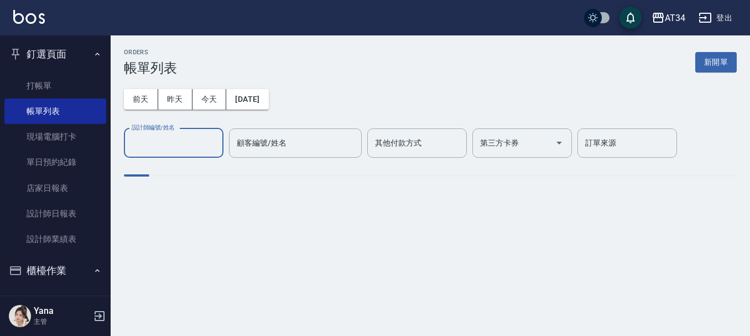
scroll to position [0, 0]
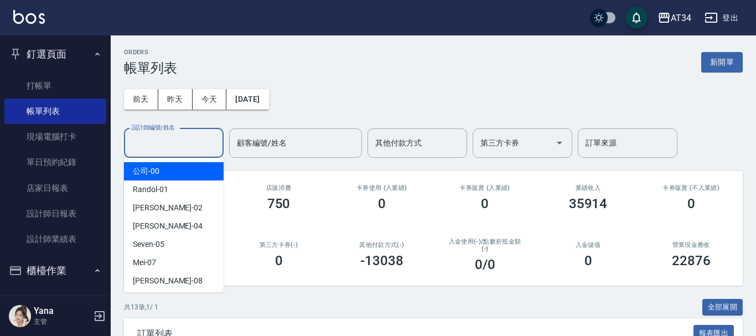
click at [160, 142] on input "設計師編號/姓名" at bounding box center [174, 142] width 90 height 19
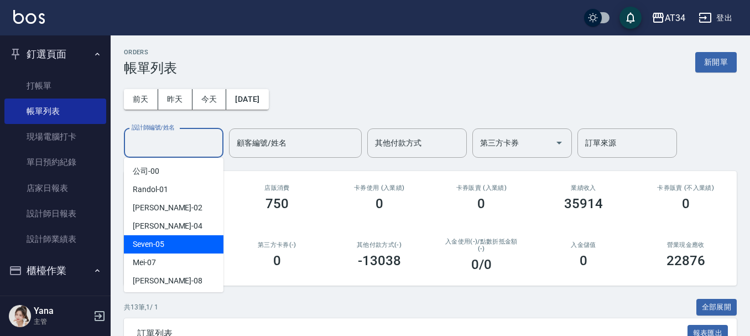
click at [163, 247] on span "Seven -05" at bounding box center [149, 245] width 32 height 12
type input "Seven-05"
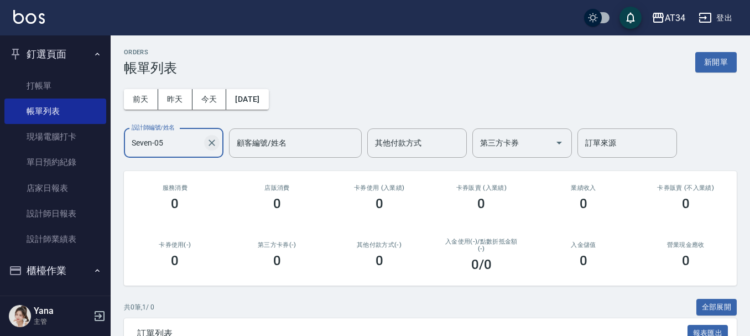
click at [209, 143] on icon "Clear" at bounding box center [211, 142] width 11 height 11
click at [158, 148] on input "設計師編號/姓名" at bounding box center [174, 142] width 90 height 19
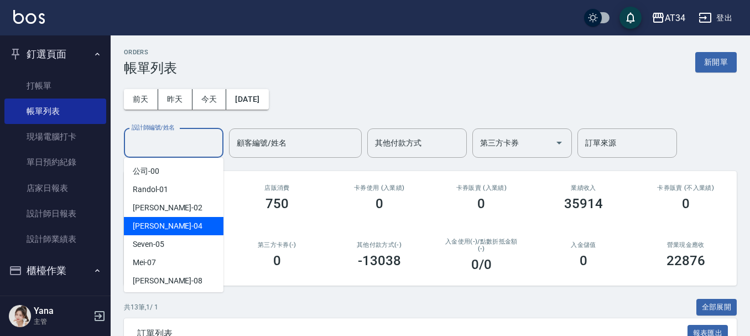
click at [158, 234] on div "[PERSON_NAME] -04" at bounding box center [174, 226] width 100 height 18
type input "[PERSON_NAME]-04"
click at [170, 138] on input "[PERSON_NAME]-04" at bounding box center [165, 142] width 73 height 19
click at [209, 140] on icon "Clear" at bounding box center [212, 142] width 7 height 7
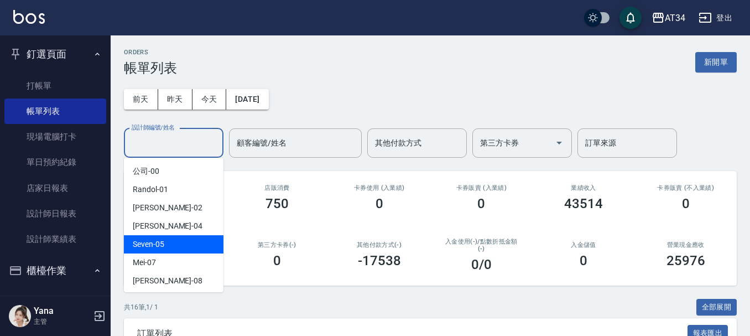
click at [157, 249] on span "Seven -05" at bounding box center [149, 245] width 32 height 12
type input "Seven-05"
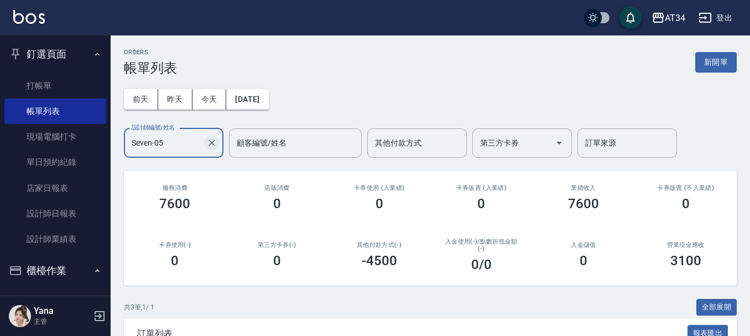
click at [213, 144] on icon "Clear" at bounding box center [211, 142] width 11 height 11
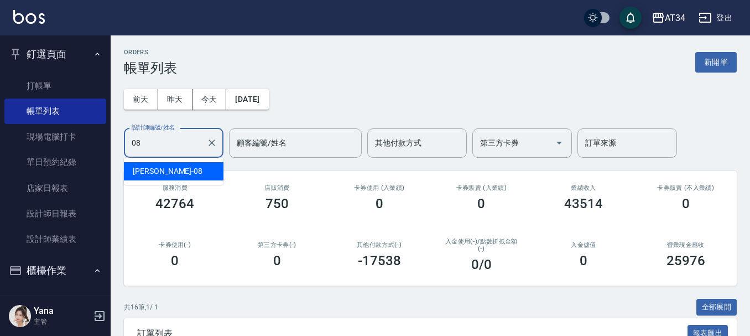
type input "Emma-08"
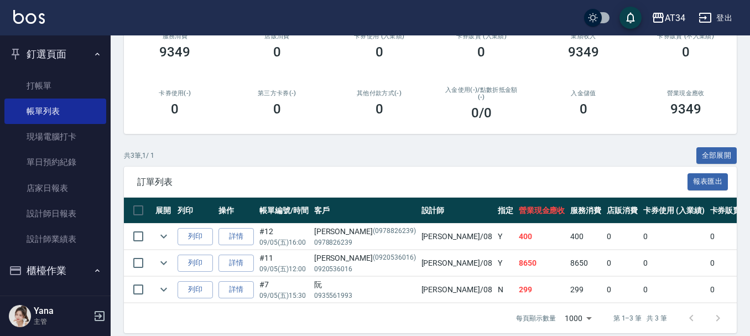
scroll to position [166, 0]
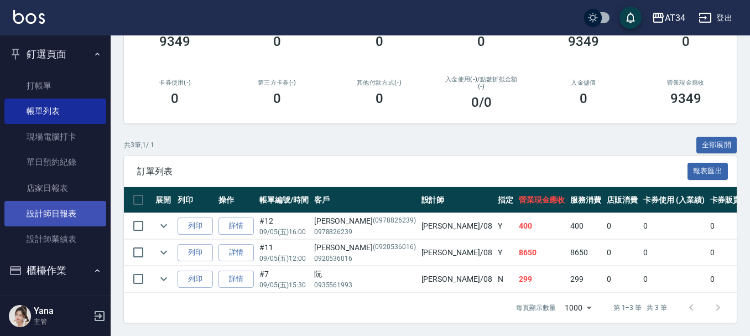
click at [84, 215] on link "設計師日報表" at bounding box center [55, 213] width 102 height 25
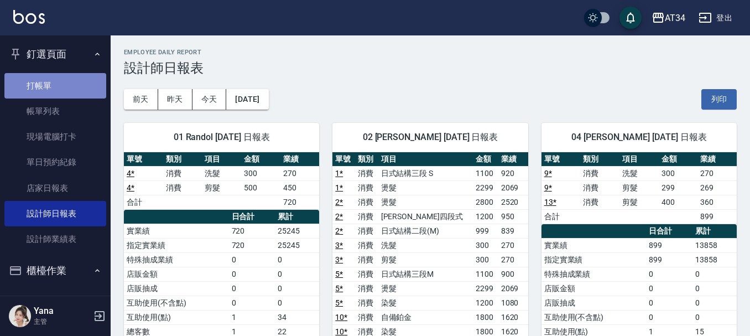
click at [66, 92] on link "打帳單" at bounding box center [55, 85] width 102 height 25
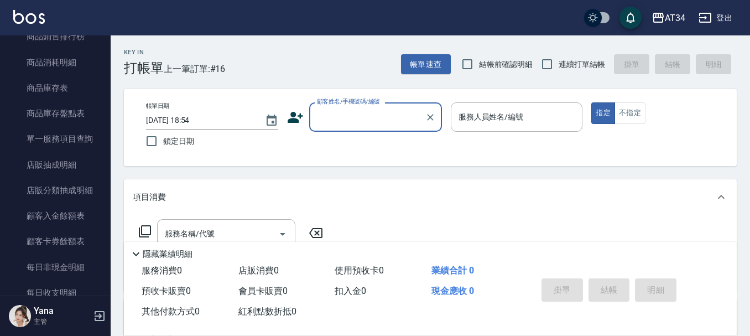
scroll to position [1107, 0]
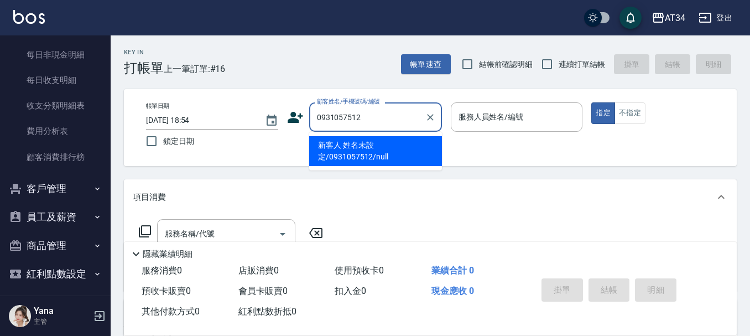
type input "新客人 姓名未設定/0931057512/null"
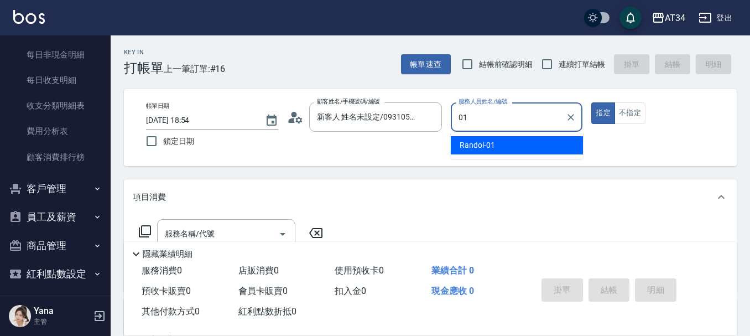
type input "Randol-01"
type button "true"
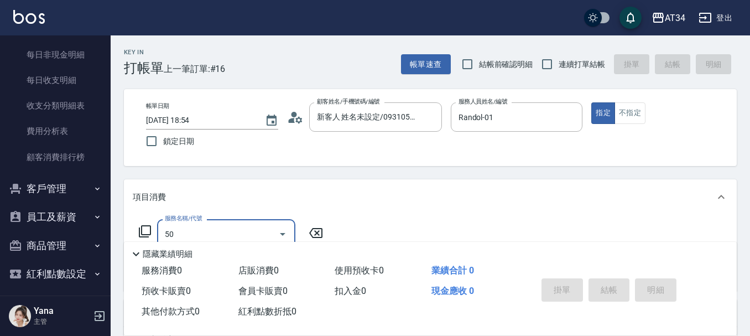
type input "501"
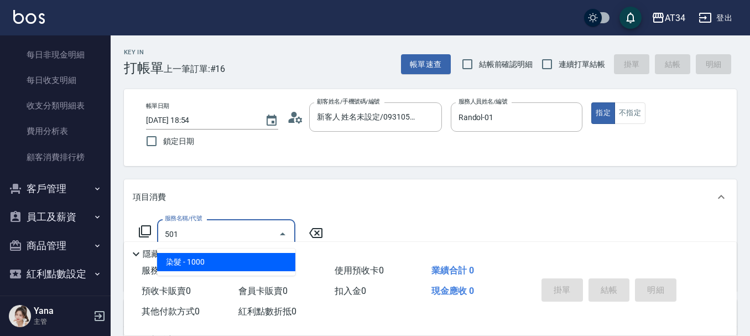
type input "100"
type input "染髮(501)"
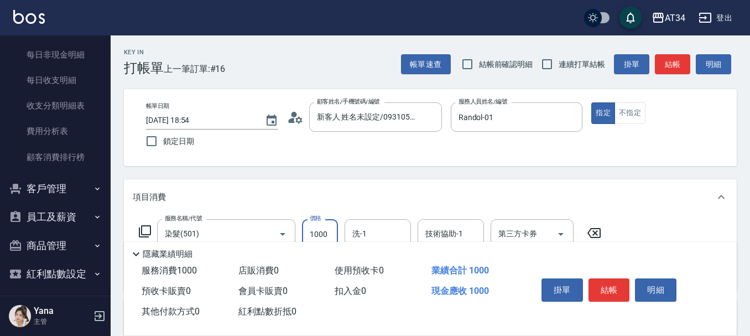
type input "0"
type input "30"
type input "300"
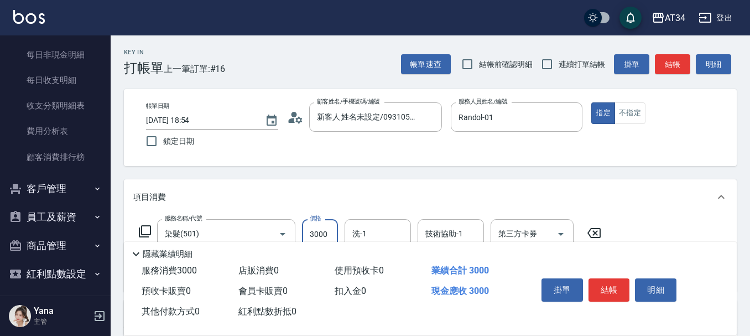
type input "3000"
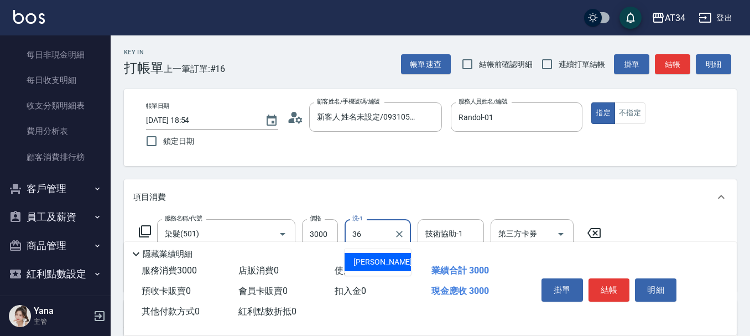
type input "[PERSON_NAME]-36"
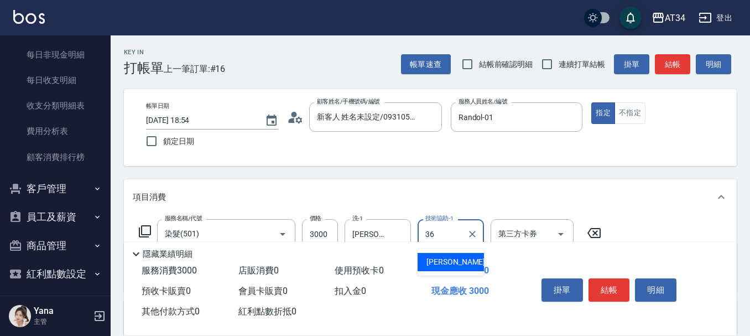
type input "[PERSON_NAME]-36"
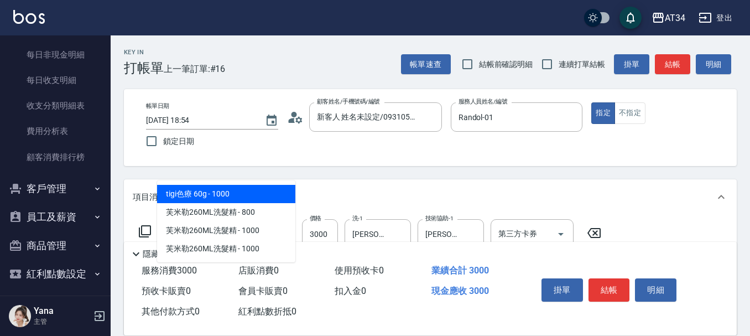
type input "602"
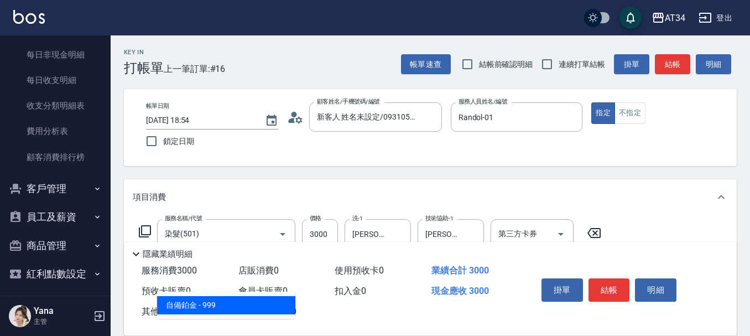
type input "390"
type input "自備鉑金(602)"
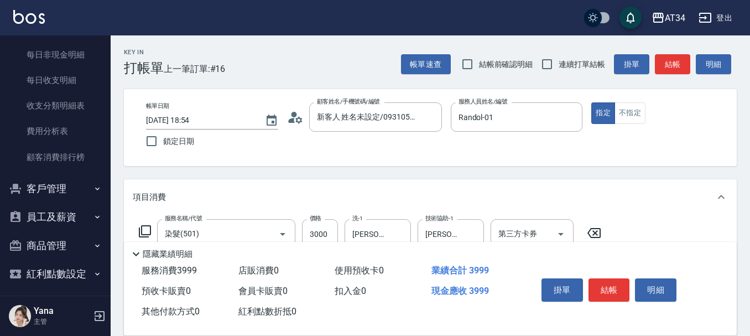
type input "300"
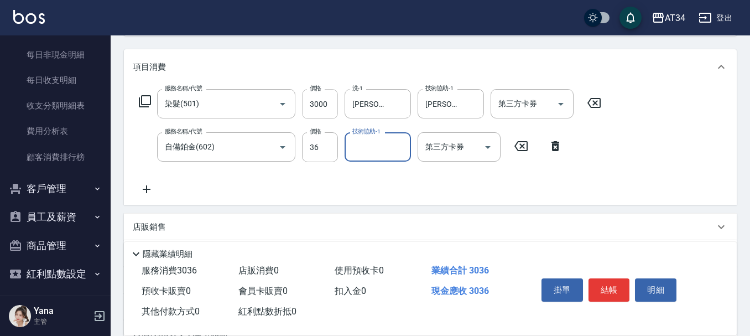
scroll to position [111, 0]
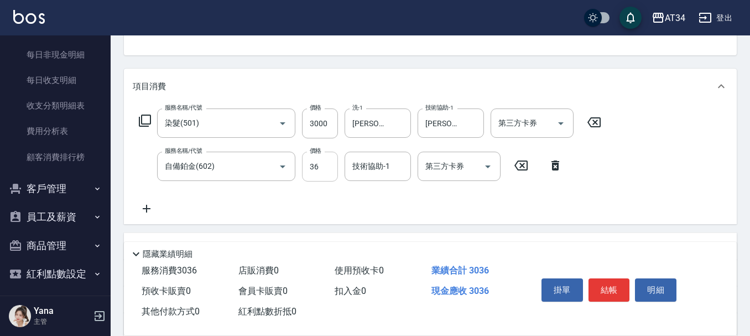
drag, startPoint x: 325, startPoint y: 151, endPoint x: 323, endPoint y: 159, distance: 8.5
click at [325, 151] on div "服務名稱/代號 染髮(501) 服務名稱/代號 價格 3000 價格 洗-1 [PERSON_NAME]-36 洗-1 技術協助-1 [PERSON_NAME…" at bounding box center [370, 161] width 475 height 107
click at [320, 162] on input "36" at bounding box center [320, 167] width 36 height 30
type input "0"
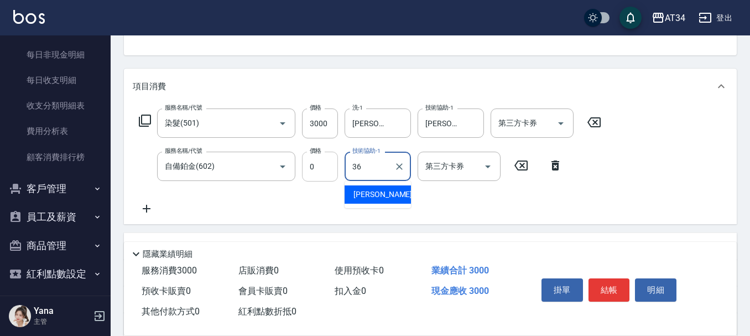
type input "[PERSON_NAME]-36"
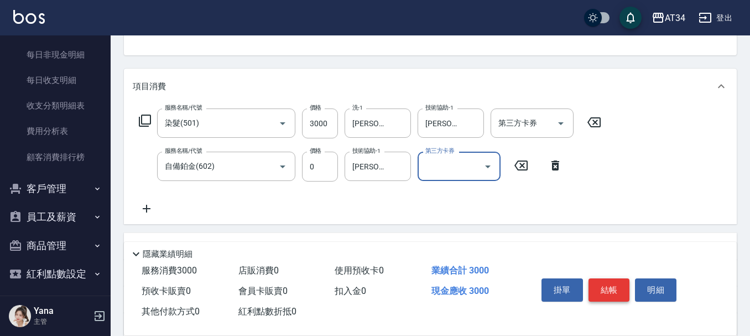
click at [609, 284] on button "結帳" at bounding box center [610, 289] width 42 height 23
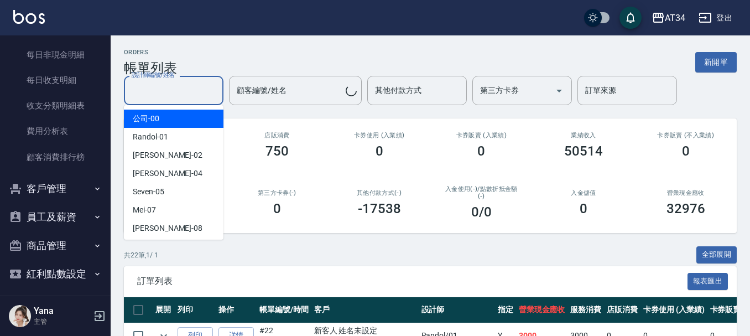
click at [176, 95] on div "設計師編號/姓名 設計師編號/姓名 顧客編號/姓名 顧客編號/姓名 其他付款方式 其他付款方式 第三方卡券 第三方卡券 訂單來源 訂單來源" at bounding box center [430, 90] width 613 height 29
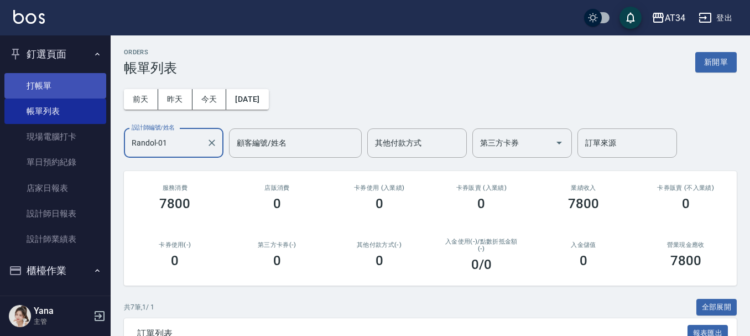
type input "Randol-01"
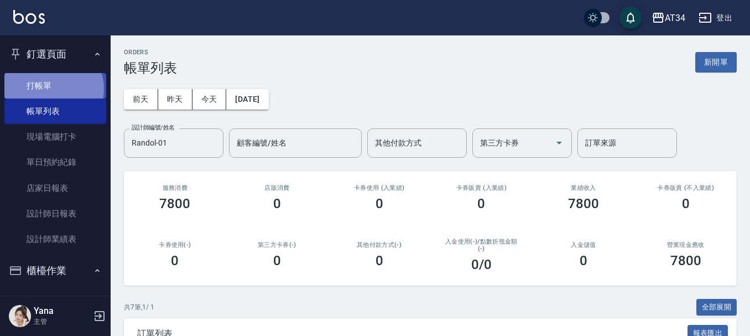
click at [51, 89] on link "打帳單" at bounding box center [55, 85] width 102 height 25
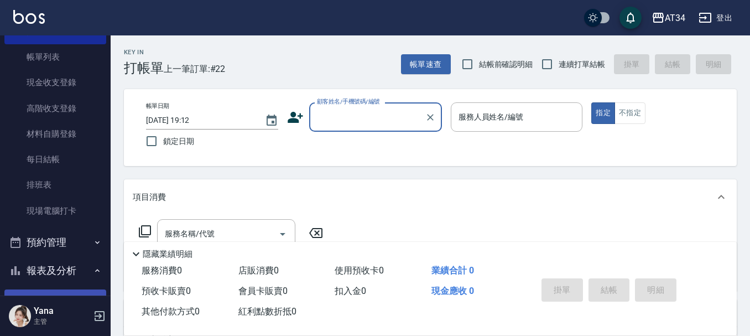
scroll to position [332, 0]
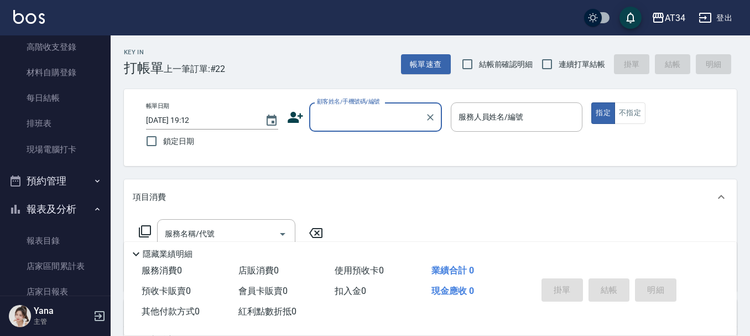
click at [63, 179] on button "預約管理" at bounding box center [55, 181] width 102 height 29
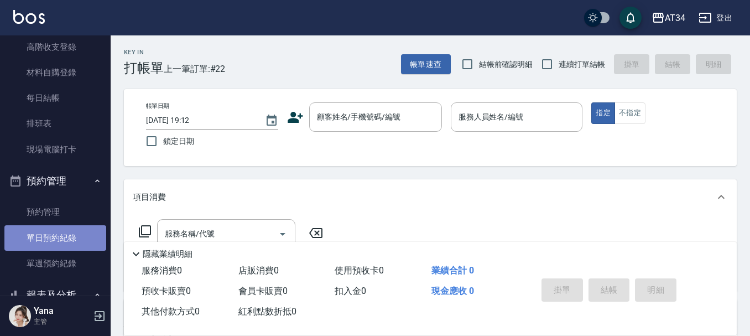
click at [62, 243] on link "單日預約紀錄" at bounding box center [55, 237] width 102 height 25
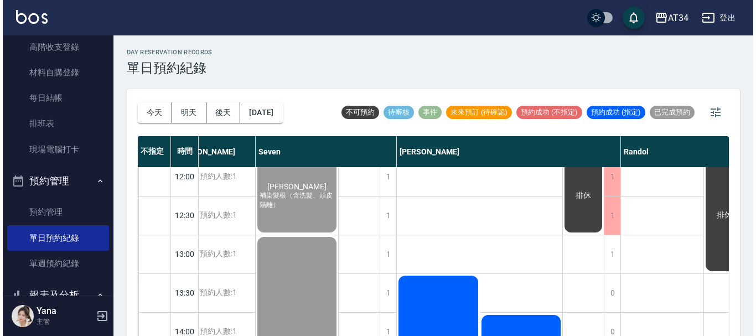
scroll to position [221, 167]
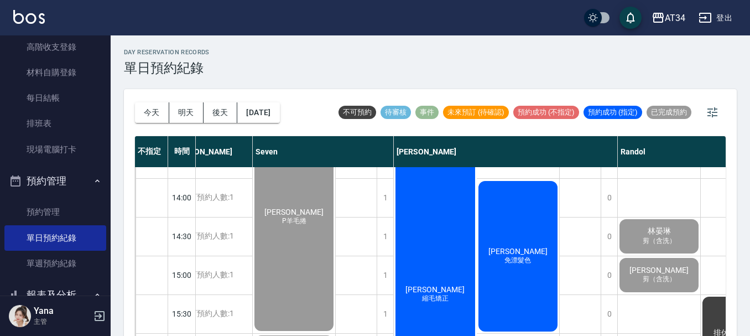
click at [492, 278] on div "[PERSON_NAME] 免漂髮色" at bounding box center [518, 256] width 83 height 154
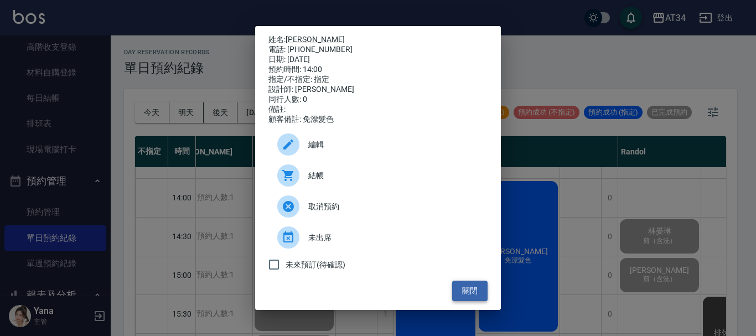
click at [470, 297] on button "關閉" at bounding box center [469, 291] width 35 height 20
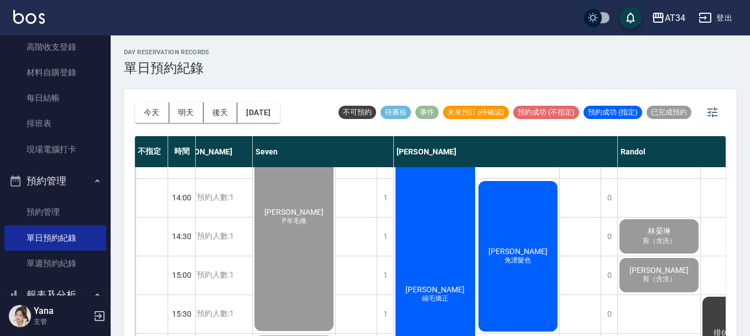
click at [441, 289] on span "[PERSON_NAME]" at bounding box center [435, 289] width 64 height 9
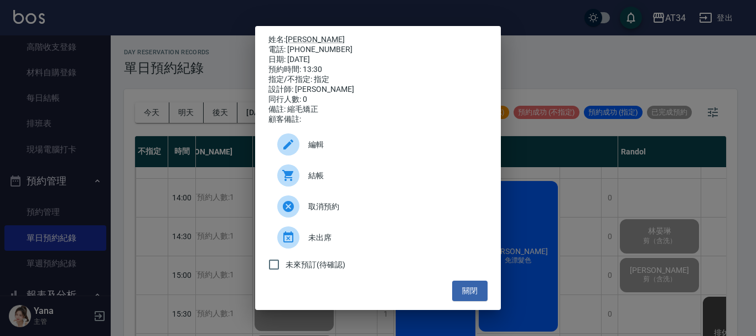
click at [321, 182] on span "結帳" at bounding box center [393, 176] width 170 height 12
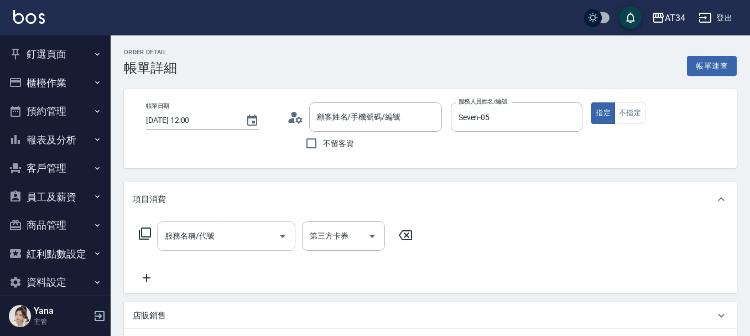
type input "[PERSON_NAME]/0930326258/0930326258"
click at [205, 234] on div "服務名稱/代號 服務名稱/代號" at bounding box center [226, 235] width 138 height 29
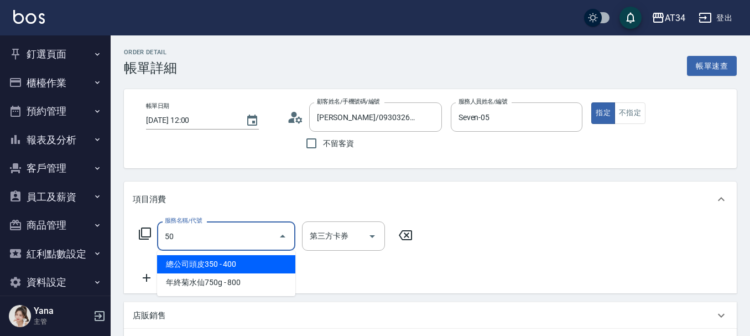
type input "503"
type input "90"
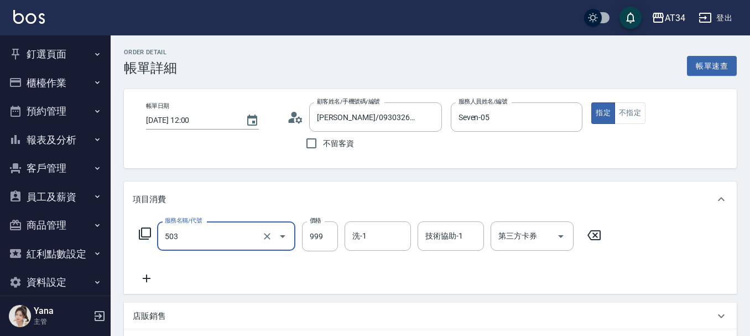
type input "局部髮(503)"
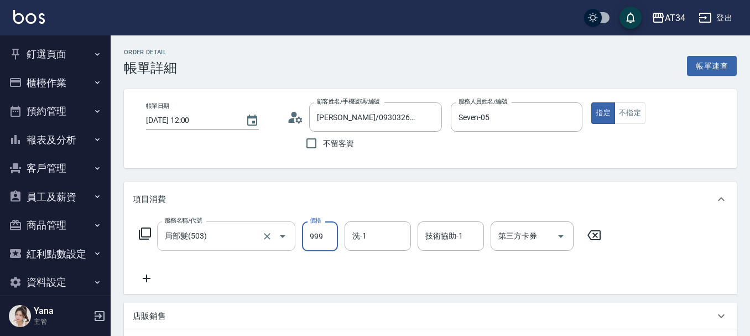
type input "0"
type input "16"
type input "10"
type input "160"
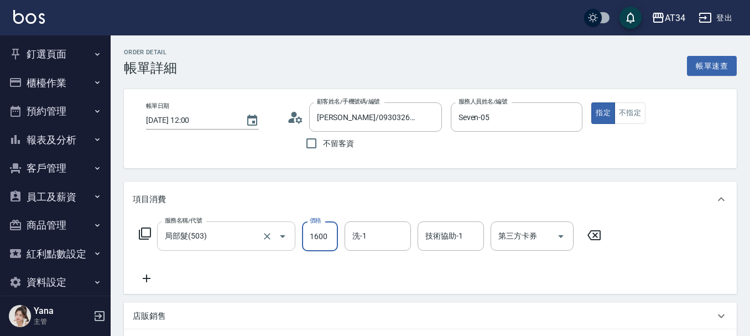
type input "1600"
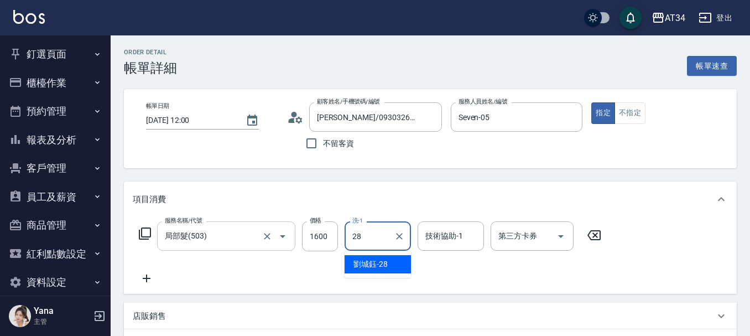
type input "[PERSON_NAME]-28"
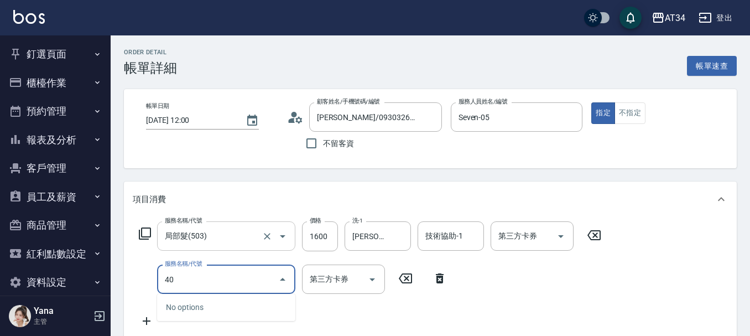
type input "401"
type input "180"
type input "剪髮(401)"
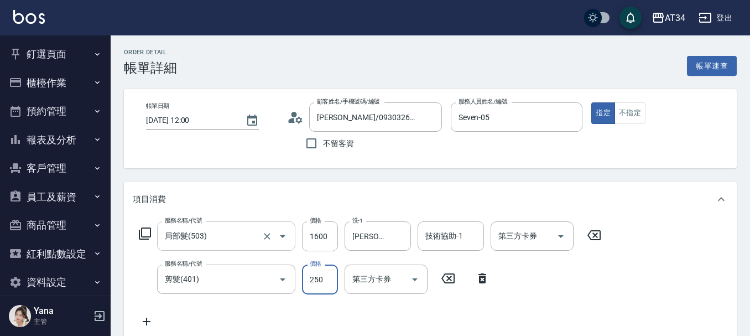
type input "160"
type input "60"
type input "220"
type input "600"
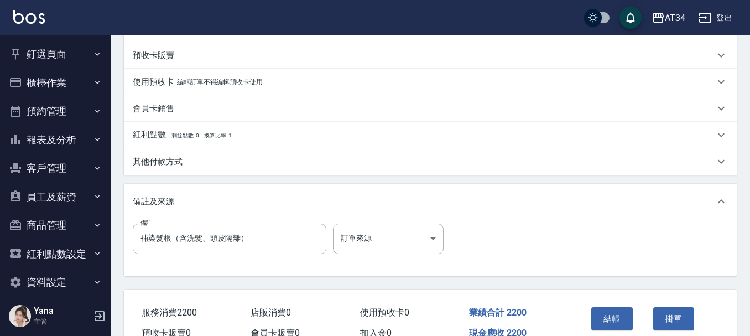
scroll to position [332, 0]
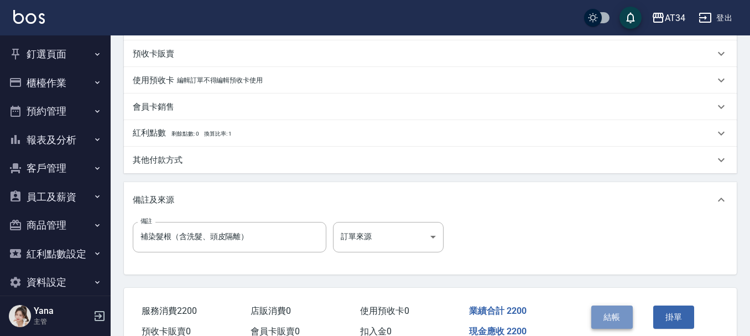
click at [608, 316] on button "結帳" at bounding box center [613, 316] width 42 height 23
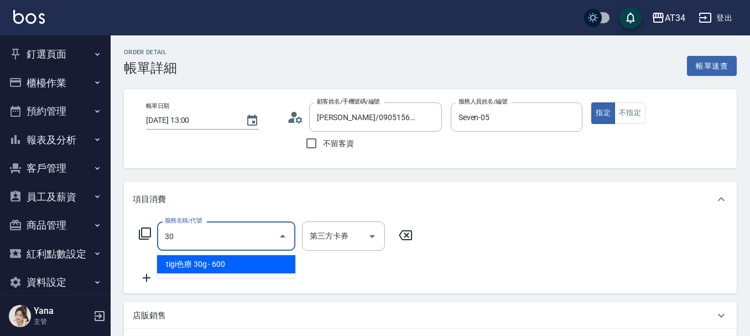
type input "301"
type input "150"
type input "燙髮(301)"
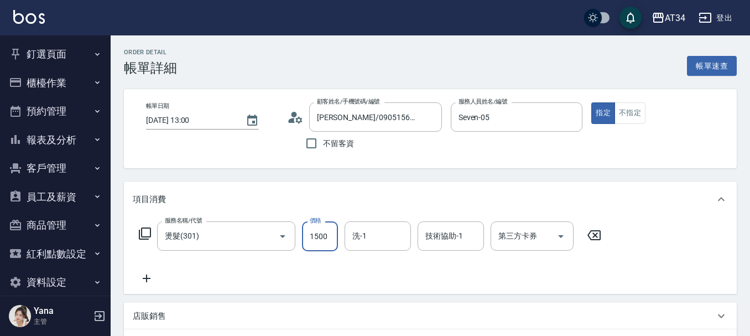
type input "0"
type input "28"
type input "20"
type input "280"
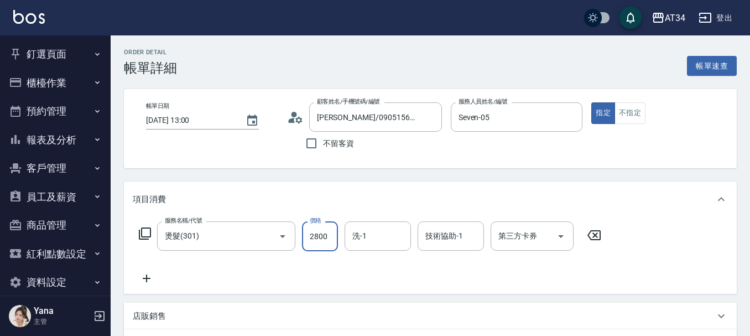
type input "2800"
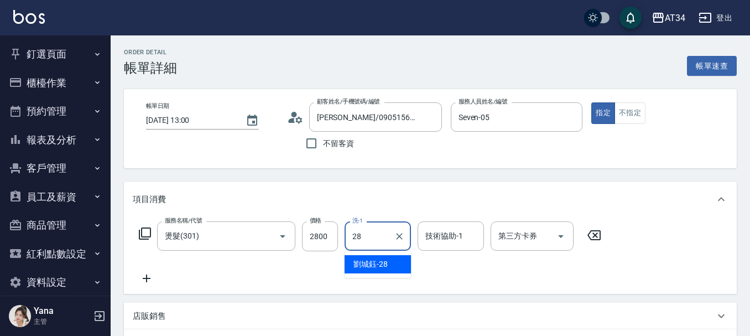
type input "[PERSON_NAME]-28"
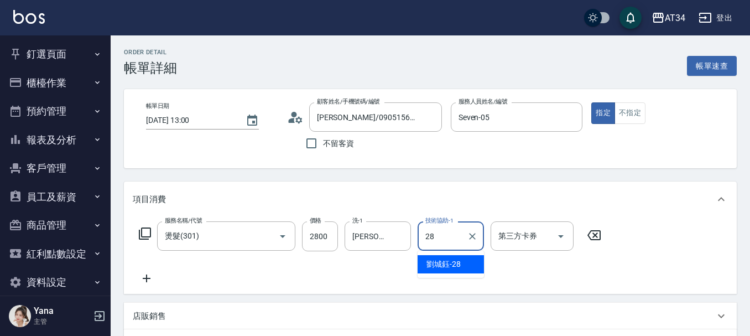
type input "[PERSON_NAME]-28"
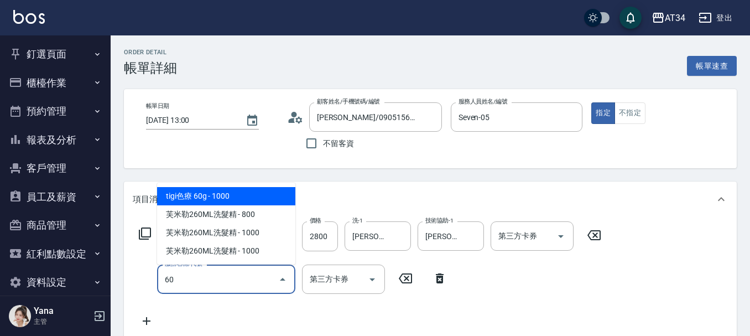
type input "602"
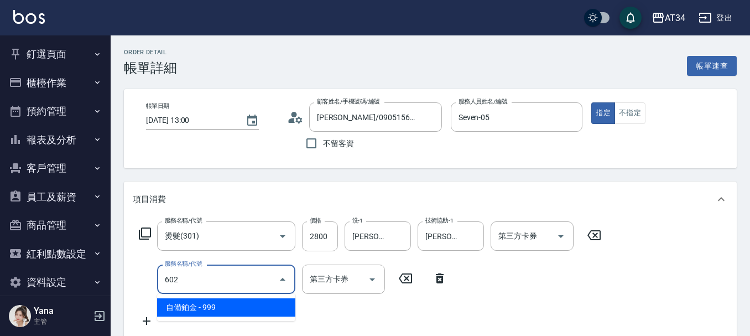
type input "370"
type input "自備鉑金(602)"
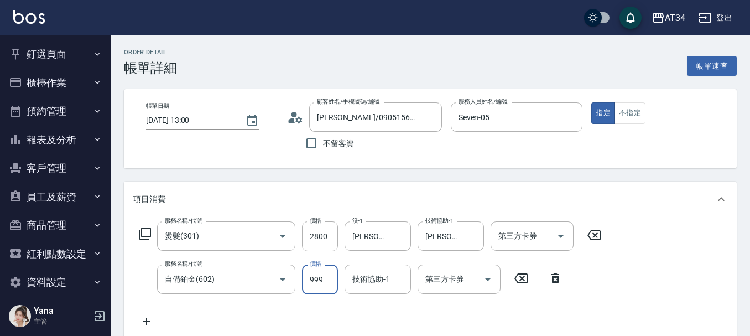
type input "280"
type input "170"
type input "450"
type input "1700"
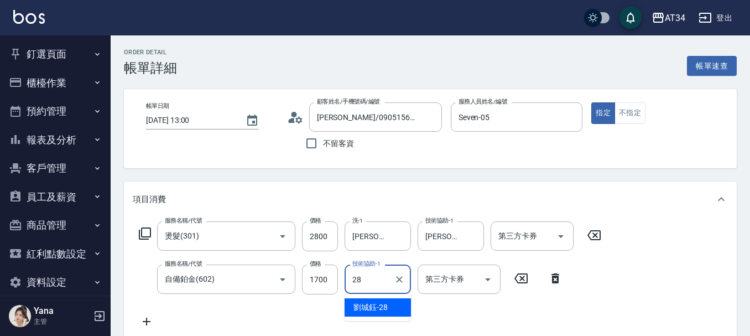
type input "[PERSON_NAME]-28"
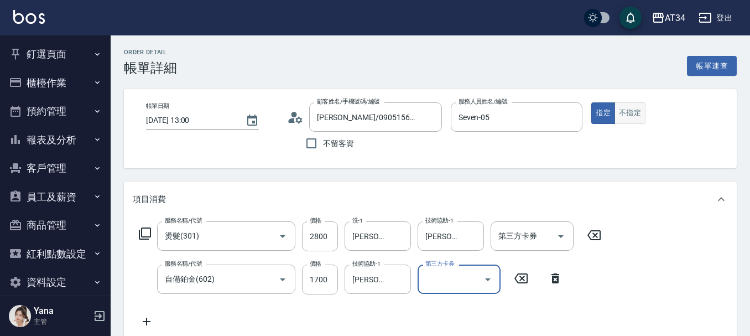
click at [637, 110] on button "不指定" at bounding box center [630, 113] width 31 height 22
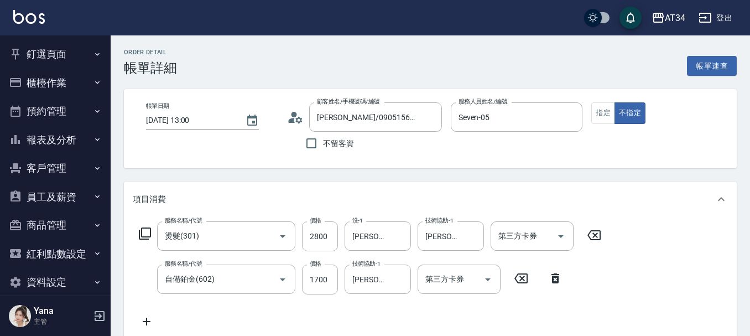
click at [293, 112] on circle at bounding box center [294, 115] width 6 height 6
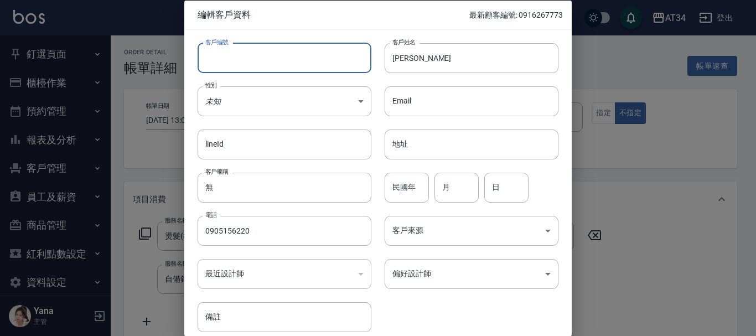
click at [248, 62] on input "客戶編號" at bounding box center [285, 58] width 174 height 30
type input "0905156220"
click at [405, 64] on input "[PERSON_NAME]" at bounding box center [472, 58] width 174 height 30
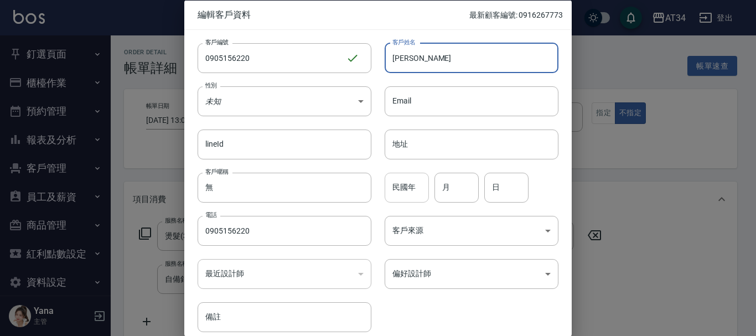
type input "[PERSON_NAME]"
click at [412, 179] on input "民國年" at bounding box center [407, 187] width 44 height 30
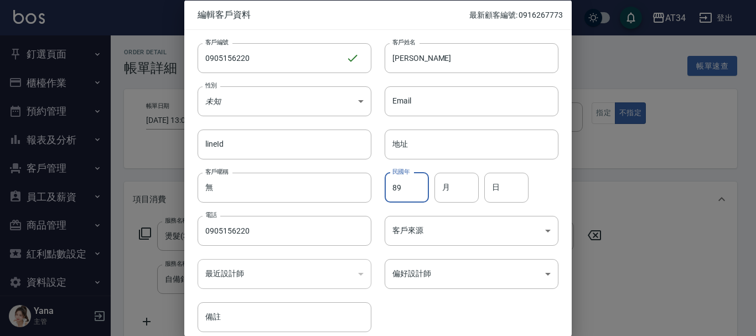
type input "89"
click at [452, 198] on input "月" at bounding box center [456, 187] width 44 height 30
type input "01"
click at [499, 185] on input "日" at bounding box center [506, 187] width 44 height 30
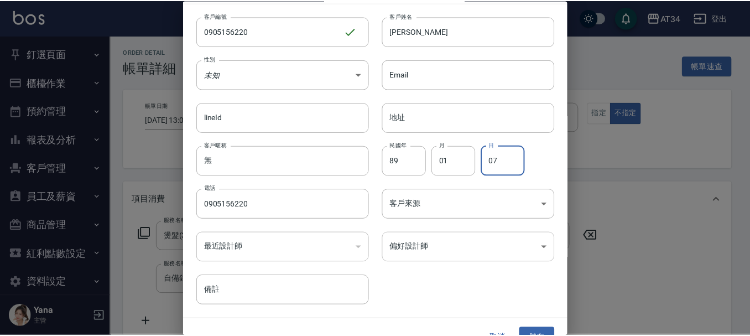
scroll to position [48, 0]
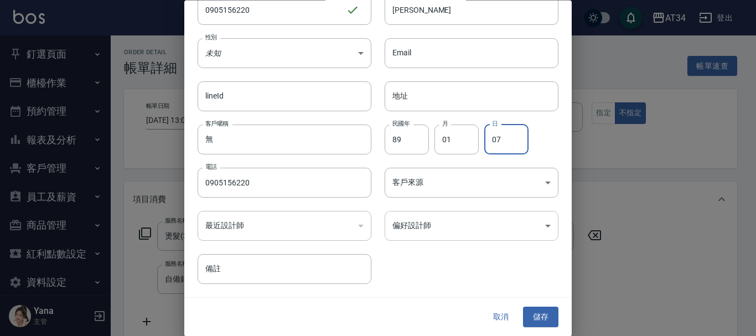
type input "07"
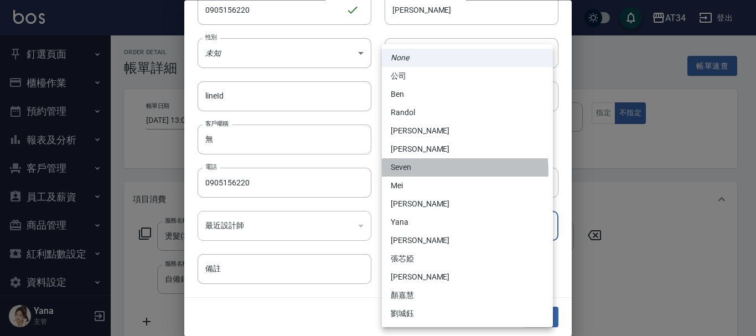
click at [422, 171] on li "Seven" at bounding box center [467, 167] width 171 height 18
type input "87fcfa49-e9ae-4ad8-86c2-06aa140399c3"
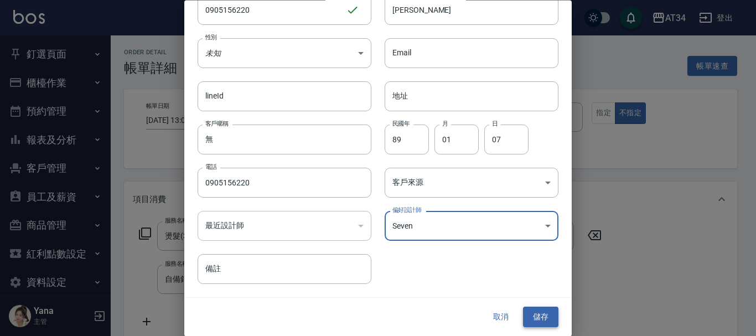
click at [542, 312] on button "儲存" at bounding box center [540, 317] width 35 height 20
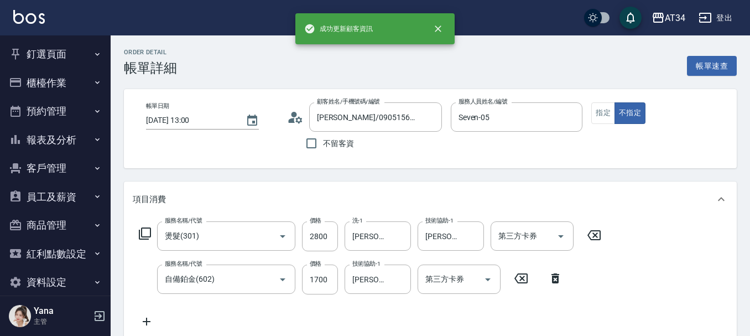
type input "[PERSON_NAME]/0905156220/0905156220"
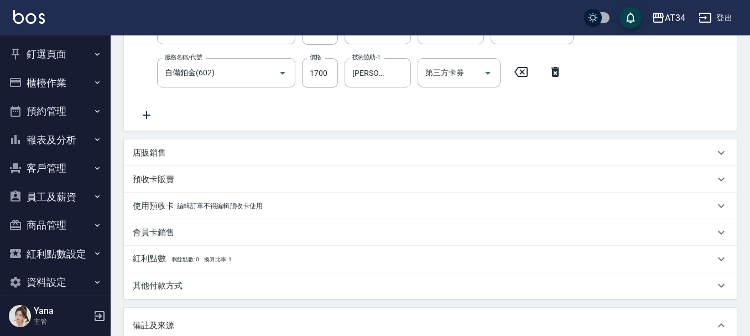
scroll to position [221, 0]
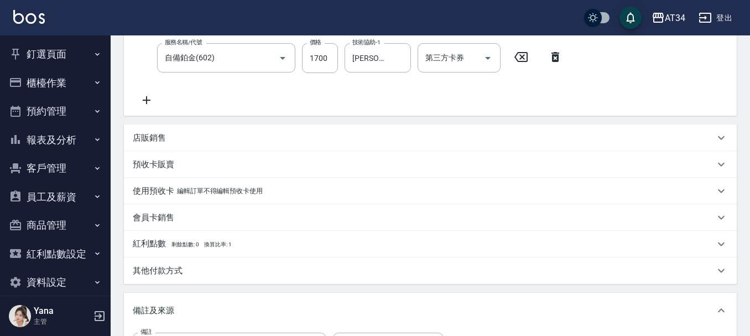
click at [163, 267] on p "其他付款方式" at bounding box center [158, 271] width 50 height 12
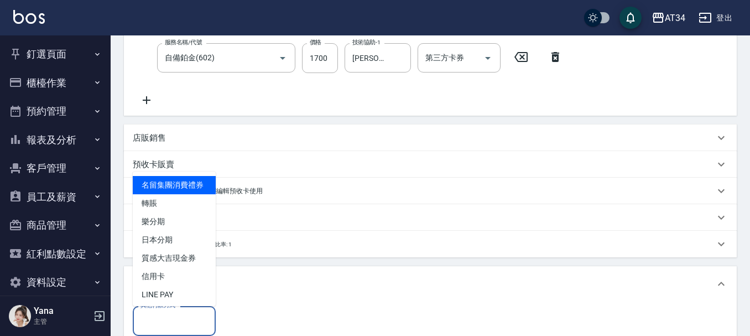
click at [157, 327] on input "其他付款方式" at bounding box center [174, 320] width 73 height 19
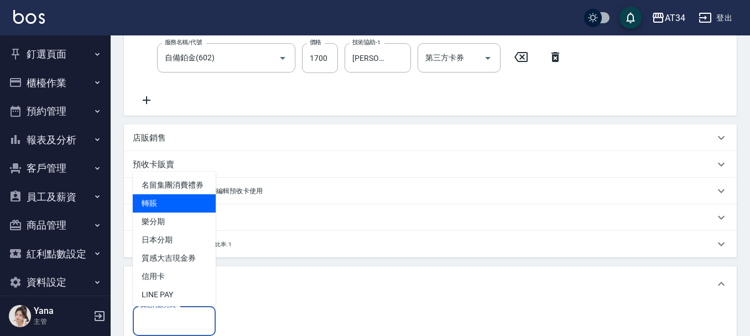
click at [164, 213] on span "轉賬" at bounding box center [174, 203] width 83 height 18
type input "轉賬"
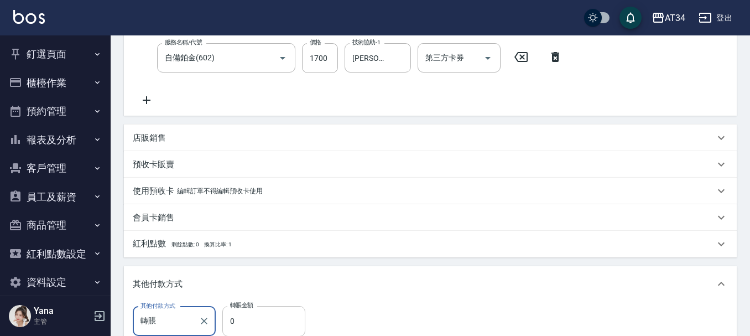
click at [258, 312] on input "0" at bounding box center [263, 321] width 83 height 30
type input "4"
type input "440"
type input "450"
type input "0"
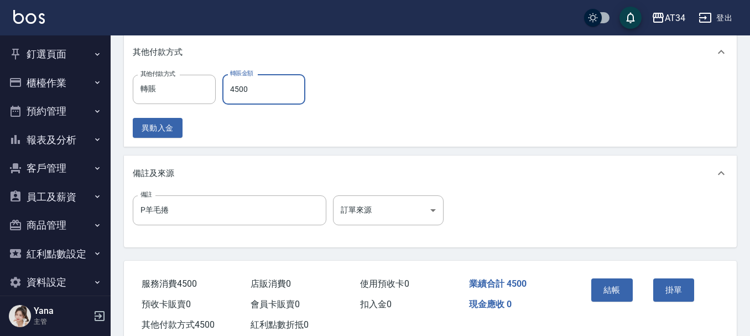
scroll to position [484, 0]
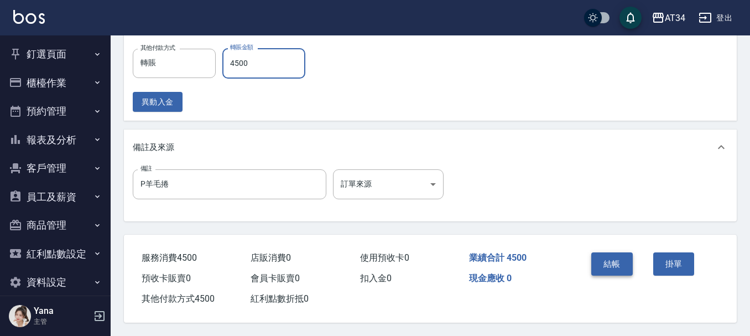
type input "4500"
click at [608, 260] on button "結帳" at bounding box center [613, 263] width 42 height 23
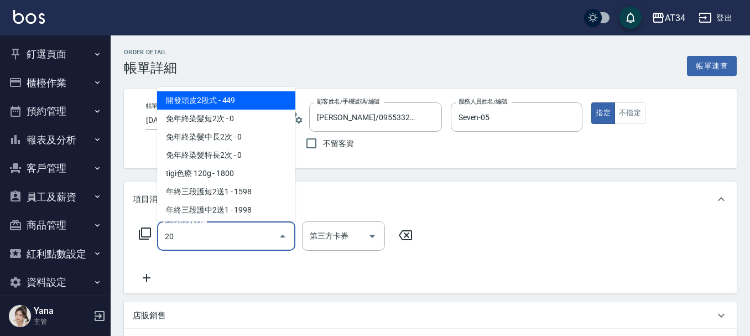
type input "201"
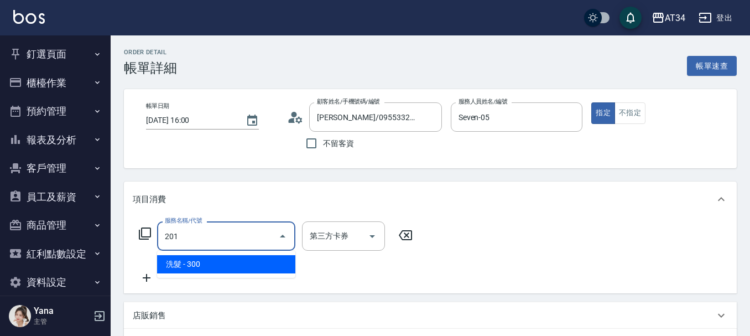
type input "30"
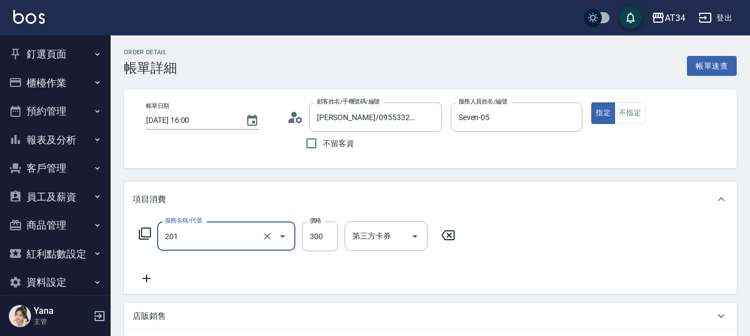
type input "洗髮(201)"
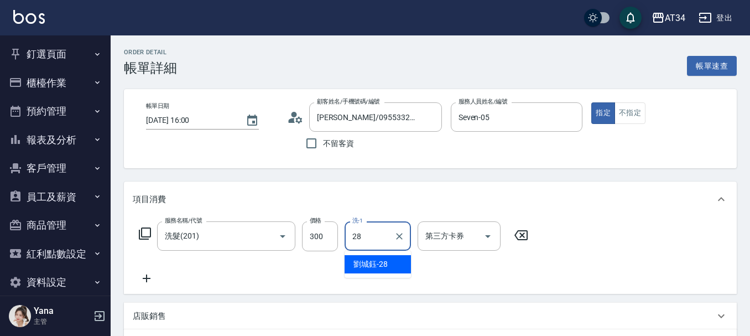
type input "[PERSON_NAME]-28"
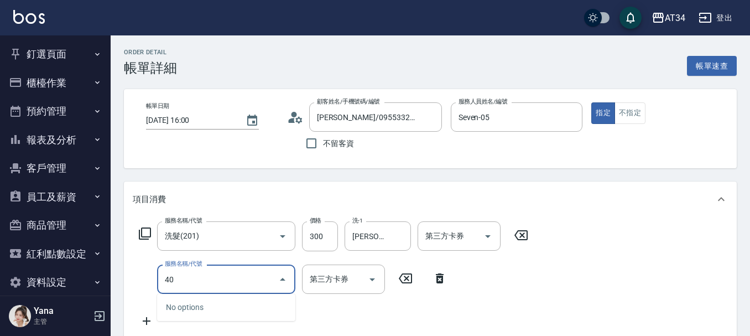
type input "401"
type input "50"
type input "剪髮(401)"
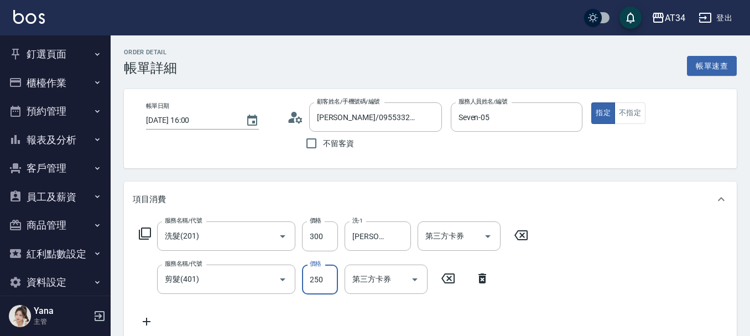
type input "30"
type input "60"
type input "90"
type input "600"
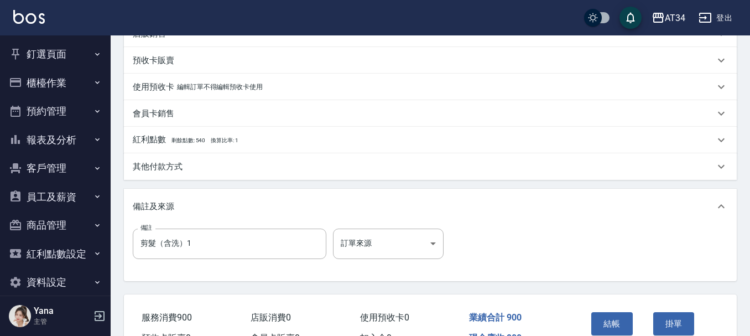
scroll to position [387, 0]
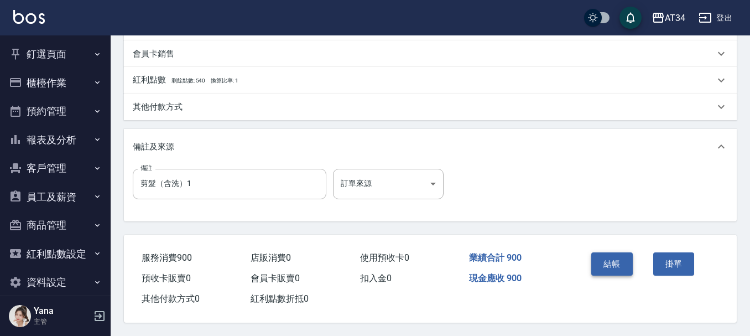
click at [619, 271] on button "結帳" at bounding box center [613, 263] width 42 height 23
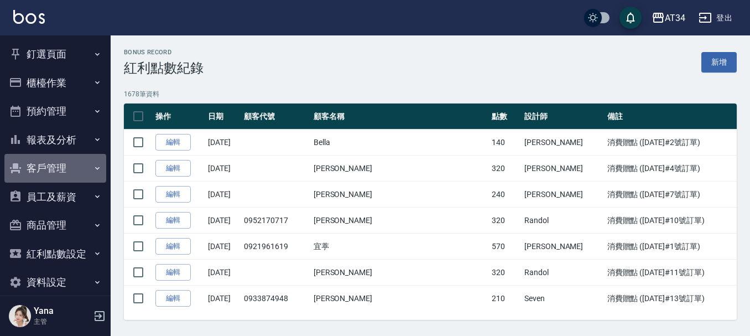
click at [81, 170] on button "客戶管理" at bounding box center [55, 168] width 102 height 29
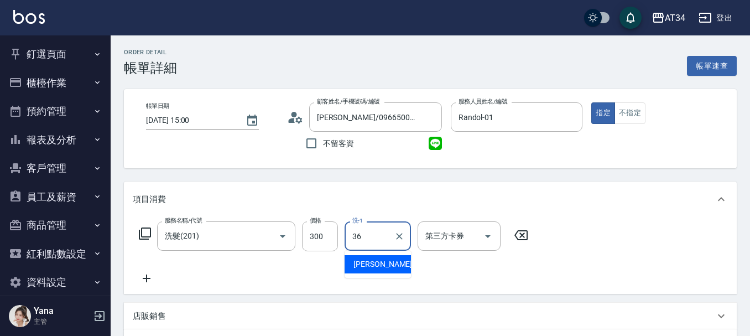
type input "[PERSON_NAME]-36"
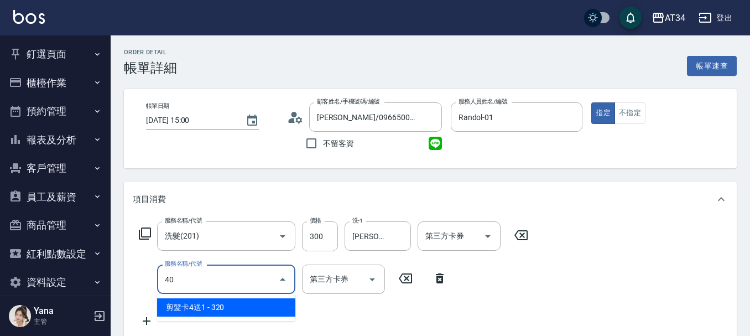
type input "401"
type input "50"
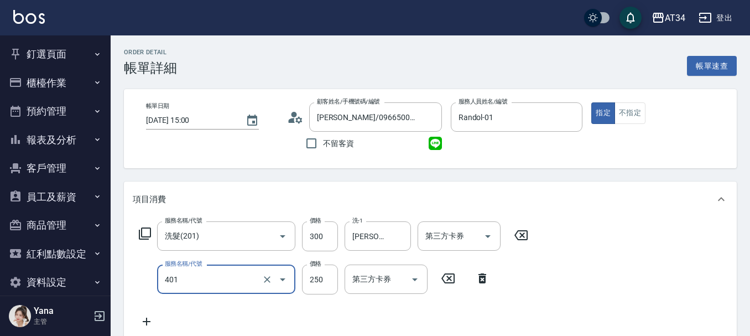
type input "剪髮(401)"
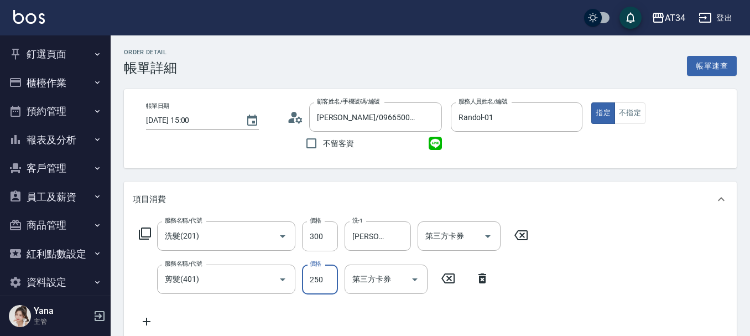
type input "30"
type input "50"
type input "80"
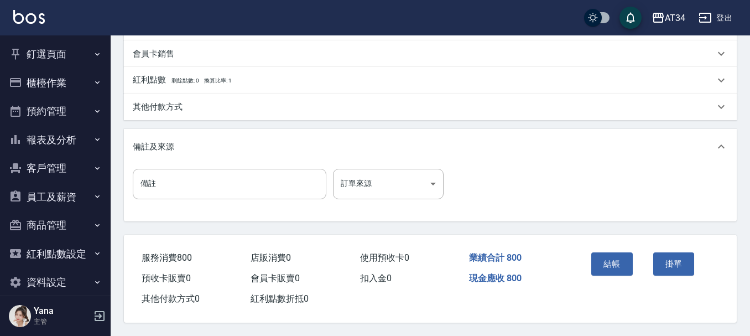
scroll to position [390, 0]
type input "500"
click at [602, 257] on button "結帳" at bounding box center [613, 263] width 42 height 23
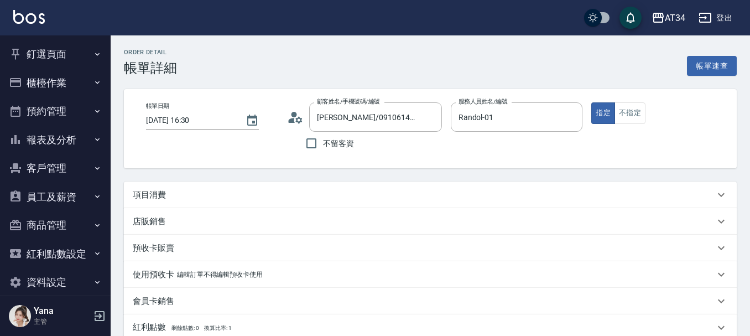
click at [204, 194] on div "項目消費" at bounding box center [424, 195] width 582 height 12
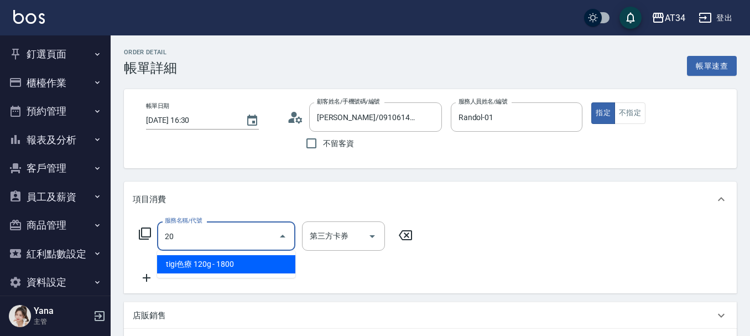
type input "201"
type input "30"
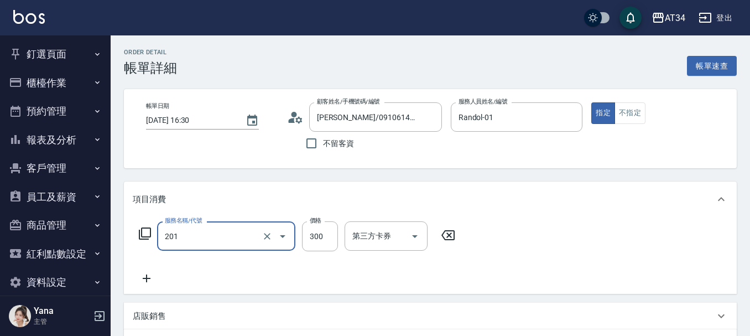
type input "洗髮(201)"
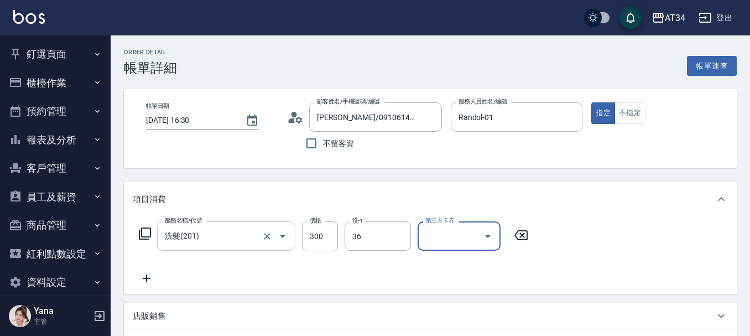
type input "[PERSON_NAME]-36"
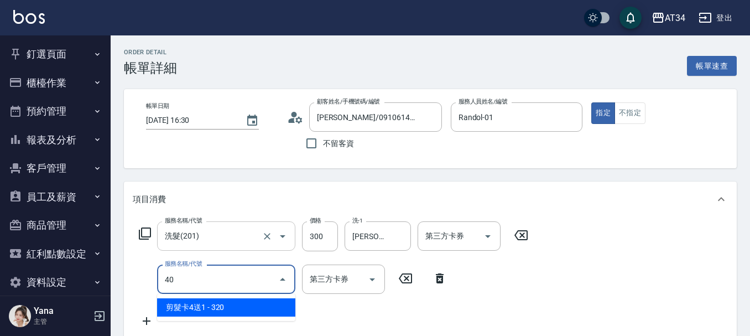
type input "401"
type input "50"
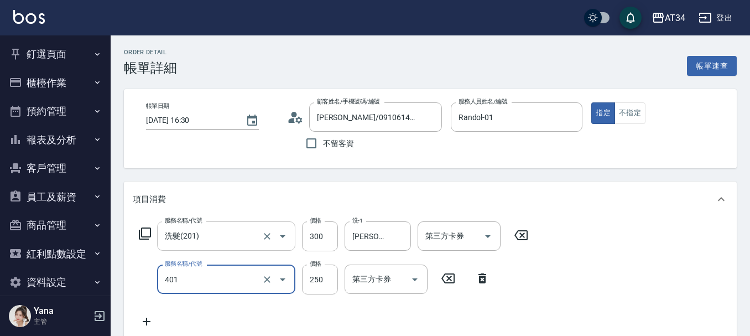
type input "剪髮(401)"
type input "5"
type input "30"
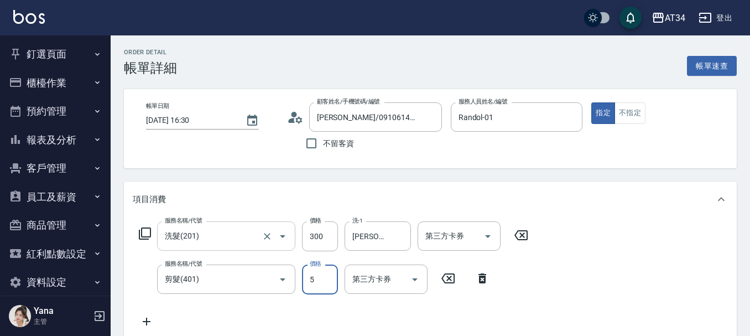
type input "50"
type input "80"
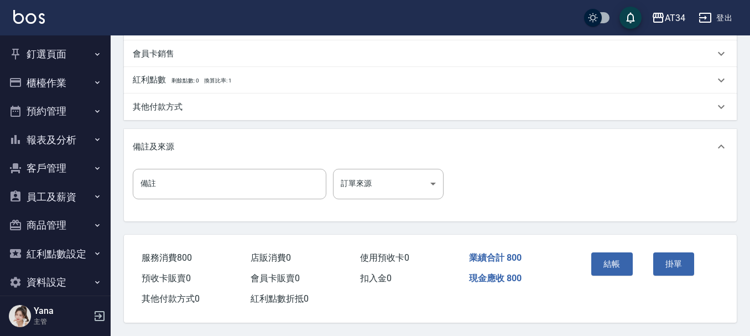
scroll to position [390, 0]
type input "500"
click at [611, 259] on button "結帳" at bounding box center [613, 263] width 42 height 23
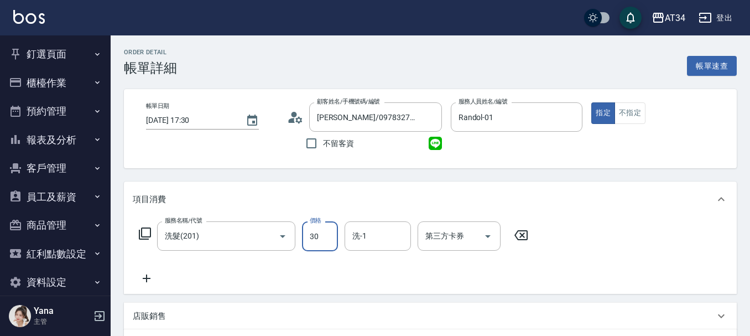
type input "300"
type input "30"
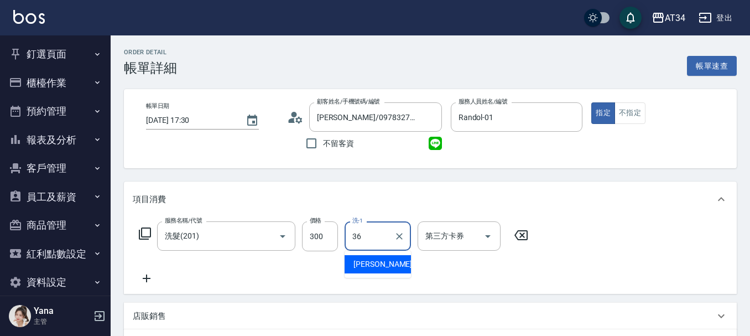
type input "[PERSON_NAME]-36"
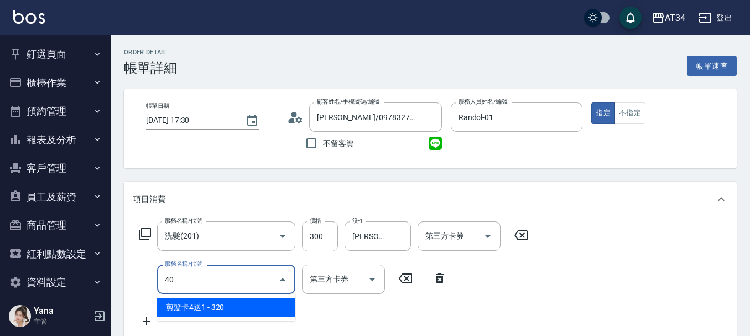
type input "401"
type input "50"
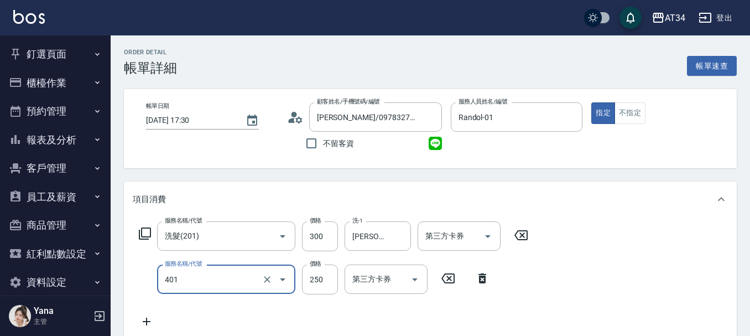
type input "剪髮(401)"
type input "30"
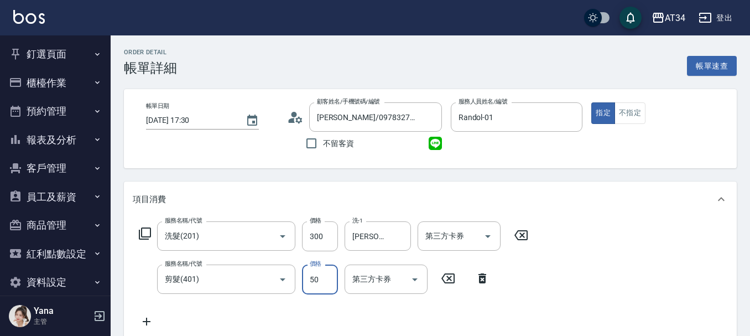
type input "500"
type input "80"
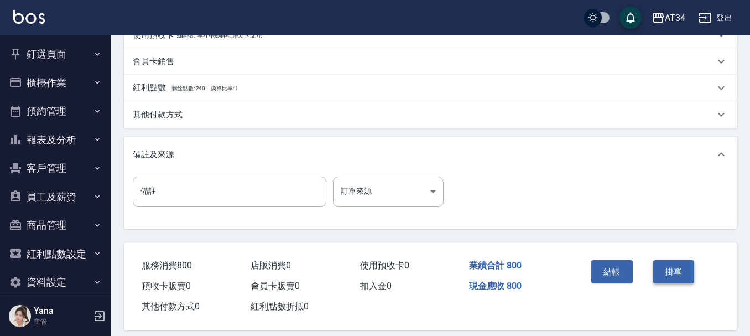
scroll to position [390, 0]
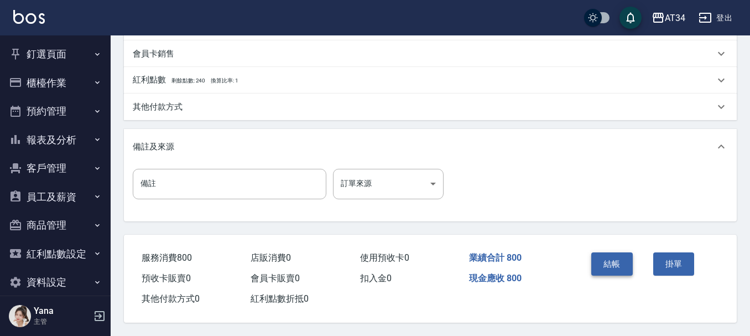
type input "500"
click at [600, 255] on button "結帳" at bounding box center [613, 263] width 42 height 23
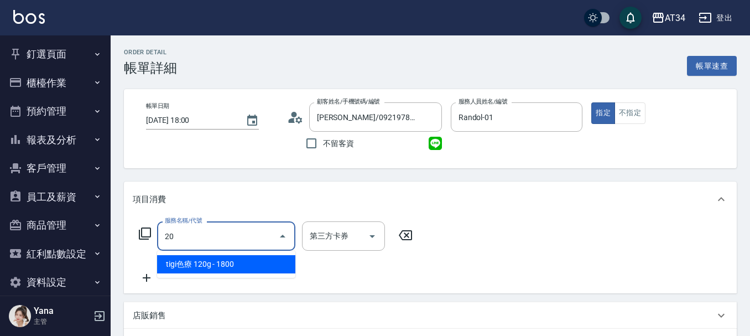
type input "201"
type input "30"
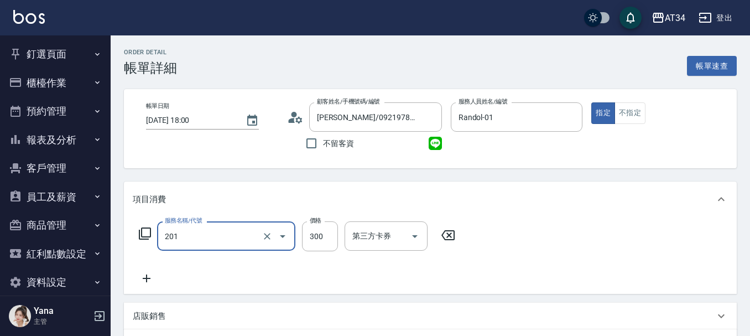
type input "洗髮(201)"
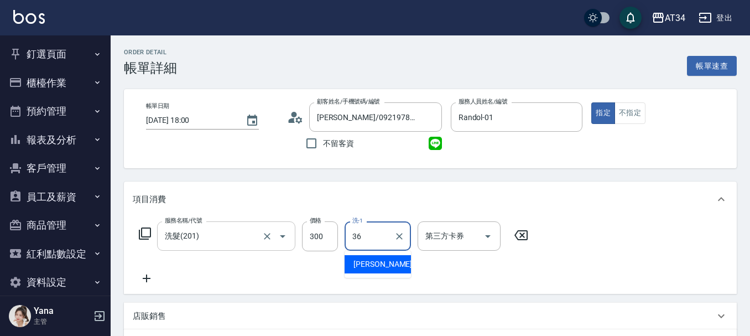
type input "[PERSON_NAME]-36"
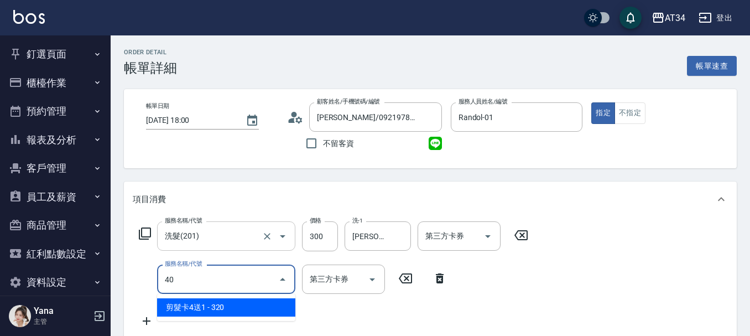
type input "401"
type input "50"
type input "剪髮(401)"
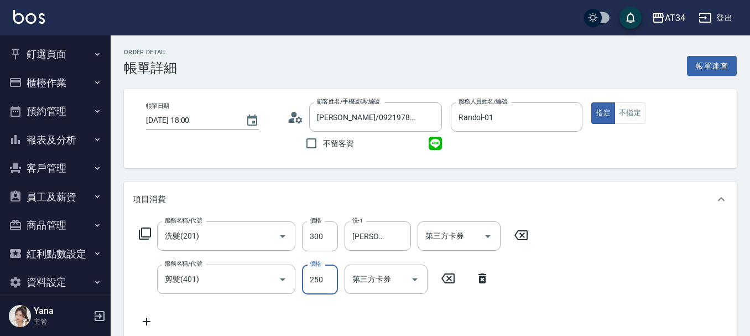
type input "5"
type input "30"
type input "500"
type input "80"
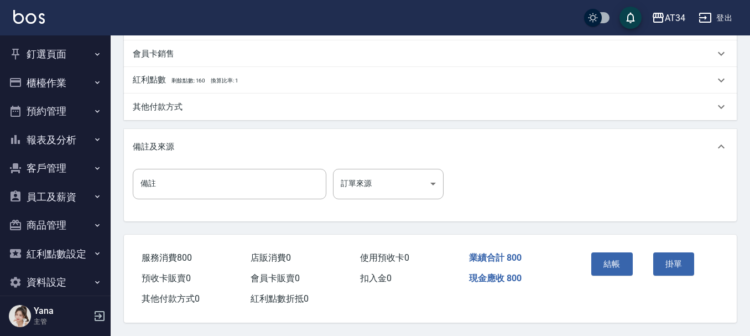
scroll to position [390, 0]
type input "500"
click at [615, 265] on button "結帳" at bounding box center [613, 263] width 42 height 23
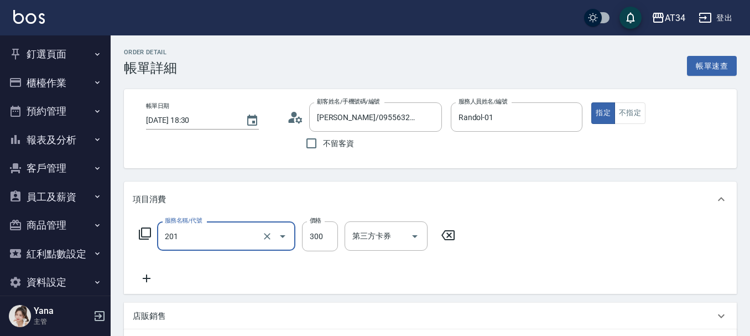
type input "洗髮(201)"
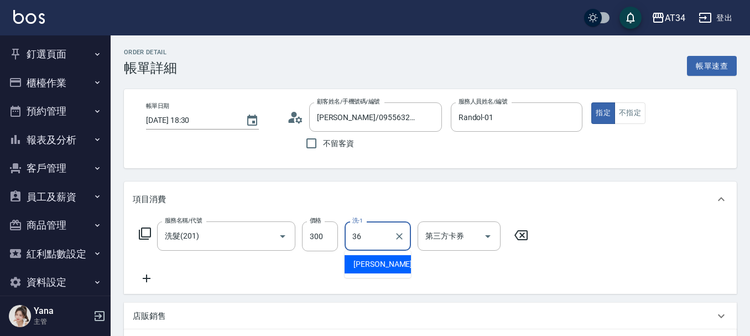
type input "[PERSON_NAME]-36"
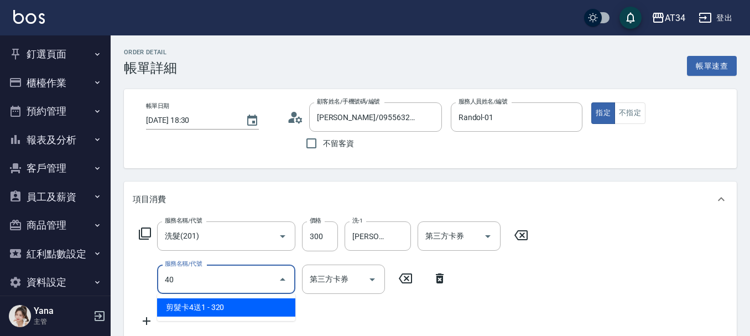
type input "401"
type input "50"
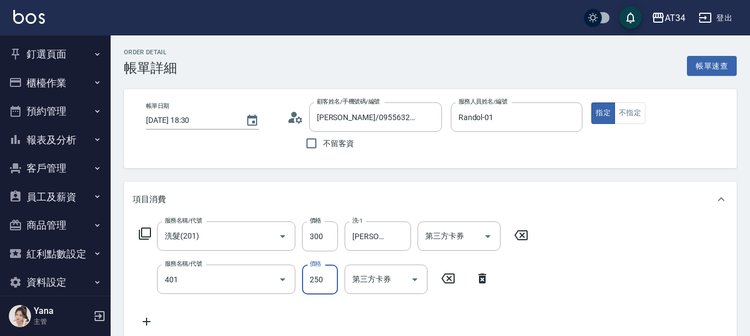
type input "剪髮(401)"
type input "5"
type input "30"
type input "50"
type input "80"
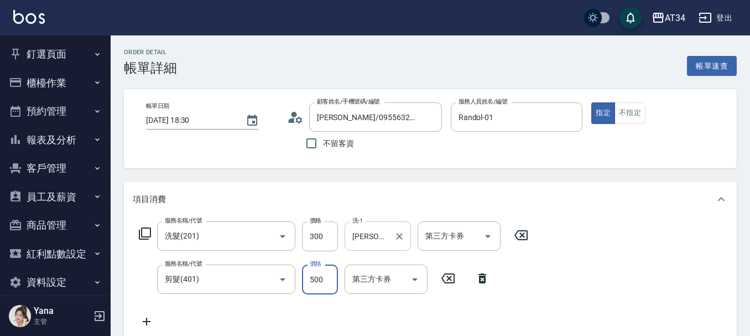
type input "500"
click at [385, 236] on input "[PERSON_NAME]-36" at bounding box center [370, 235] width 40 height 19
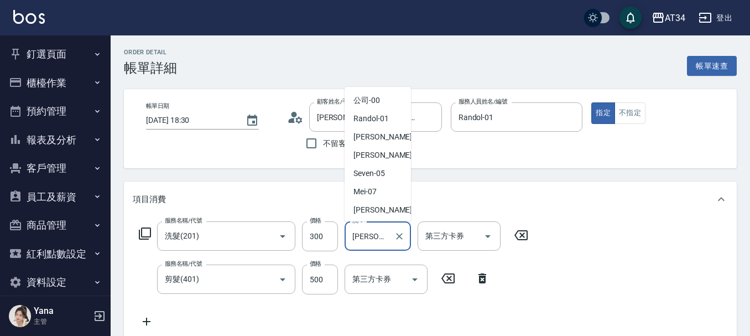
scroll to position [235, 0]
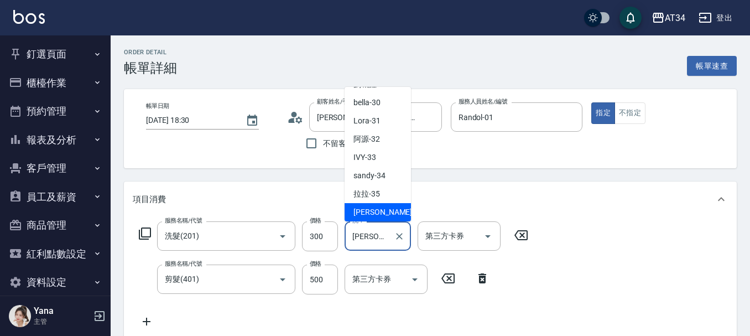
click at [384, 236] on input "[PERSON_NAME]-36" at bounding box center [370, 235] width 40 height 19
click at [385, 236] on input "[PERSON_NAME]-36" at bounding box center [370, 235] width 40 height 19
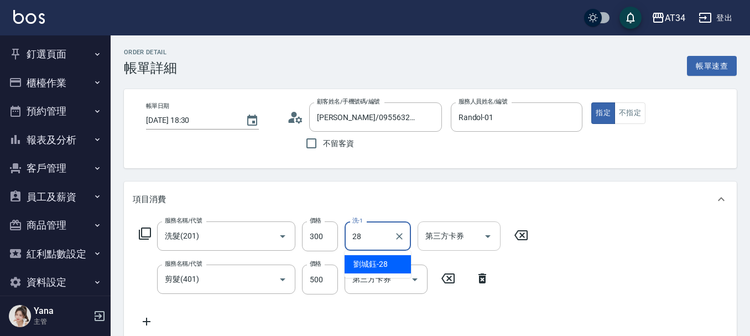
type input "[PERSON_NAME]-28"
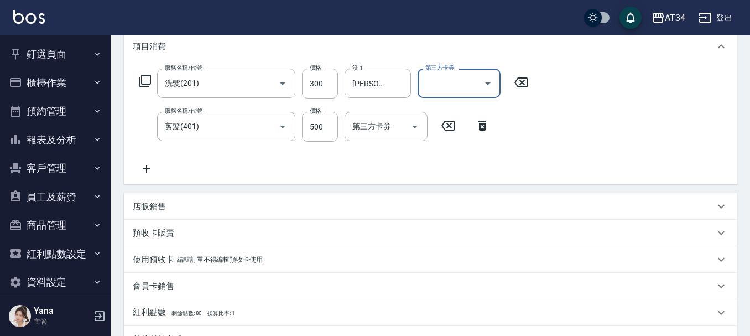
scroll to position [315, 0]
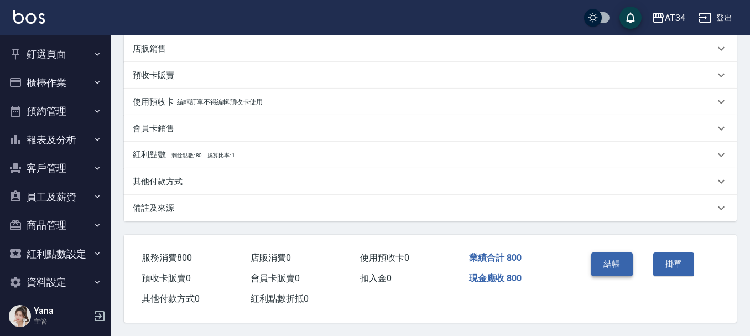
click at [600, 256] on button "結帳" at bounding box center [613, 263] width 42 height 23
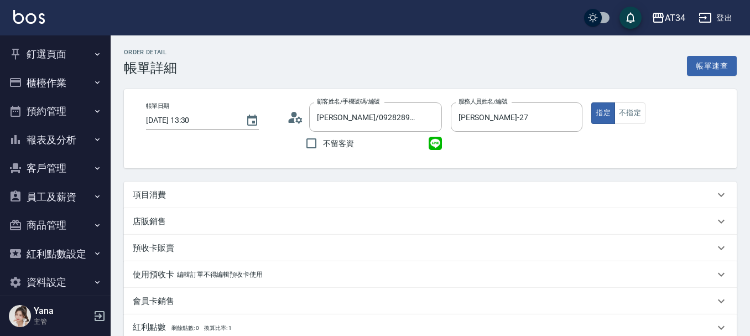
click at [294, 121] on icon at bounding box center [295, 117] width 17 height 17
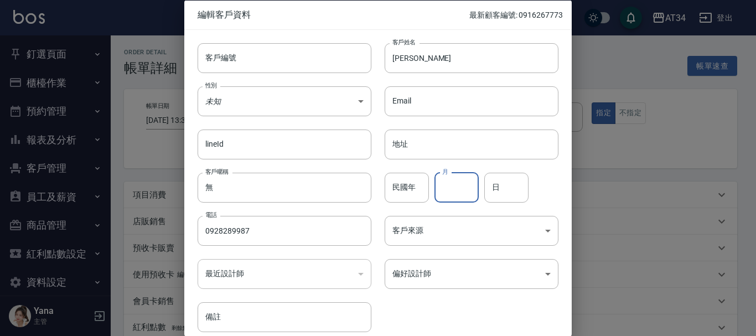
click at [457, 187] on input "月" at bounding box center [456, 187] width 44 height 30
type input "12"
type input "24"
click at [334, 110] on body "AT34 登出 釘選頁面 打帳單 帳單列表 現場電腦打卡 單日預約紀錄 店家日報表 設計師日報表 設計師業績表 櫃檯作業 打帳單 帳單列表 現金收支登錄 高階…" at bounding box center [378, 278] width 756 height 556
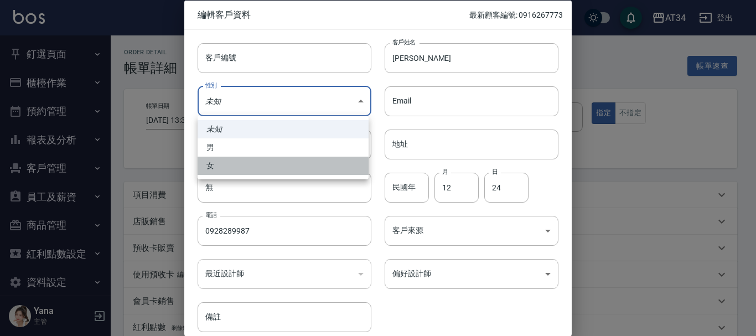
click at [298, 163] on li "女" at bounding box center [283, 166] width 171 height 18
type input "FEMALE"
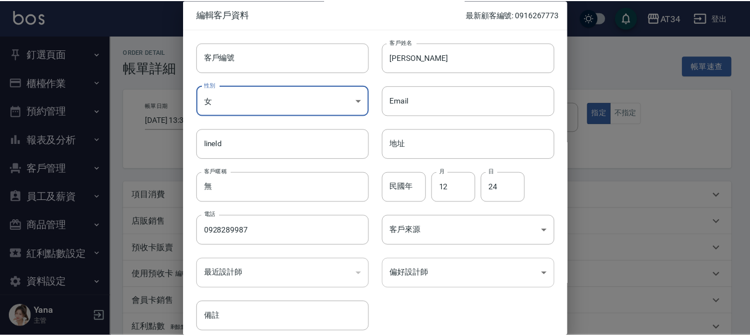
scroll to position [48, 0]
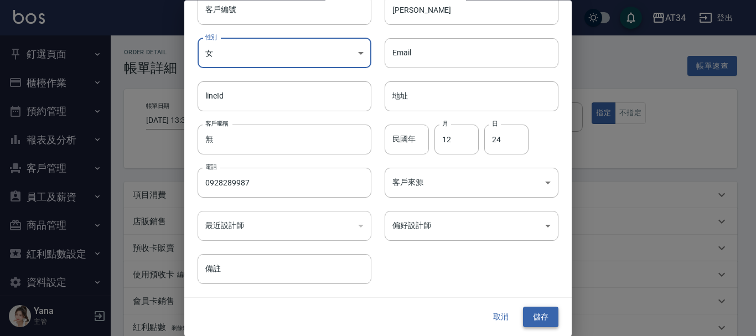
click at [544, 316] on button "儲存" at bounding box center [540, 317] width 35 height 20
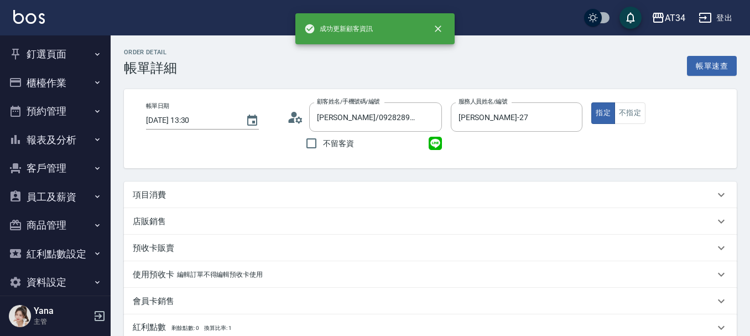
type input "[PERSON_NAME]/0928289987/"
click at [143, 198] on p "項目消費" at bounding box center [149, 195] width 33 height 12
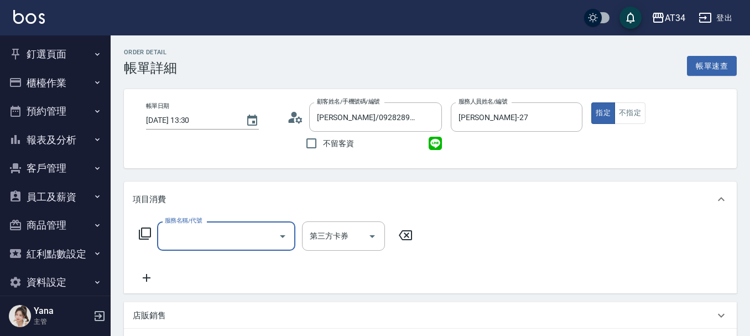
scroll to position [0, 0]
click at [188, 231] on input "服務名稱/代號" at bounding box center [218, 235] width 112 height 19
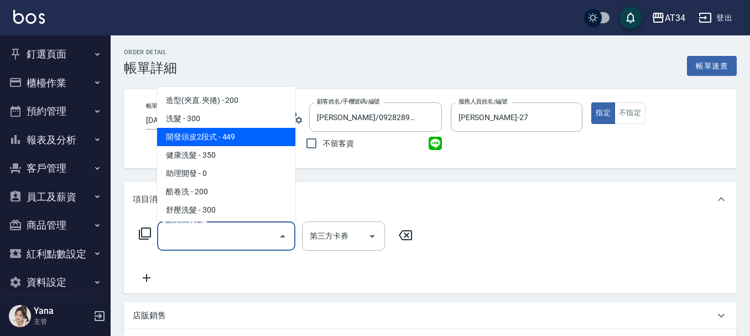
scroll to position [111, 0]
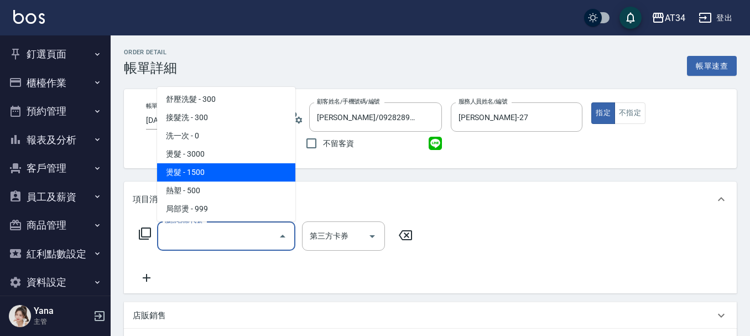
click at [226, 170] on span "燙髮 - 1500" at bounding box center [226, 172] width 138 height 18
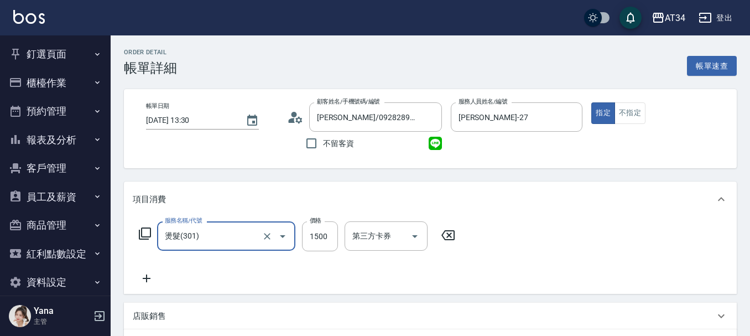
type input "燙髮(301)"
type input "150"
click at [314, 233] on input "1500" at bounding box center [320, 236] width 36 height 30
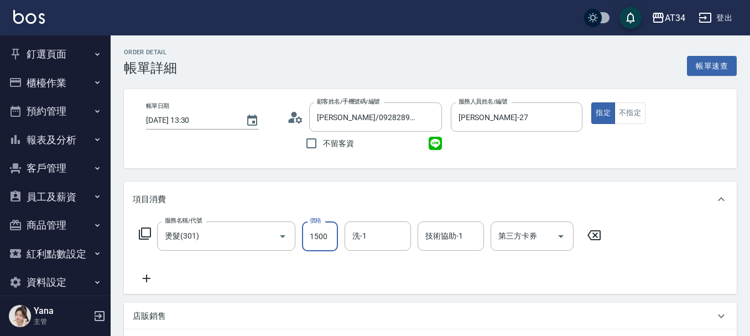
type input "1"
type input "0"
type input "159"
type input "150"
type input "1599"
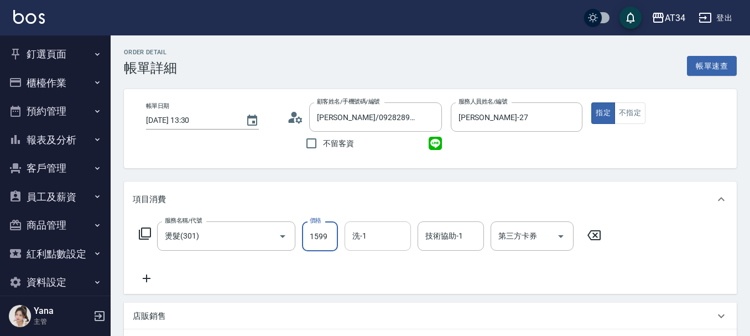
click at [386, 237] on input "洗-1" at bounding box center [378, 235] width 56 height 19
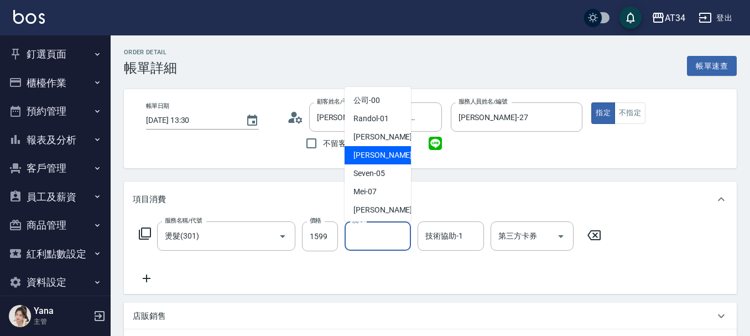
scroll to position [166, 0]
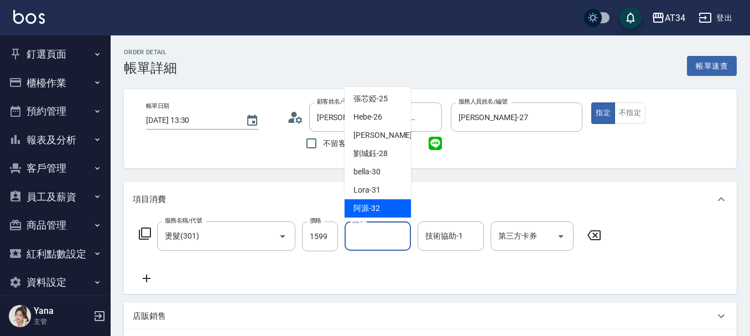
click at [390, 206] on div "阿源 -32" at bounding box center [378, 208] width 66 height 18
type input "阿源-32"
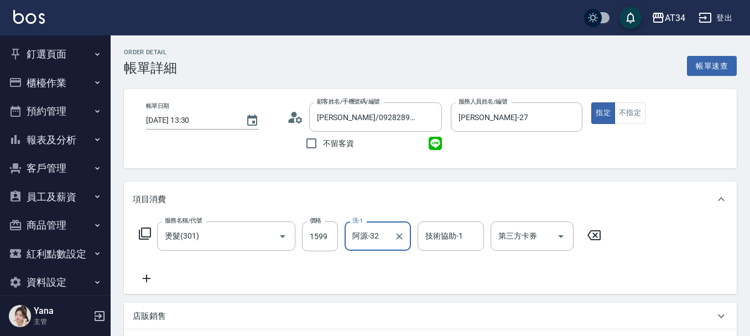
click at [146, 276] on icon at bounding box center [147, 279] width 8 height 8
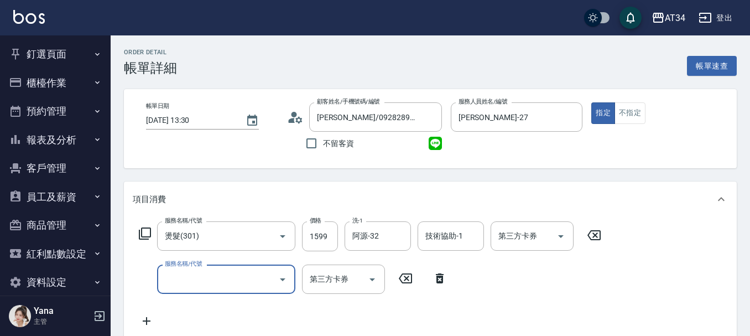
click at [267, 274] on input "服務名稱/代號" at bounding box center [218, 279] width 112 height 19
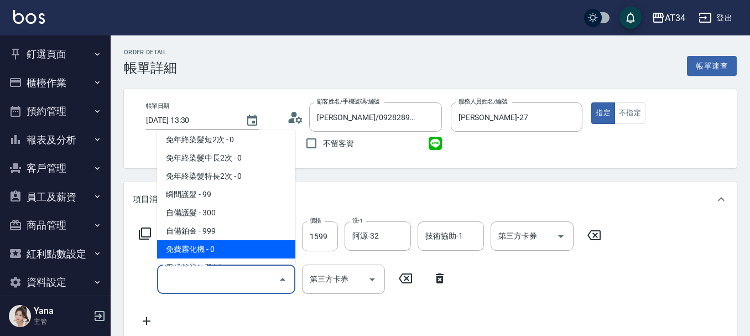
scroll to position [443, 0]
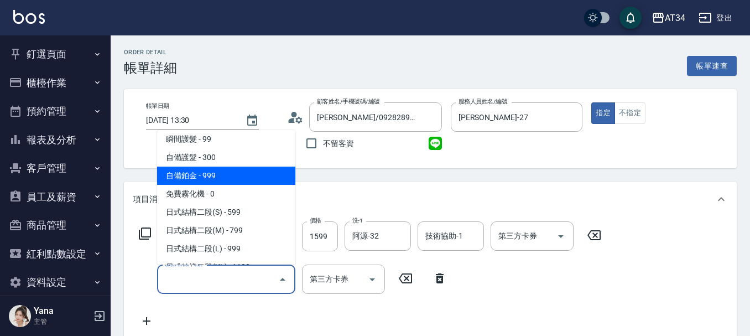
click at [238, 174] on span "自備鉑金 - 999" at bounding box center [226, 176] width 138 height 18
type input "250"
type input "自備鉑金(602)"
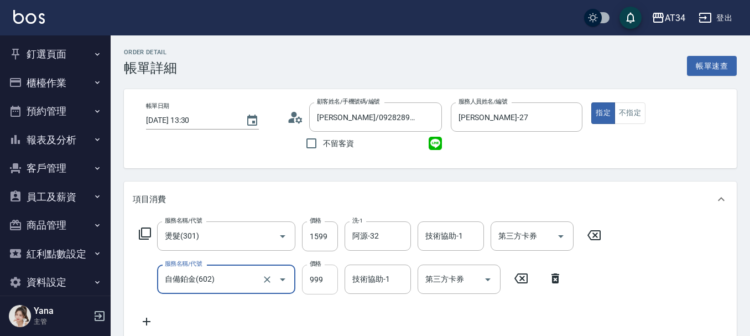
click at [319, 278] on input "999" at bounding box center [320, 280] width 36 height 30
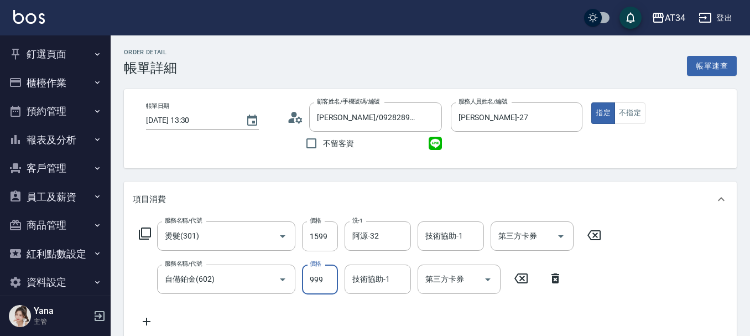
type input "2"
type input "160"
type input "225"
type input "180"
type input "2250"
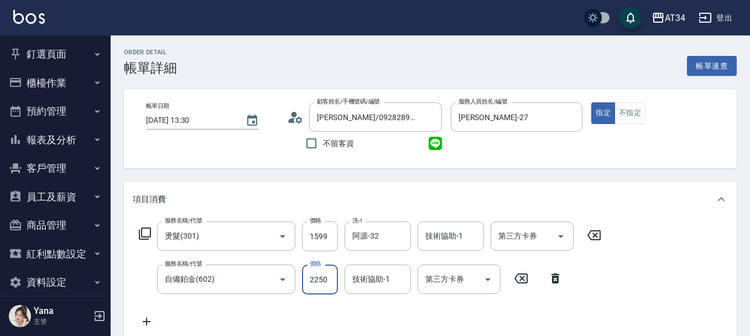
type input "380"
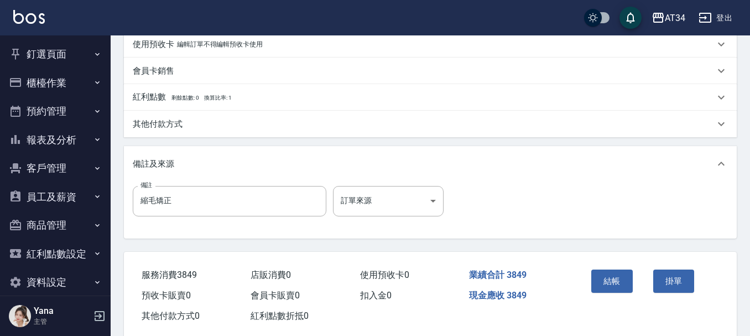
scroll to position [390, 0]
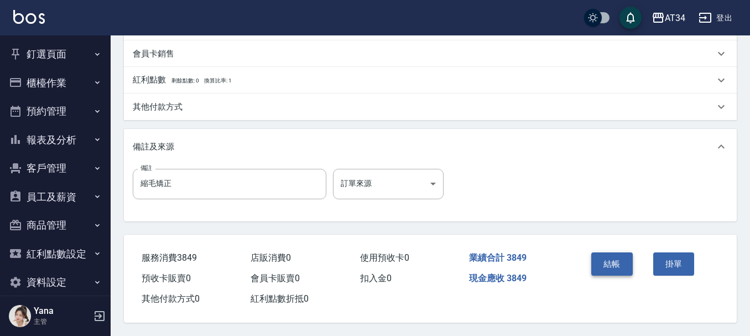
type input "2250"
click at [613, 259] on button "結帳" at bounding box center [613, 263] width 42 height 23
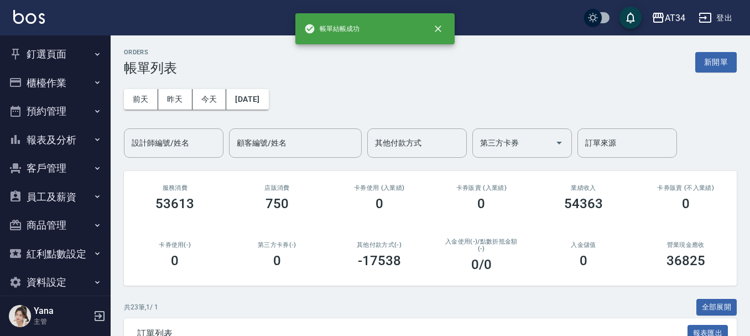
click at [58, 108] on button "預約管理" at bounding box center [55, 111] width 102 height 29
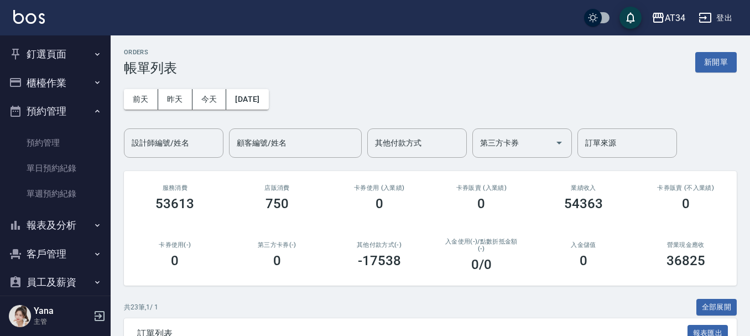
click at [55, 231] on button "報表及分析" at bounding box center [55, 225] width 102 height 29
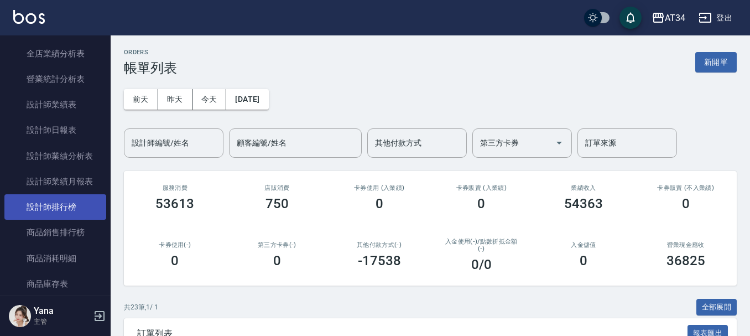
scroll to position [387, 0]
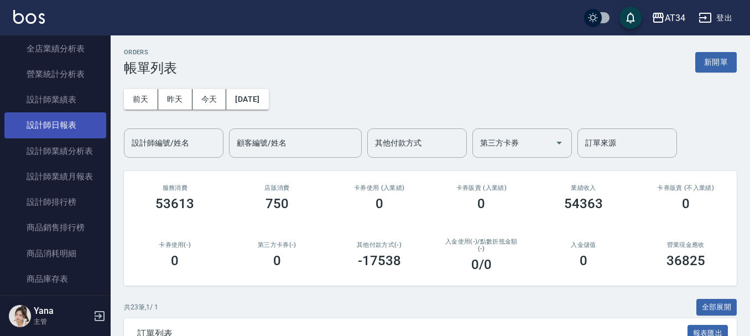
click at [74, 128] on link "設計師日報表" at bounding box center [55, 124] width 102 height 25
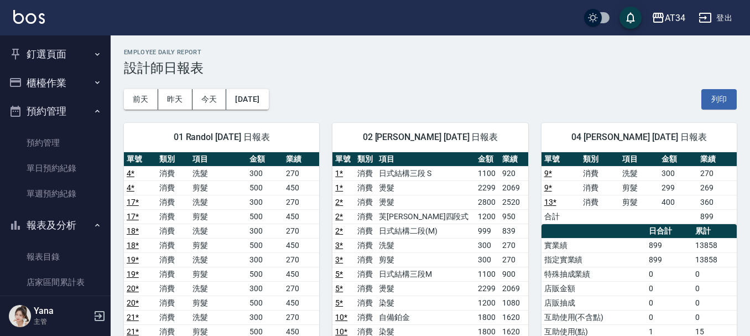
click at [58, 53] on button "釘選頁面" at bounding box center [55, 54] width 102 height 29
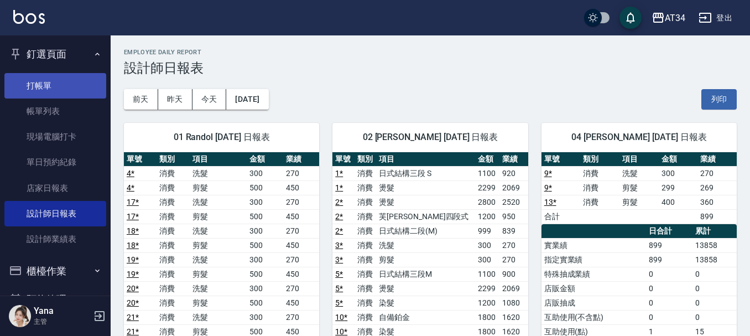
click at [55, 77] on link "打帳單" at bounding box center [55, 85] width 102 height 25
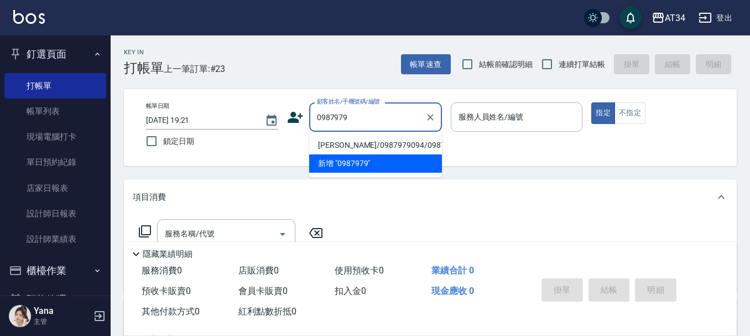
type input "0987979"
click at [297, 117] on icon at bounding box center [295, 117] width 17 height 17
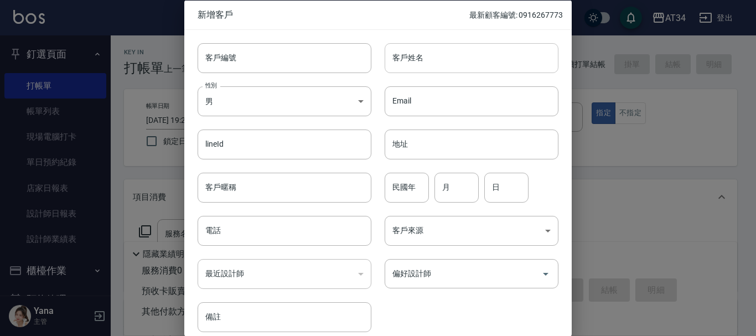
click at [414, 55] on input "客戶姓名" at bounding box center [472, 58] width 174 height 30
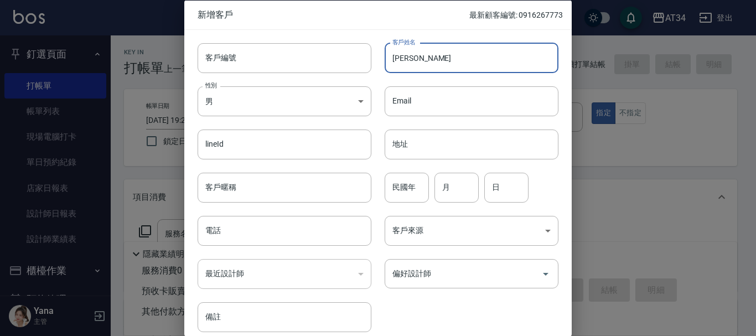
type input "[PERSON_NAME]"
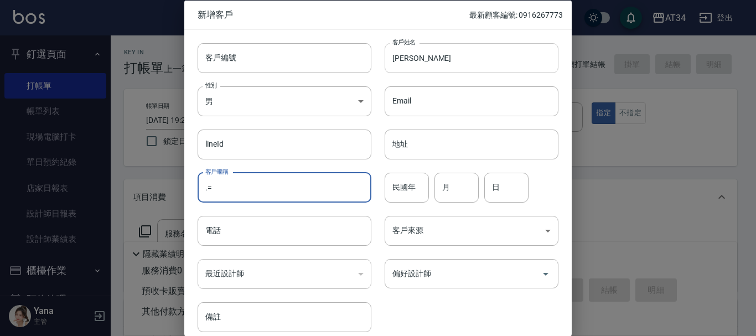
type input "."
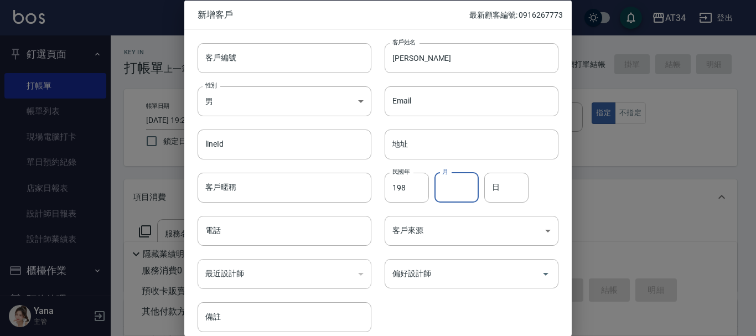
click at [431, 185] on div "民國年 198 民國年 月 月 日 日" at bounding box center [464, 180] width 187 height 43
click at [416, 180] on input "198" at bounding box center [407, 187] width 44 height 30
type input "1"
type input "75"
click at [431, 195] on div "民國年 75 民國年 月 月 日 日" at bounding box center [464, 180] width 187 height 43
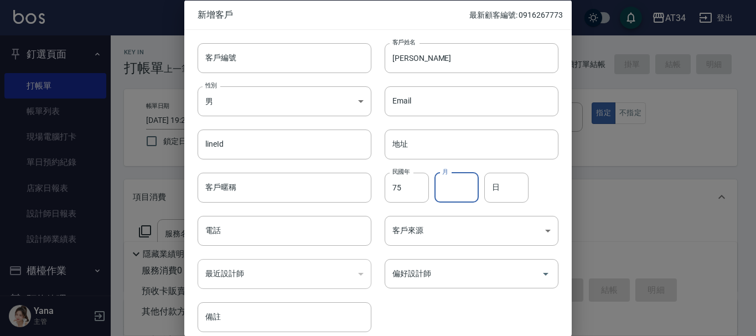
click at [447, 187] on div "月 月" at bounding box center [456, 187] width 44 height 30
type input "10"
type input "31"
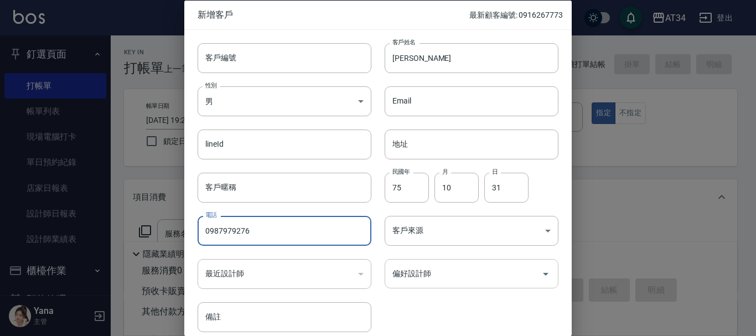
type input "0987979276"
click at [453, 272] on input "偏好設計師" at bounding box center [463, 273] width 147 height 19
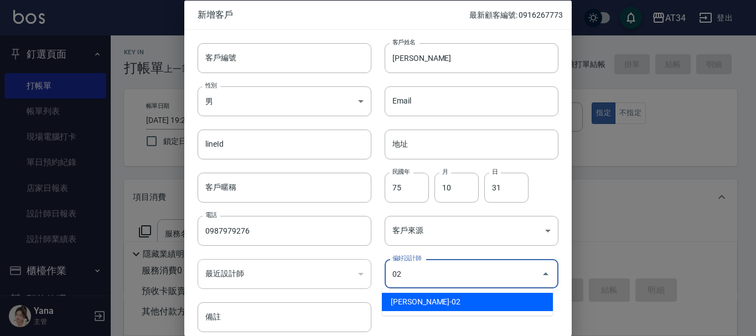
type input "[PERSON_NAME]"
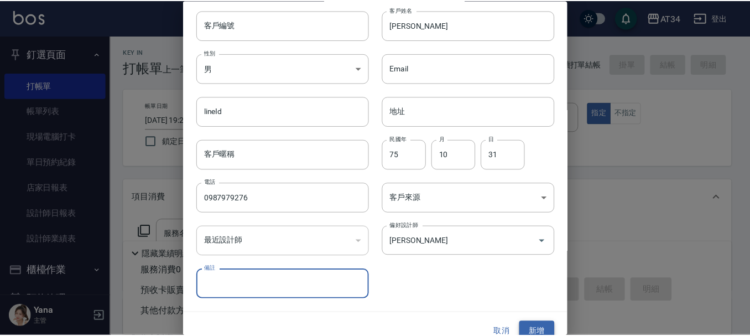
scroll to position [48, 0]
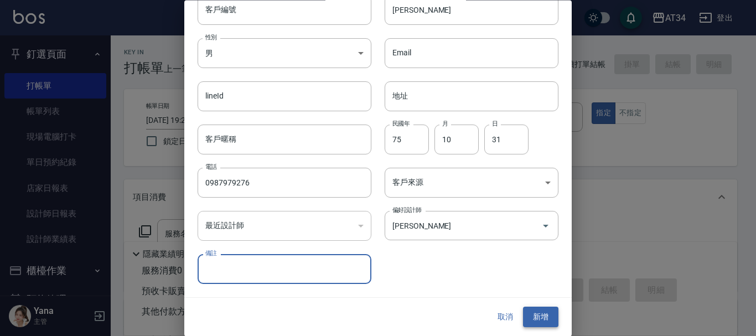
click at [542, 317] on button "新增" at bounding box center [540, 317] width 35 height 20
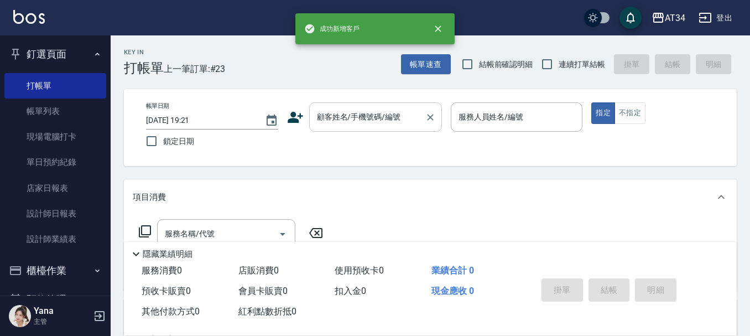
click at [362, 120] on div "顧客姓名/手機號碼/編號 顧客姓名/手機號碼/編號" at bounding box center [375, 116] width 133 height 29
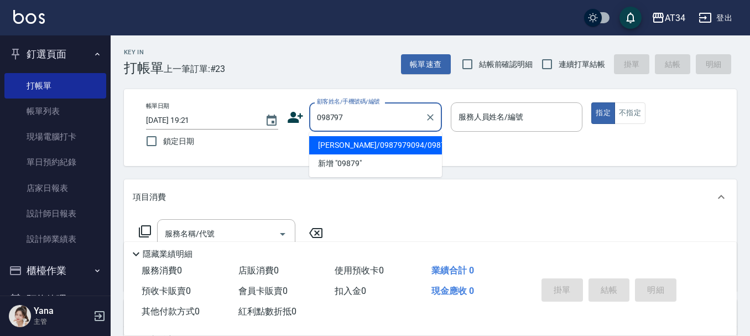
type input "0987979"
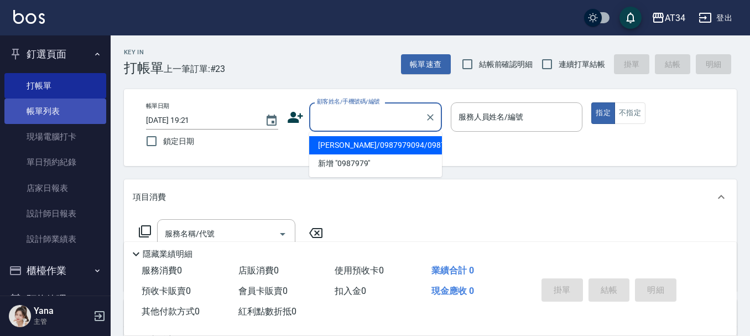
click at [77, 115] on link "帳單列表" at bounding box center [55, 111] width 102 height 25
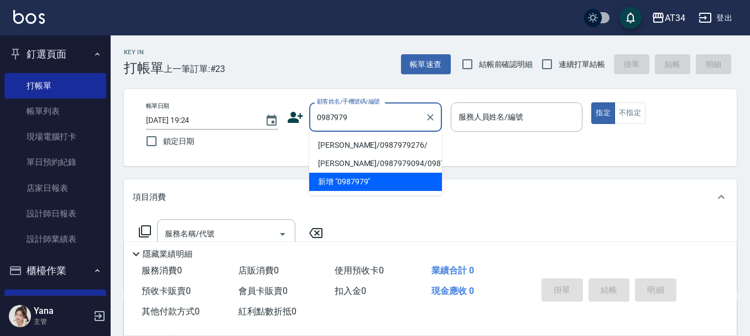
click at [386, 148] on li "[PERSON_NAME]/0987979276/" at bounding box center [375, 145] width 133 height 18
type input "[PERSON_NAME]/0987979276/"
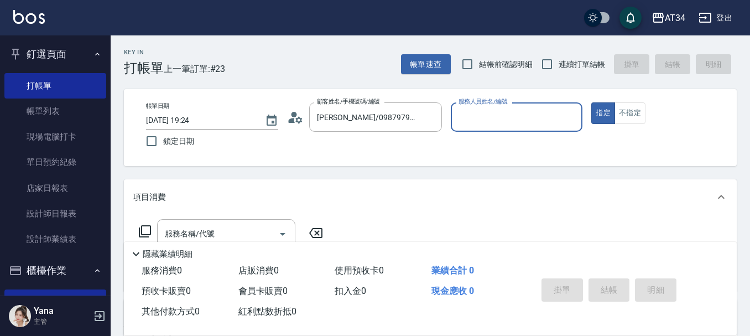
type input "[PERSON_NAME]-02"
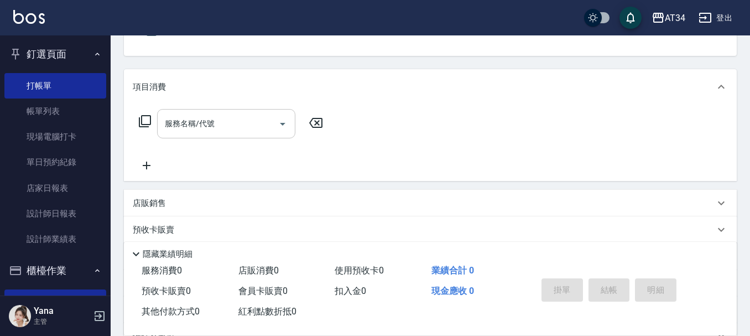
scroll to position [111, 0]
click at [230, 120] on input "服務名稱/代號" at bounding box center [218, 122] width 112 height 19
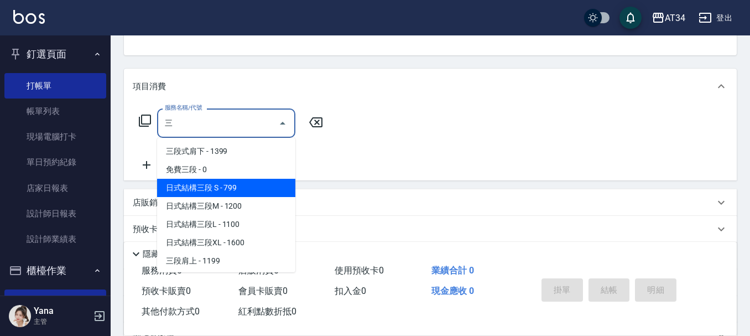
click at [240, 199] on span "日式結構三段M - 1200" at bounding box center [226, 206] width 138 height 18
type input "日式結構三段M(626)"
type input "120"
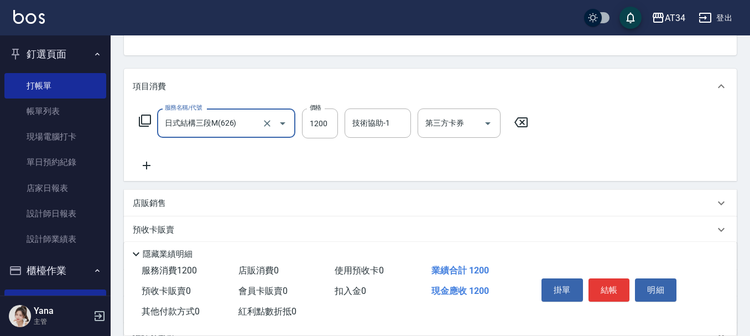
type input "日式結構三段M(626)"
click at [299, 116] on div "服務名稱/代號 日式結構三段M(626) 服務名稱/代號 價格 1200 價格 技術協助-1 技術協助-1 第三方卡券 第三方卡券" at bounding box center [334, 123] width 402 height 30
click at [316, 120] on input "1200" at bounding box center [320, 123] width 36 height 30
type input "1"
type input "0"
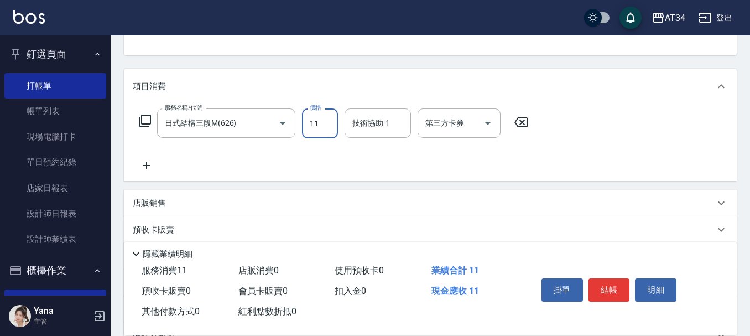
type input "110"
type input "10"
type input "1100"
type input "110"
type input "1100"
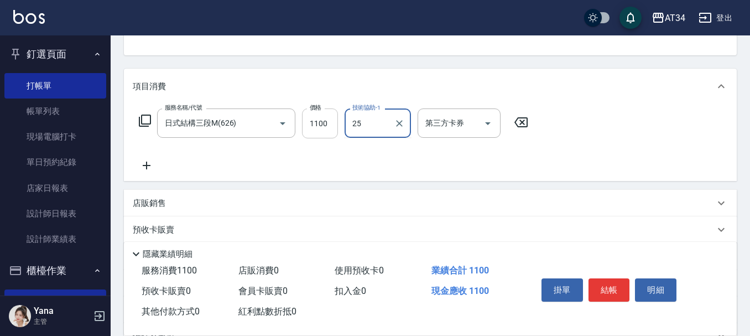
type input "張芯婭-25"
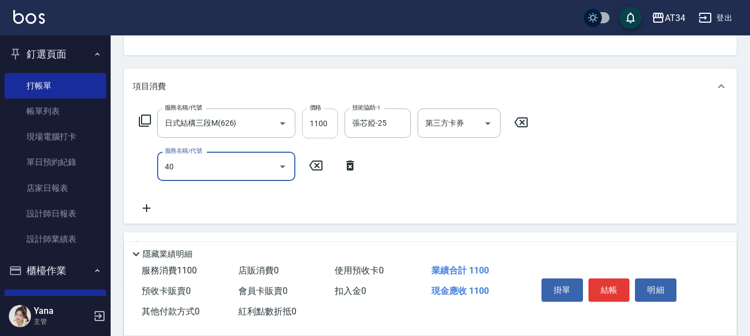
type input "401"
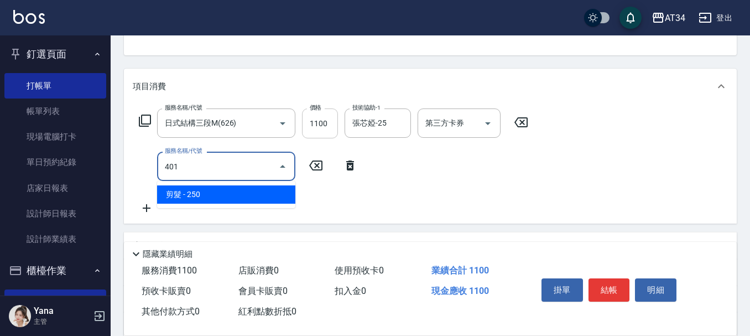
type input "130"
type input "剪髮(401)"
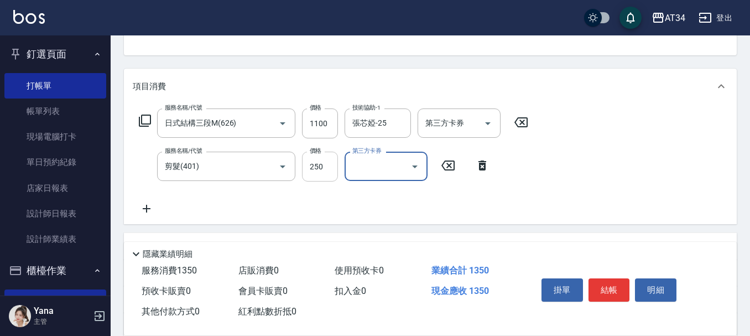
click at [320, 177] on input "250" at bounding box center [320, 167] width 36 height 30
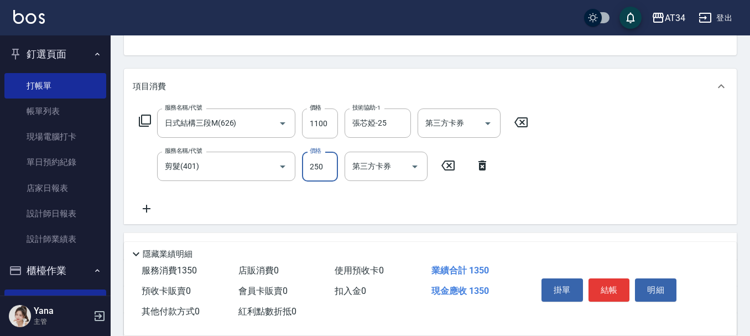
type input "3"
type input "110"
type input "30"
type input "140"
type input "300"
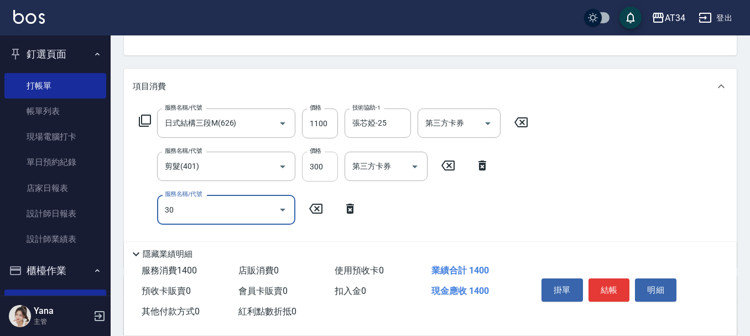
type input "301"
type input "290"
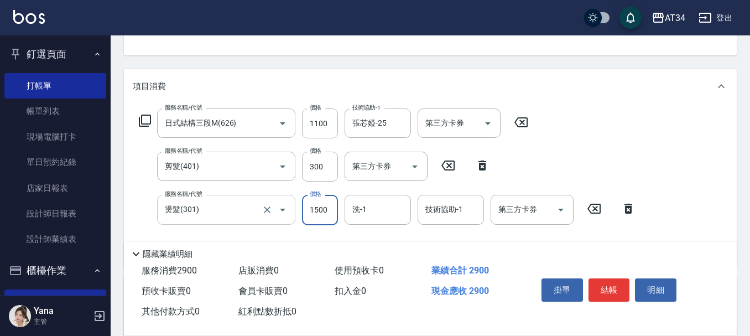
click at [240, 207] on input "燙髮(301)" at bounding box center [210, 209] width 97 height 19
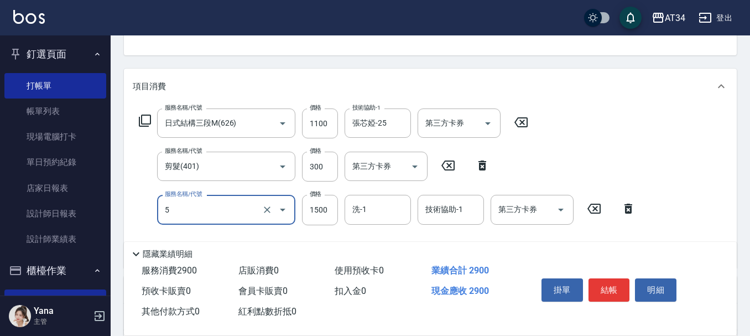
type input "50"
type input "140"
type input "501"
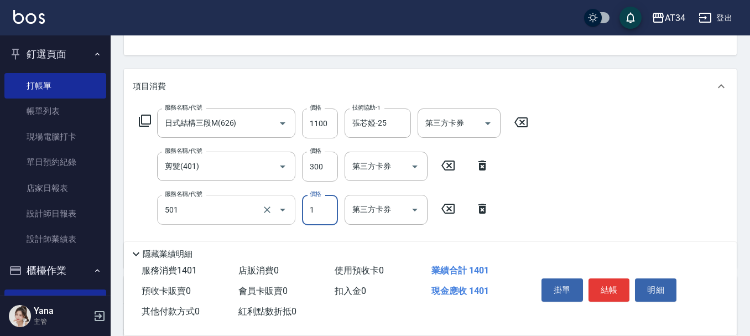
type input "140"
type input "染髮(501)"
type input "150"
type input "290"
type input "1500"
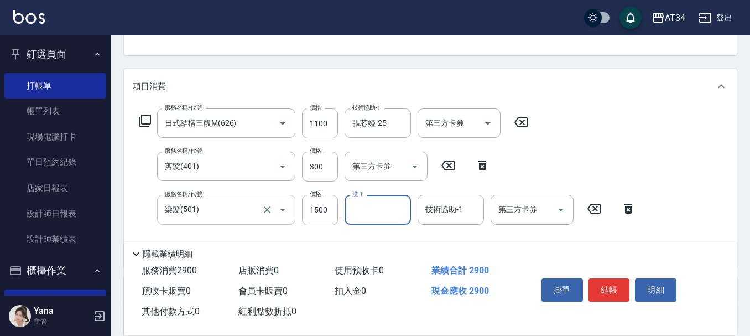
type input "3"
type input "張芯婭-25"
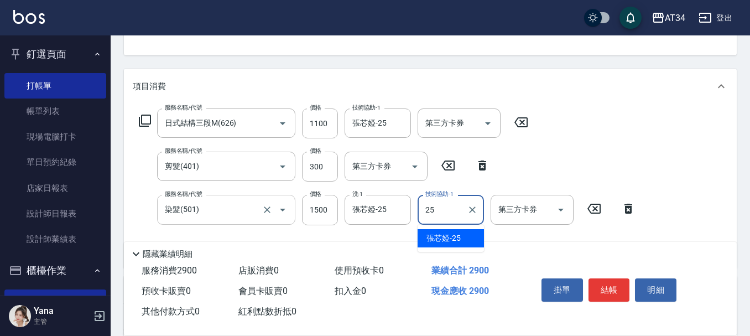
type input "張芯婭-25"
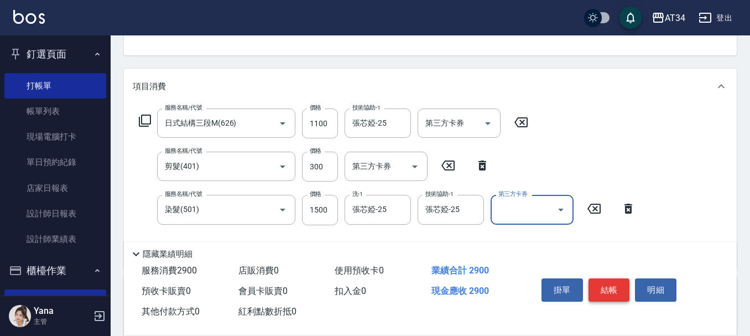
click at [612, 278] on button "結帳" at bounding box center [610, 289] width 42 height 23
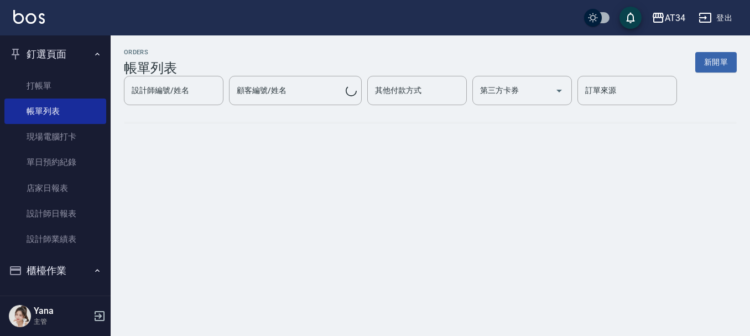
scroll to position [0, 0]
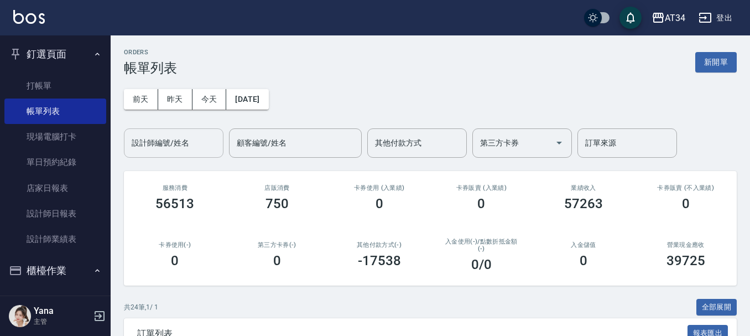
click at [175, 141] on div "設計師編號/姓名 設計師編號/姓名" at bounding box center [174, 142] width 100 height 29
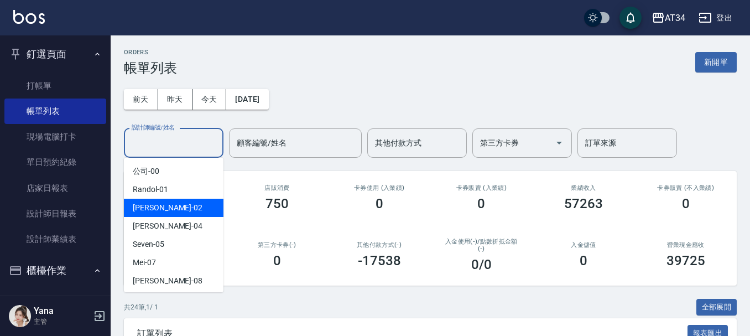
click at [173, 204] on div "[PERSON_NAME] -02" at bounding box center [174, 208] width 100 height 18
type input "[PERSON_NAME]-02"
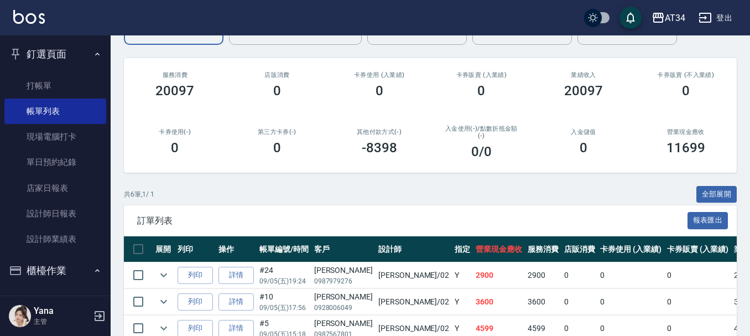
scroll to position [250, 0]
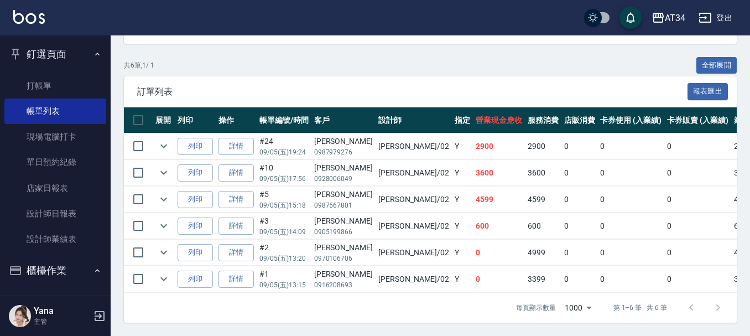
click at [258, 215] on td "#3 09/05 (五) 14:09" at bounding box center [284, 226] width 55 height 26
click at [250, 217] on link "詳情" at bounding box center [236, 225] width 35 height 17
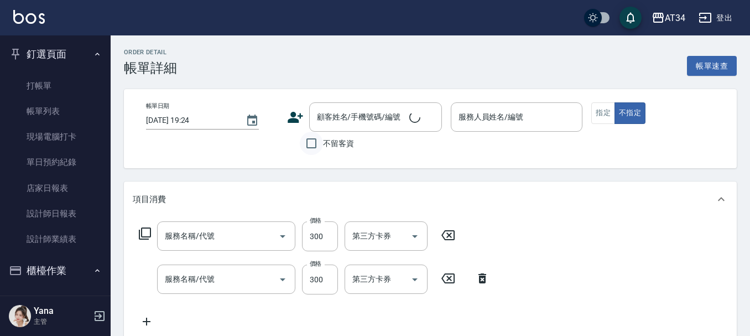
type input "[DATE] 14:09"
type input "[PERSON_NAME]-02"
type input "60"
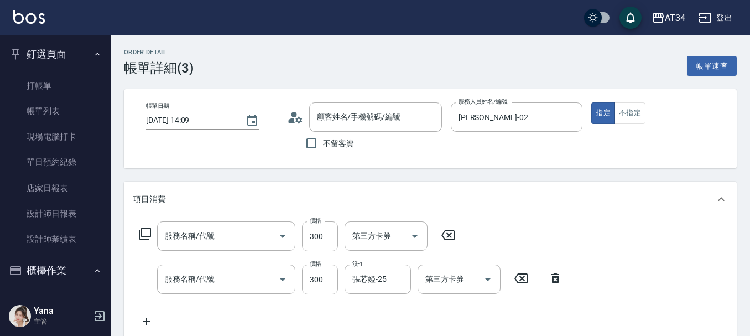
type input "剪髮(401)"
type input "洗髮(201)"
type input "[PERSON_NAME]/0905199866/"
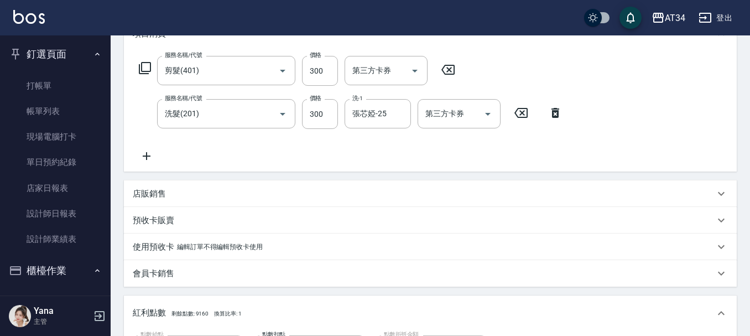
scroll to position [166, 0]
click at [153, 156] on icon at bounding box center [147, 155] width 28 height 13
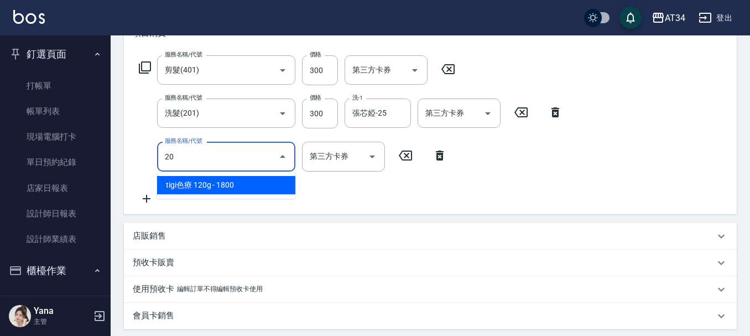
type input "201"
type input "90"
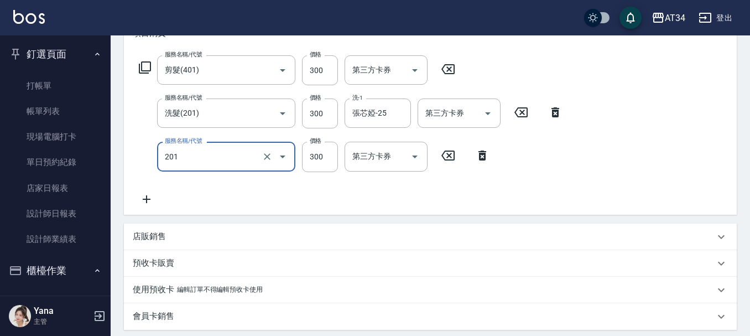
type input "洗髮(201)"
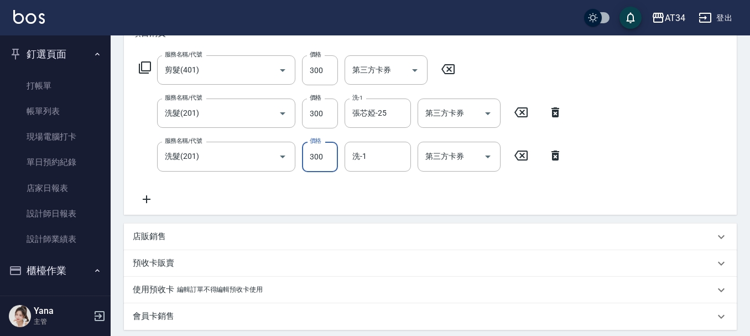
type input "3"
type input "60"
type input "350"
type input "90"
type input "350"
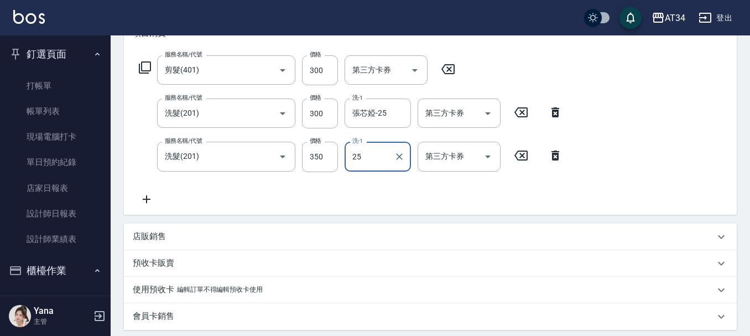
type input "張芯婭-25"
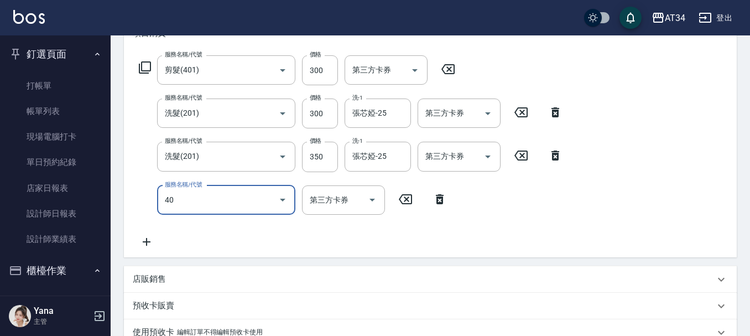
type input "401"
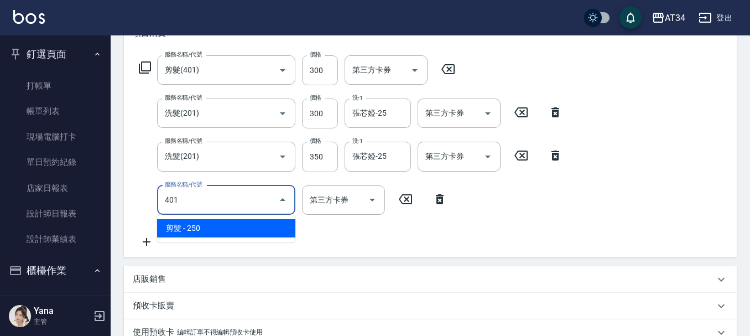
type input "120"
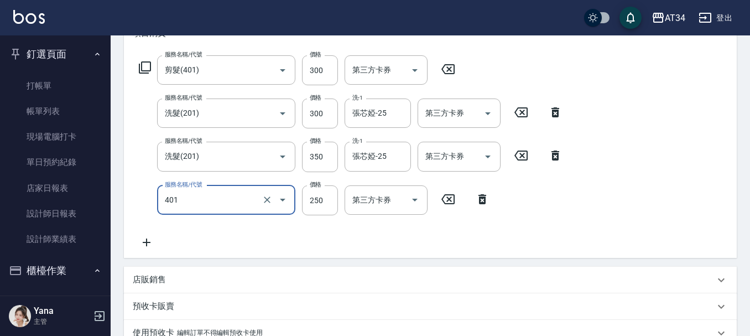
type input "剪髮(401)"
type input "3"
type input "90"
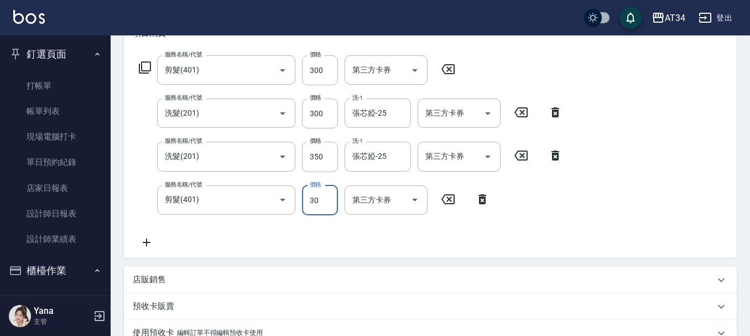
type input "300"
type input "120"
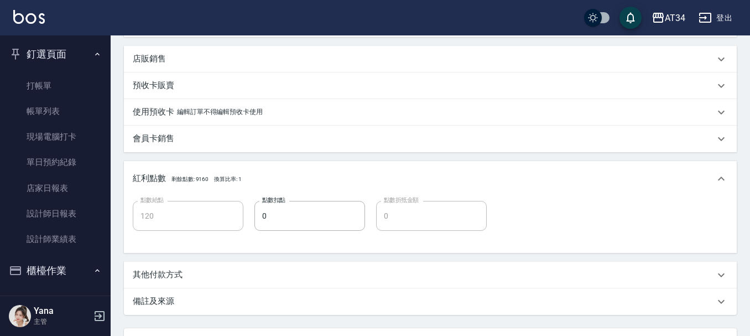
scroll to position [485, 0]
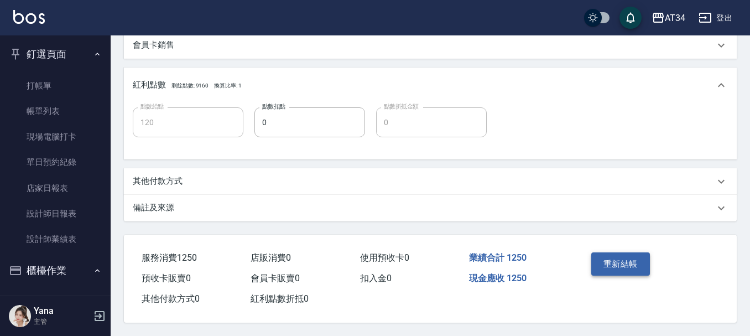
type input "300"
click at [597, 255] on button "重新結帳" at bounding box center [621, 263] width 59 height 23
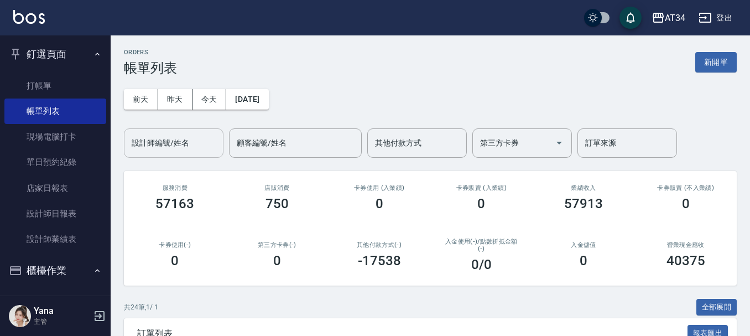
click at [182, 146] on input "設計師編號/姓名" at bounding box center [174, 142] width 90 height 19
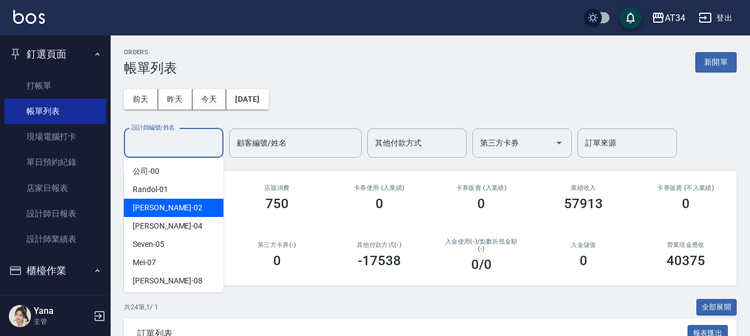
click at [178, 201] on div "[PERSON_NAME] -02" at bounding box center [174, 208] width 100 height 18
type input "[PERSON_NAME]-02"
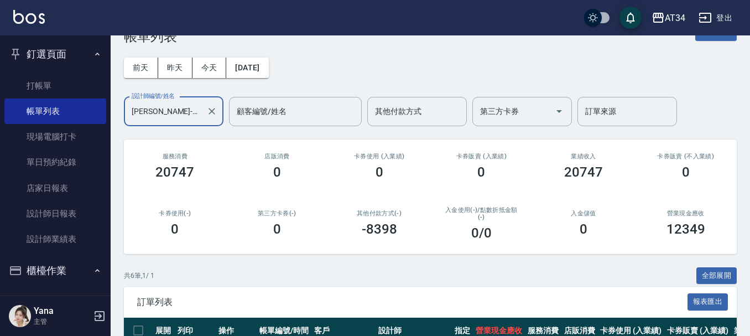
scroll to position [29, 0]
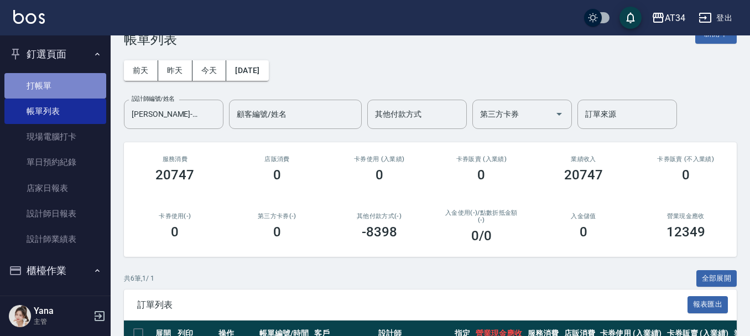
click at [59, 78] on link "打帳單" at bounding box center [55, 85] width 102 height 25
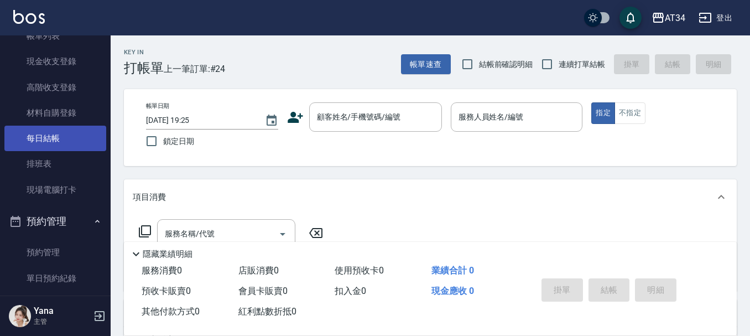
scroll to position [387, 0]
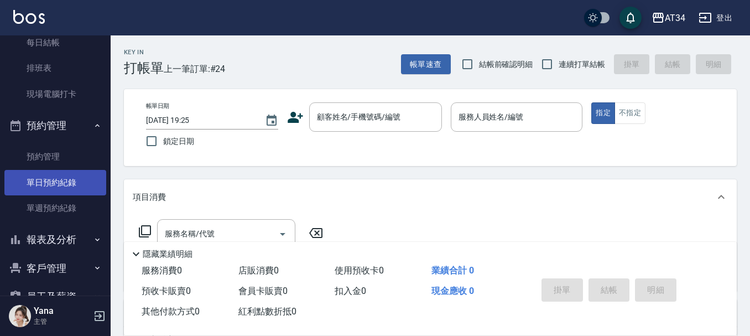
click at [56, 183] on link "單日預約紀錄" at bounding box center [55, 182] width 102 height 25
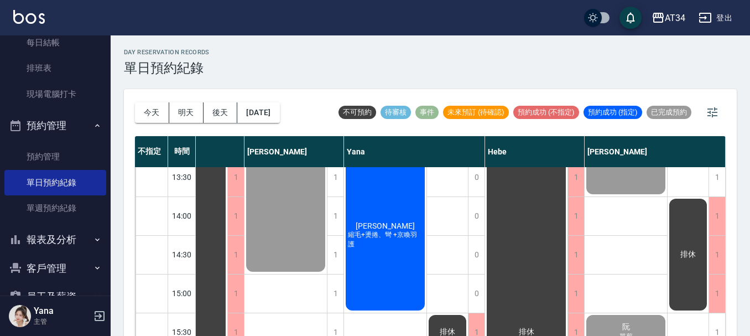
scroll to position [221, 787]
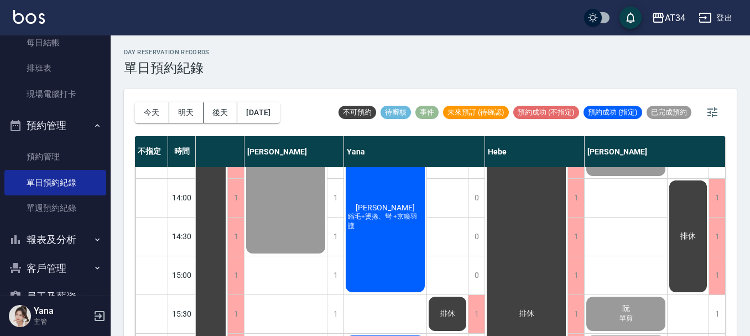
click at [405, 249] on div "[PERSON_NAME] 縮毛+燙捲、彎 +京喚羽護" at bounding box center [385, 217] width 82 height 154
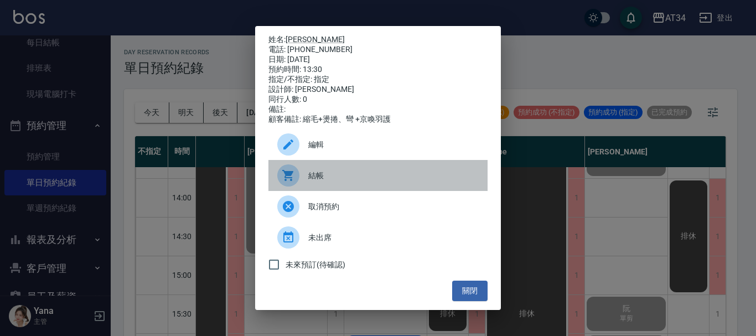
click at [292, 182] on icon at bounding box center [288, 175] width 13 height 13
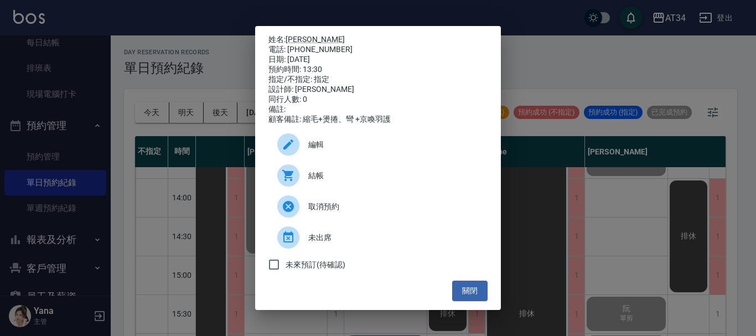
click at [462, 281] on ul "編輯 結帳 取消預約 未出席 未來預訂(待確認)" at bounding box center [377, 203] width 219 height 156
click at [466, 293] on button "關閉" at bounding box center [469, 291] width 35 height 20
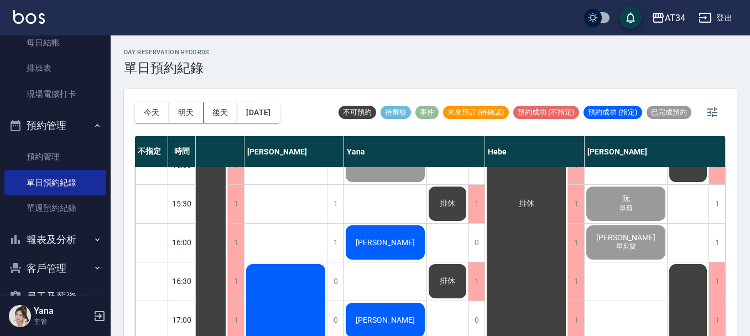
scroll to position [332, 781]
click at [381, 242] on span "[PERSON_NAME]" at bounding box center [386, 241] width 64 height 9
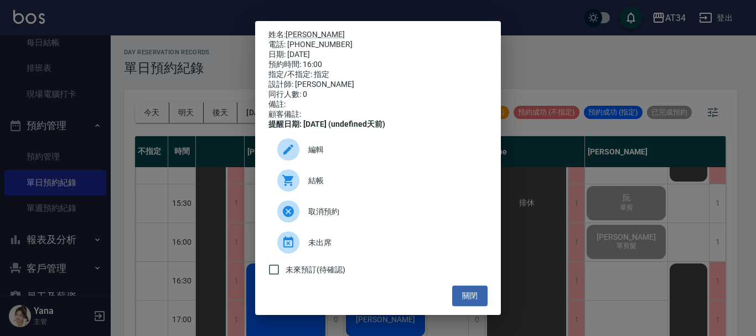
click at [297, 187] on div at bounding box center [288, 180] width 22 height 22
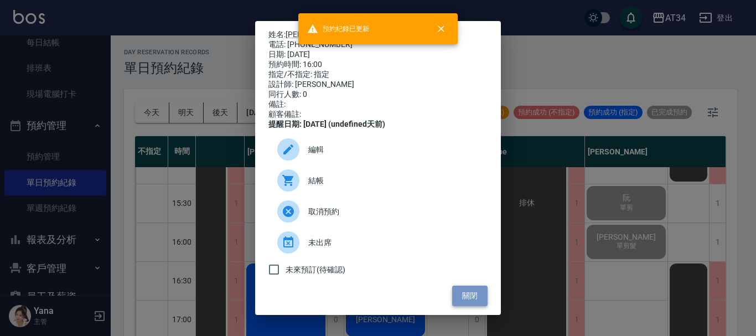
click at [460, 294] on button "關閉" at bounding box center [469, 296] width 35 height 20
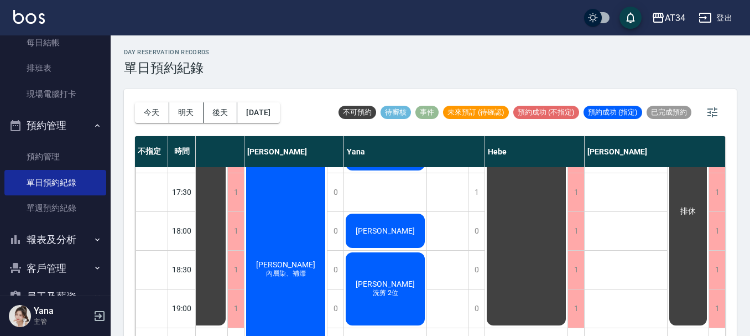
scroll to position [387, 781]
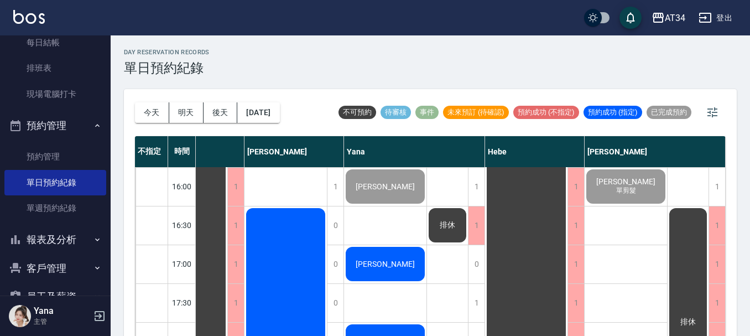
click at [402, 275] on div "[PERSON_NAME]" at bounding box center [385, 264] width 82 height 38
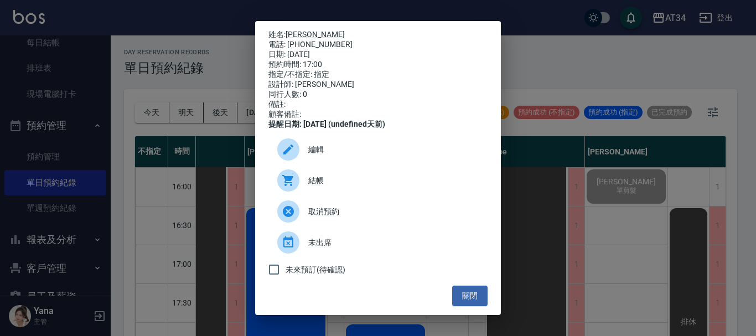
click at [289, 186] on icon at bounding box center [287, 180] width 11 height 11
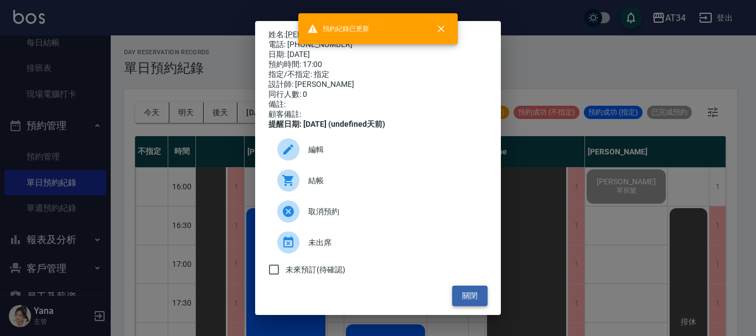
click at [476, 303] on button "關閉" at bounding box center [469, 296] width 35 height 20
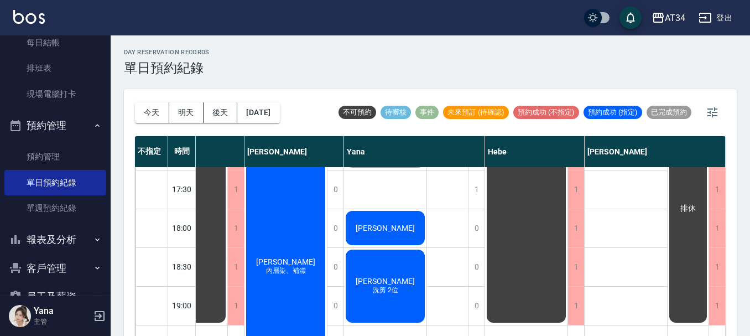
scroll to position [498, 781]
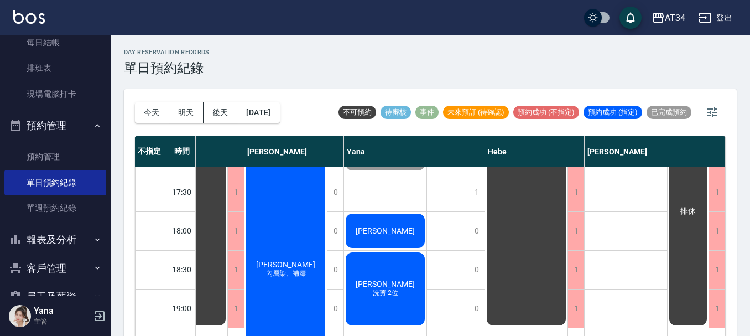
click at [400, 287] on div "[PERSON_NAME]剪 2位" at bounding box center [385, 289] width 82 height 76
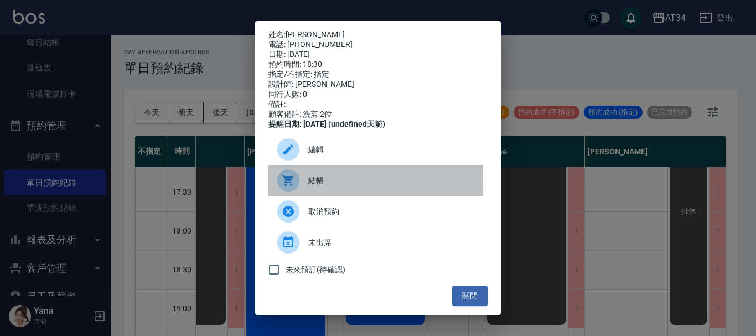
click at [287, 186] on icon at bounding box center [287, 180] width 11 height 11
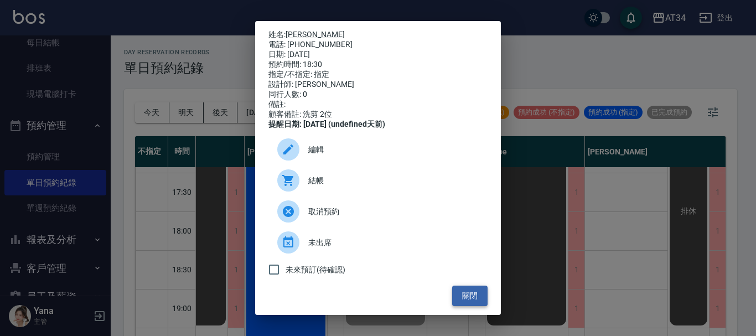
click at [474, 299] on button "關閉" at bounding box center [469, 296] width 35 height 20
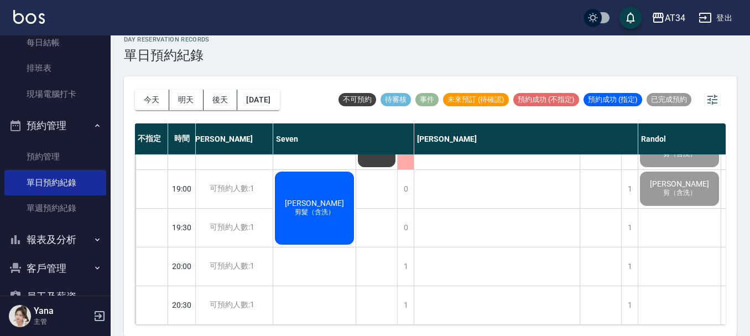
scroll to position [613, 127]
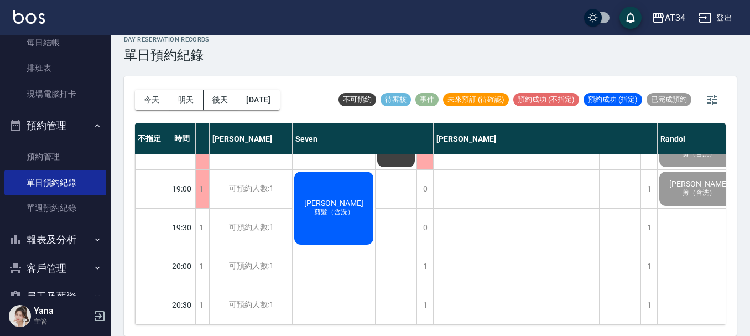
click at [339, 210] on div "[PERSON_NAME] 剪髮（含洗）" at bounding box center [334, 208] width 82 height 76
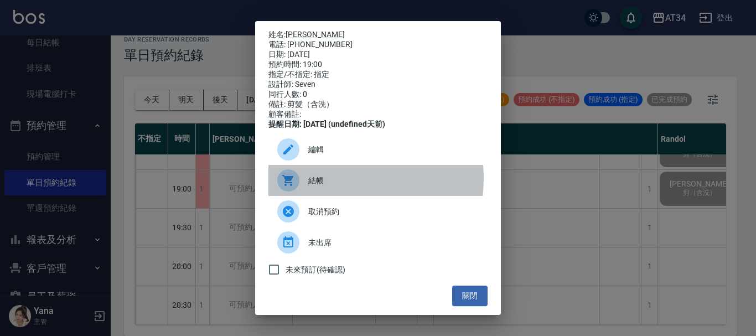
click at [330, 186] on span "結帳" at bounding box center [393, 181] width 170 height 12
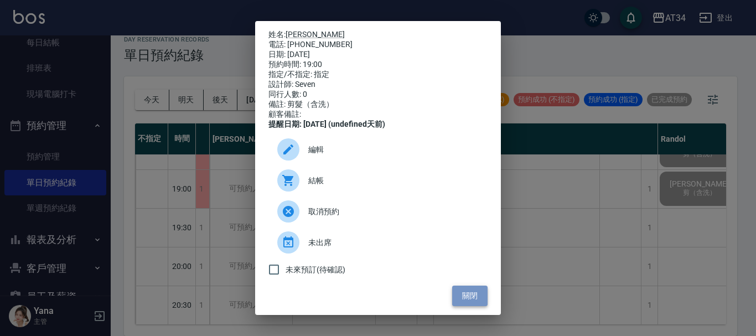
click at [455, 296] on button "關閉" at bounding box center [469, 296] width 35 height 20
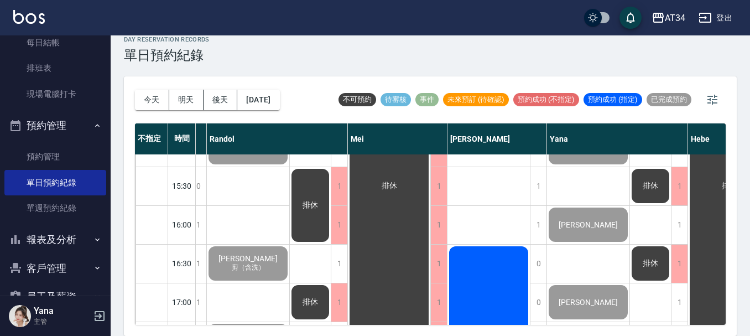
scroll to position [447, 578]
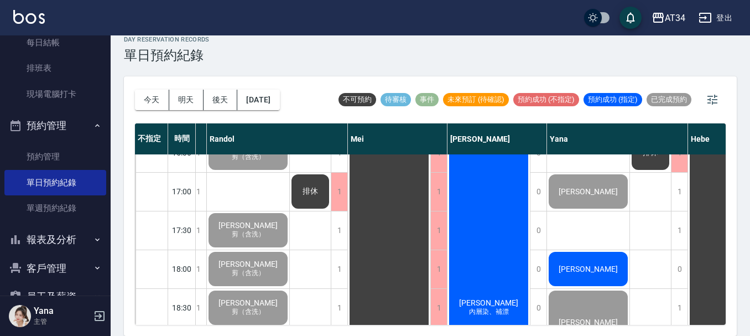
click at [487, 241] on div "[PERSON_NAME] 內層染、補漂" at bounding box center [489, 308] width 82 height 348
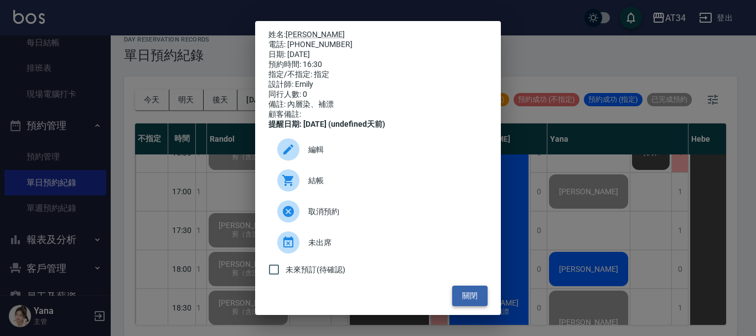
click at [460, 305] on button "關閉" at bounding box center [469, 296] width 35 height 20
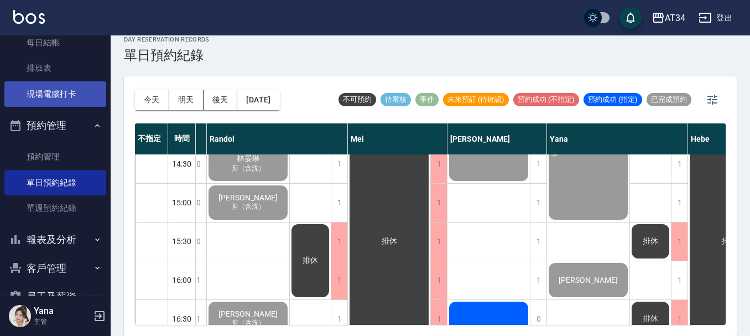
scroll to position [221, 0]
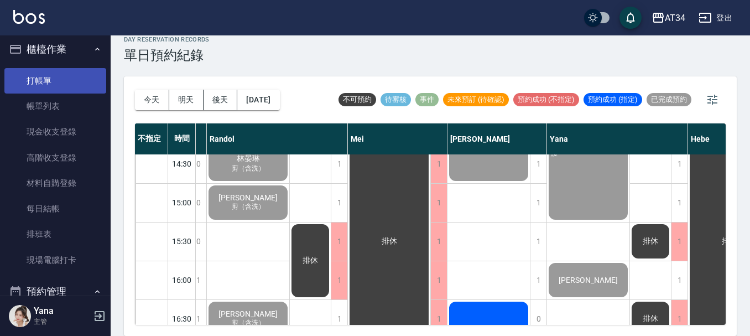
click at [51, 84] on link "打帳單" at bounding box center [55, 80] width 102 height 25
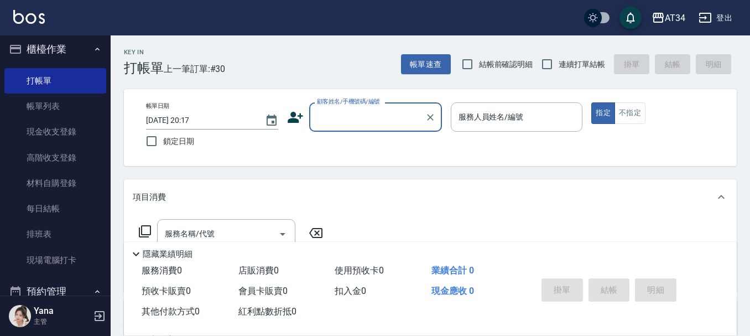
click at [355, 123] on input "顧客姓名/手機號碼/編號" at bounding box center [367, 116] width 106 height 19
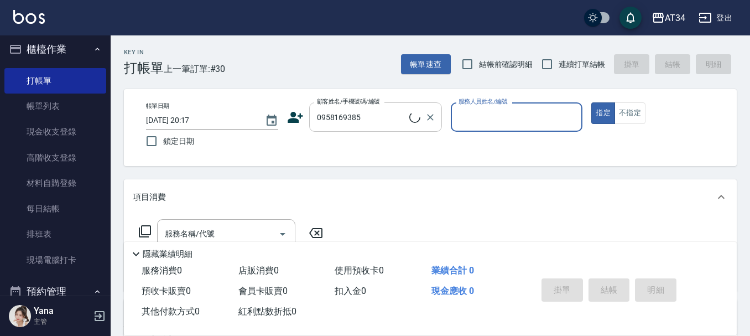
type input "[PERSON_NAME] /0958169385/0958169385"
type input "[PERSON_NAME]-12"
click at [203, 233] on div "服務名稱/代號 服務名稱/代號" at bounding box center [226, 233] width 138 height 29
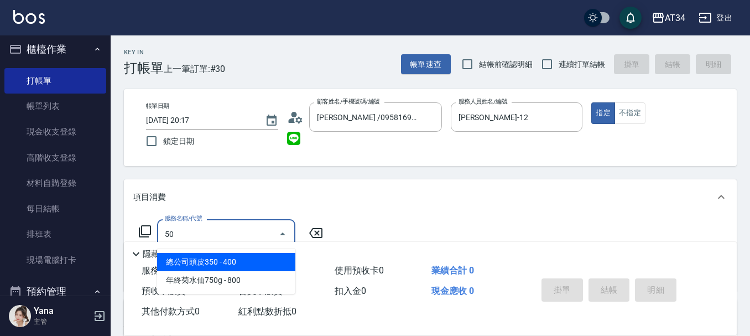
type input "501"
type input "100"
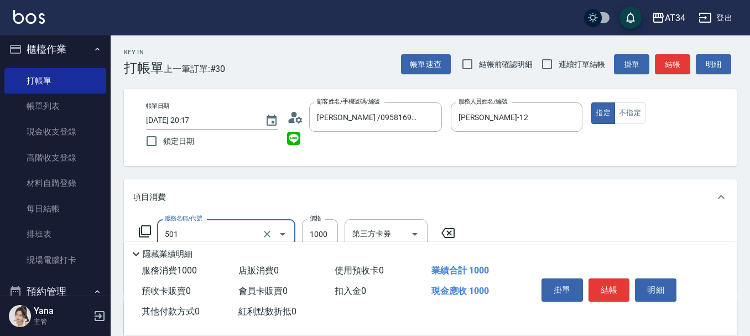
type input "染髮(501)"
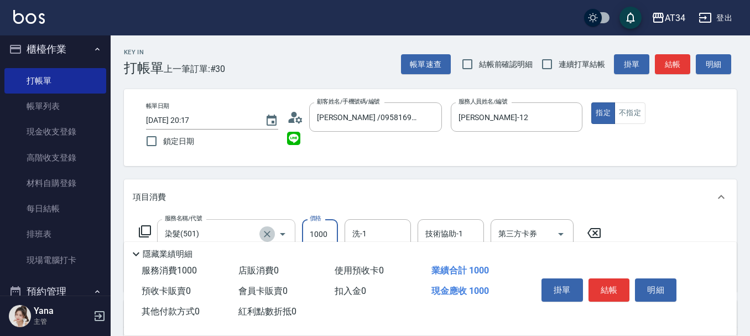
click at [267, 234] on icon "Clear" at bounding box center [267, 234] width 7 height 7
click at [252, 231] on input "服務名稱/代號" at bounding box center [210, 233] width 97 height 19
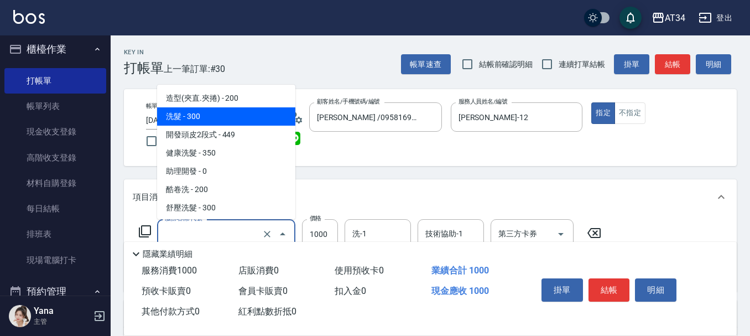
click at [222, 120] on span "洗髮 - 300" at bounding box center [226, 116] width 138 height 18
type input "洗髮(201)"
type input "30"
type input "300"
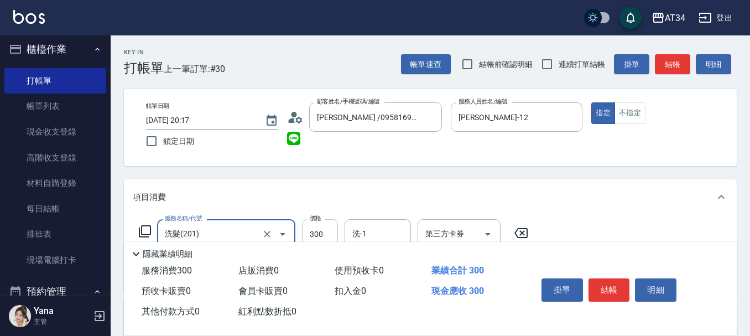
click at [315, 227] on input "300" at bounding box center [320, 234] width 36 height 30
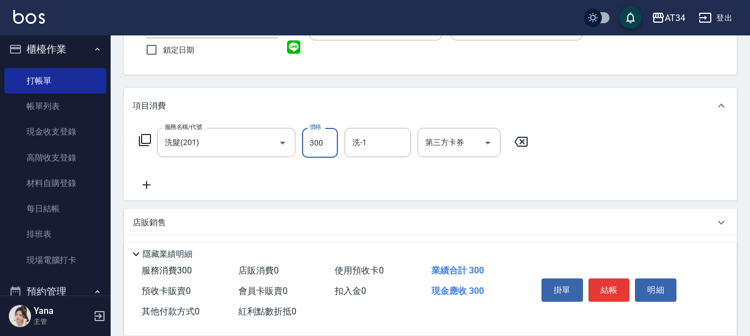
scroll to position [111, 0]
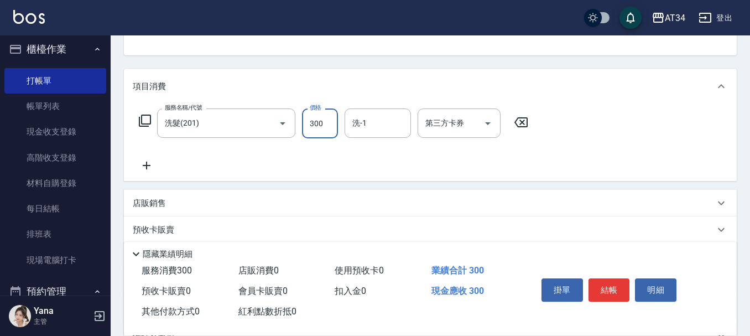
click at [157, 167] on icon at bounding box center [147, 165] width 28 height 13
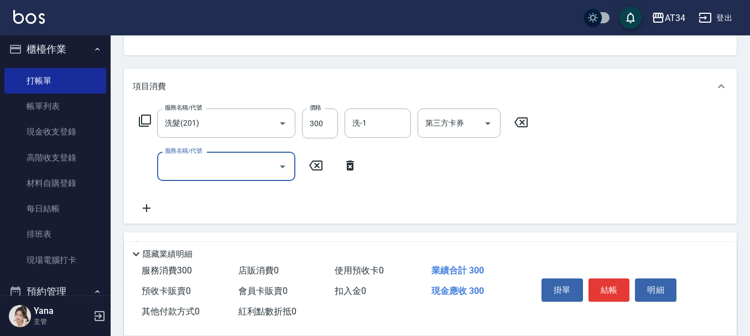
click at [200, 177] on div "服務名稱/代號" at bounding box center [226, 166] width 138 height 29
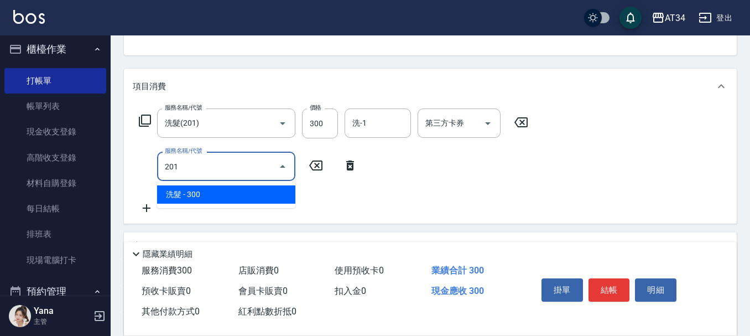
type input "201"
type input "60"
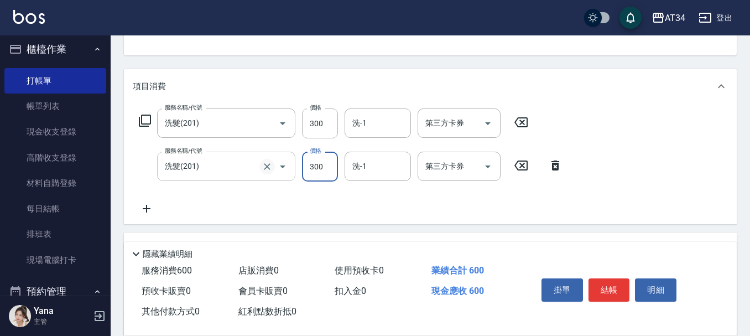
click at [271, 167] on icon "Clear" at bounding box center [267, 166] width 11 height 11
type input "洗髮(201)"
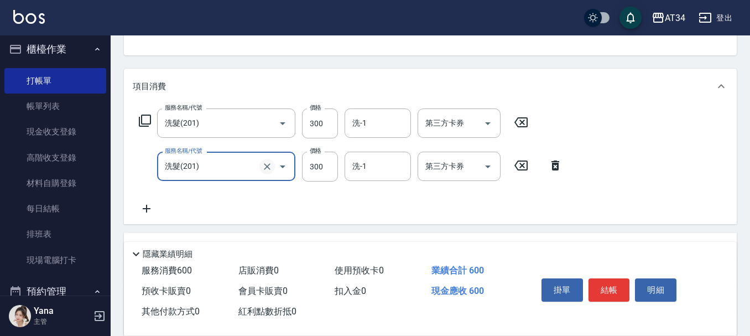
click at [271, 167] on icon "Clear" at bounding box center [267, 166] width 11 height 11
type input "0"
type input "30"
type input "0"
type input "401"
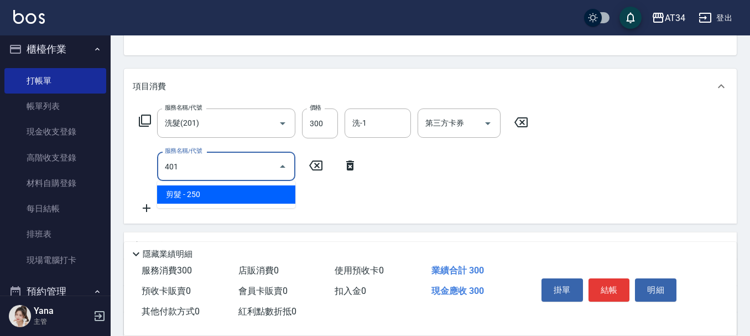
type input "50"
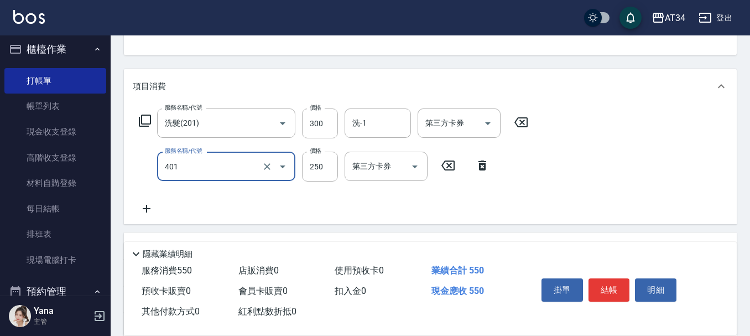
type input "剪髮(401)"
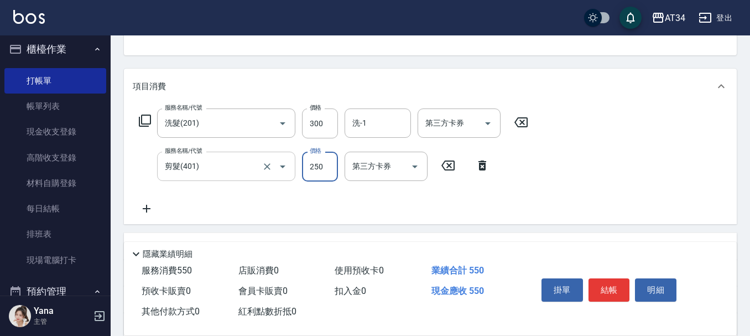
type input "1"
type input "30"
type input "10"
type input "40"
type input "100"
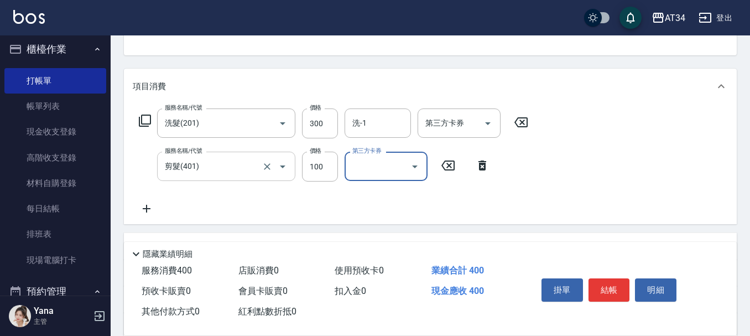
click at [144, 211] on icon at bounding box center [147, 208] width 28 height 13
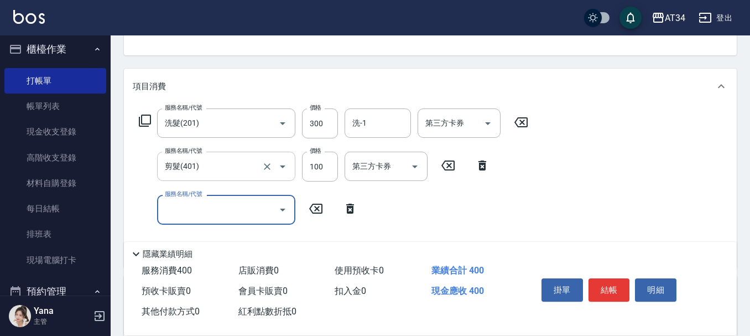
click at [180, 204] on input "服務名稱/代號" at bounding box center [218, 209] width 112 height 19
type input "630"
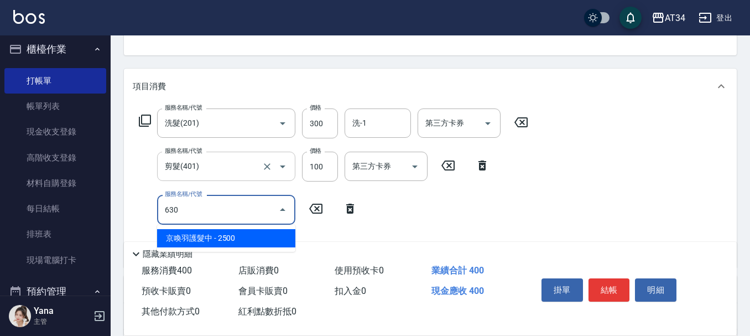
type input "290"
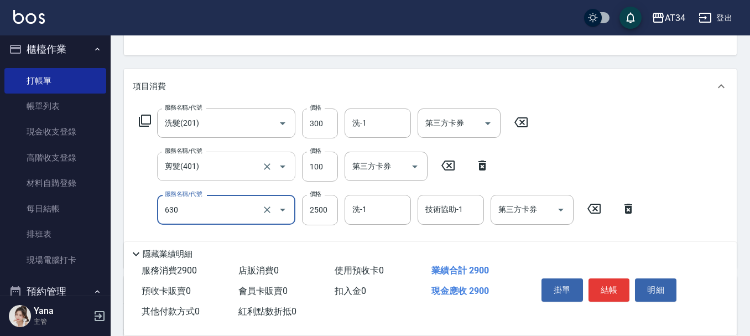
type input "京喚羽護髮中(630)"
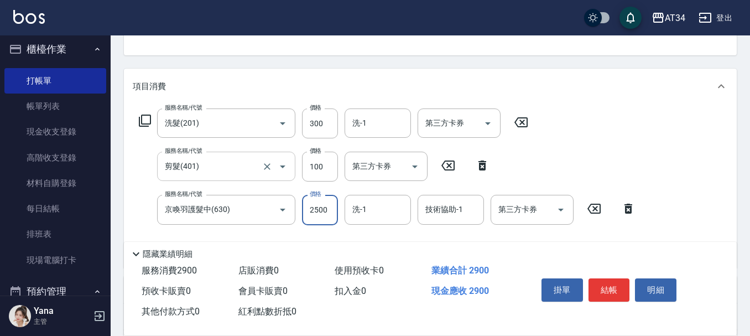
type input "2"
type input "40"
type input "297"
type input "60"
type input "2975"
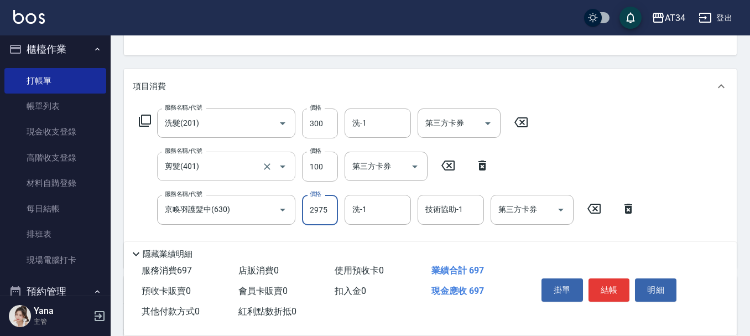
type input "330"
type input "2975"
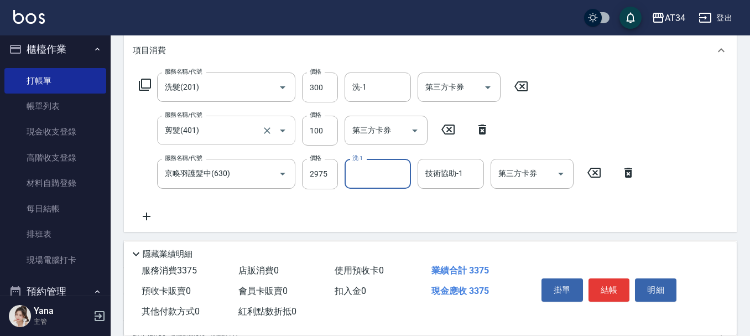
scroll to position [166, 0]
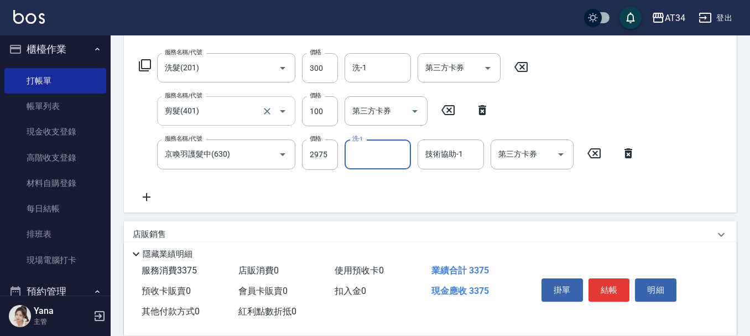
click at [377, 173] on div "服務名稱/代號 洗髮(201) 服務名稱/代號 價格 300 價格 洗-1 洗-1 第三方卡券 第三方卡券 服務名稱/代號 剪髮(401) 服務名稱/代號 價…" at bounding box center [388, 128] width 510 height 150
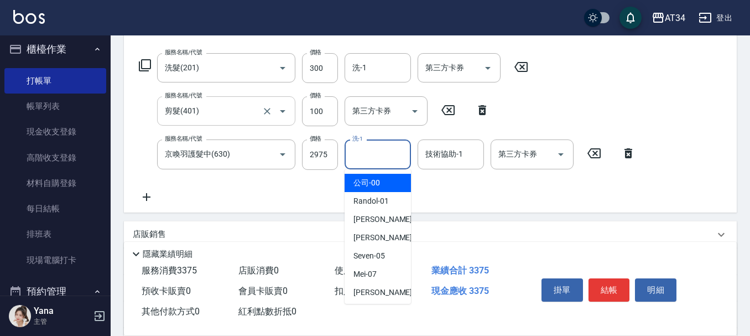
click at [380, 161] on input "洗-1" at bounding box center [378, 153] width 56 height 19
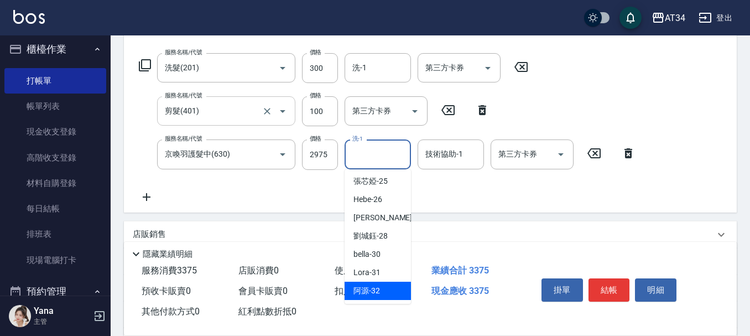
click at [377, 285] on span "阿源 -32" at bounding box center [367, 291] width 27 height 12
type input "阿源-32"
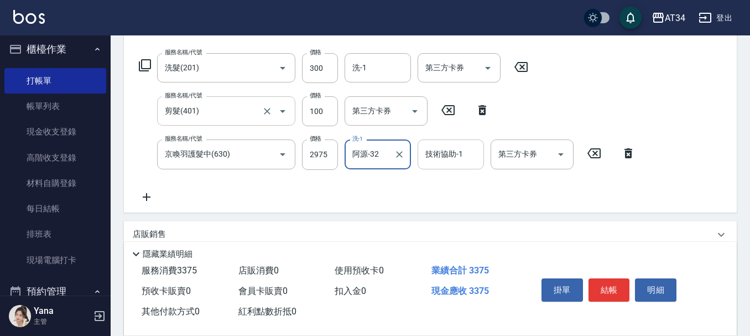
click at [459, 153] on div "技術協助-1 技術協助-1" at bounding box center [451, 153] width 66 height 29
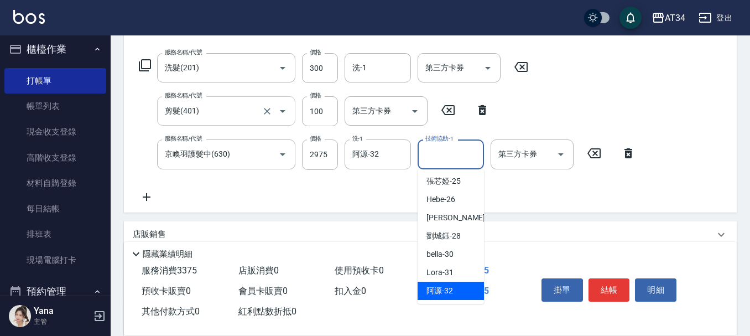
click at [444, 285] on span "阿源 -32" at bounding box center [440, 291] width 27 height 12
type input "阿源-32"
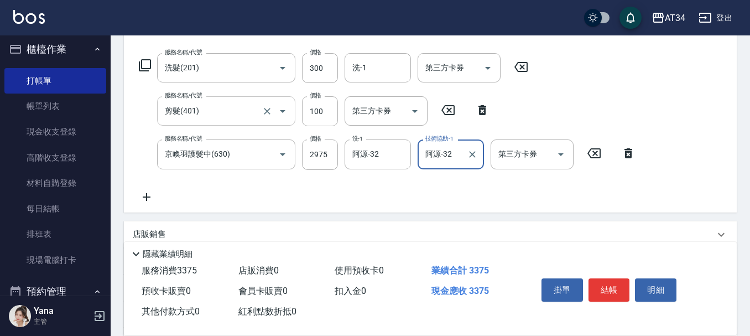
click at [609, 287] on button "結帳" at bounding box center [610, 289] width 42 height 23
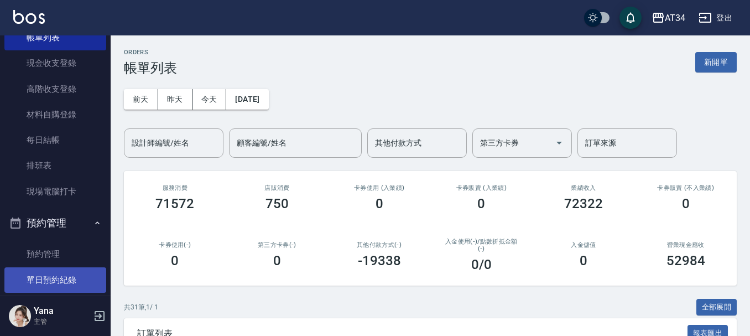
scroll to position [387, 0]
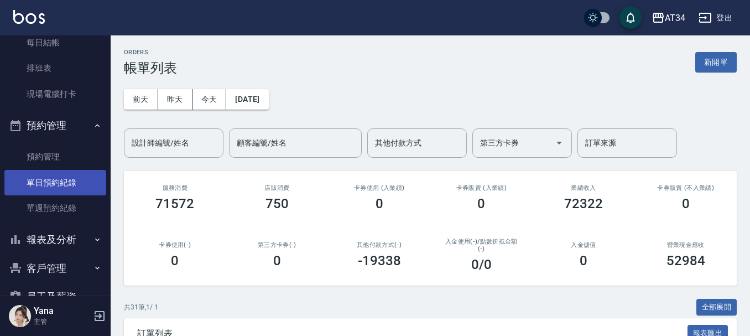
click at [51, 180] on link "單日預約紀錄" at bounding box center [55, 182] width 102 height 25
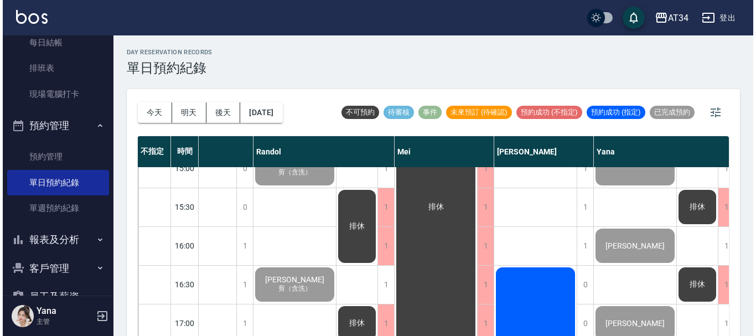
scroll to position [332, 535]
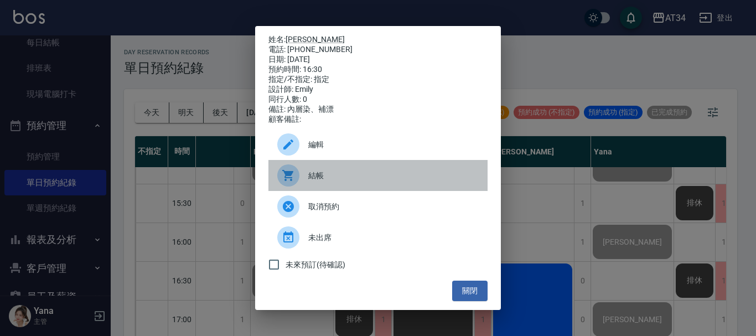
click at [405, 179] on span "結帳" at bounding box center [393, 176] width 170 height 12
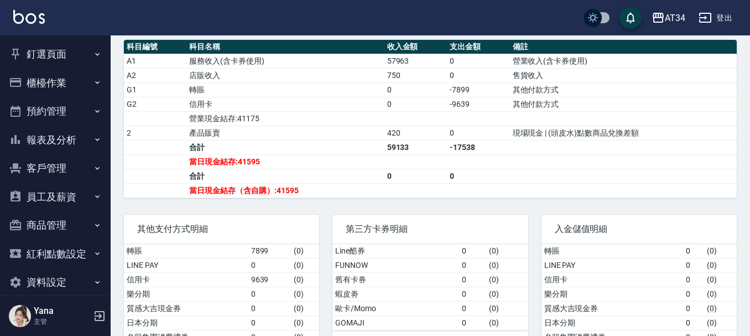
scroll to position [387, 0]
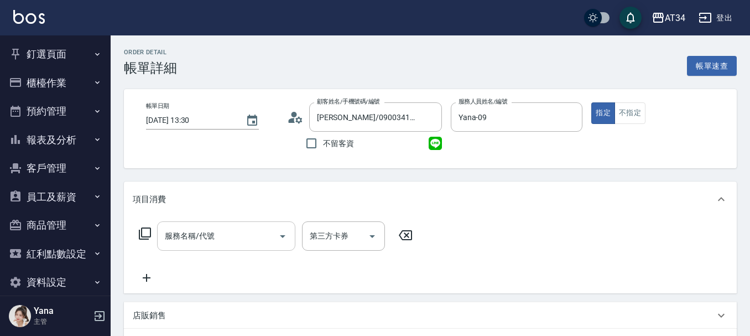
click at [231, 231] on input "服務名稱/代號" at bounding box center [218, 235] width 112 height 19
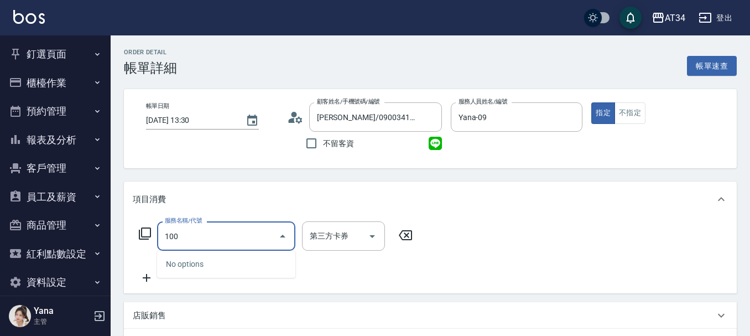
type input "1006"
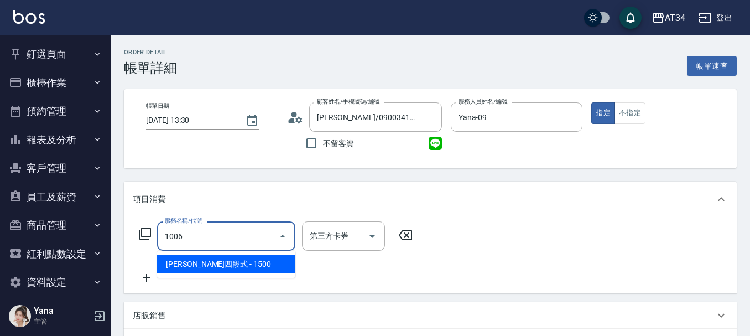
type input "150"
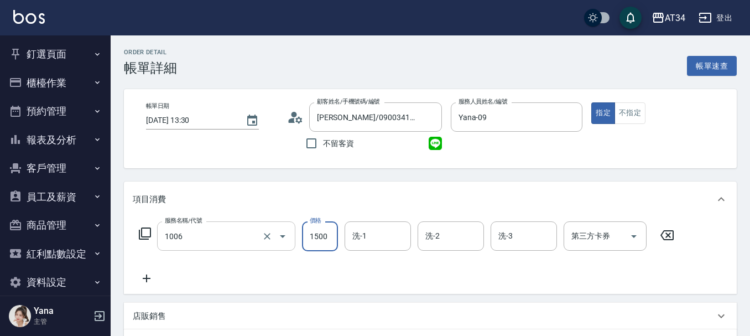
type input "[PERSON_NAME]四段式(1006)"
type input "0"
type input "130"
type input "1300"
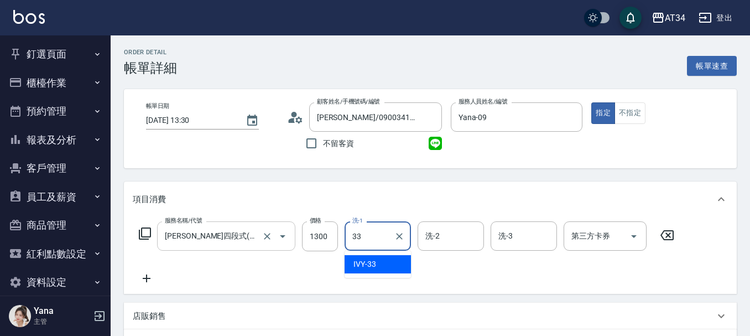
type input "IVY-33"
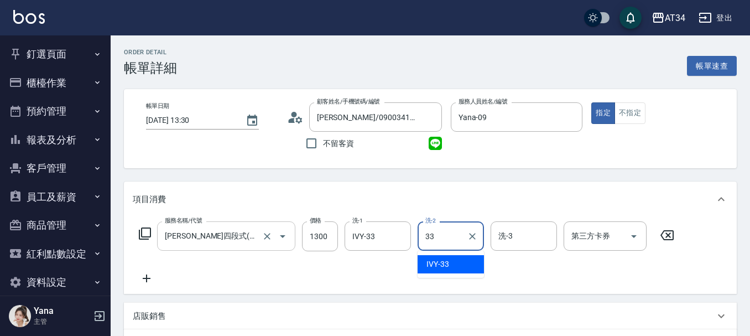
type input "IVY-33"
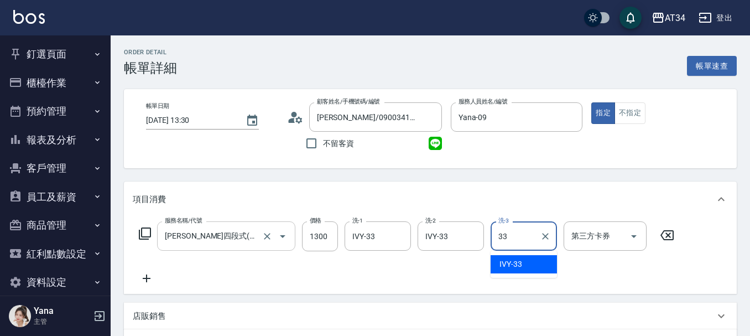
type input "IVY-33"
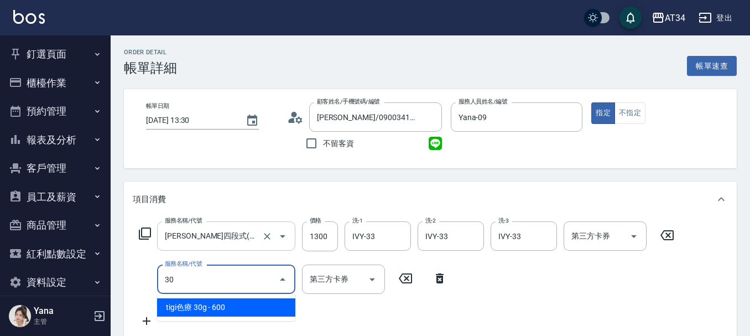
type input "301"
type input "280"
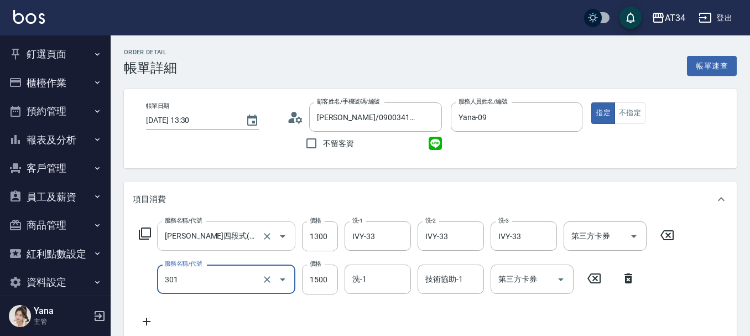
type input "燙髮(301)"
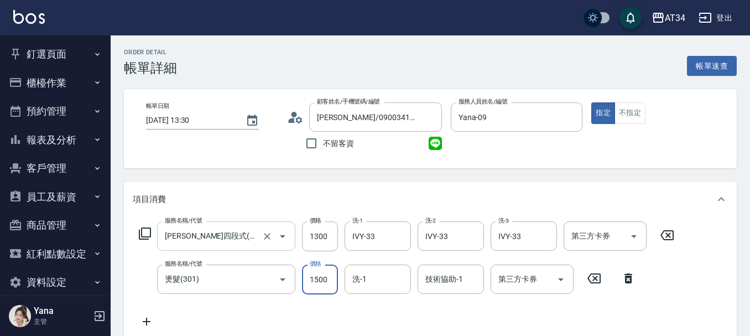
type input "130"
type input "28"
type input "150"
type input "2805"
type input "410"
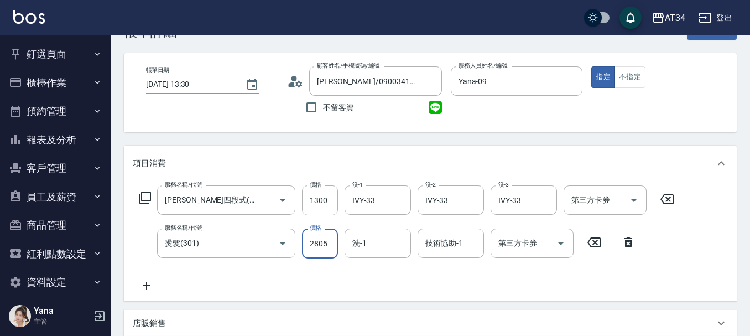
scroll to position [55, 0]
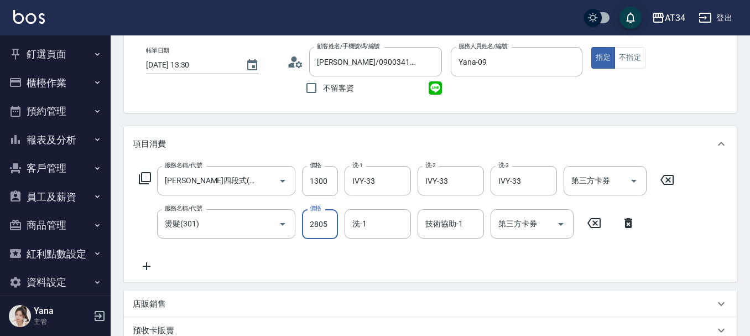
type input "2805"
click at [148, 265] on icon at bounding box center [147, 266] width 28 height 13
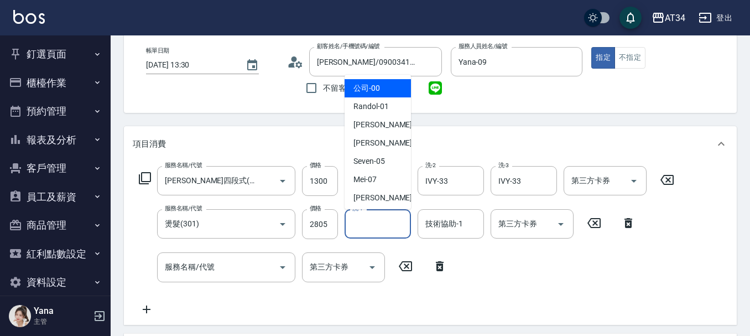
click at [384, 221] on input "洗-1" at bounding box center [378, 223] width 56 height 19
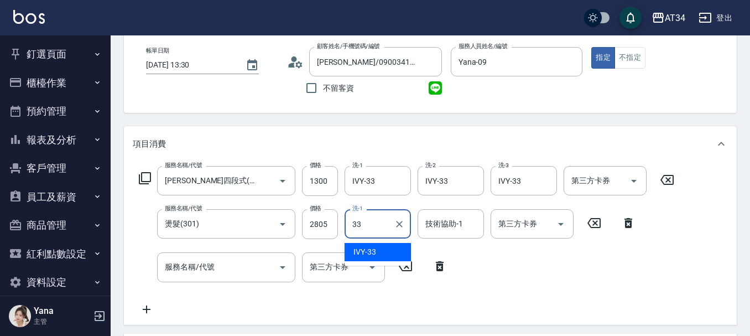
type input "IVY-33"
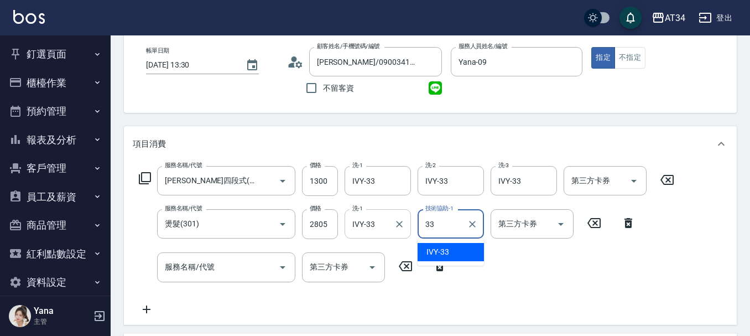
type input "IVY-33"
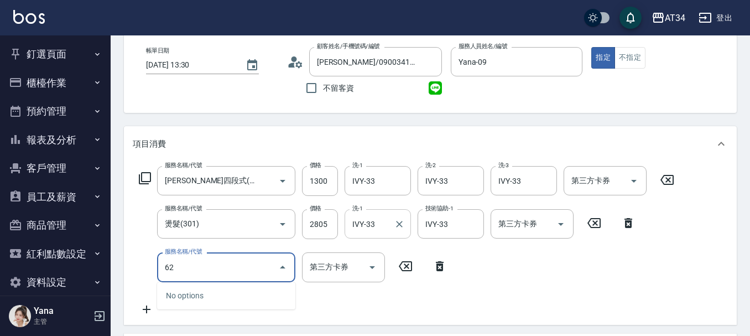
type input "627"
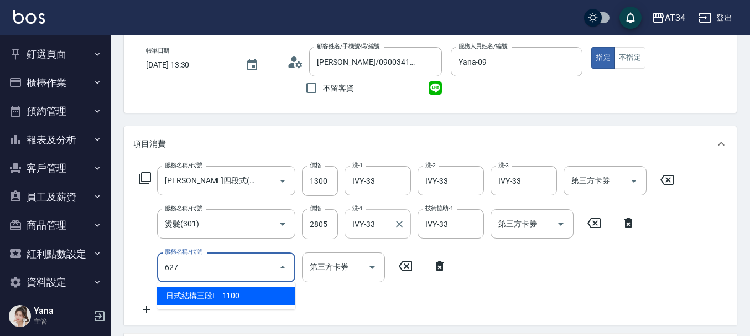
type input "520"
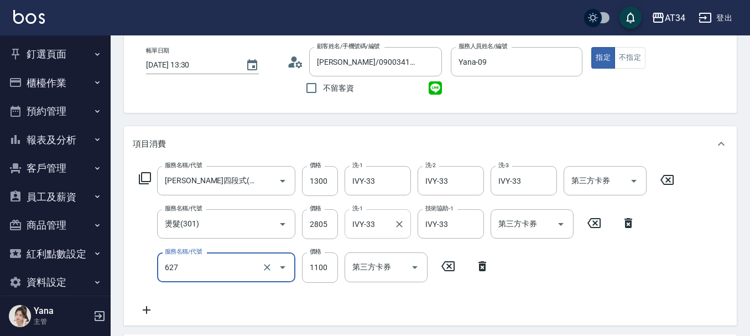
type input "日式結構三段L(627)"
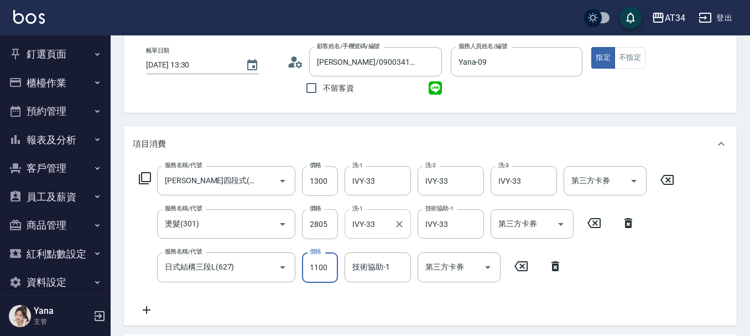
type input "410"
type input "935"
type input "500"
click at [232, 269] on input "日式結構三段L(627)" at bounding box center [210, 266] width 97 height 19
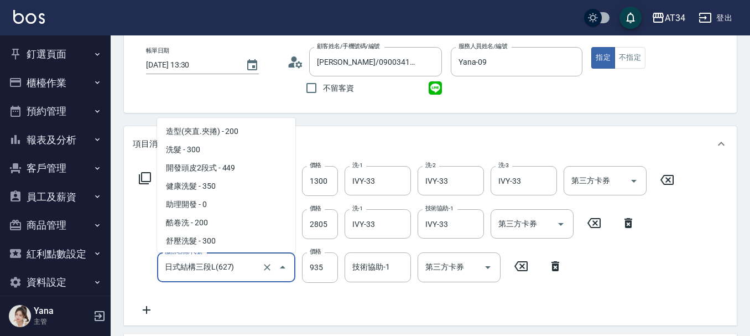
scroll to position [820, 0]
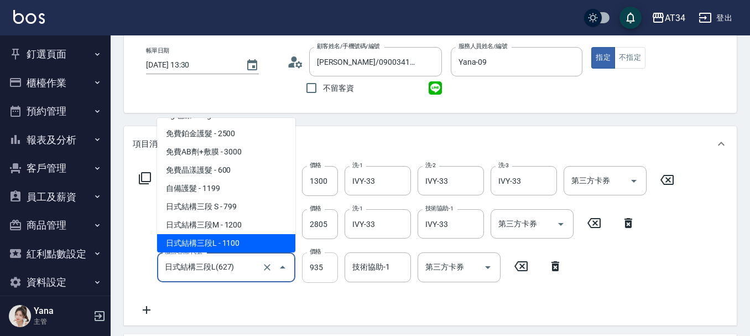
click at [313, 267] on input "935" at bounding box center [320, 267] width 36 height 30
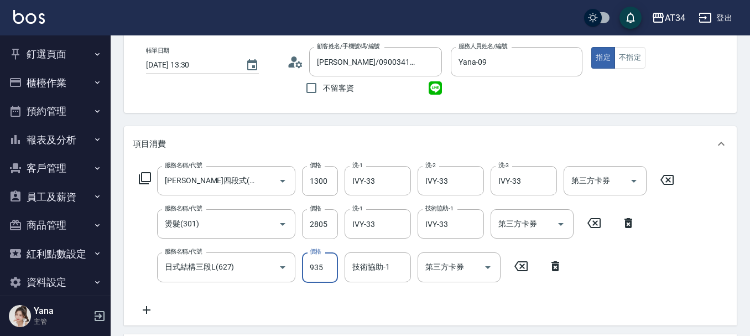
type input "1"
type input "410"
type input "11"
type input "420"
type input "118"
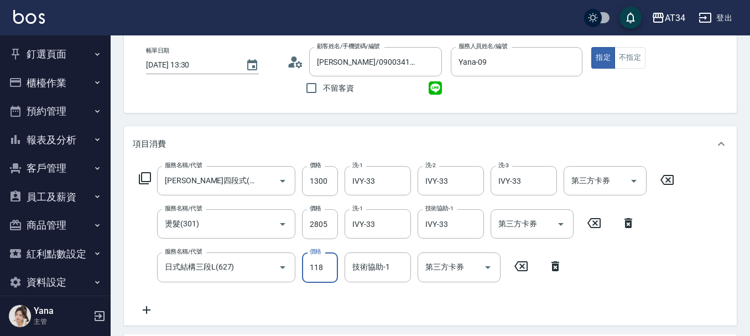
type input "520"
type input "1189"
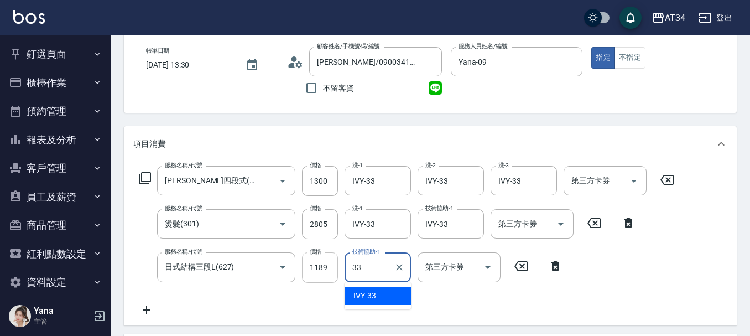
type input "IVY-33"
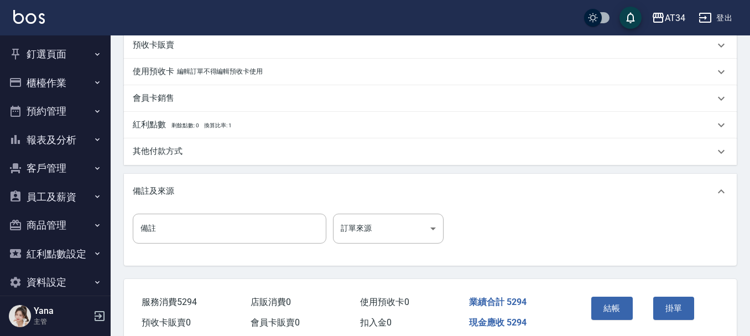
scroll to position [433, 0]
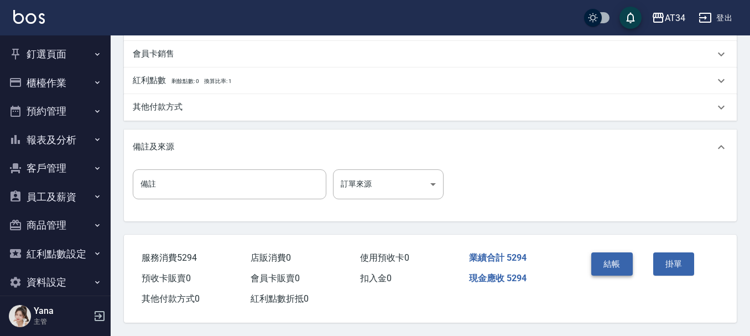
click at [602, 258] on button "結帳" at bounding box center [613, 263] width 42 height 23
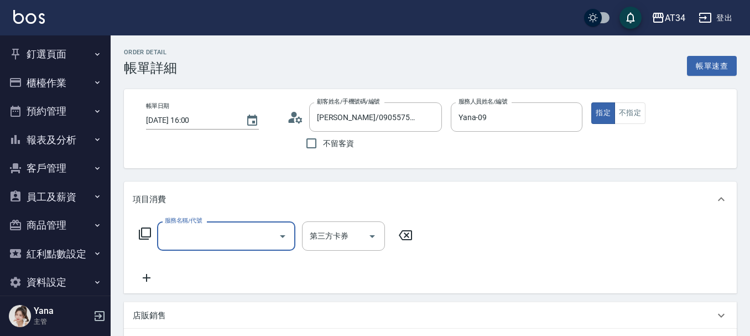
click at [227, 236] on input "服務名稱/代號" at bounding box center [218, 235] width 112 height 19
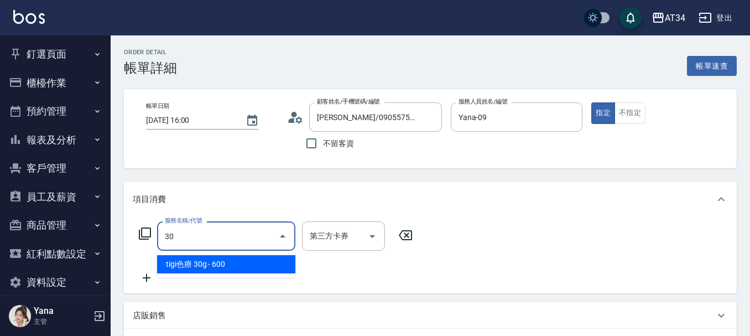
type input "301"
type input "150"
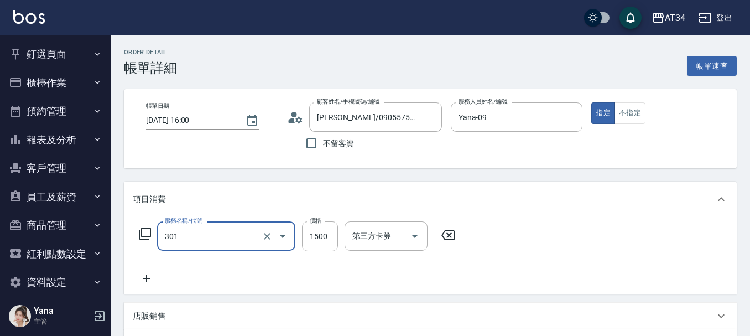
type input "燙髮(301)"
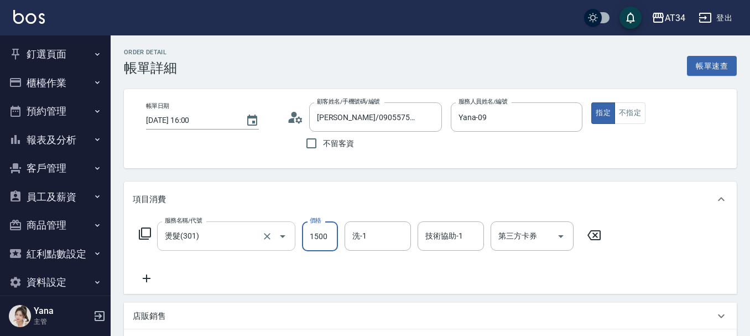
type input "0"
type input "180"
type input "1800"
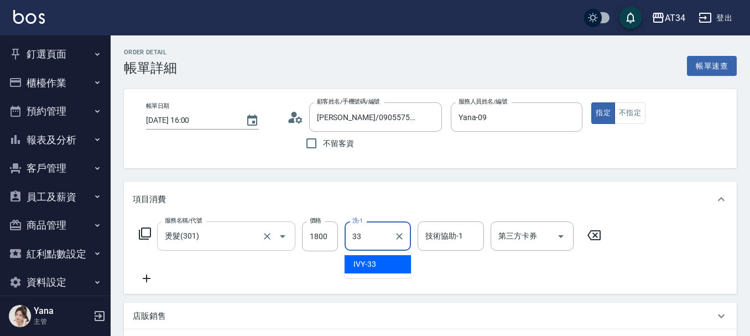
type input "IVY-33"
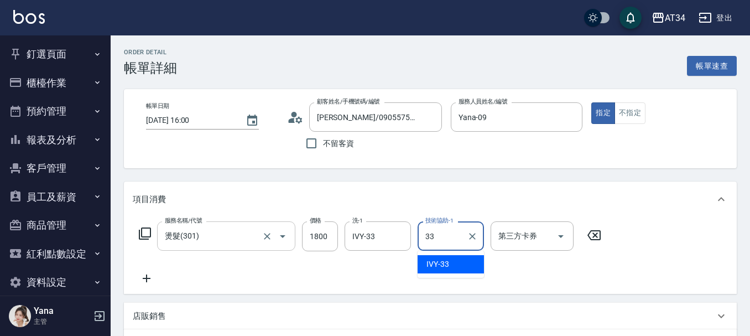
type input "IVY-33"
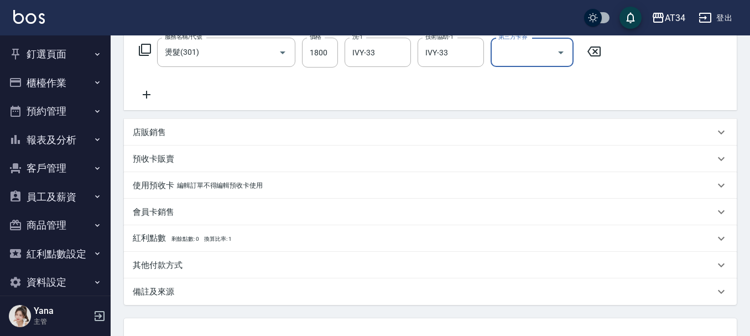
scroll to position [272, 0]
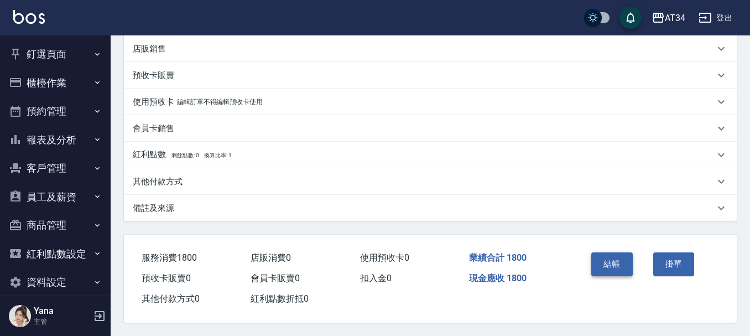
click at [612, 257] on button "結帳" at bounding box center [613, 263] width 42 height 23
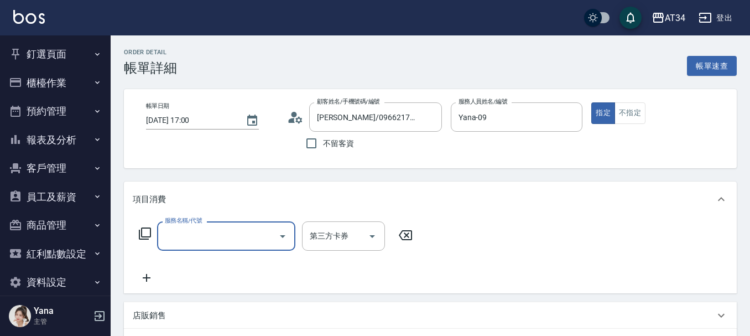
scroll to position [55, 0]
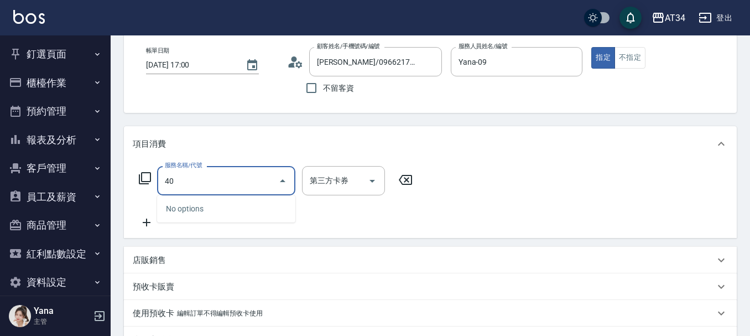
type input "401"
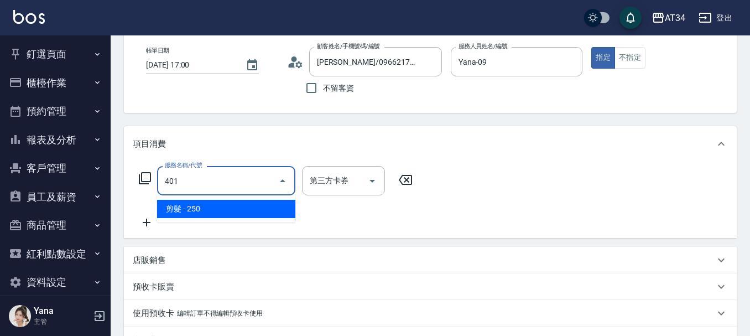
type input "20"
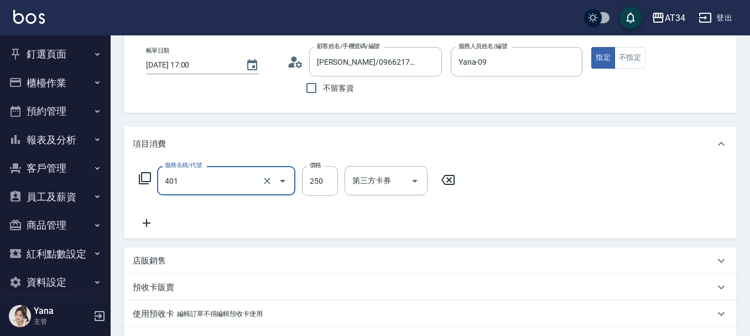
type input "剪髮(401)"
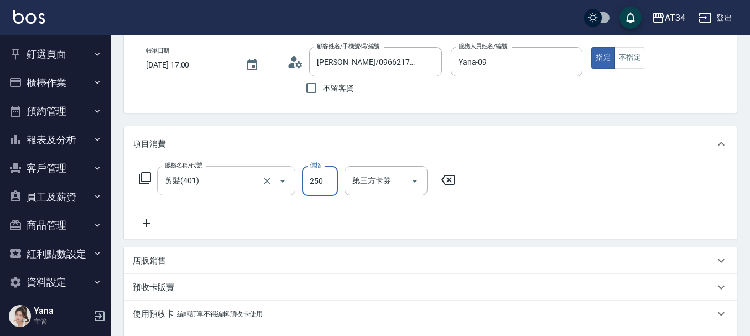
type input "3"
type input "0"
type input "30"
type input "300"
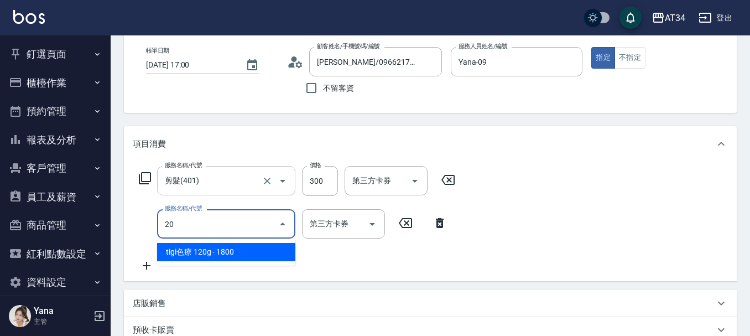
type input "201"
type input "60"
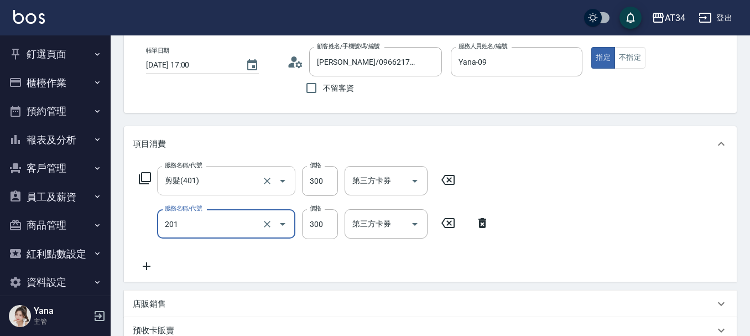
type input "洗髮(201)"
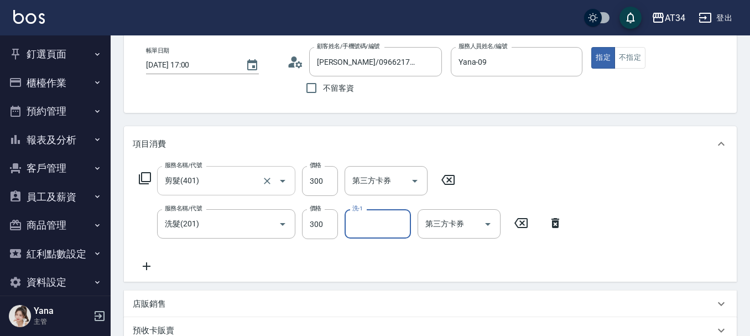
type input "2"
type input "阿源-32"
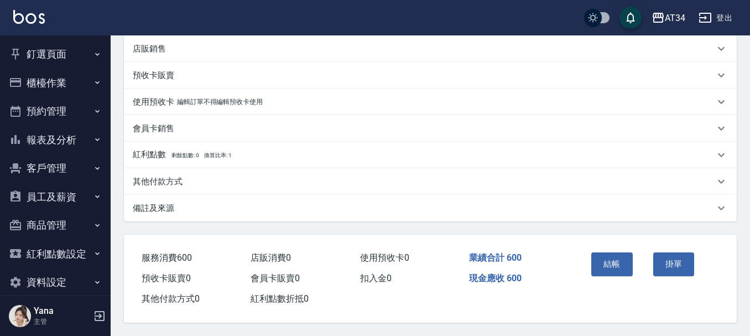
scroll to position [315, 0]
click at [615, 252] on button "結帳" at bounding box center [613, 263] width 42 height 23
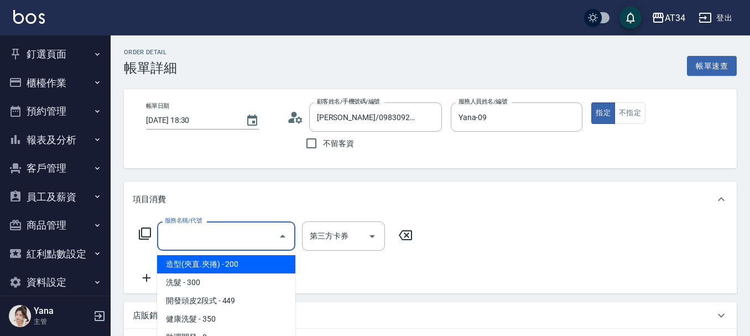
scroll to position [55, 0]
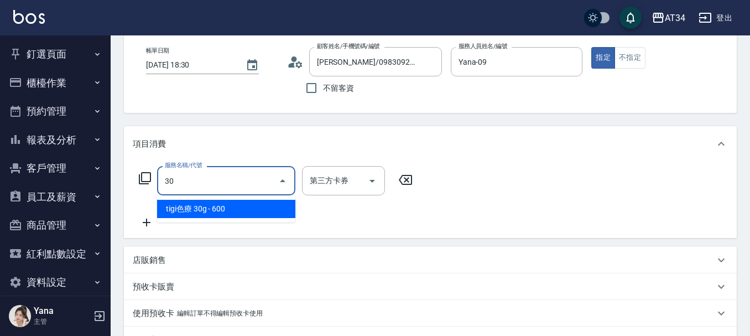
type input "3"
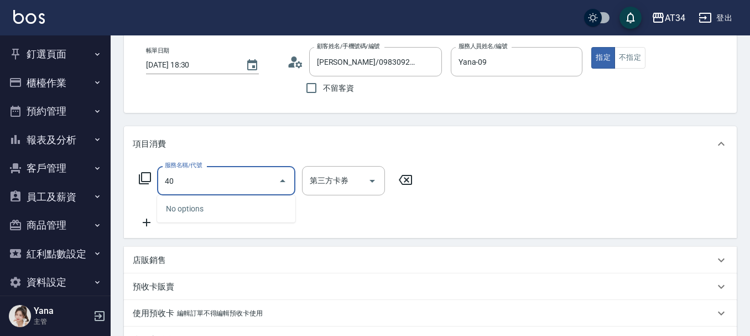
type input "401"
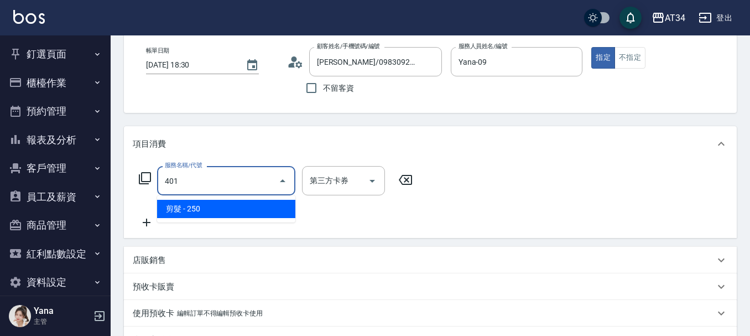
type input "20"
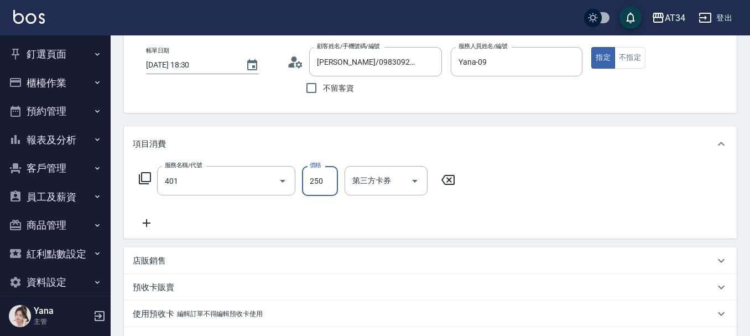
type input "剪髮(401)"
type input "3"
type input "0"
type input "30"
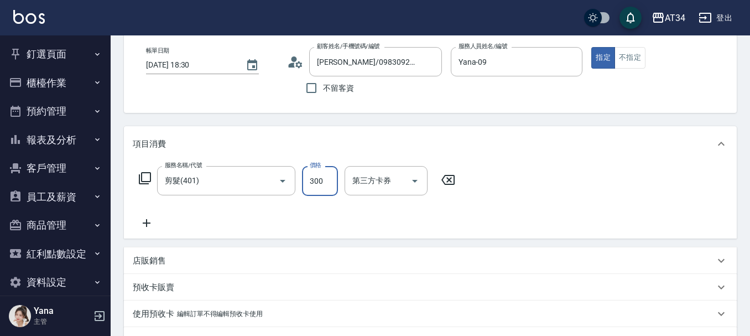
type input "300"
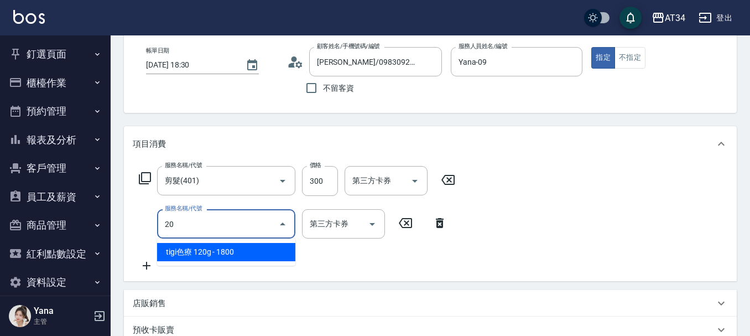
type input "201"
type input "60"
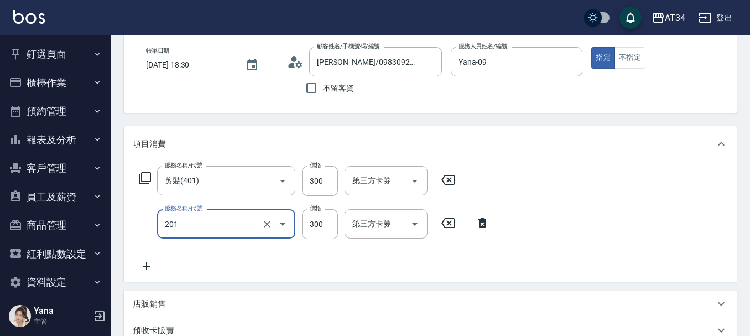
type input "洗髮(201)"
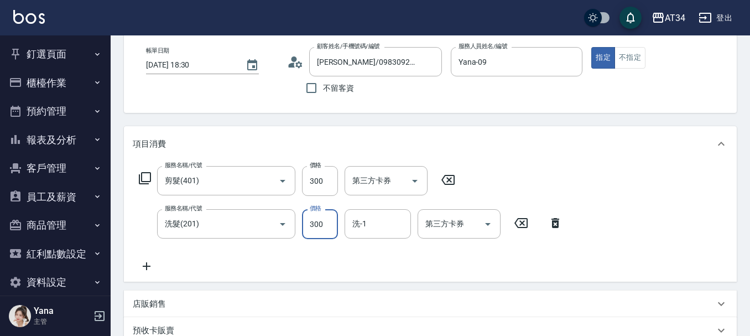
type input "2"
type input "30"
type input "44"
type input "70"
type input "440"
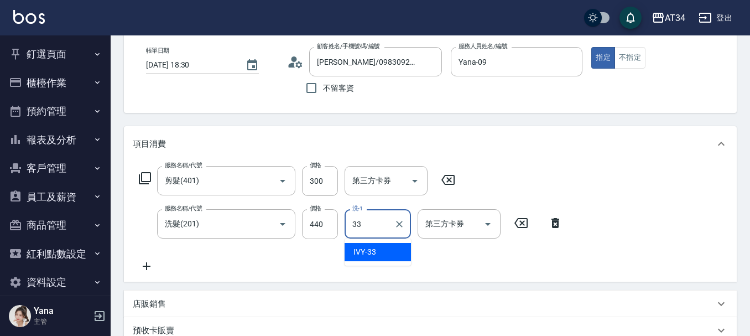
type input "IVY-33"
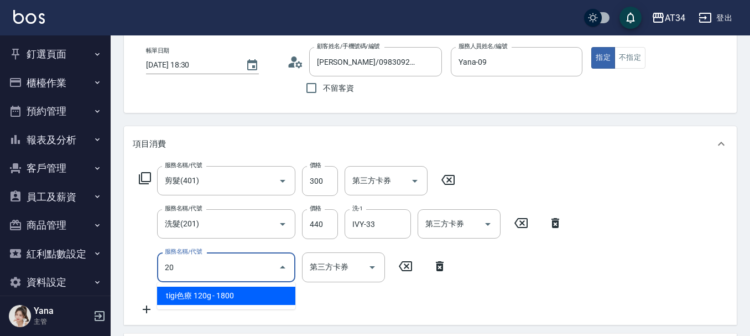
type input "201"
type input "100"
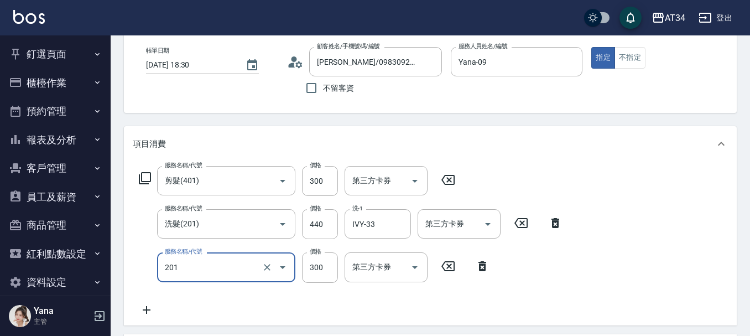
type input "洗髮(201)"
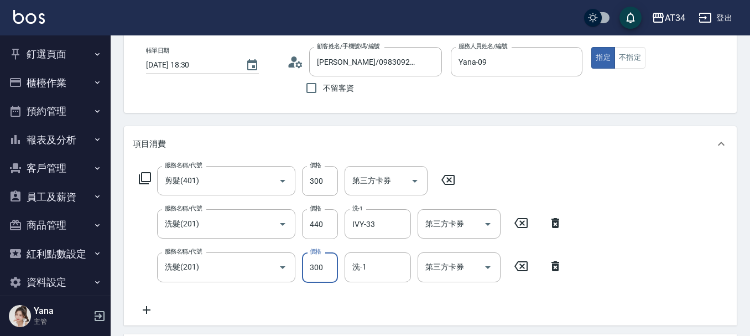
type input "4"
type input "70"
type input "440"
type input "110"
type input "440"
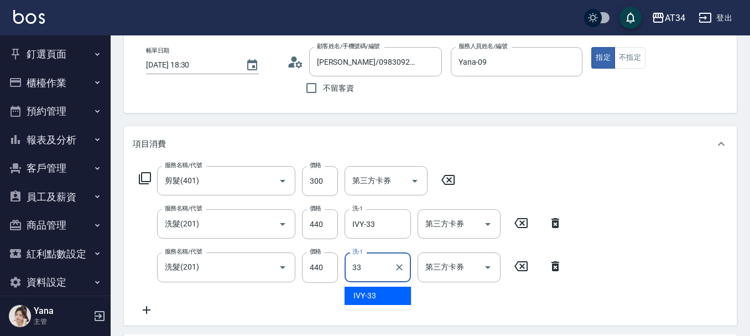
type input "IVY-33"
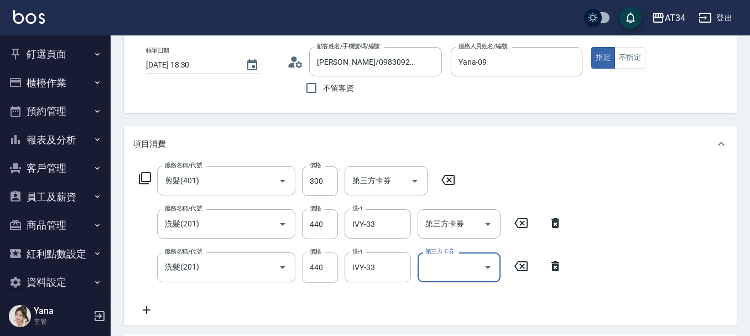
click at [325, 264] on input "440" at bounding box center [320, 267] width 36 height 30
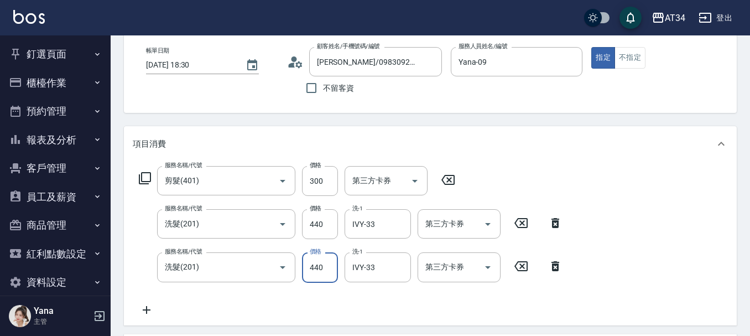
type input "2"
type input "70"
type input "22"
type input "90"
type input "220"
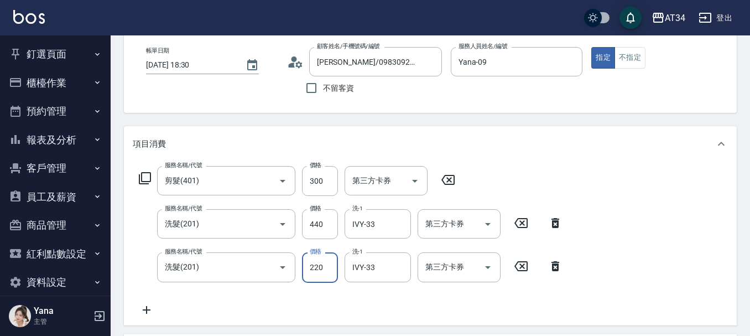
click at [583, 141] on div "項目消費" at bounding box center [424, 144] width 582 height 12
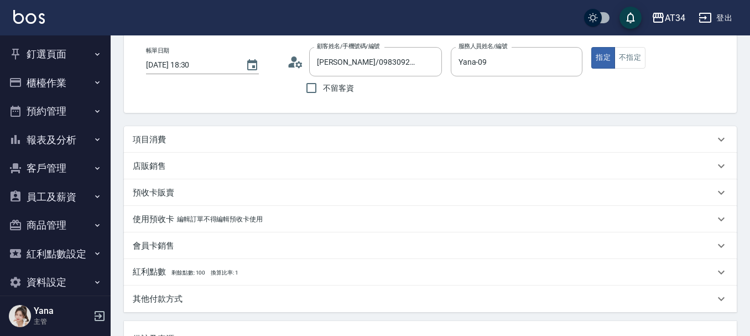
click at [291, 134] on div "項目消費" at bounding box center [424, 140] width 582 height 12
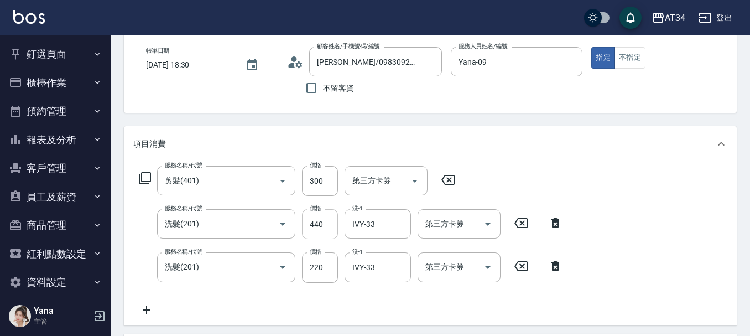
click at [315, 221] on input "440" at bounding box center [320, 224] width 36 height 30
type input "2"
type input "50"
type input "22"
type input "70"
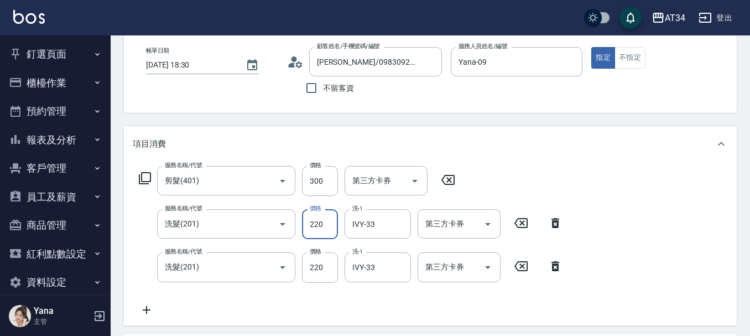
type input "220"
click at [639, 232] on div "服務名稱/代號 剪髮(401) 服務名稱/代號 價格 300 價格 第三方卡券 第三方卡券 服務名稱/代號 洗髮(201) 服務名稱/代號 價格 220 價格…" at bounding box center [430, 243] width 613 height 163
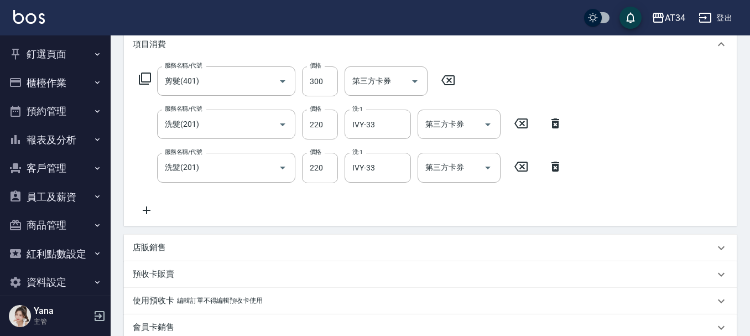
scroll to position [46, 0]
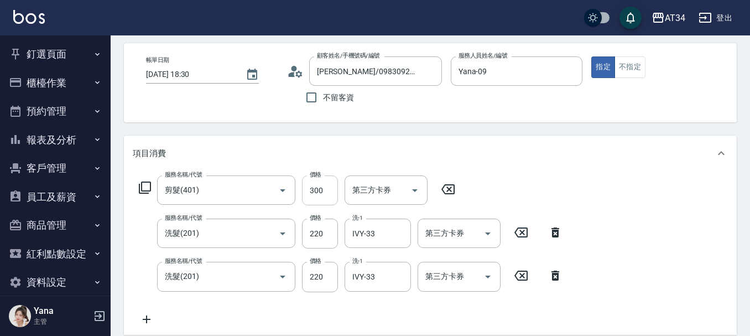
click at [320, 190] on input "300" at bounding box center [320, 190] width 36 height 30
type input "40"
type input "60"
type input "100"
type input "60"
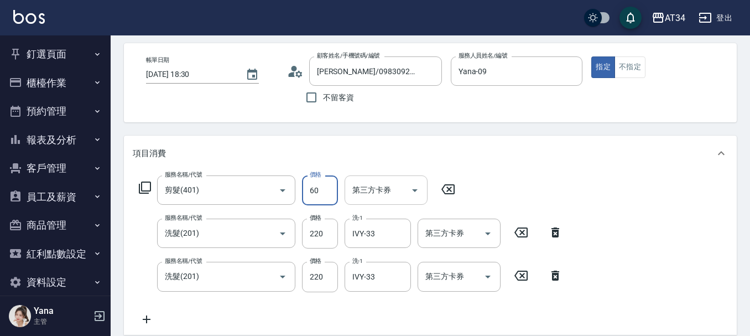
type input "40"
type input "9"
type input "50"
type input "90"
type input "130"
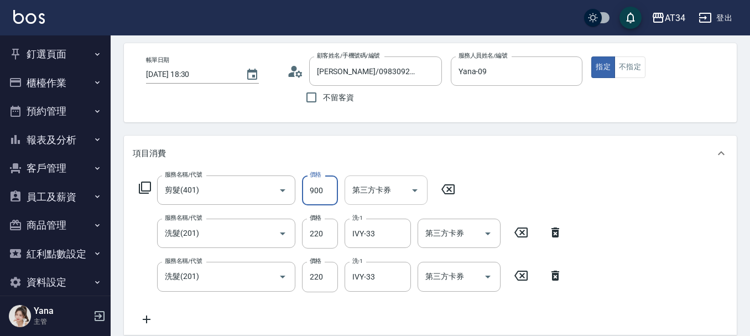
type input "900"
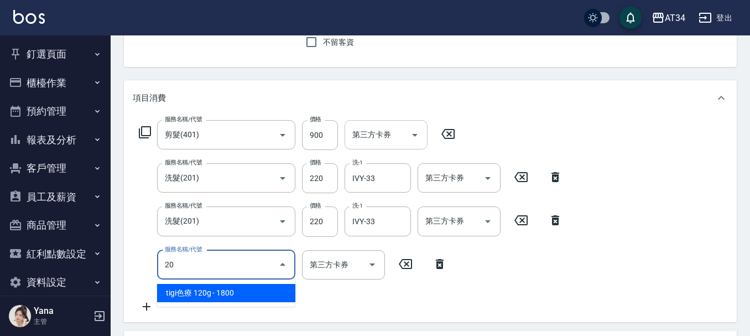
type input "201"
type input "160"
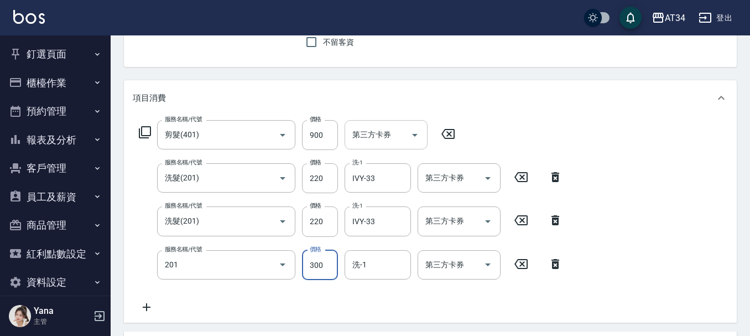
type input "洗髮(201)"
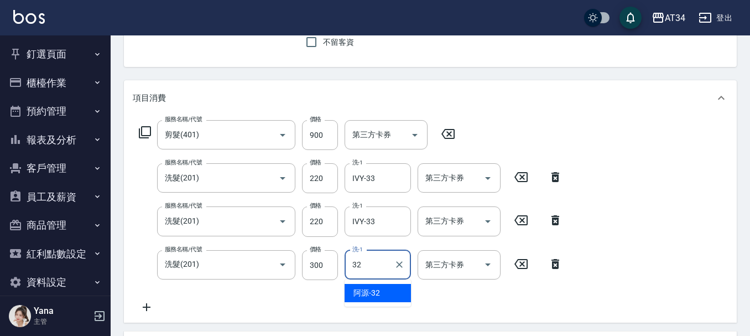
click at [384, 293] on div "阿源 -32" at bounding box center [378, 293] width 66 height 18
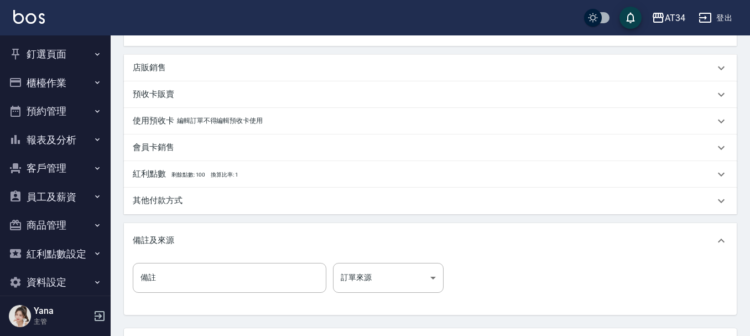
scroll to position [477, 0]
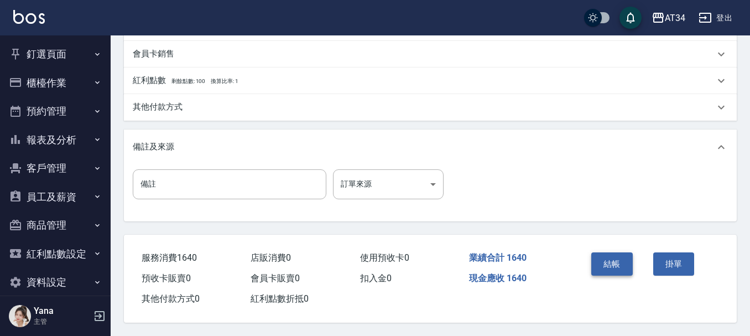
type input "阿源-32"
click at [613, 255] on button "結帳" at bounding box center [613, 263] width 42 height 23
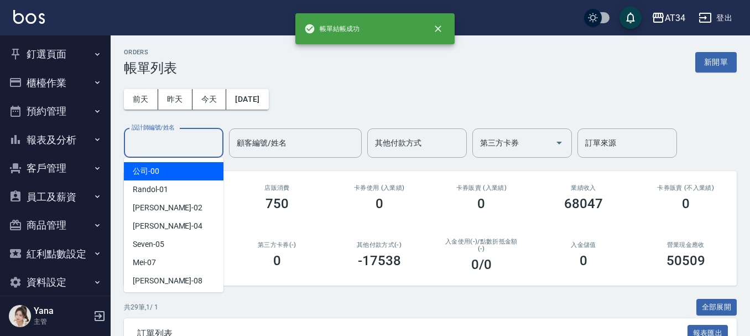
click at [152, 134] on input "設計師編號/姓名" at bounding box center [174, 142] width 90 height 19
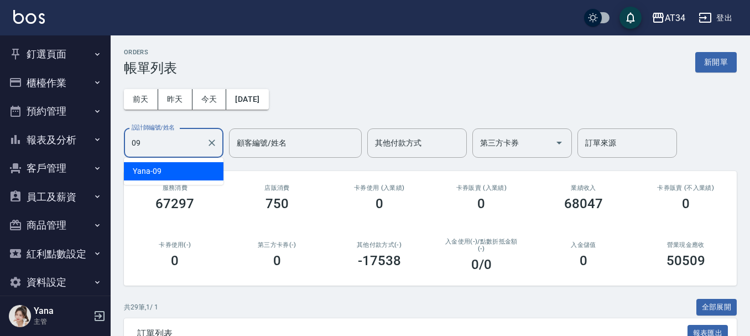
type input "Yana-09"
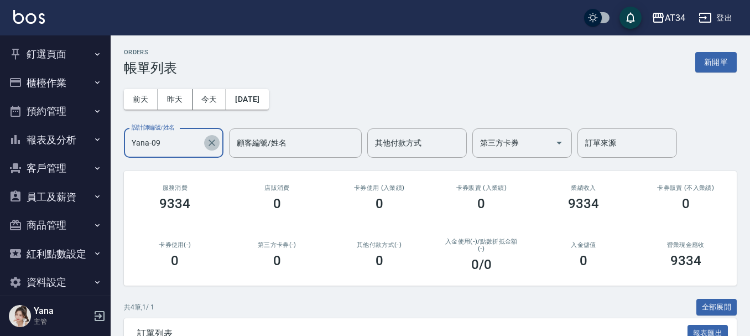
click at [214, 146] on icon "Clear" at bounding box center [211, 142] width 11 height 11
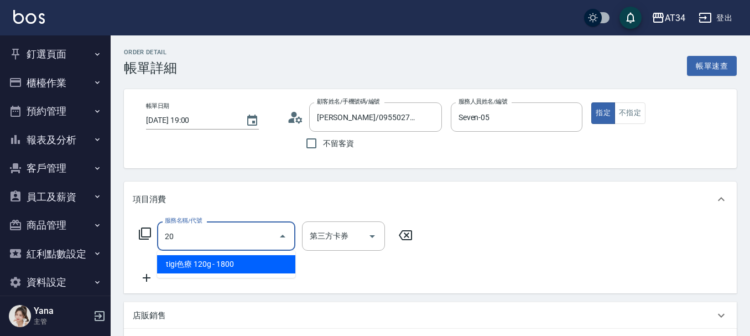
type input "201"
type input "30"
type input "洗髮(201)"
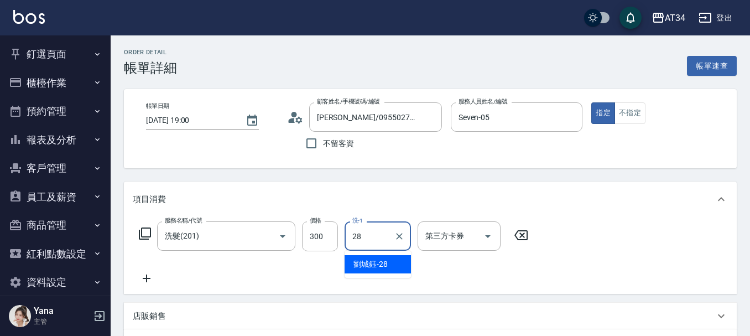
type input "[PERSON_NAME]-28"
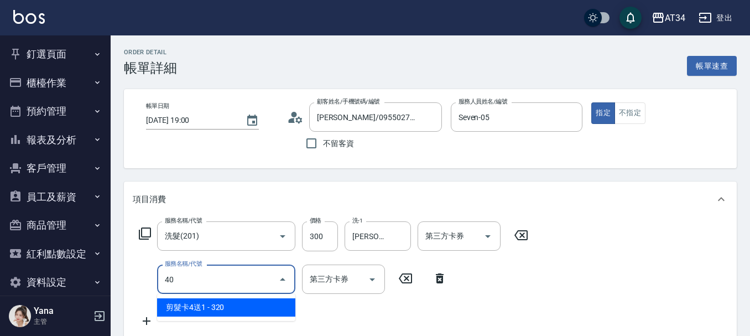
type input "401"
type input "50"
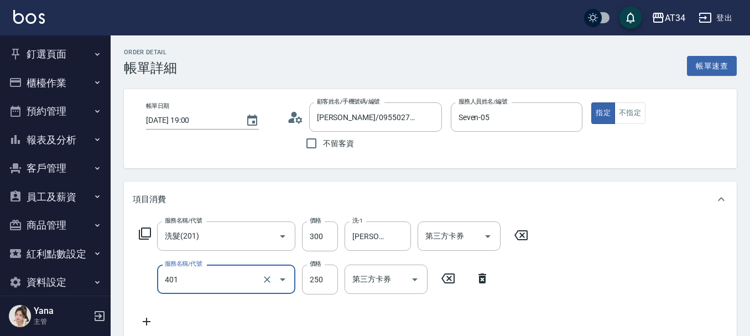
type input "剪髮(401)"
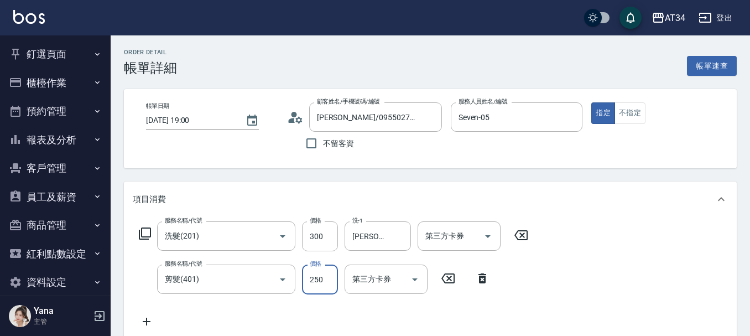
type input "30"
type input "60"
type input "90"
type input "600"
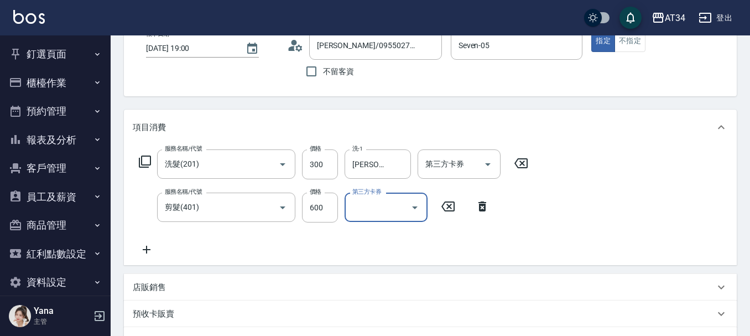
scroll to position [332, 0]
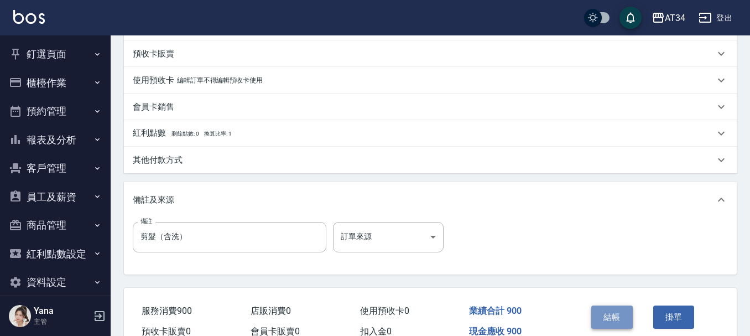
click at [610, 317] on button "結帳" at bounding box center [613, 316] width 42 height 23
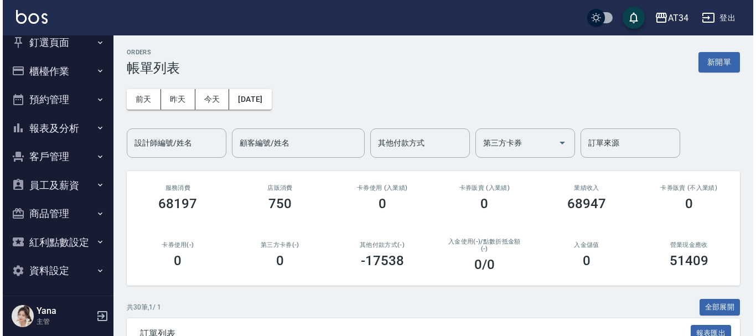
scroll to position [14, 0]
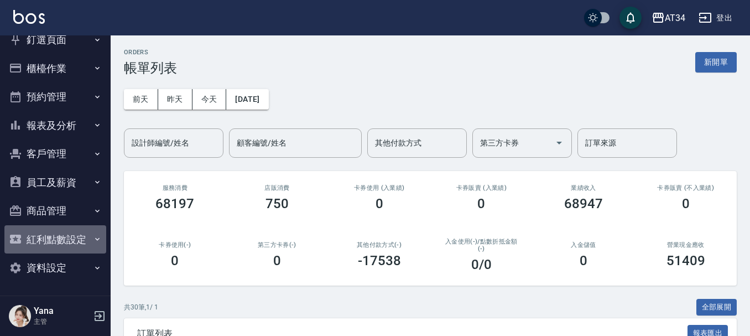
click at [62, 237] on button "紅利點數設定" at bounding box center [55, 239] width 102 height 29
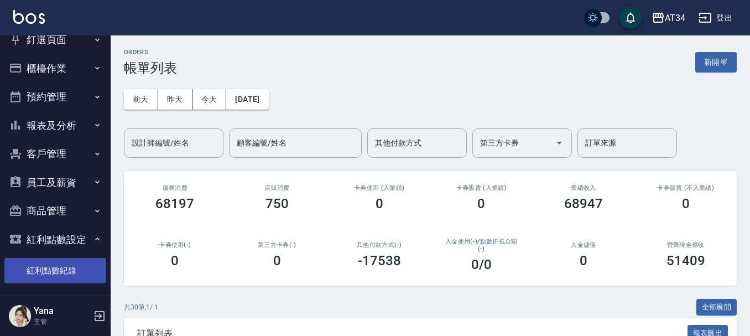
click at [66, 260] on link "紅利點數紀錄" at bounding box center [55, 270] width 102 height 25
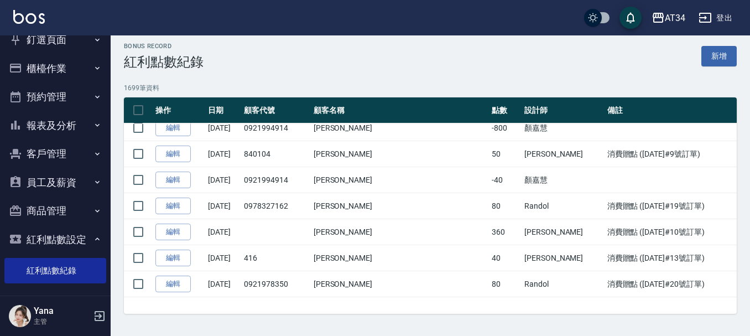
scroll to position [43795, 0]
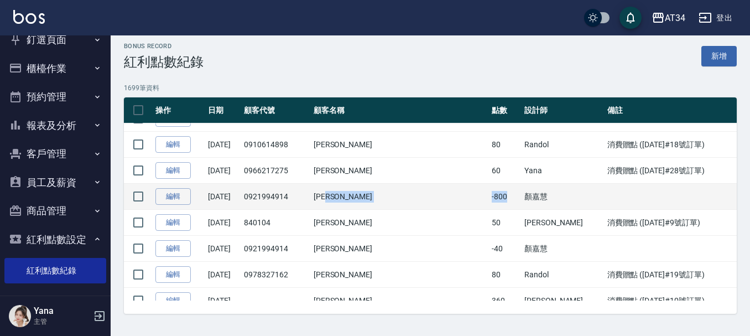
drag, startPoint x: 489, startPoint y: 198, endPoint x: 457, endPoint y: 198, distance: 32.1
click at [457, 198] on tr "編輯 [DATE] 0921994914 [PERSON_NAME] -800 [PERSON_NAME]" at bounding box center [430, 197] width 613 height 26
click at [489, 196] on td "-800" at bounding box center [505, 197] width 33 height 26
drag, startPoint x: 475, startPoint y: 198, endPoint x: 468, endPoint y: 197, distance: 7.3
click at [468, 197] on tr "編輯 2025/09/05 0921994914 陳昌利 -800 顏嘉慧" at bounding box center [430, 197] width 613 height 26
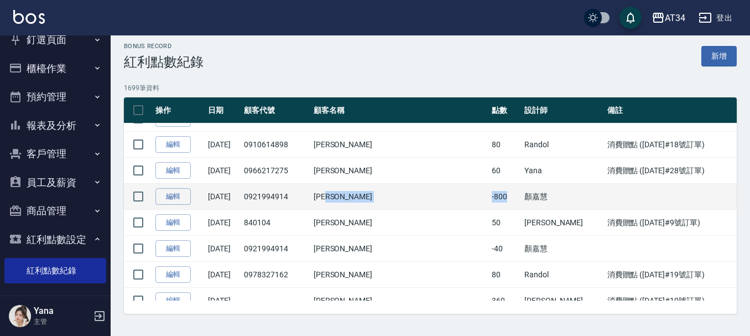
drag, startPoint x: 497, startPoint y: 199, endPoint x: 468, endPoint y: 197, distance: 29.4
click at [468, 197] on tr "編輯 2025/09/05 0921994914 陳昌利 -800 顏嘉慧" at bounding box center [430, 197] width 613 height 26
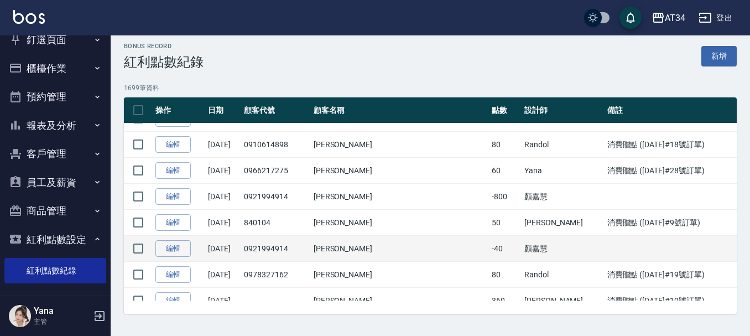
click at [489, 248] on td "-40" at bounding box center [505, 249] width 33 height 26
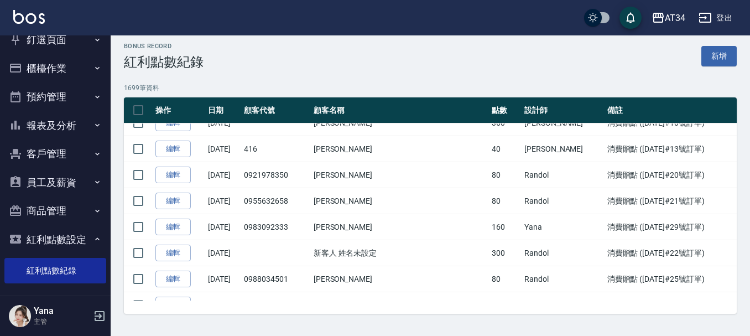
scroll to position [0, 0]
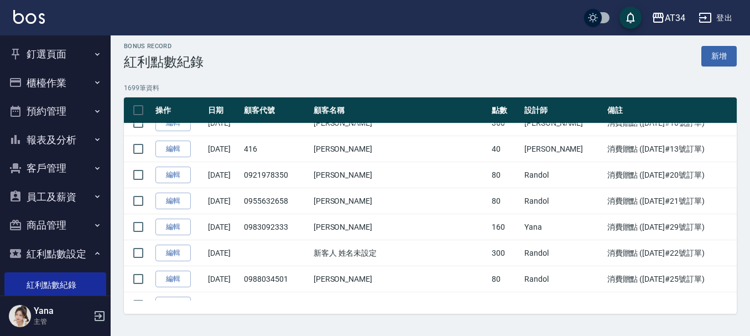
click at [50, 54] on button "釘選頁面" at bounding box center [55, 54] width 102 height 29
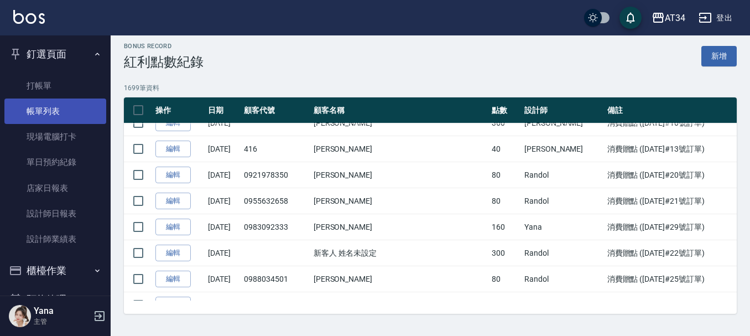
click at [53, 115] on link "帳單列表" at bounding box center [55, 111] width 102 height 25
click at [44, 115] on link "帳單列表" at bounding box center [55, 111] width 102 height 25
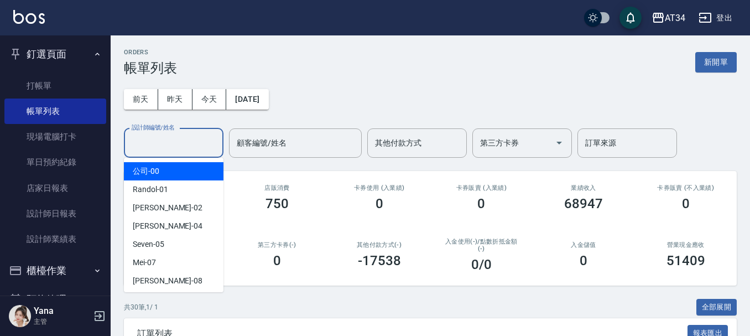
click at [172, 147] on input "設計師編號/姓名" at bounding box center [174, 142] width 90 height 19
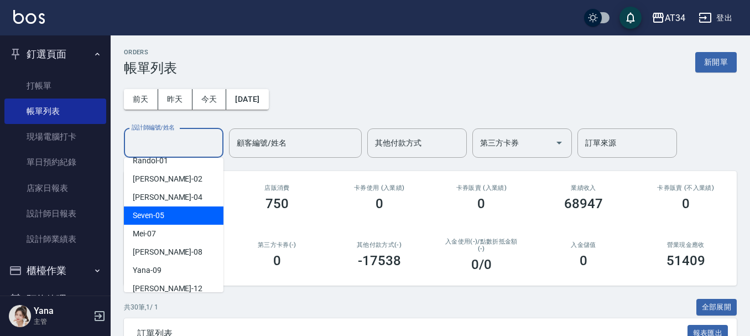
scroll to position [55, 0]
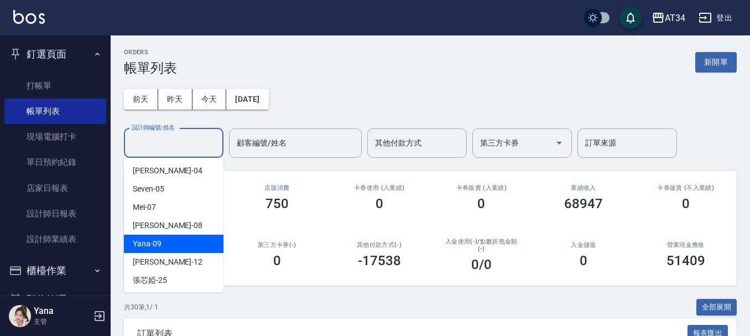
click at [159, 242] on span "Yana -09" at bounding box center [147, 244] width 29 height 12
type input "Yana-09"
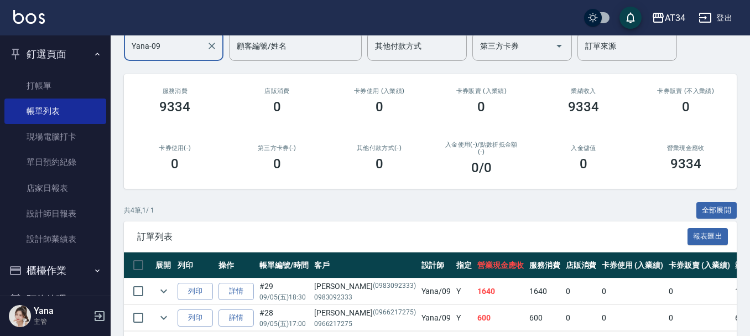
scroll to position [197, 0]
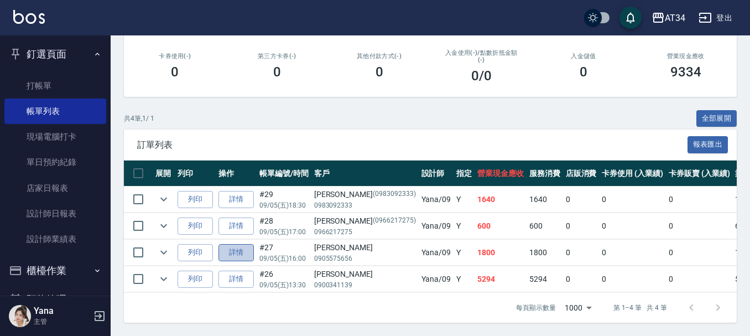
click at [231, 244] on link "詳情" at bounding box center [236, 252] width 35 height 17
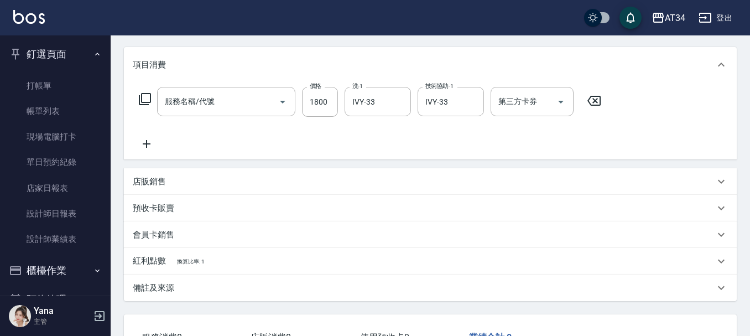
type input "燙髮(301)"
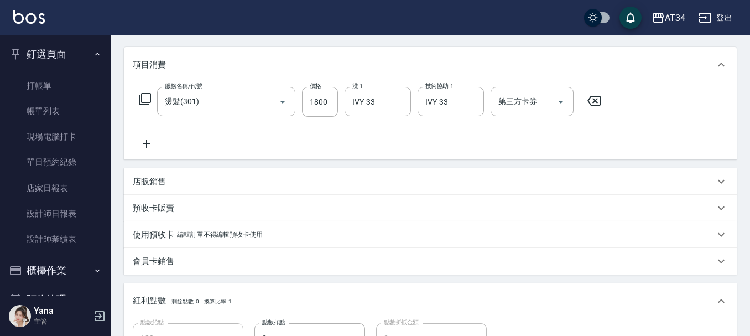
type input "2025/09/05 16:00"
type input "Yana-09"
type input "180"
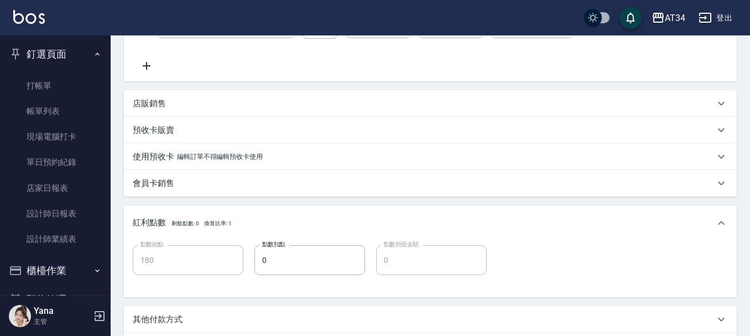
type input "傅浩軒/0905575656/"
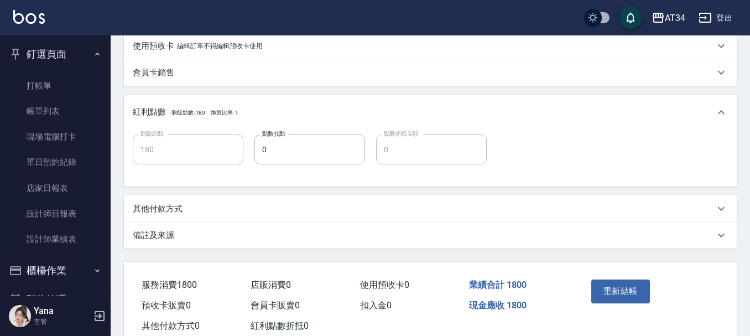
click at [159, 214] on p "其他付款方式" at bounding box center [158, 209] width 50 height 12
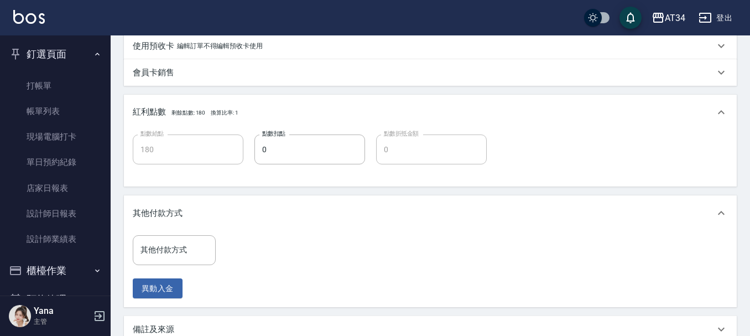
scroll to position [434, 0]
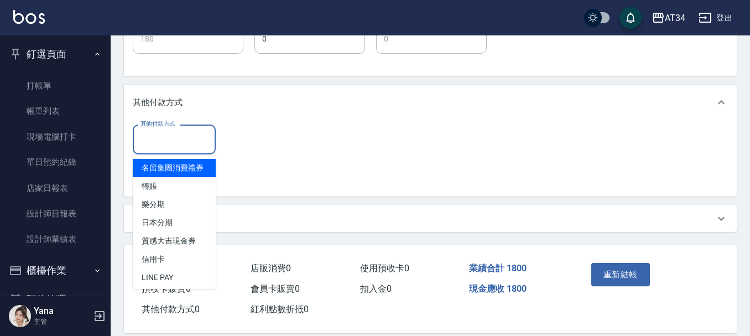
click at [160, 147] on input "其他付款方式" at bounding box center [174, 139] width 73 height 19
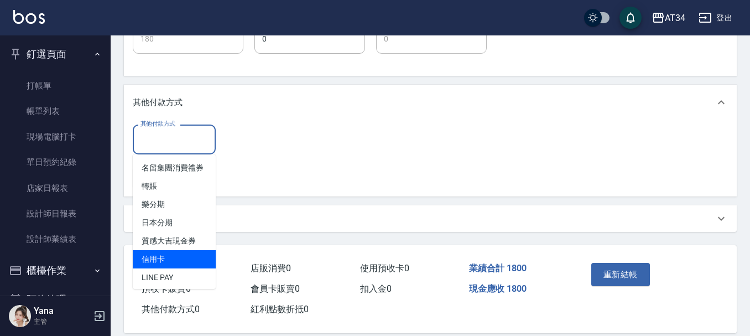
click at [168, 265] on span "信用卡" at bounding box center [174, 259] width 83 height 18
type input "信用卡"
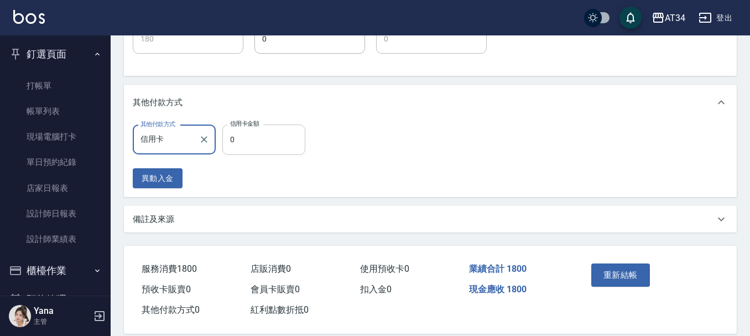
click at [267, 144] on input "0" at bounding box center [263, 140] width 83 height 30
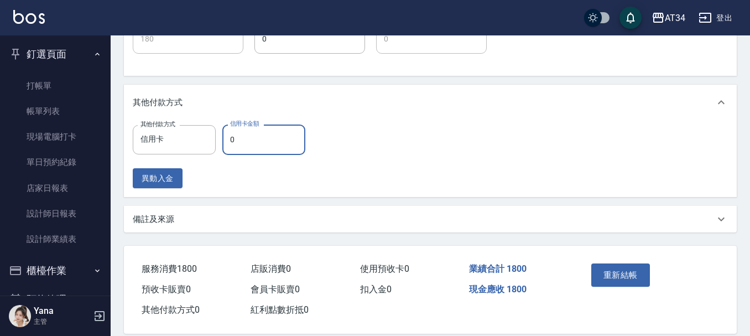
type input "170"
type input "18"
type input "160"
type input "180"
type input "0"
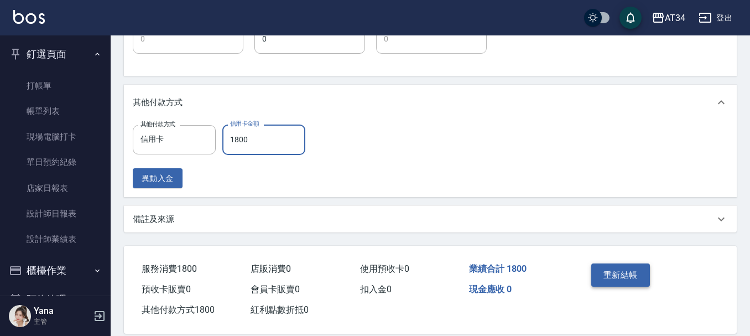
type input "1800"
click at [644, 273] on button "重新結帳" at bounding box center [621, 274] width 59 height 23
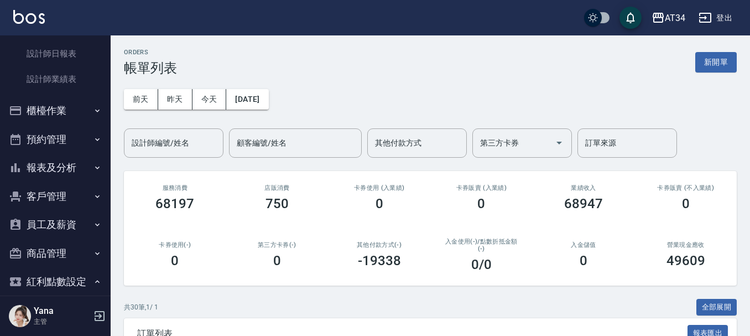
scroll to position [166, 0]
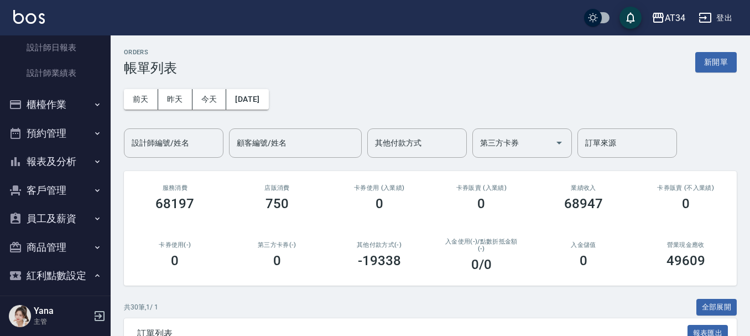
click at [48, 161] on button "報表及分析" at bounding box center [55, 161] width 102 height 29
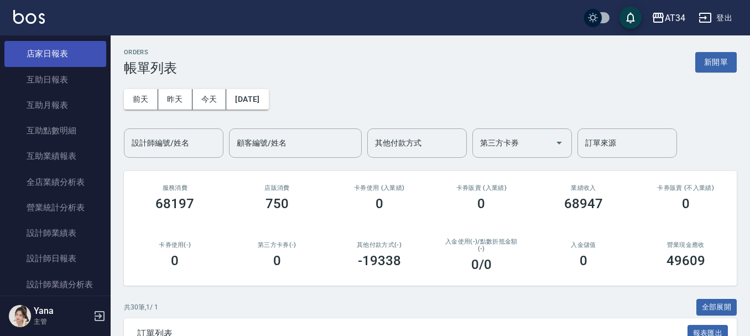
scroll to position [277, 0]
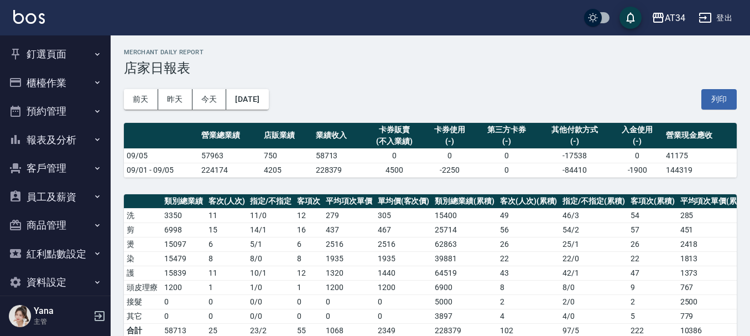
scroll to position [387, 0]
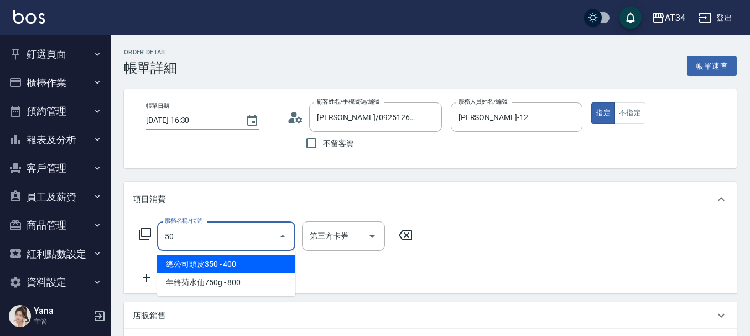
type input "501"
type input "100"
type input "染髮(501)"
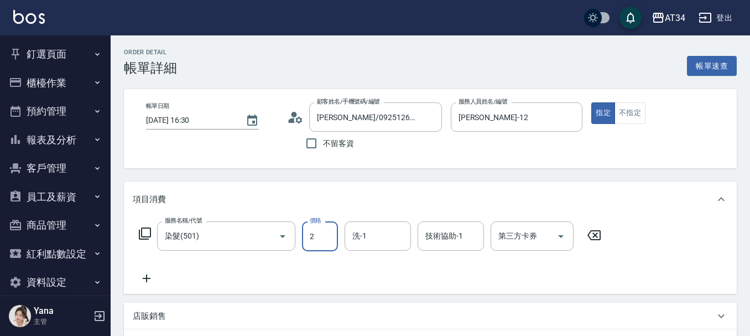
type input "0"
type input "208"
type input "200"
type input "2080"
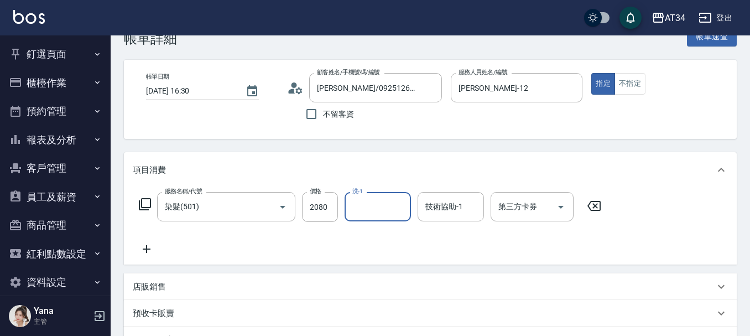
scroll to position [55, 0]
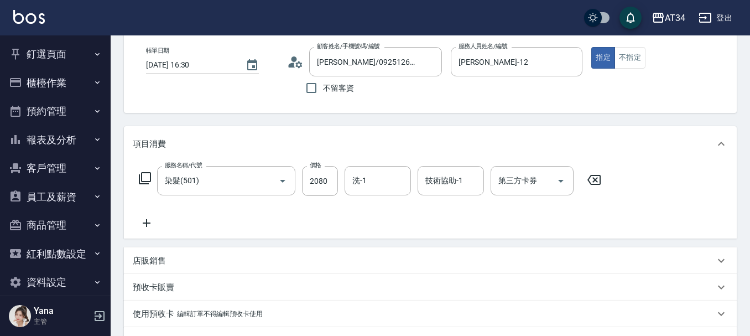
click at [144, 220] on icon at bounding box center [147, 222] width 28 height 13
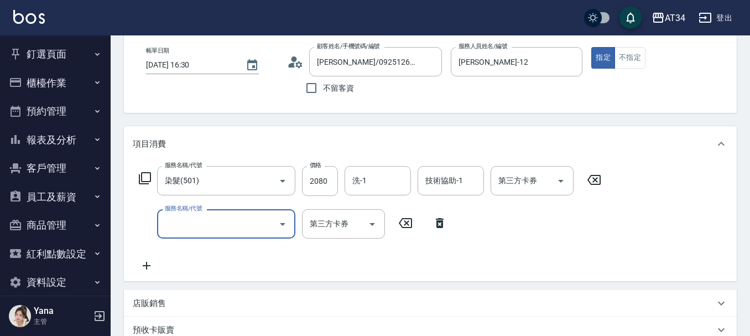
click at [181, 230] on input "服務名稱/代號" at bounding box center [218, 223] width 112 height 19
type input "Q"
type input "漂"
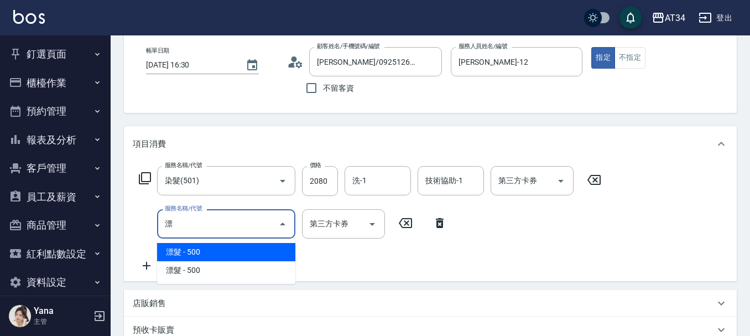
type input "250"
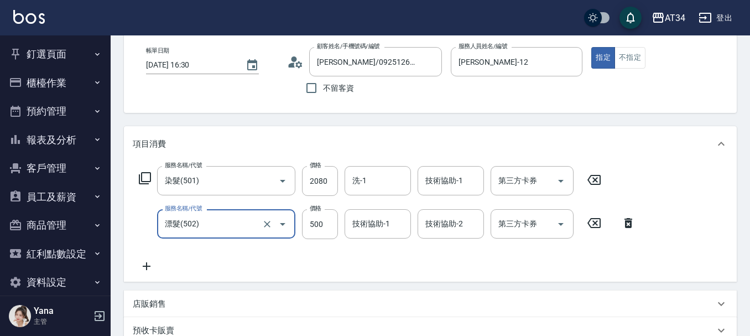
type input "漂髮(502)"
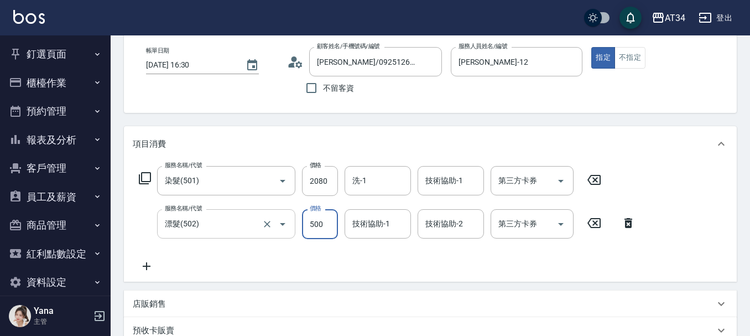
type input "1"
type input "200"
type input "150"
type input "350"
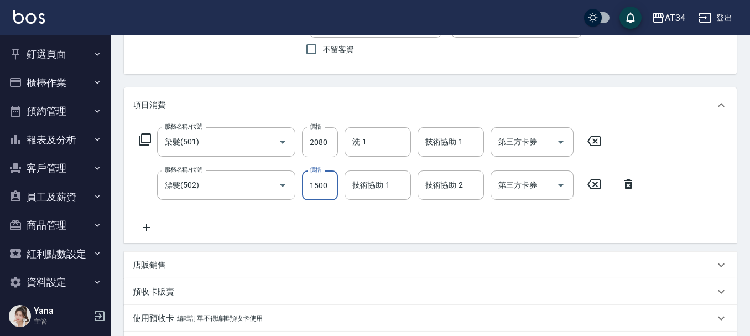
scroll to position [111, 0]
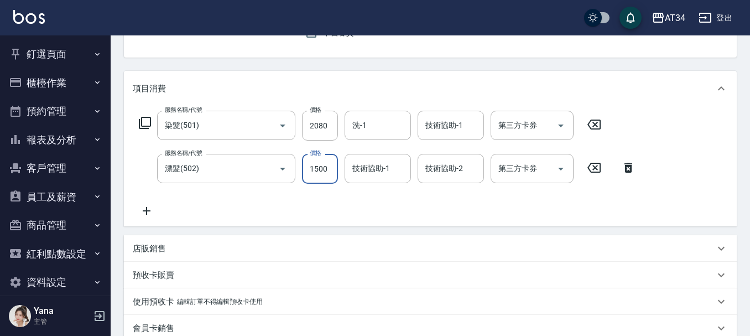
type input "1500"
click at [141, 208] on icon at bounding box center [147, 210] width 28 height 13
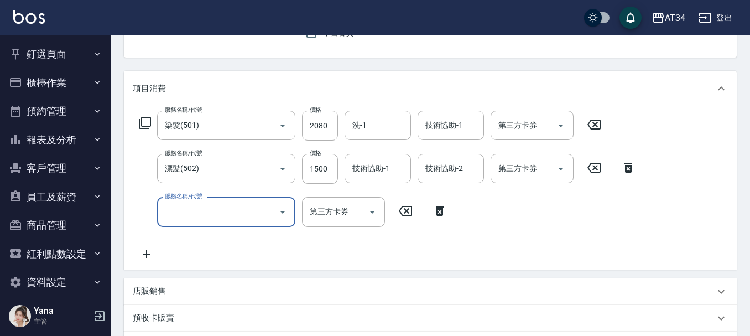
click at [199, 216] on input "服務名稱/代號" at bounding box center [218, 211] width 112 height 19
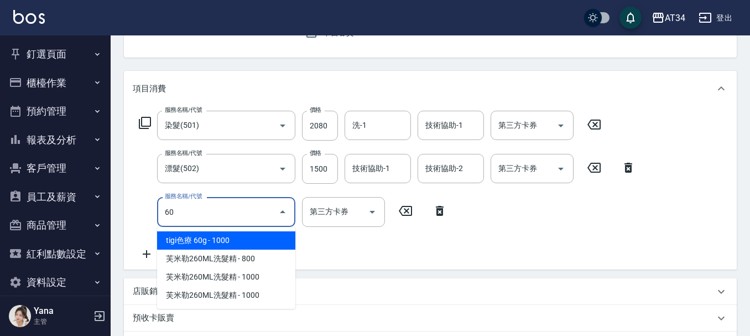
type input "601"
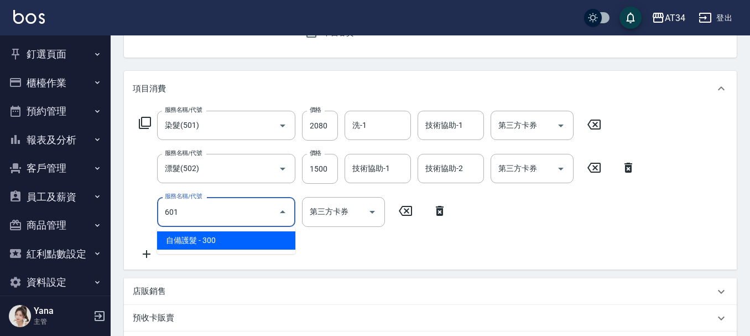
type input "380"
type input "自備護髮(601)"
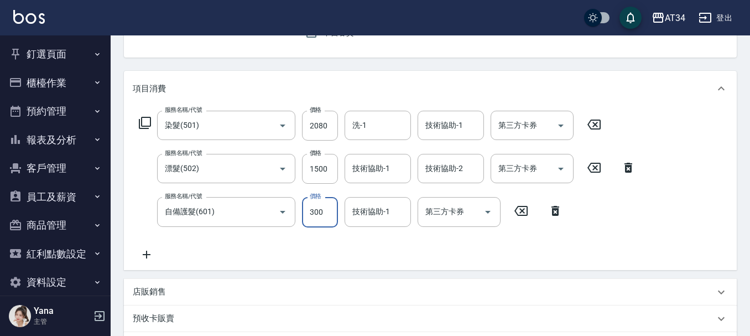
type input "2"
type input "350"
type input "20"
type input "360"
type input "200"
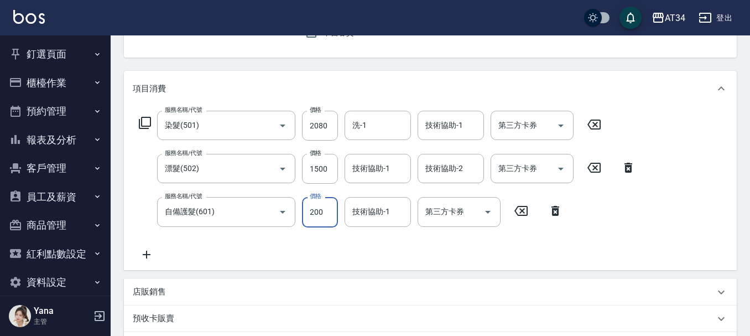
type input "370"
type input "2000"
type input "550"
type input "2000"
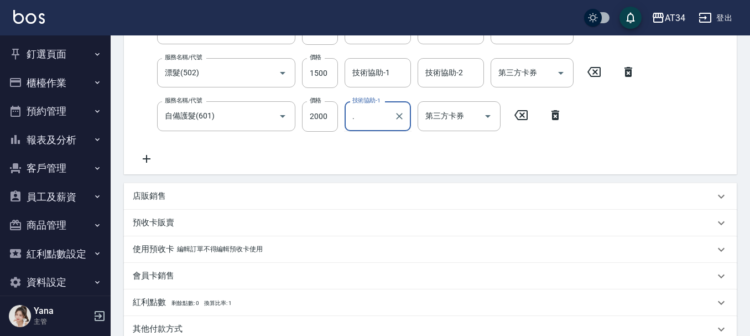
scroll to position [157, 0]
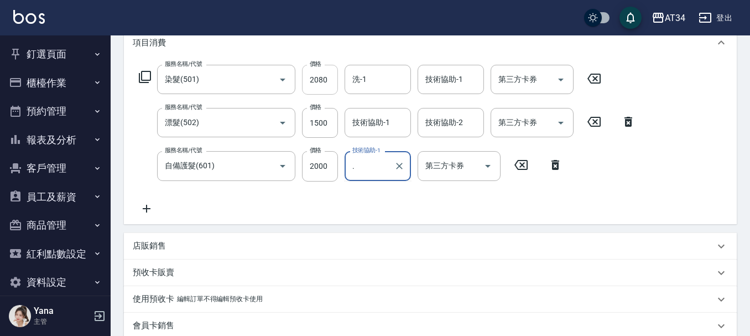
type input "."
click at [334, 80] on input "2080" at bounding box center [320, 80] width 36 height 30
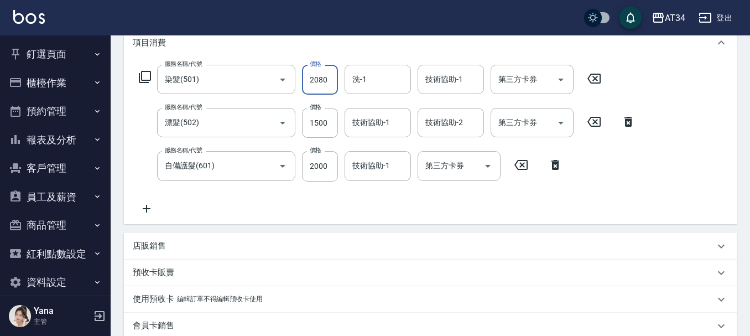
type input "2"
type input "350"
type input "248"
type input "590"
type input "2480"
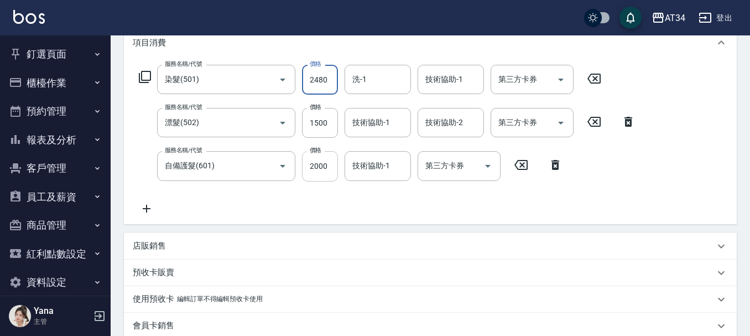
click at [329, 160] on input "2000" at bounding box center [320, 166] width 36 height 30
type input "390"
type input "12"
type input "410"
type input "125"
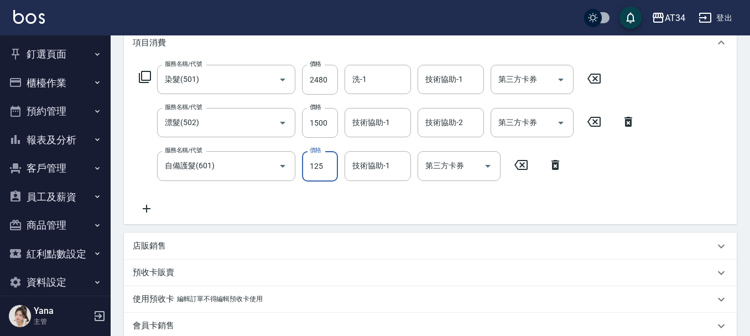
type input "520"
type input "1250"
drag, startPoint x: 169, startPoint y: 244, endPoint x: 175, endPoint y: 249, distance: 7.9
click at [170, 245] on div "店販銷售" at bounding box center [424, 246] width 582 height 12
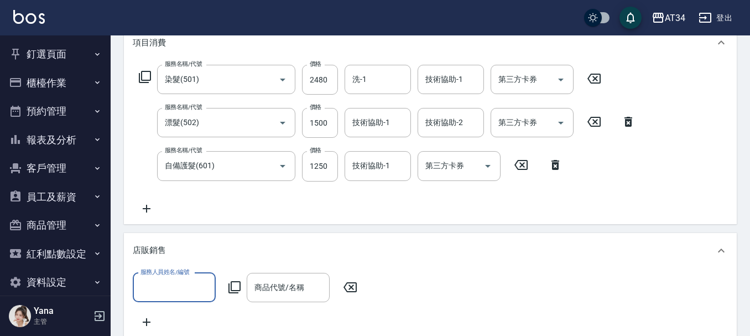
scroll to position [0, 0]
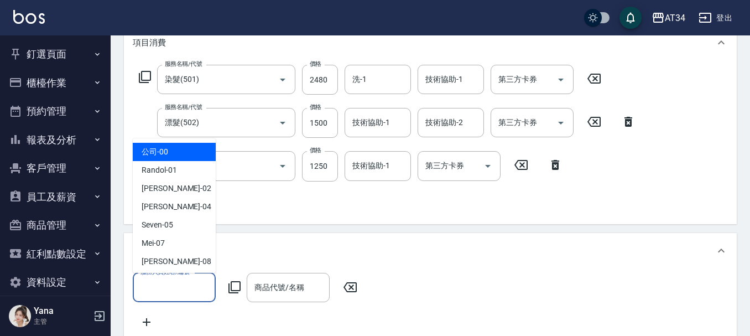
click at [183, 280] on input "服務人員姓名/編號" at bounding box center [174, 287] width 73 height 19
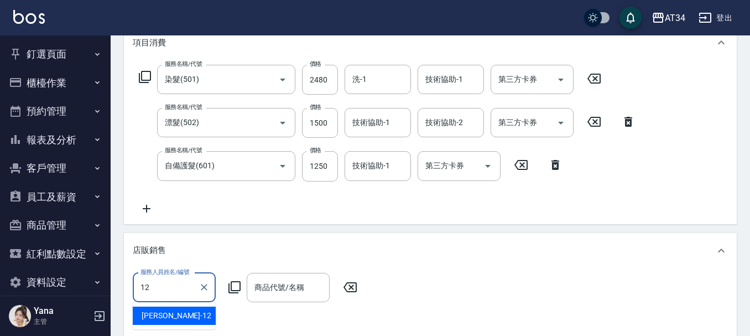
type input "Emily-12"
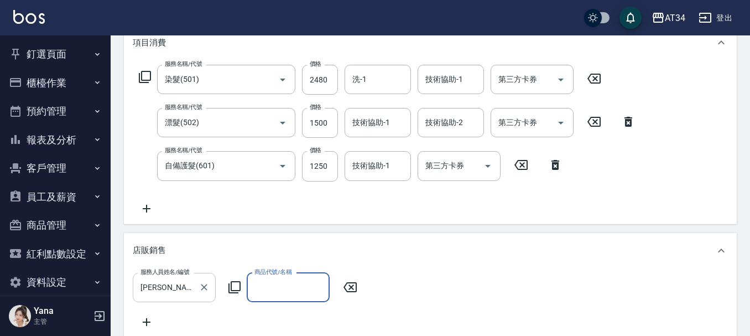
type input "ㄘ"
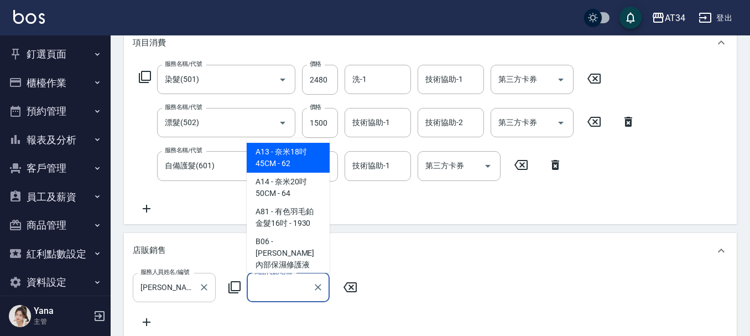
type input "ㄘ"
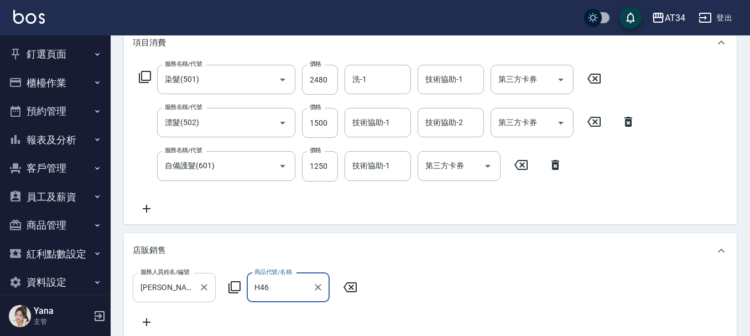
type input "undefined"
type input "NaN"
click at [314, 289] on icon "Clear" at bounding box center [318, 287] width 11 height 11
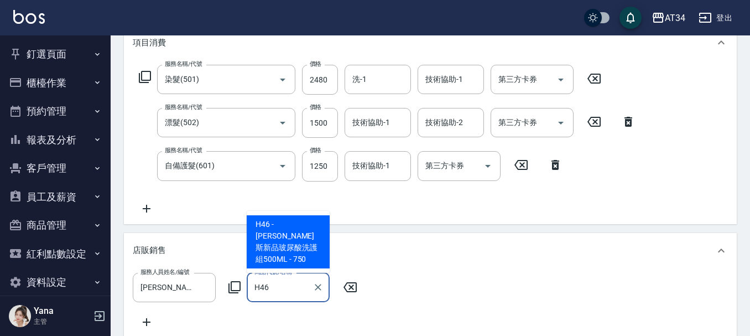
click at [275, 243] on span "H46 - 喬娜斯新品玻尿酸洗護組500ML - 750" at bounding box center [288, 241] width 83 height 53
type input "喬娜斯新品玻尿酸洗護組500ML"
type input "590"
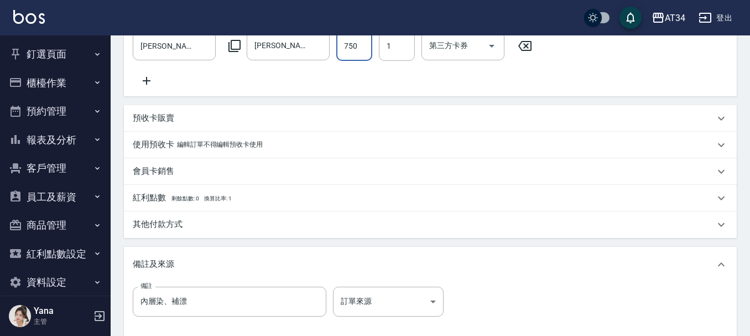
scroll to position [378, 0]
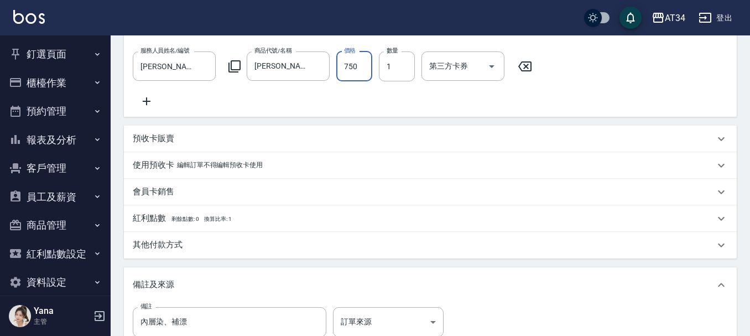
click at [158, 251] on p "其他付款方式" at bounding box center [158, 245] width 50 height 12
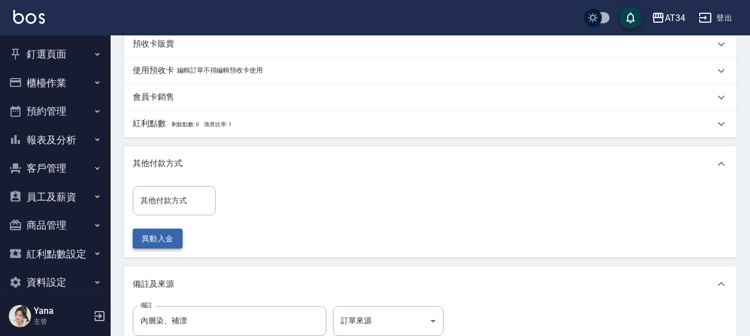
scroll to position [489, 0]
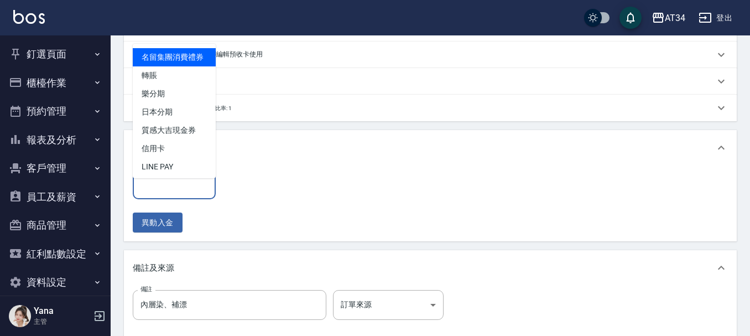
click at [165, 194] on input "其他付款方式" at bounding box center [174, 184] width 73 height 19
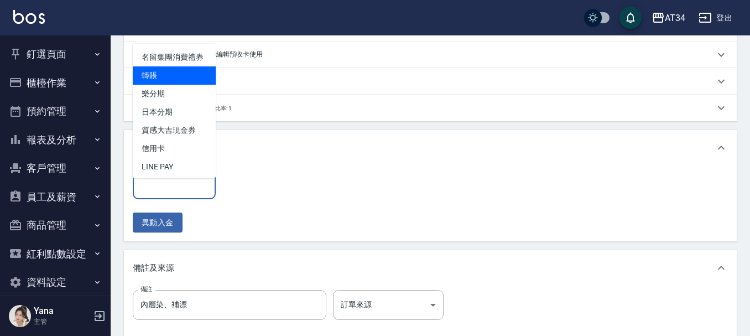
click at [157, 85] on span "轉賬" at bounding box center [174, 75] width 83 height 18
type input "轉賬"
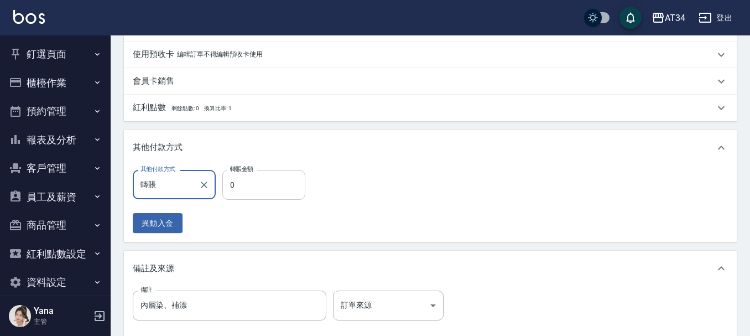
click at [249, 194] on input "0" at bounding box center [263, 185] width 83 height 30
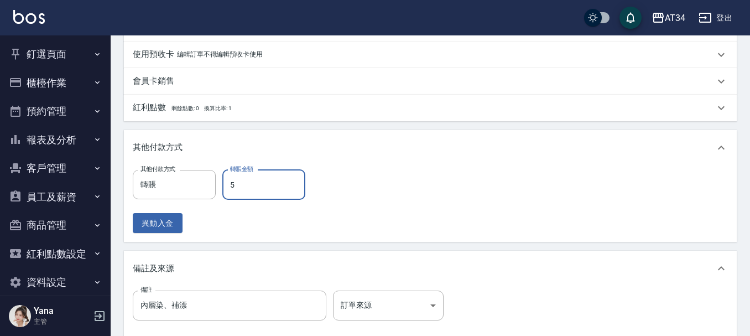
type input "59"
type input "530"
type input "5980"
type input "0"
type input "5980"
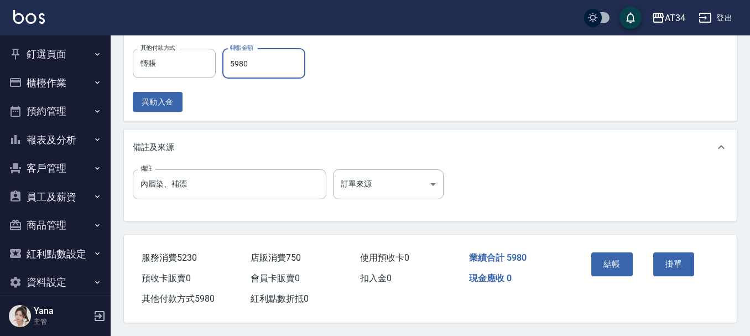
scroll to position [623, 0]
click at [624, 252] on button "結帳" at bounding box center [613, 263] width 42 height 23
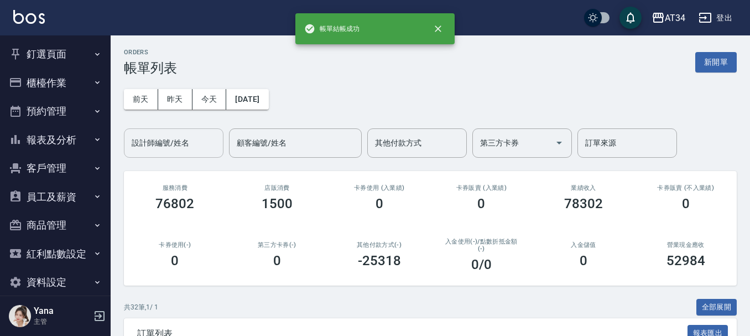
click at [176, 149] on input "設計師編號/姓名" at bounding box center [174, 142] width 90 height 19
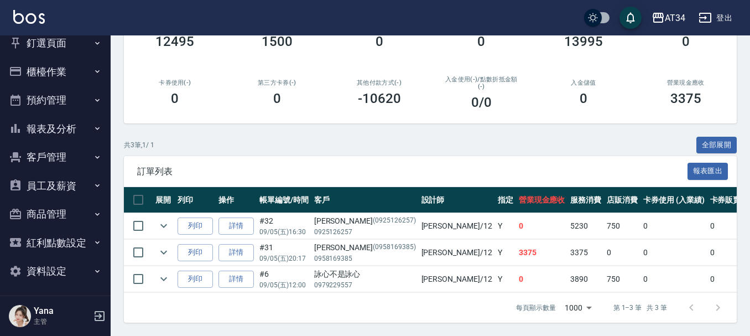
scroll to position [14, 0]
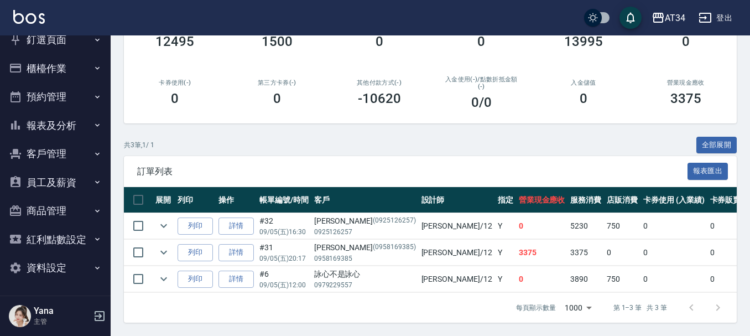
type input "Emily-12"
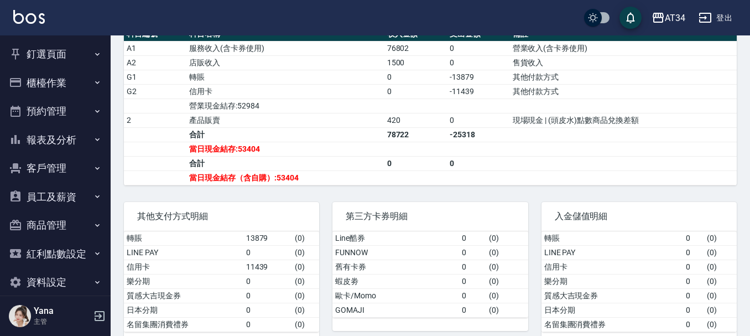
scroll to position [418, 0]
